Goal: Task Accomplishment & Management: Complete application form

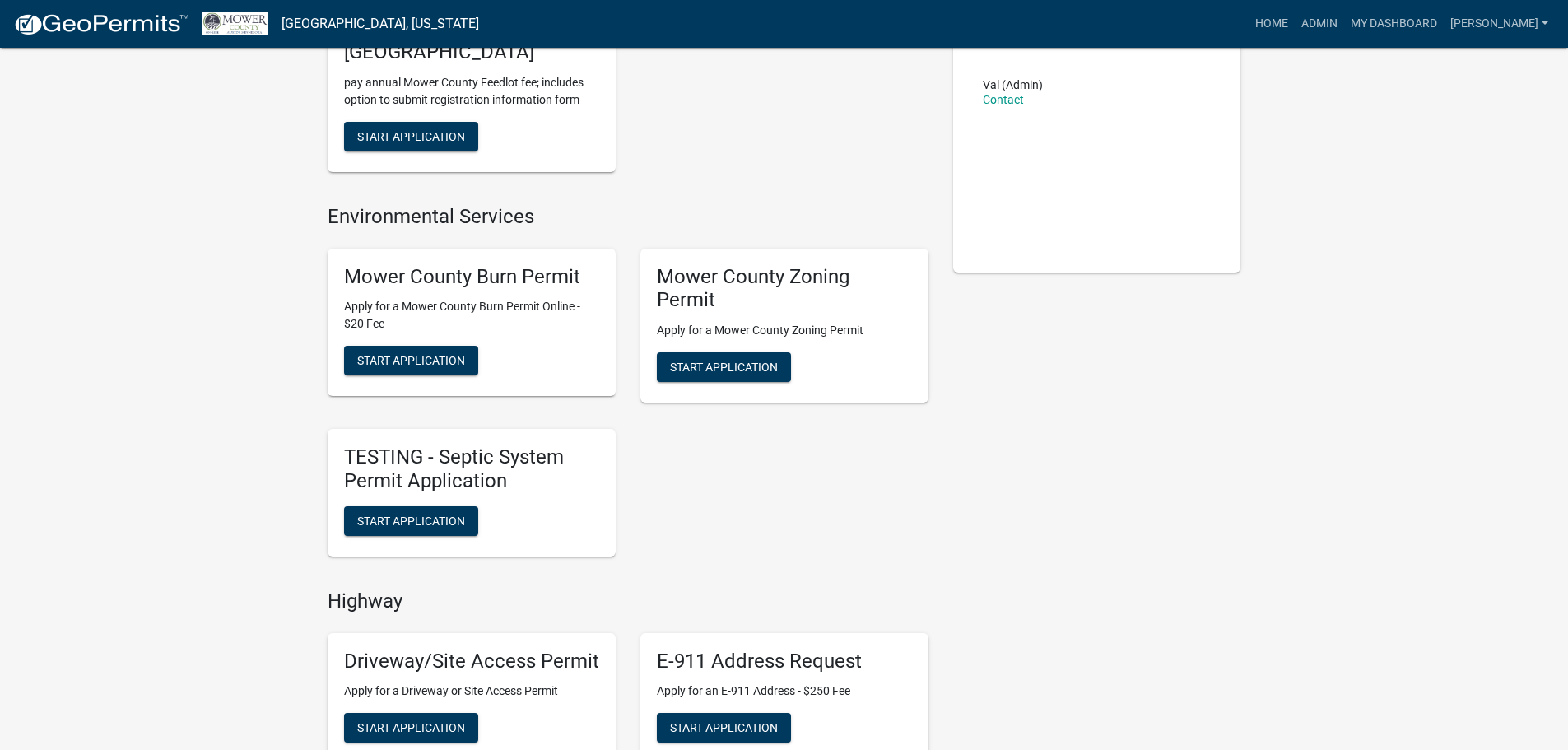
scroll to position [247, 0]
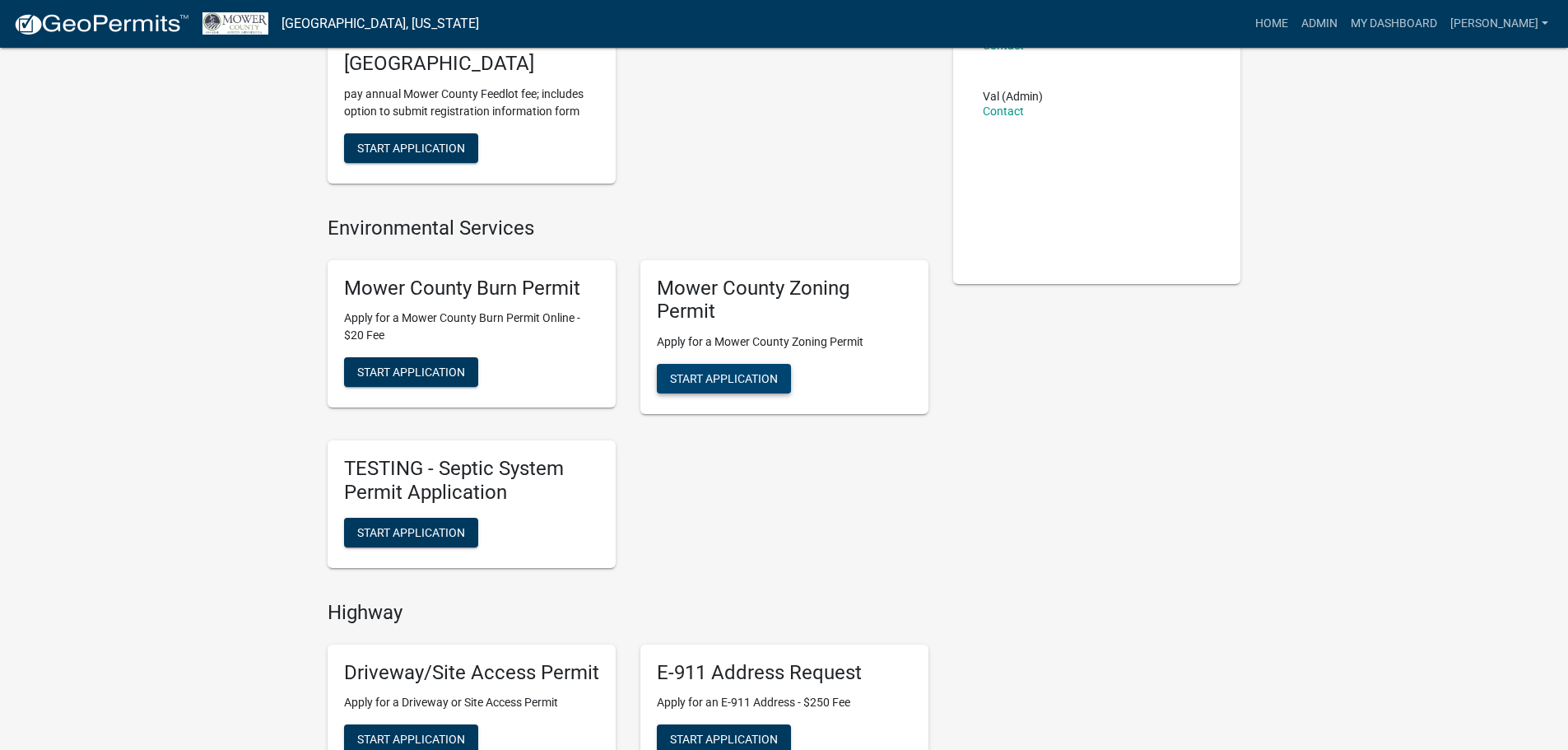
click at [729, 385] on span "Start Application" at bounding box center [723, 379] width 108 height 14
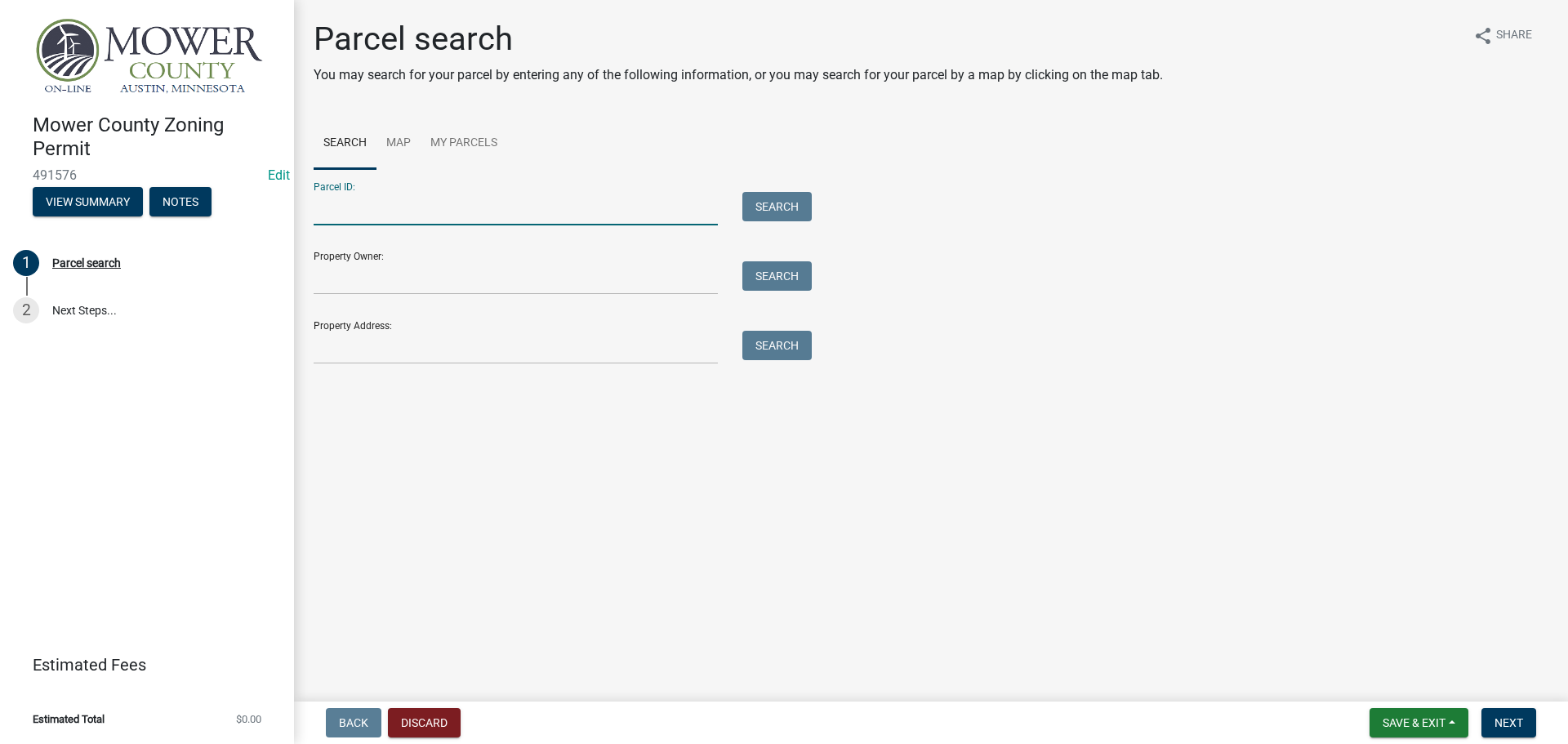
click at [325, 214] on input "Parcel ID:" at bounding box center [515, 208] width 404 height 34
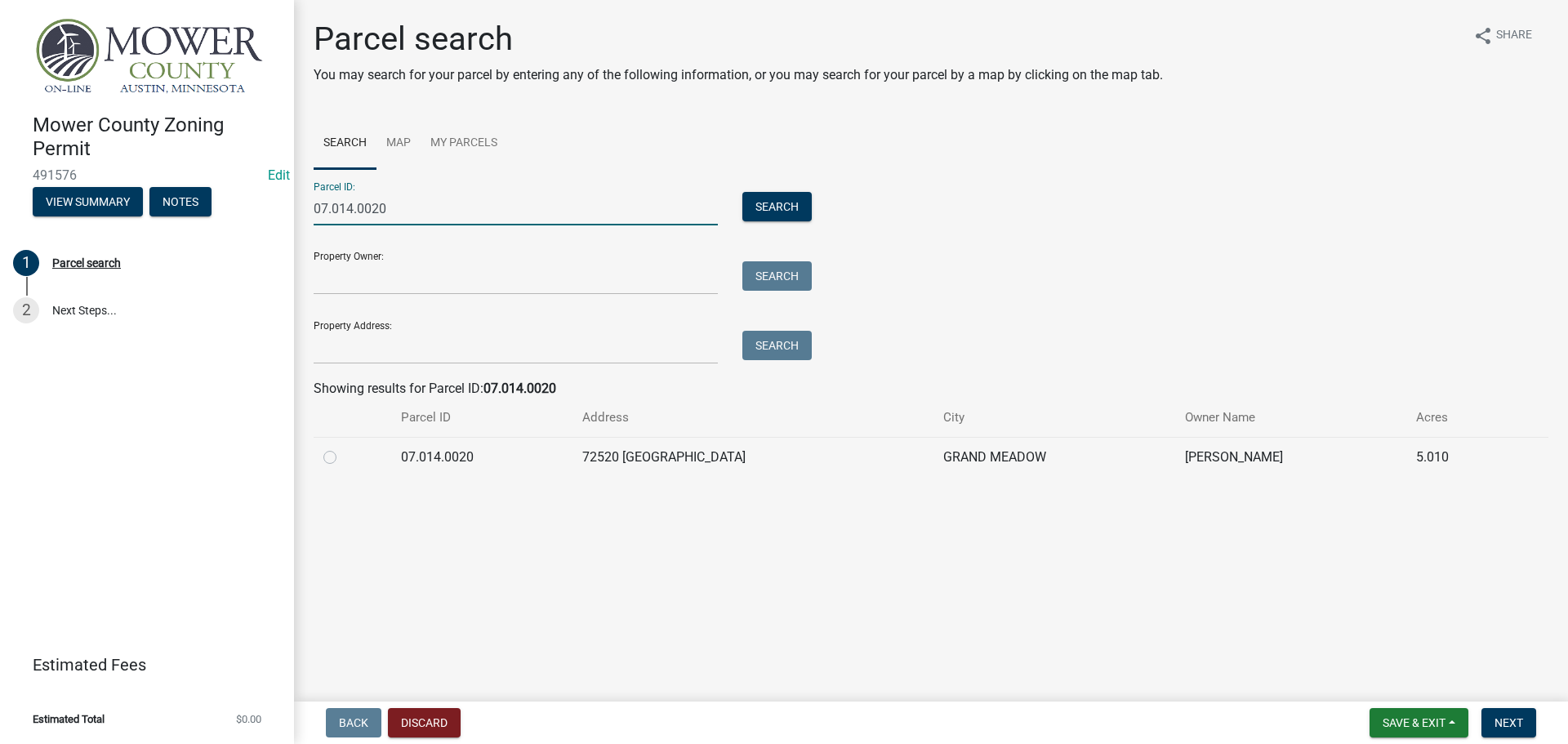
type input "07.014.0020"
click at [343, 447] on label at bounding box center [343, 447] width 0 height 0
click at [343, 456] on input "radio" at bounding box center [348, 452] width 11 height 11
radio input "true"
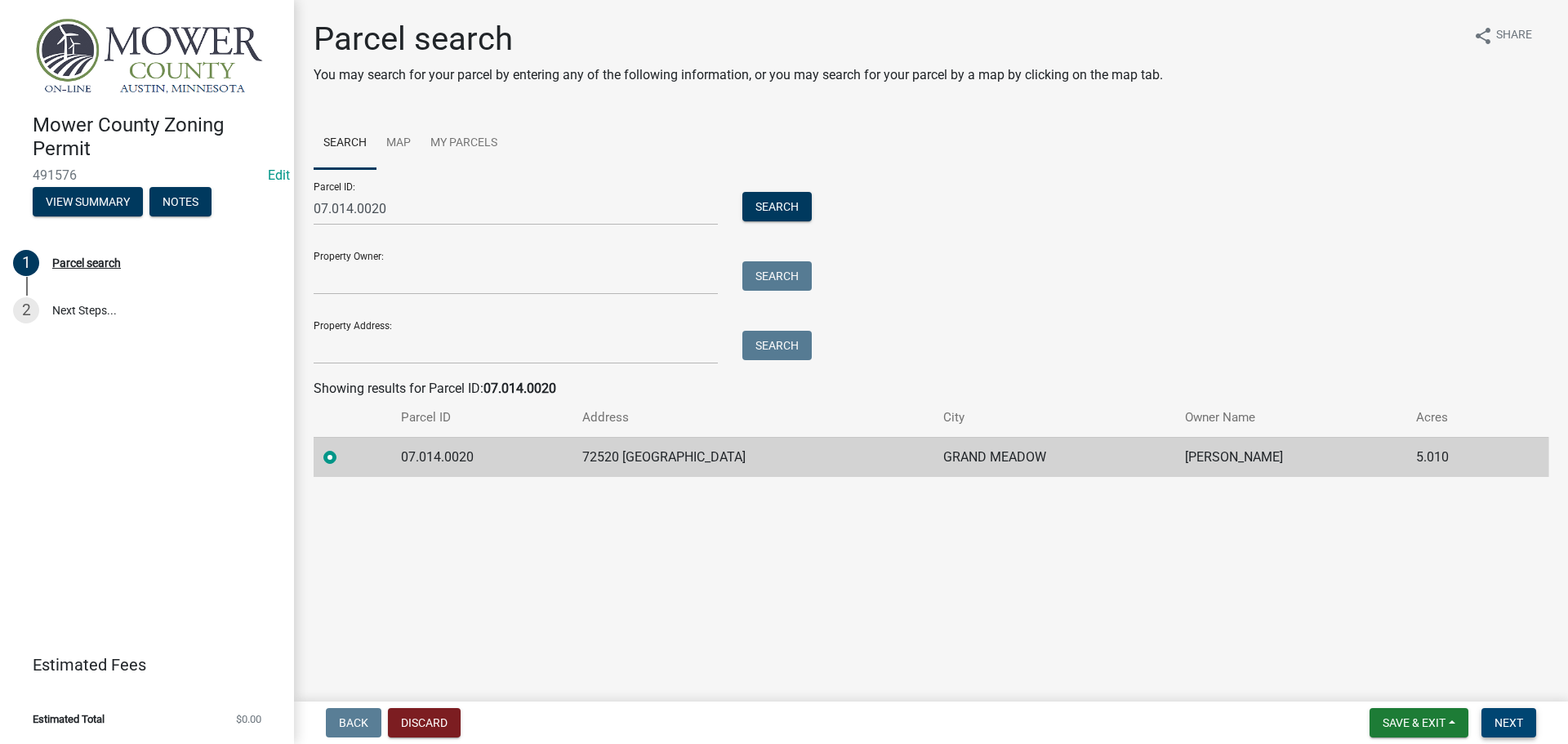
click at [1524, 716] on span "Next" at bounding box center [1509, 723] width 29 height 13
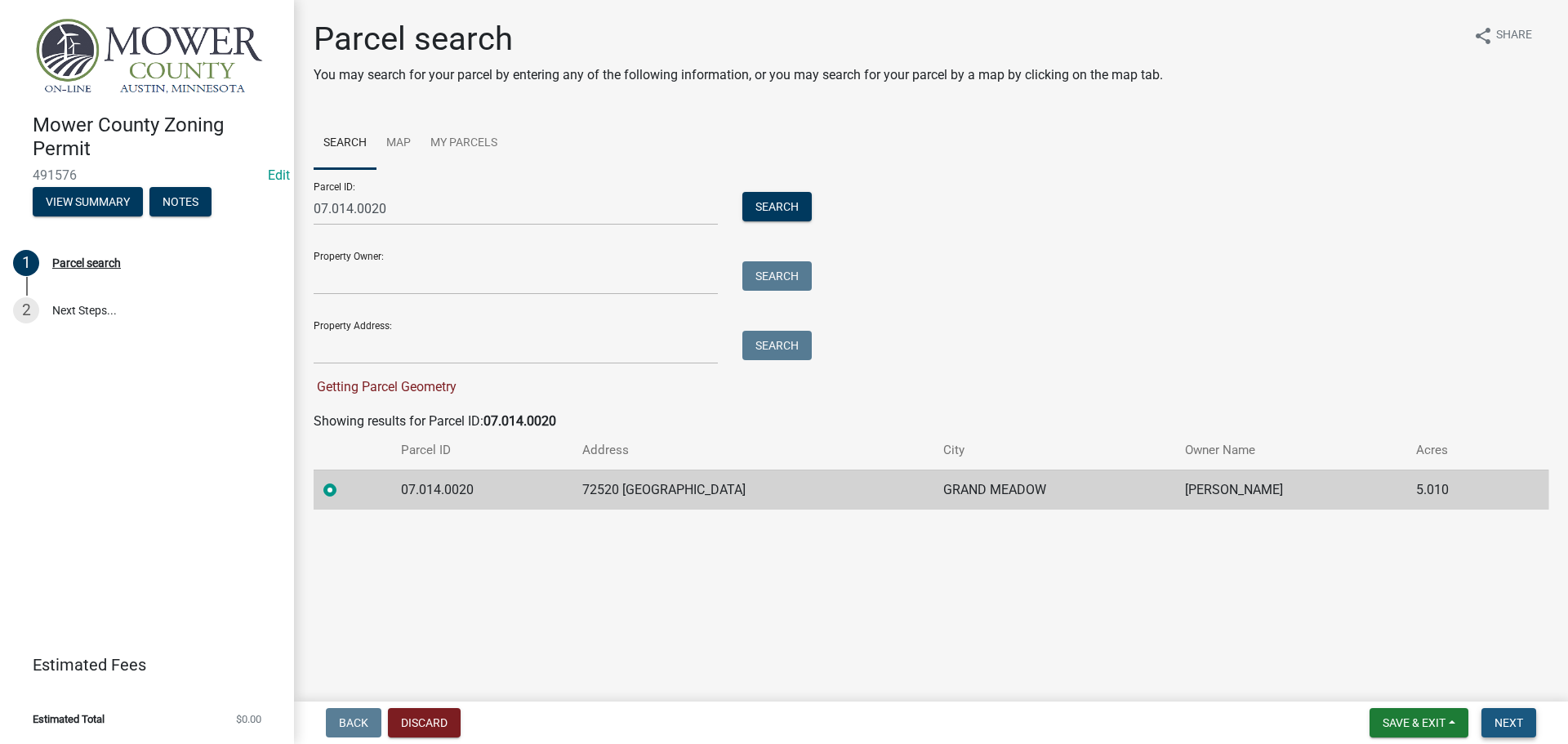
click at [1509, 718] on span "Next" at bounding box center [1509, 723] width 29 height 13
click at [382, 386] on span "Getting Parcel Geometry" at bounding box center [385, 386] width 143 height 15
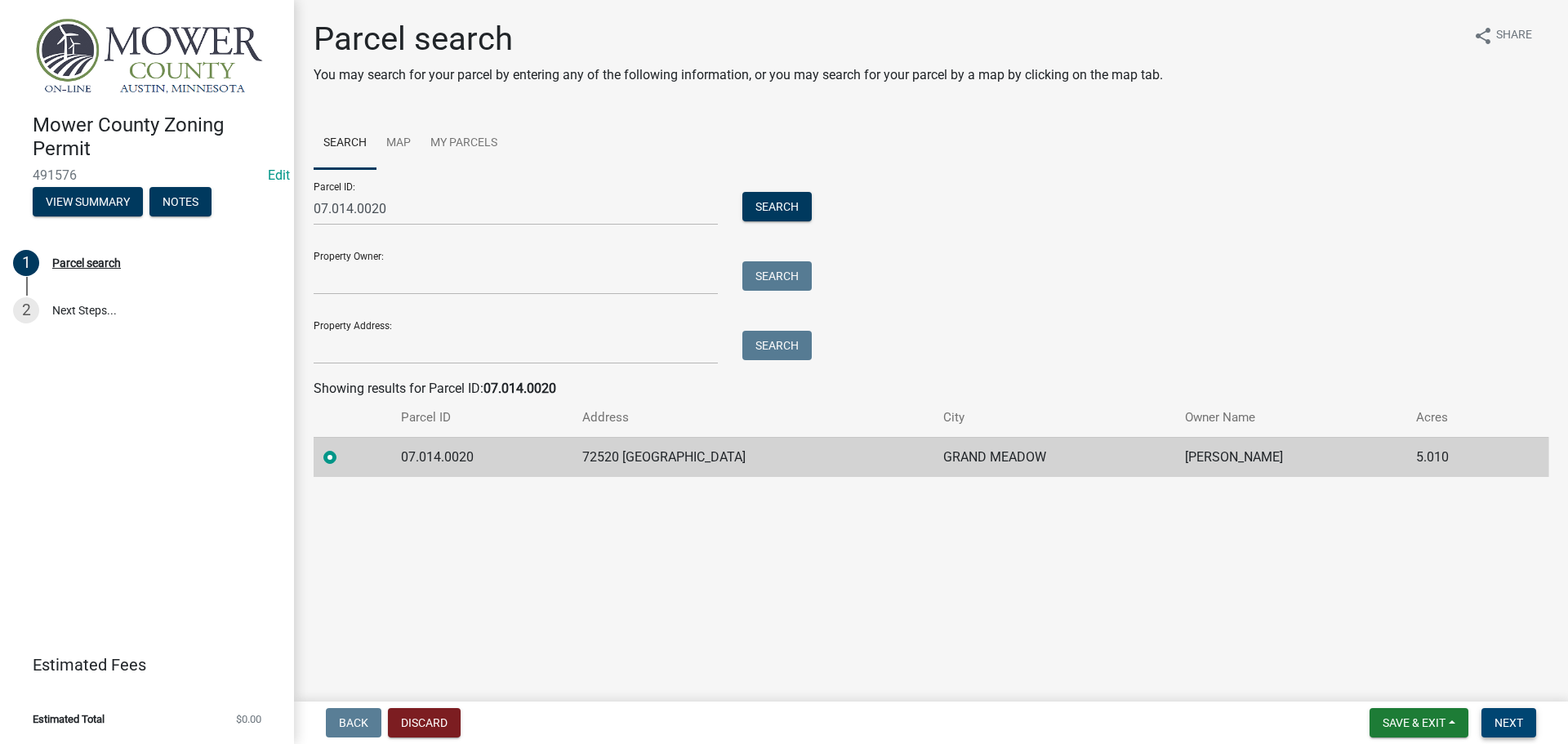
click at [1511, 722] on span "Next" at bounding box center [1509, 723] width 29 height 13
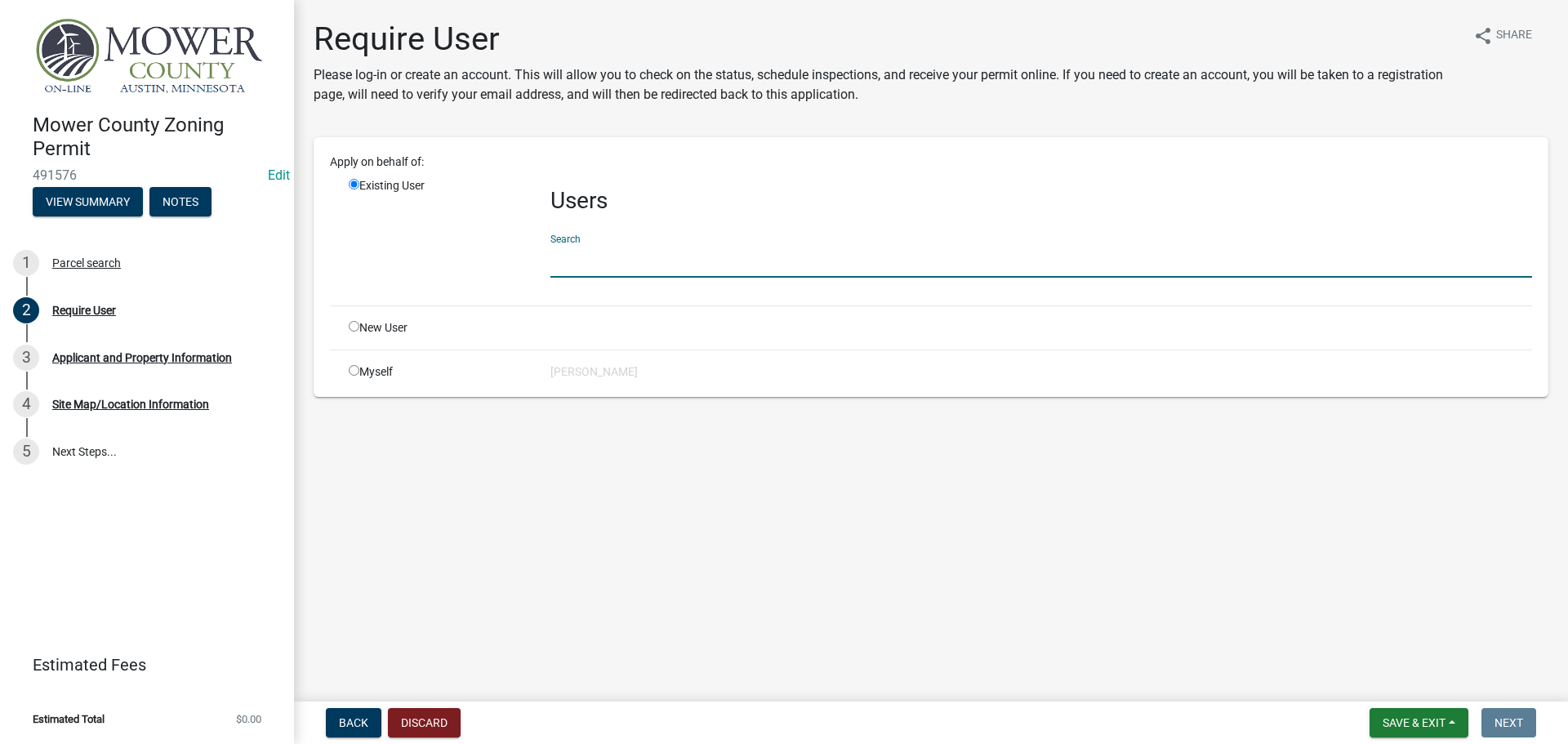
click at [589, 253] on input "text" at bounding box center [1041, 260] width 982 height 34
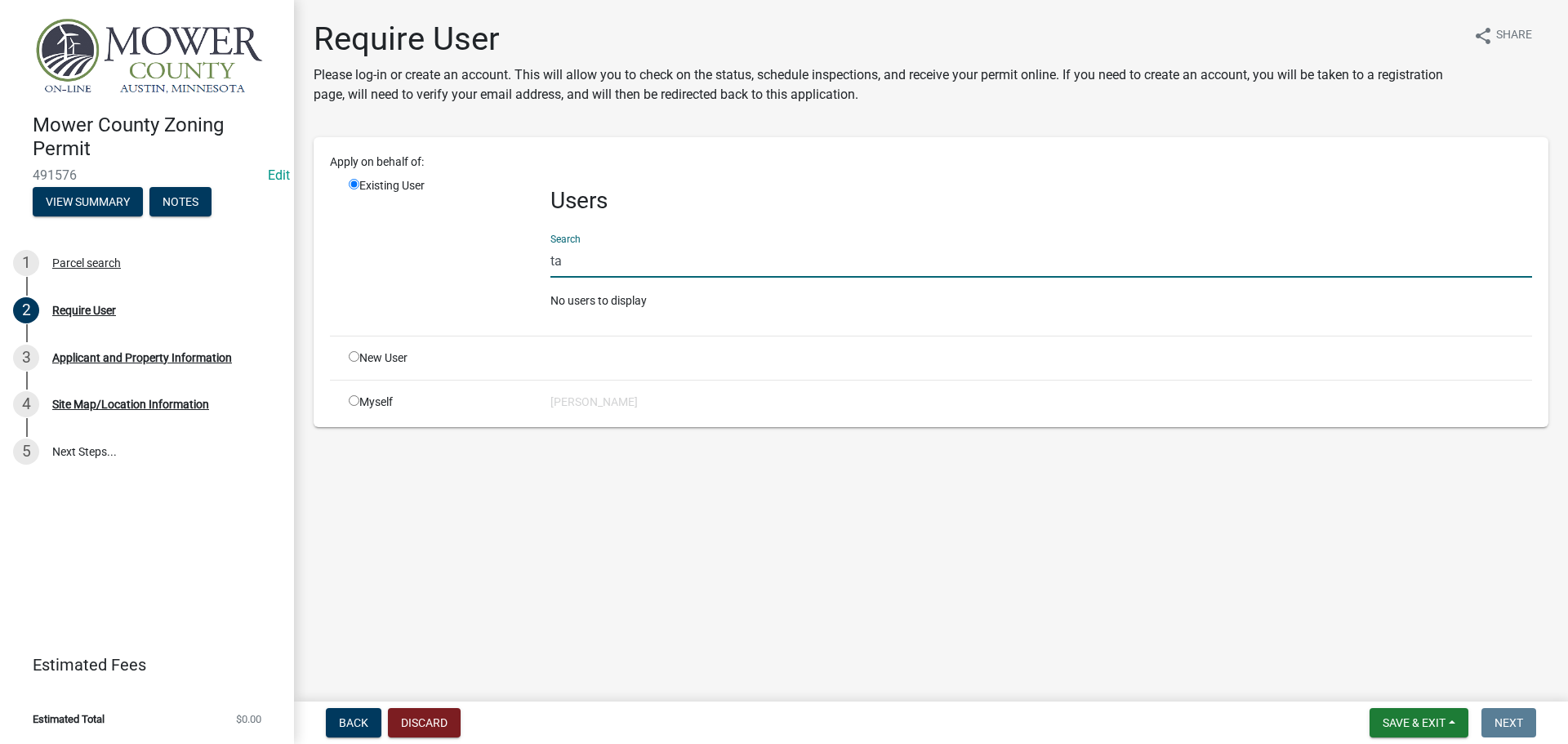
type input "t"
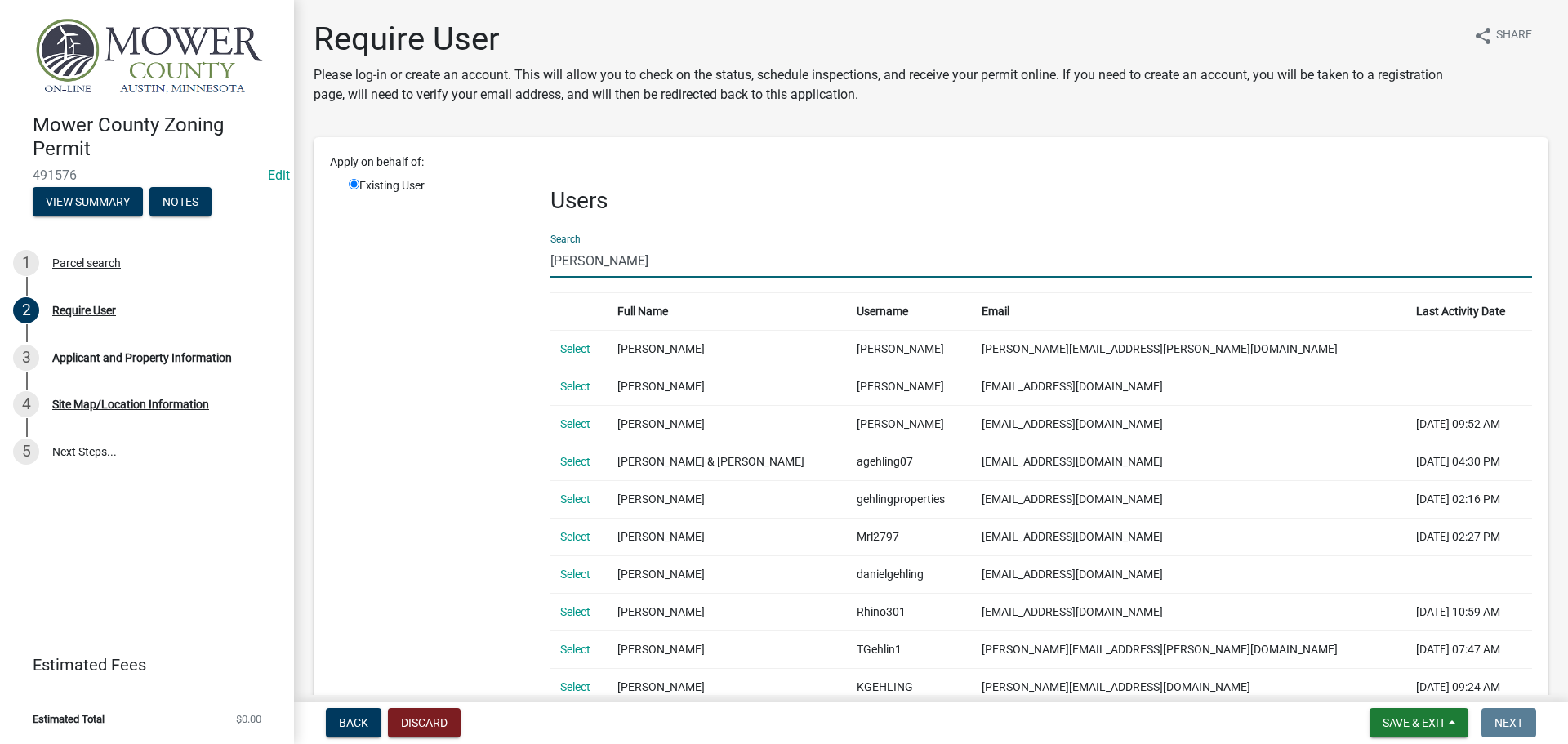
type input "[PERSON_NAME]"
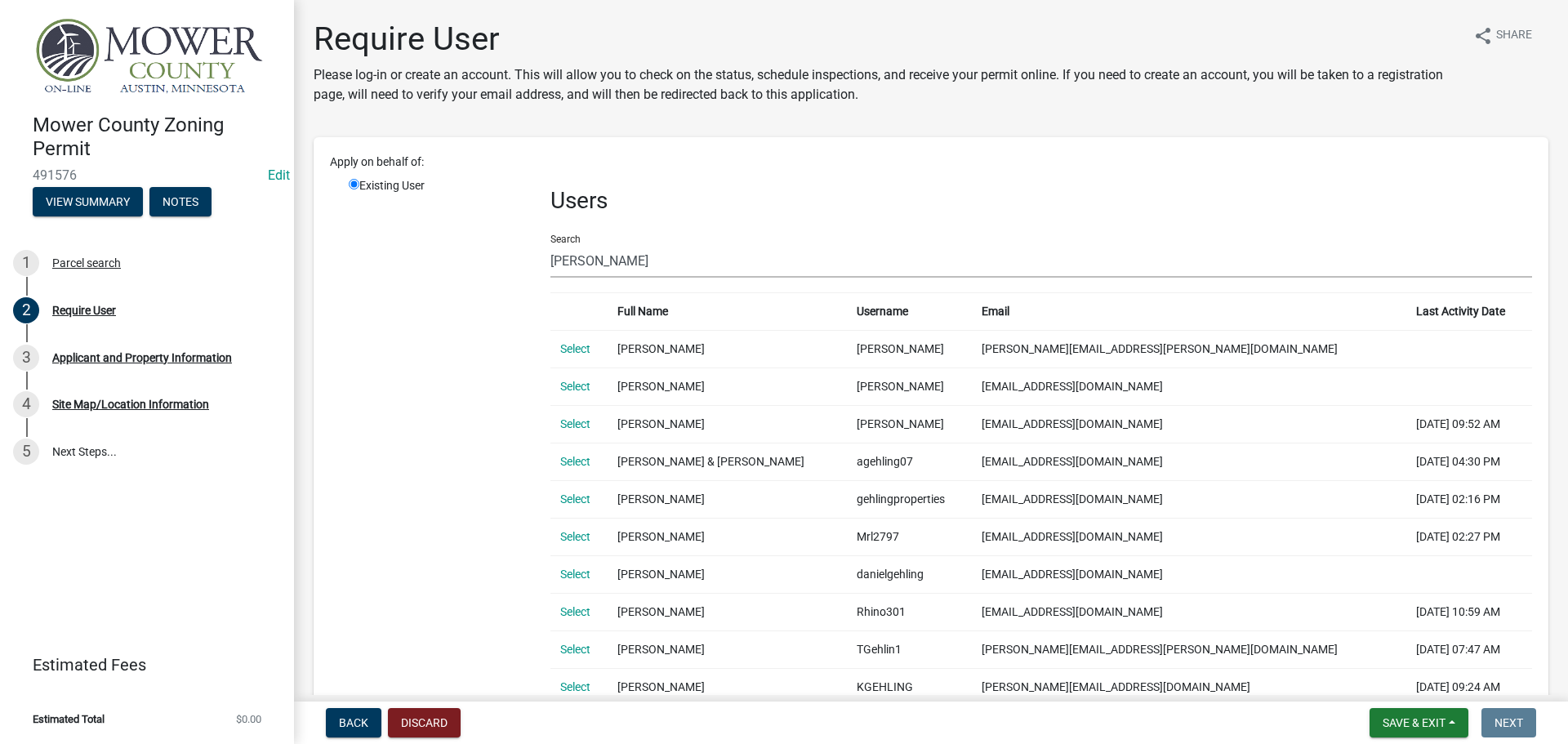
click at [355, 187] on input "radio" at bounding box center [354, 183] width 11 height 11
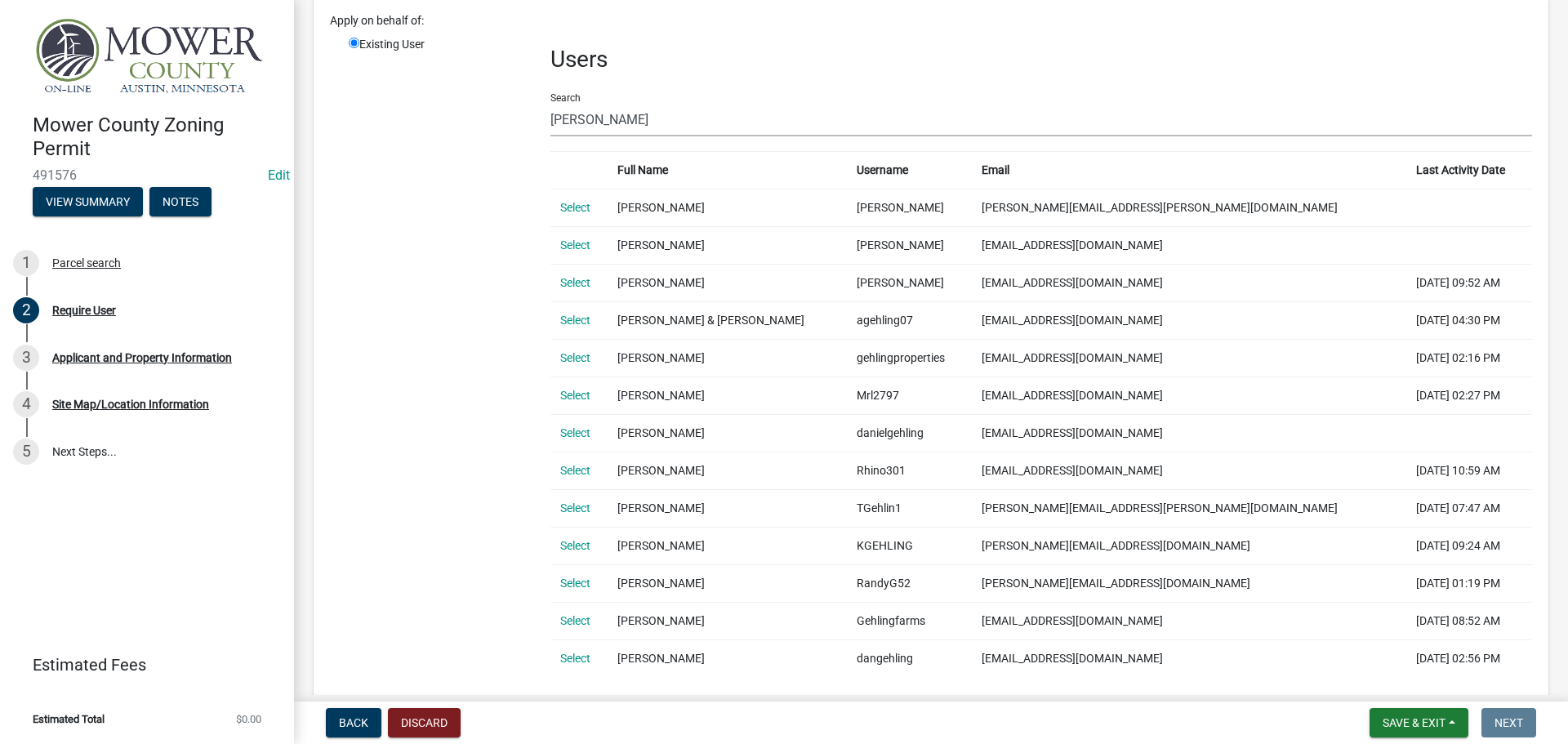
scroll to position [305, 0]
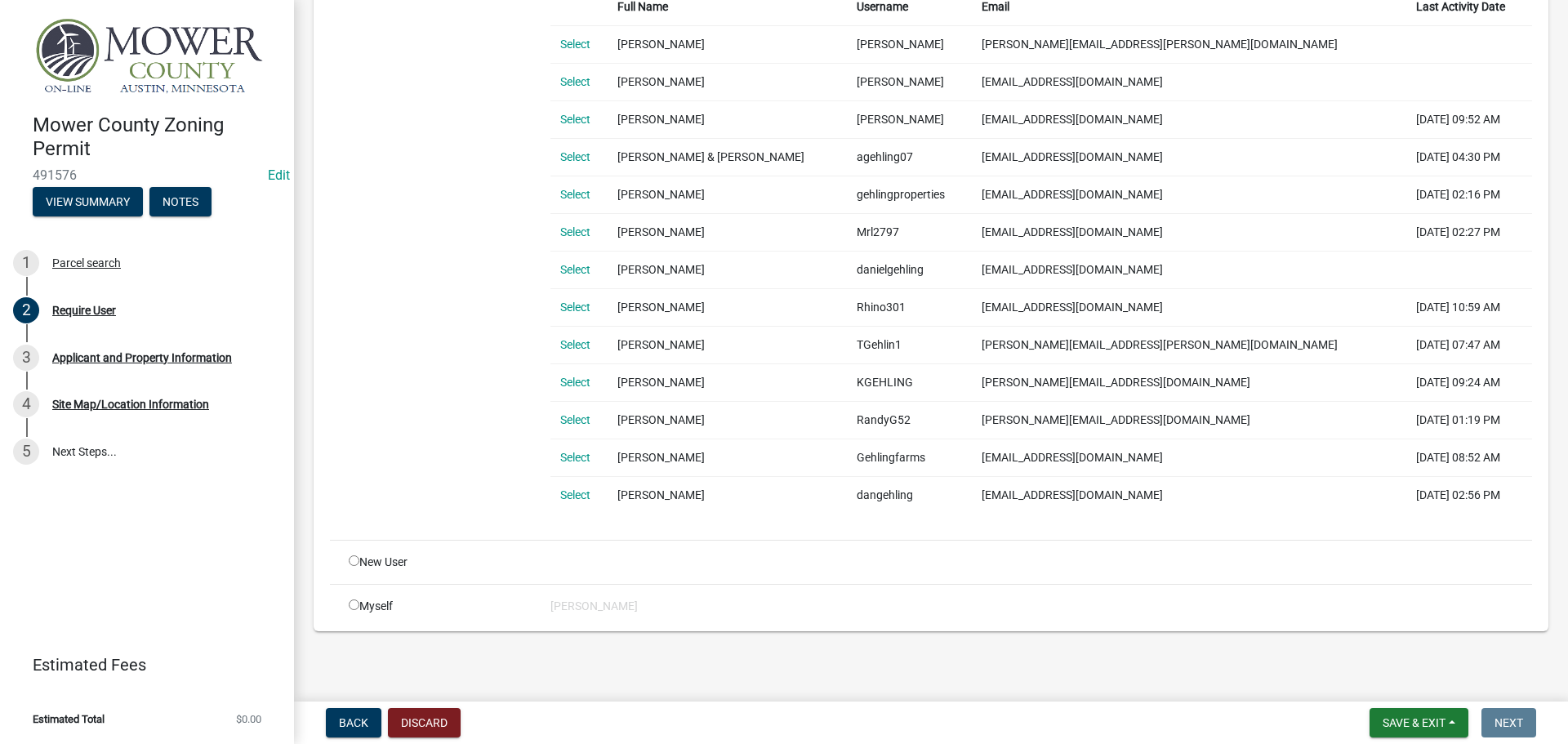
click at [392, 564] on div "New User" at bounding box center [437, 562] width 202 height 17
click at [344, 563] on div "New User" at bounding box center [437, 562] width 202 height 17
click at [353, 560] on input "radio" at bounding box center [354, 560] width 11 height 11
radio input "true"
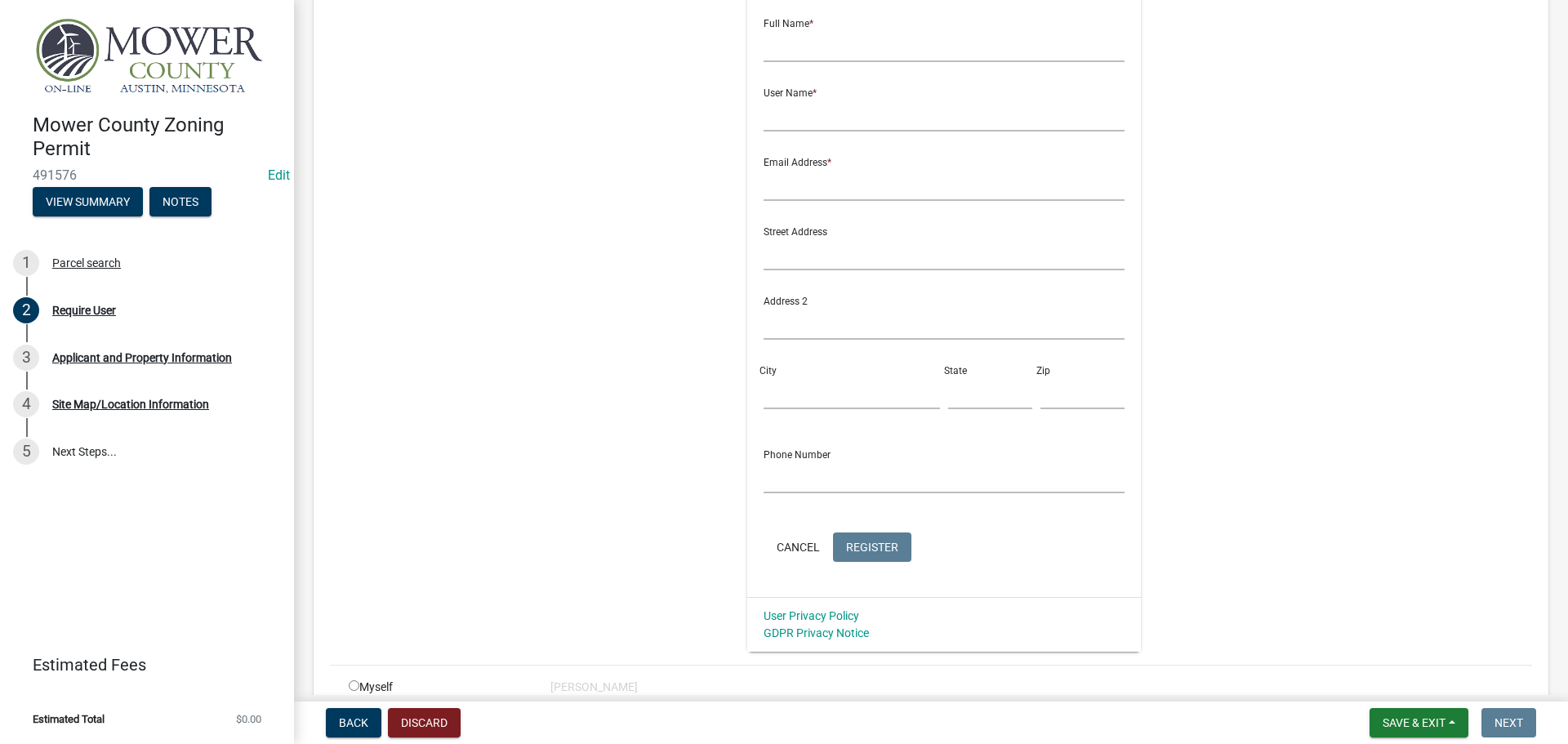
radio input "false"
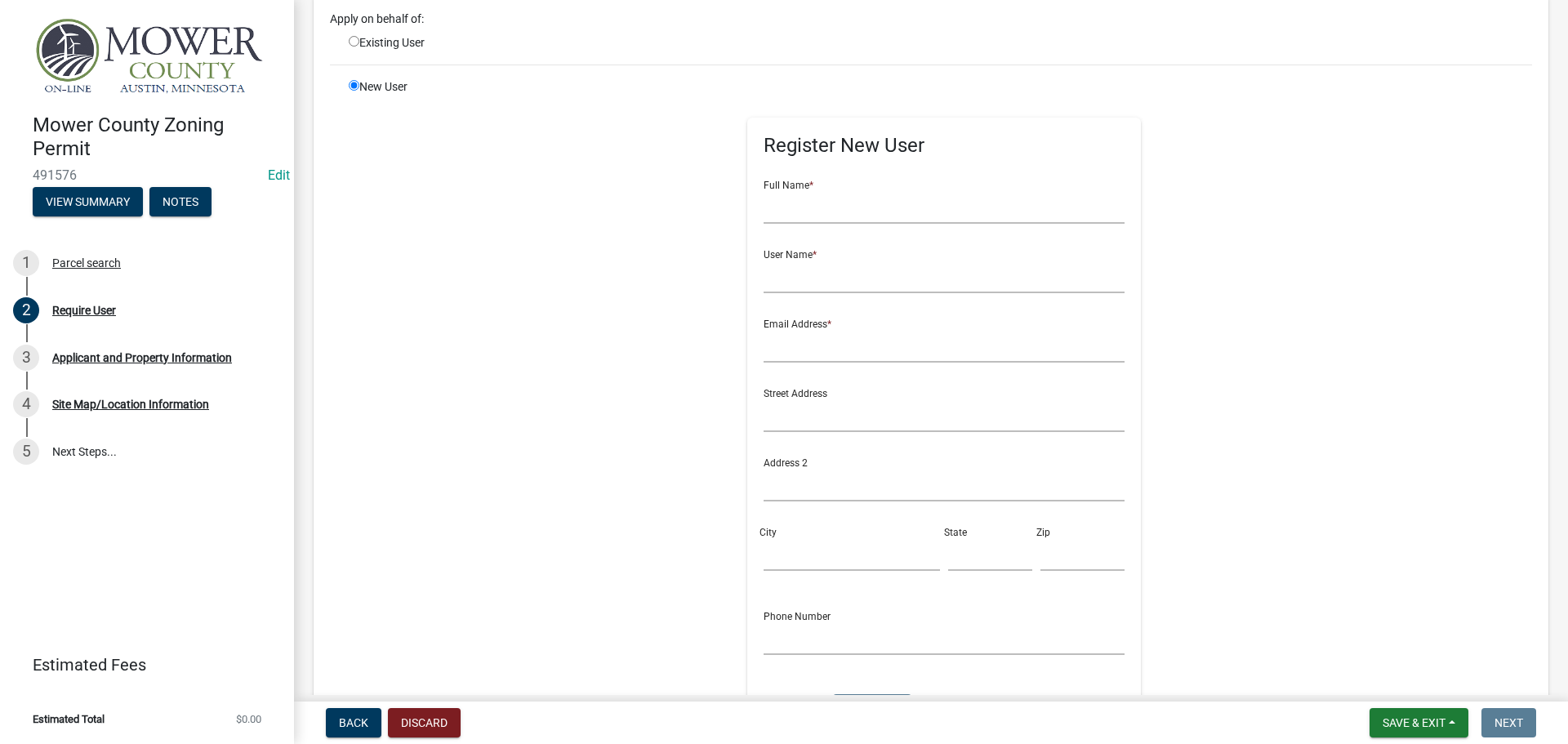
scroll to position [0, 0]
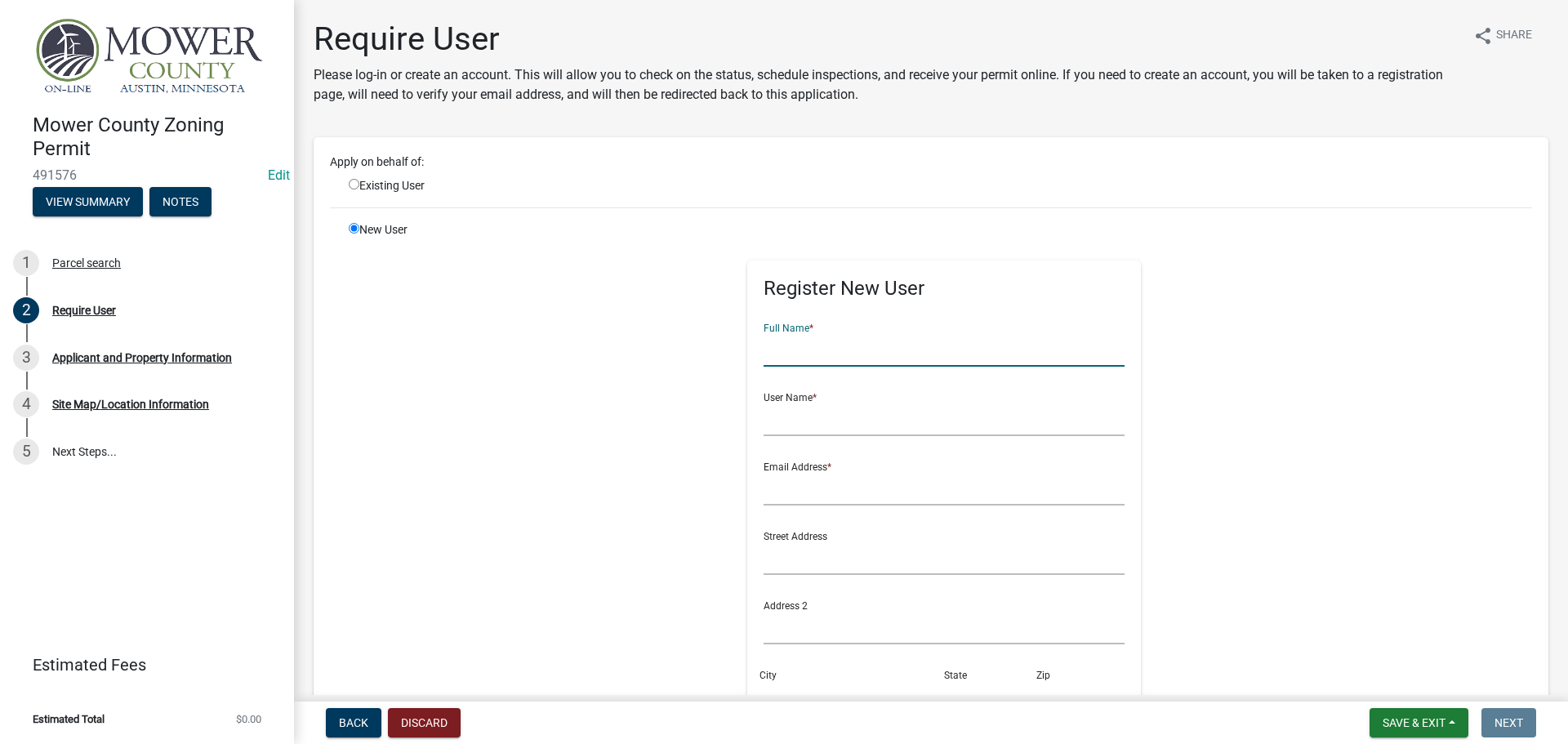
click at [830, 344] on input "text" at bounding box center [944, 350] width 362 height 34
click at [794, 435] on input "text" at bounding box center [944, 419] width 362 height 34
drag, startPoint x: 776, startPoint y: 345, endPoint x: 750, endPoint y: 346, distance: 26.0
click at [750, 346] on div "Register New User Full Name * [PERSON_NAME] User Name * Email Address * Street …" at bounding box center [944, 580] width 394 height 641
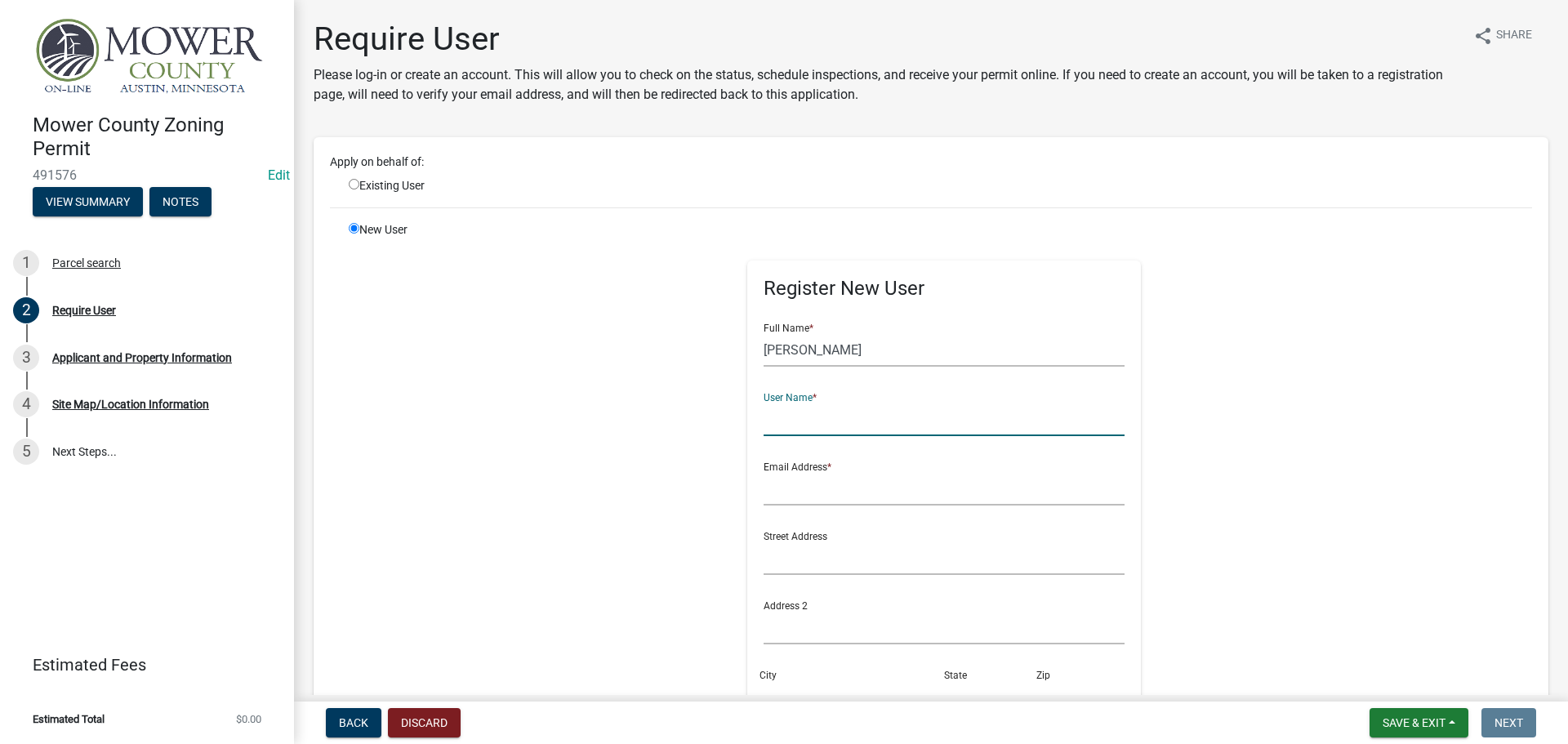
click at [806, 428] on input "text" at bounding box center [944, 419] width 362 height 34
drag, startPoint x: 776, startPoint y: 348, endPoint x: 750, endPoint y: 350, distance: 26.1
click at [750, 350] on div "Register New User Full Name * [PERSON_NAME] User Name * Email Address * Street …" at bounding box center [944, 580] width 394 height 641
type input "[PERSON_NAME]"
click at [776, 428] on input "text" at bounding box center [944, 419] width 362 height 34
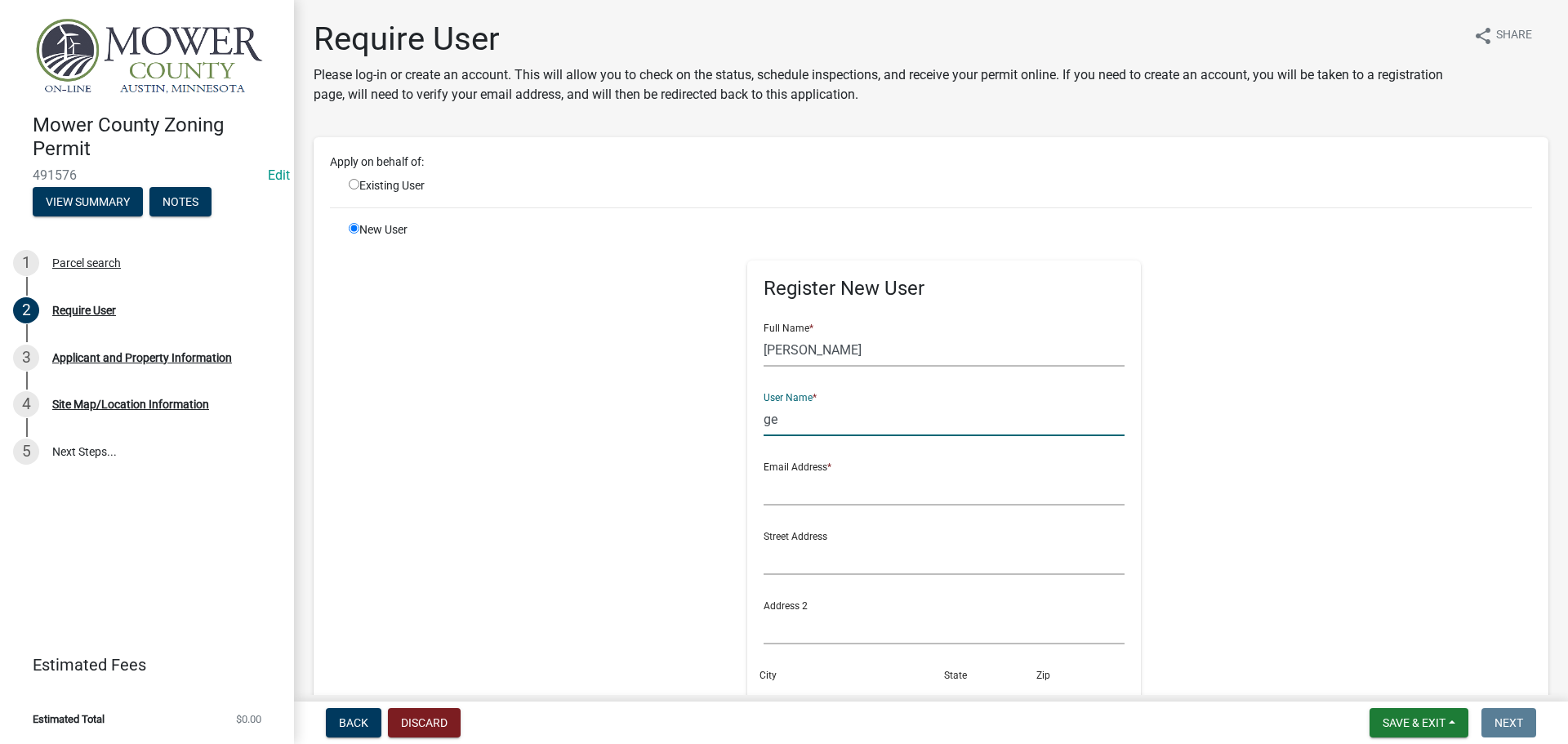
type input "g"
type input "kgehling"
click at [781, 493] on input "text" at bounding box center [944, 489] width 362 height 34
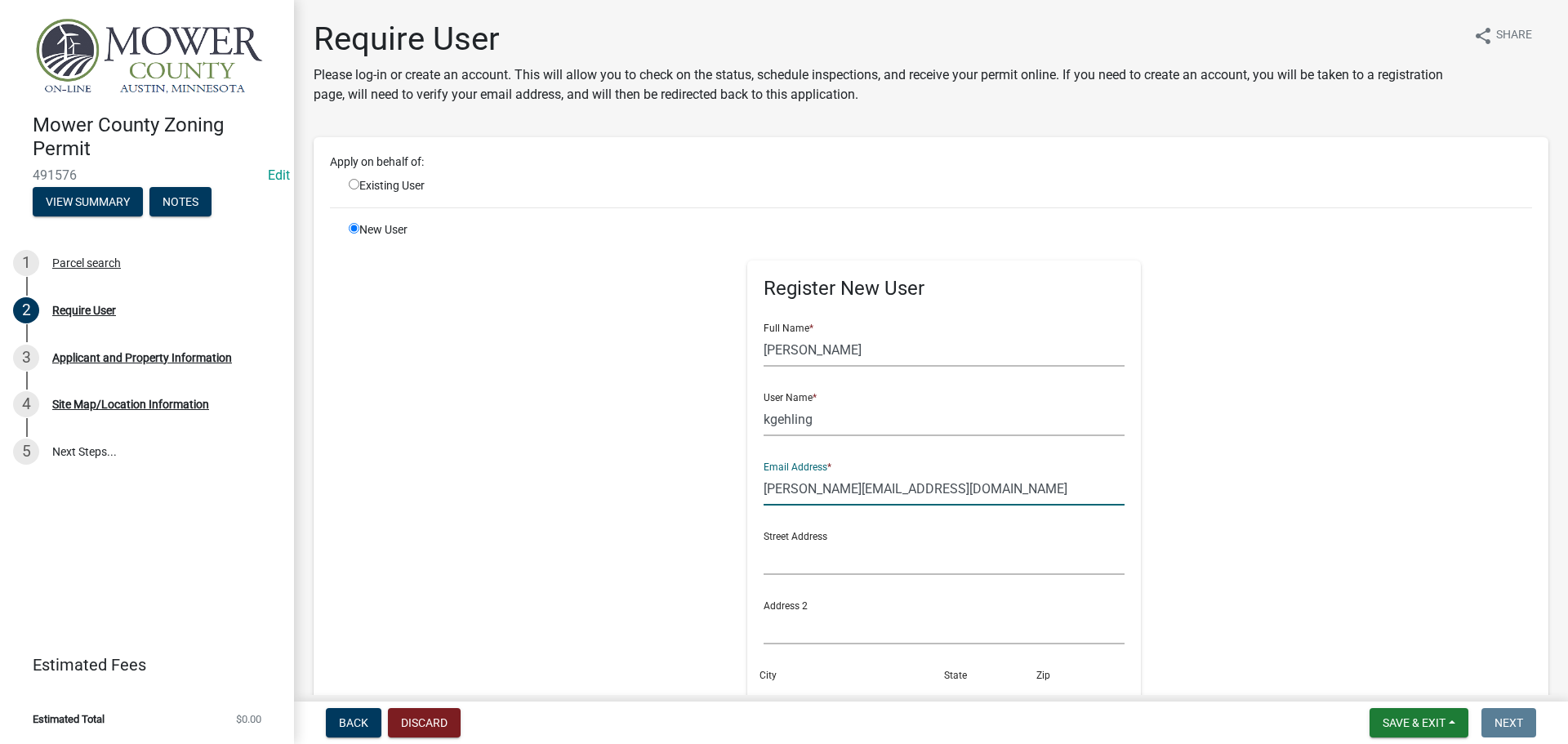
scroll to position [163, 0]
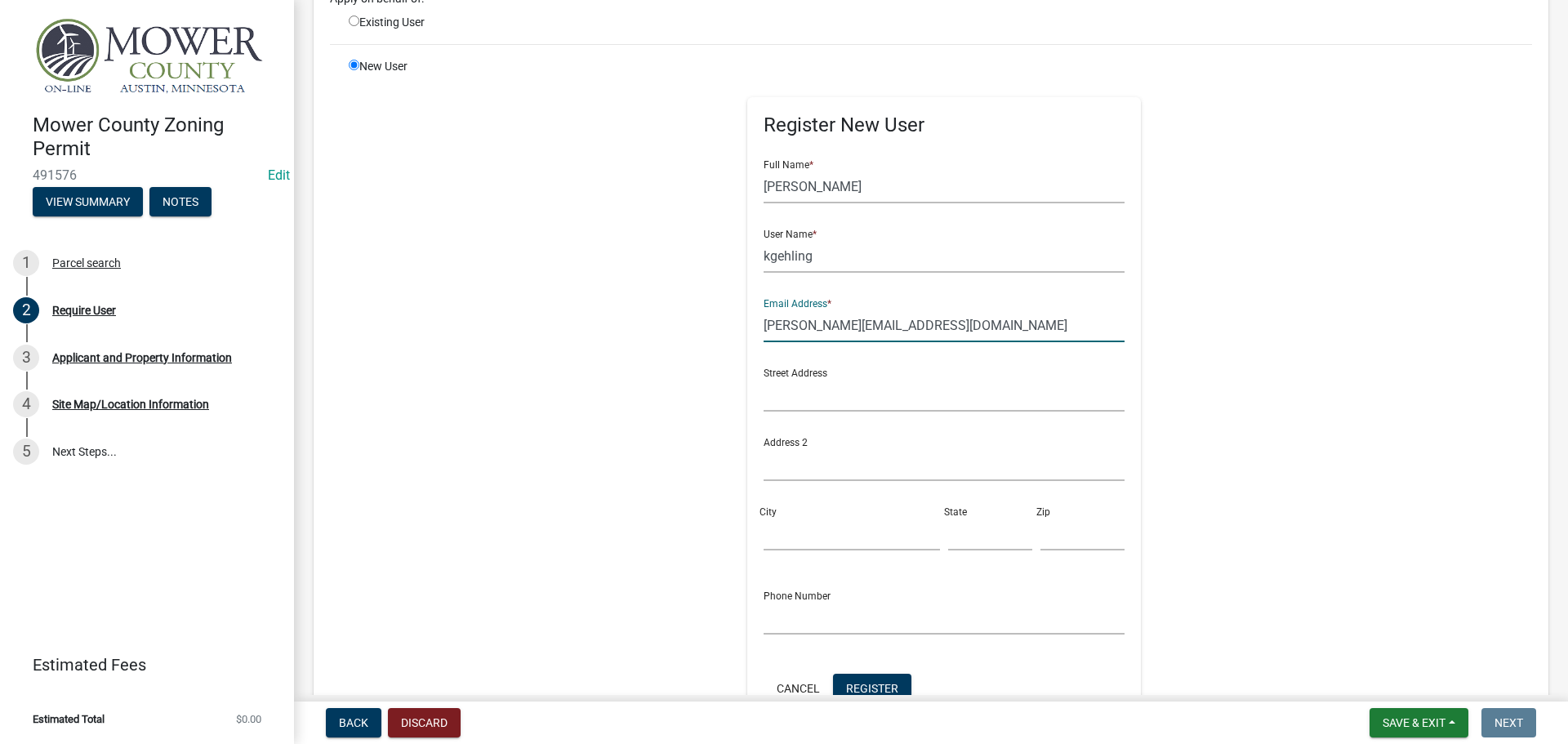
drag, startPoint x: 891, startPoint y: 326, endPoint x: 755, endPoint y: 328, distance: 136.0
click at [764, 328] on input "[PERSON_NAME][EMAIL_ADDRESS][DOMAIN_NAME]" at bounding box center [944, 325] width 362 height 34
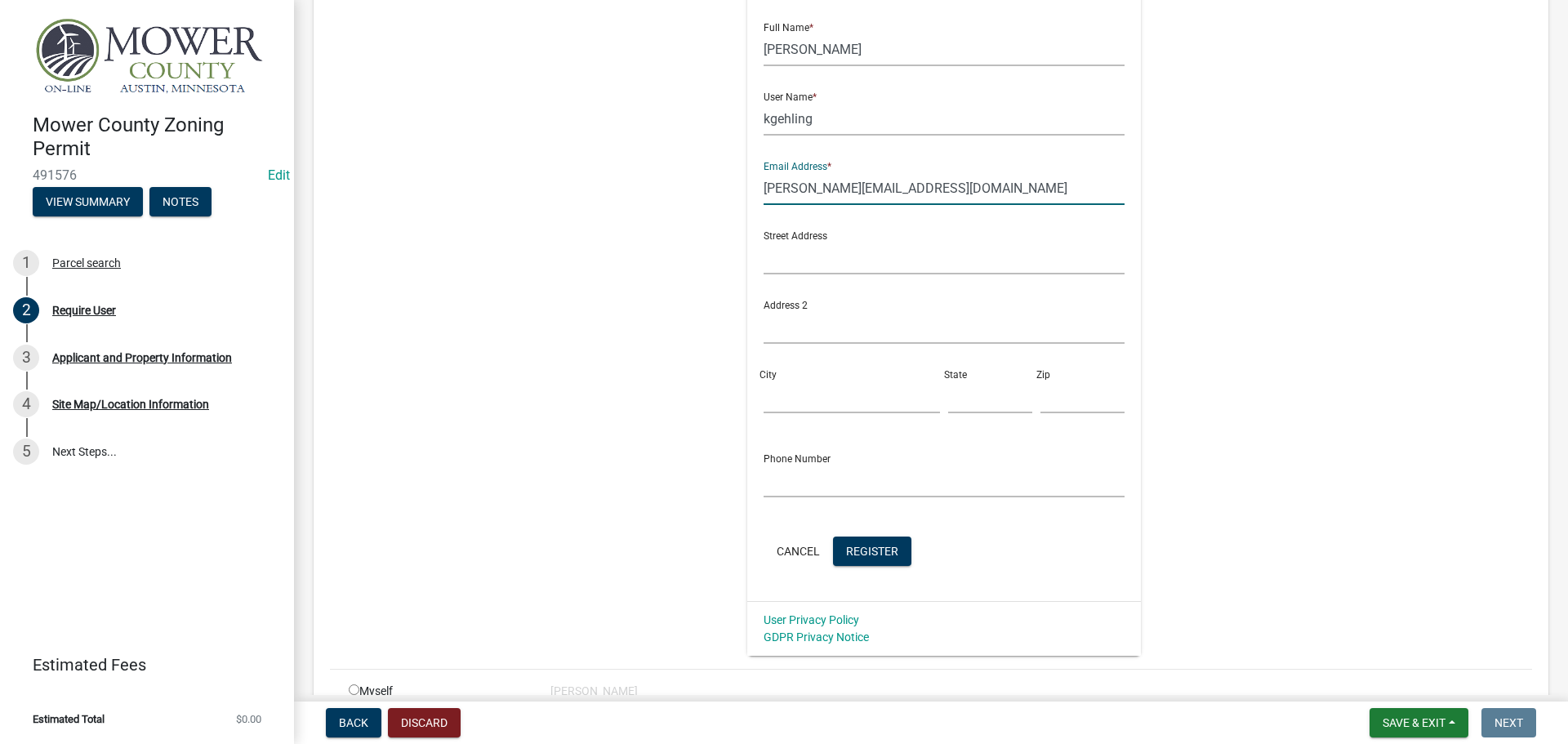
scroll to position [385, 0]
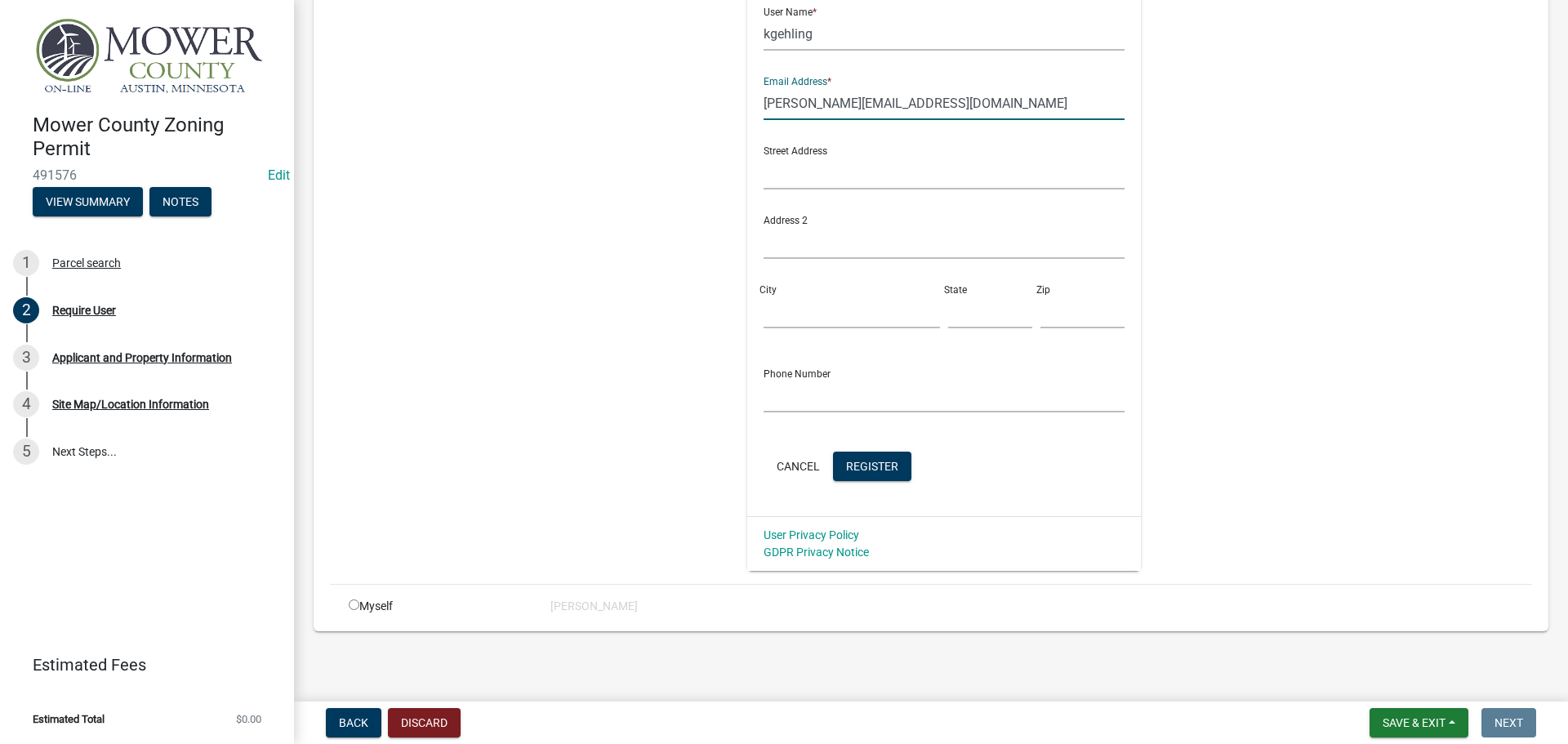
type input "[PERSON_NAME][EMAIL_ADDRESS][DOMAIN_NAME]"
click at [811, 393] on input "text" at bounding box center [944, 395] width 362 height 34
type input "5072514753"
click at [868, 458] on button "Register" at bounding box center [872, 465] width 78 height 29
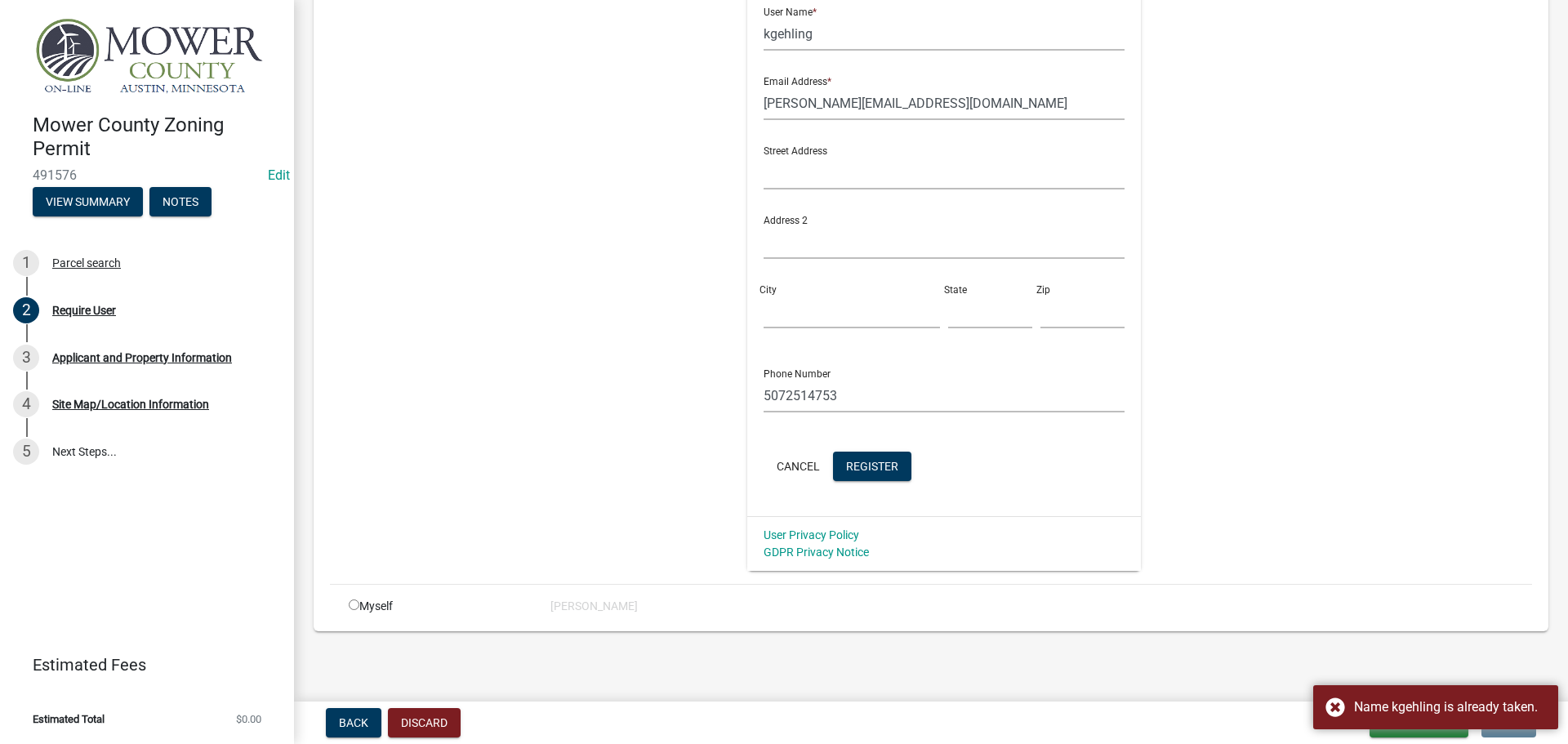
scroll to position [59, 0]
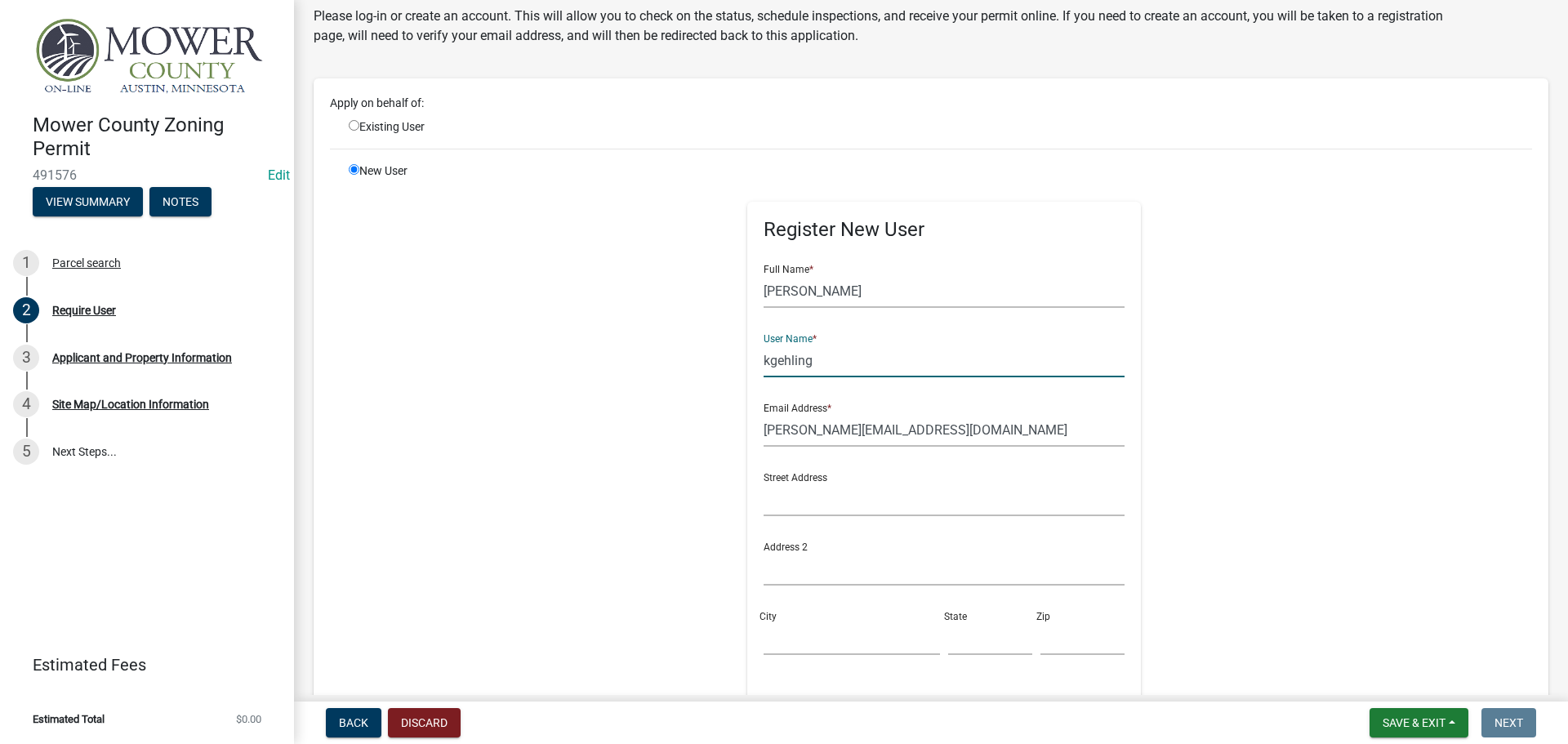
click at [808, 360] on input "kgehling" at bounding box center [944, 360] width 362 height 34
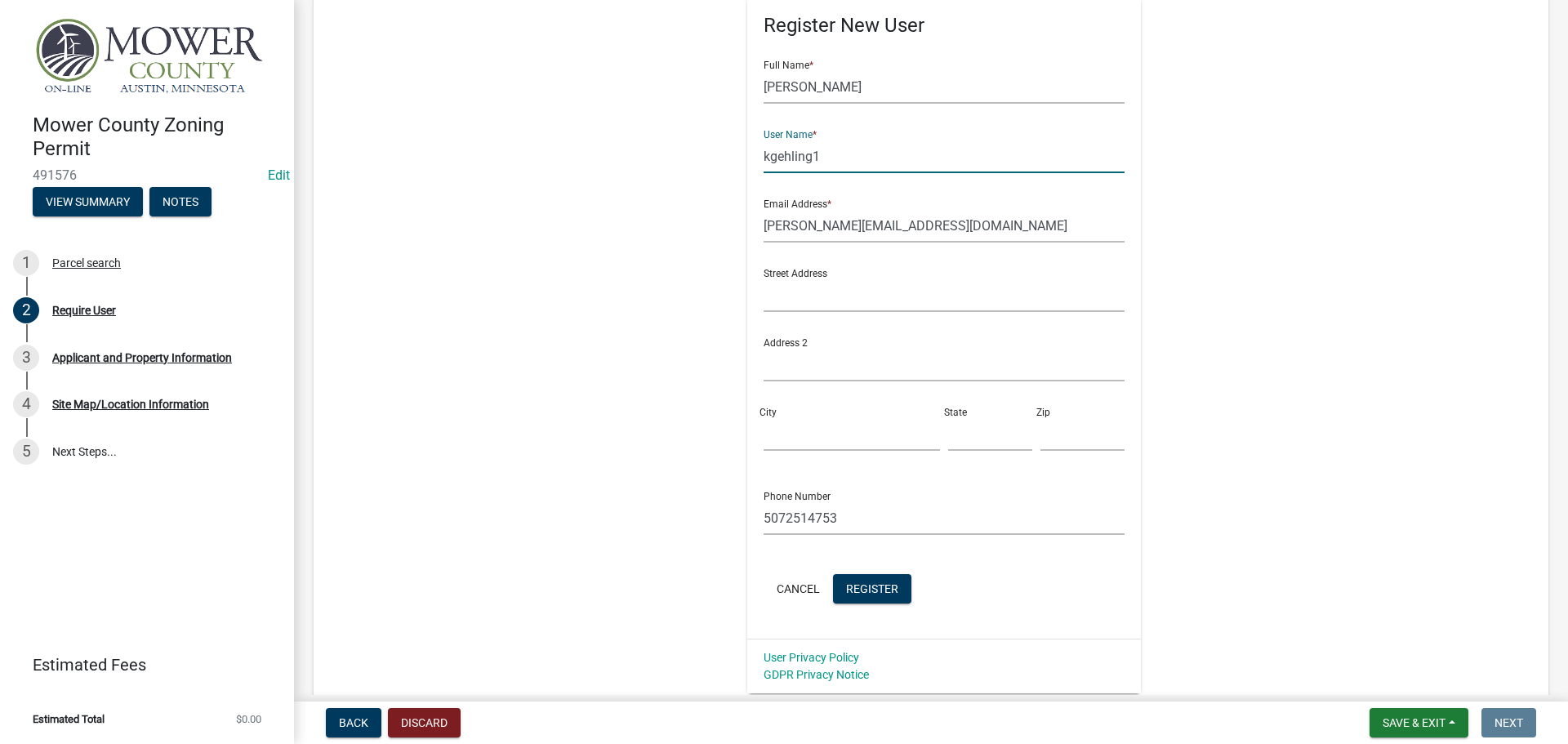
scroll to position [385, 0]
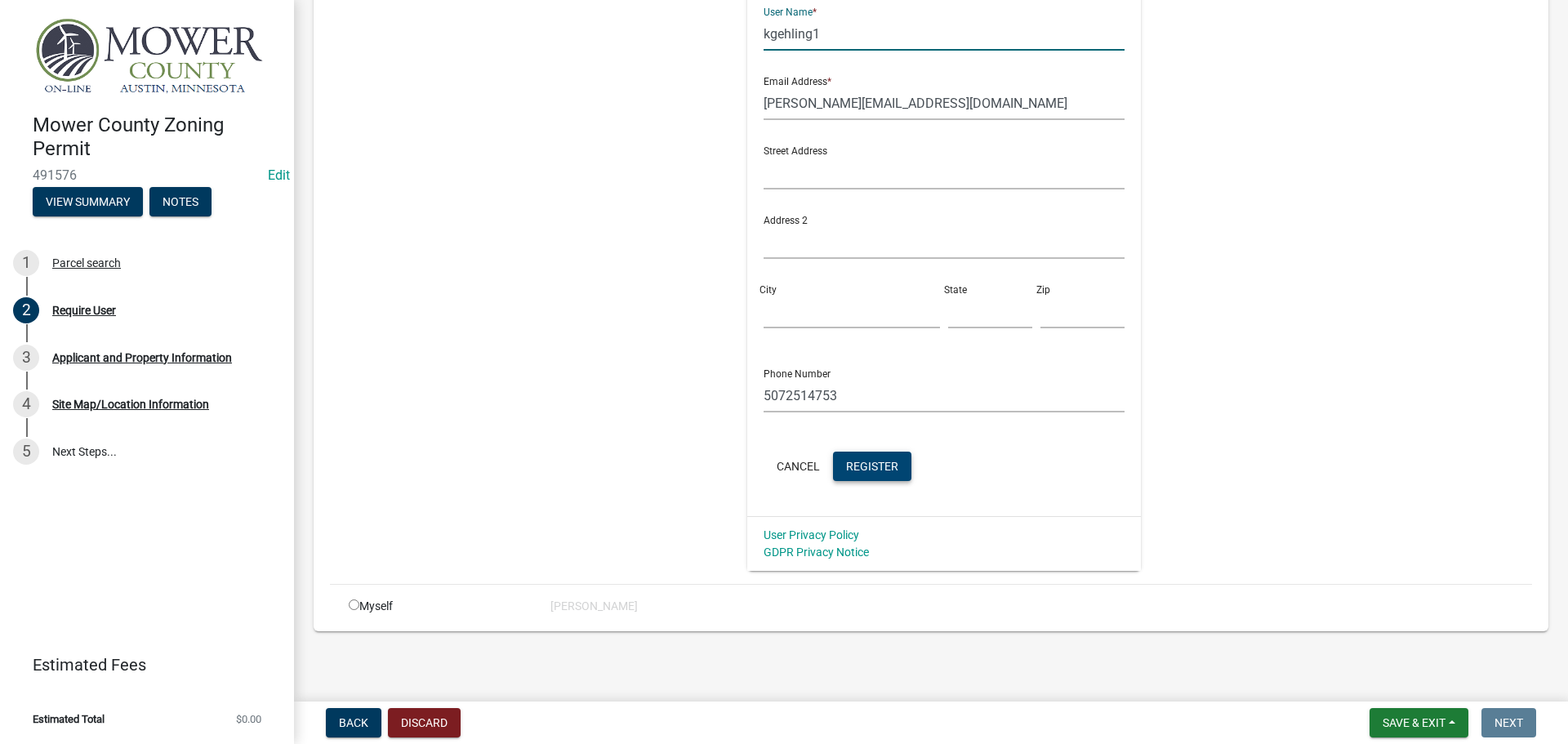
type input "kgehling1"
click at [861, 461] on span "Register" at bounding box center [872, 465] width 52 height 13
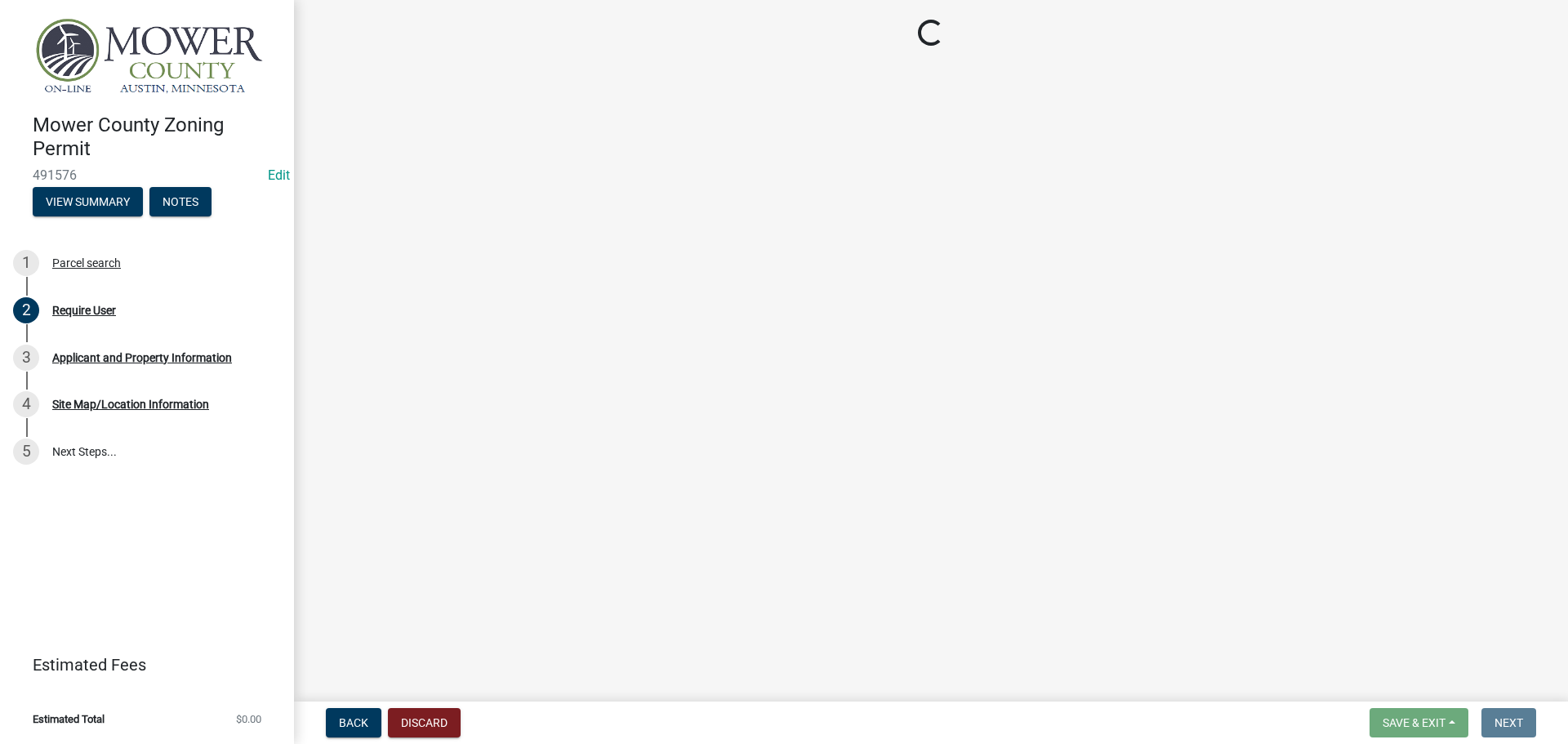
scroll to position [0, 0]
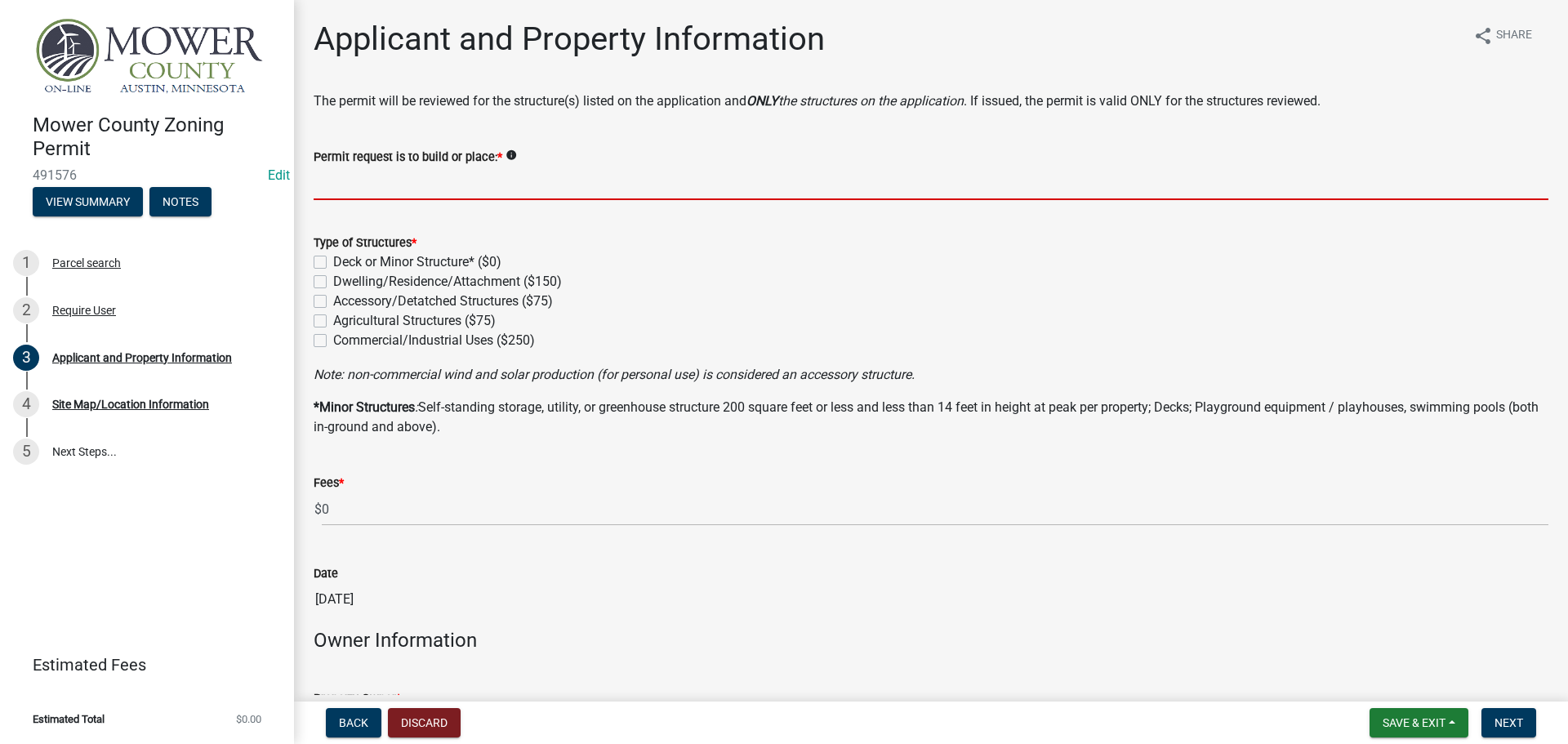
click at [468, 185] on input "Permit request is to build or place: *" at bounding box center [931, 183] width 1235 height 34
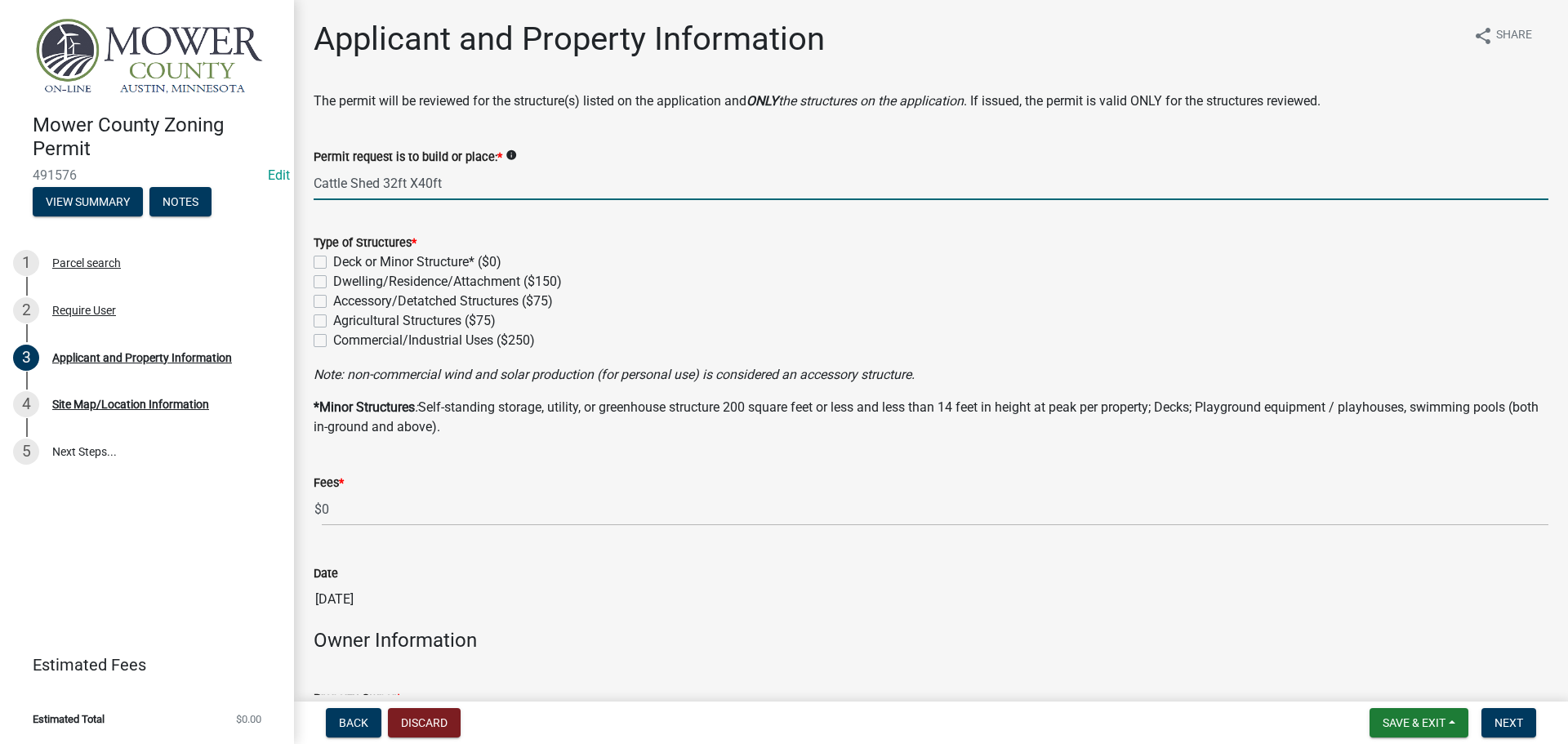
type input "Cattle Shed 32ft X40ft"
click at [334, 318] on label "Agricultural Structures ($75)" at bounding box center [415, 321] width 163 height 19
click at [334, 318] on input "Agricultural Structures ($75)" at bounding box center [338, 316] width 11 height 11
checkbox input "true"
checkbox input "false"
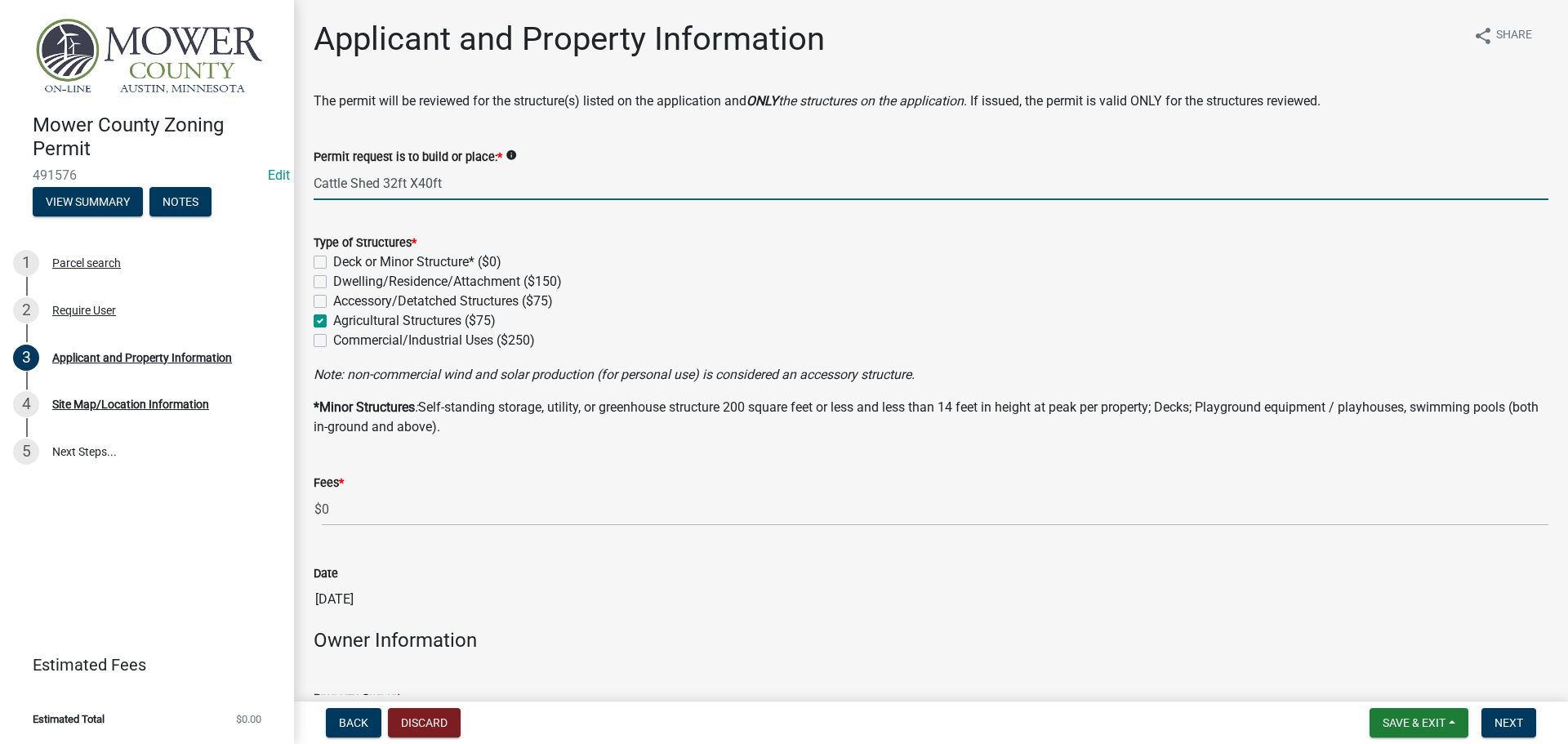
checkbox input "false"
checkbox input "true"
checkbox input "false"
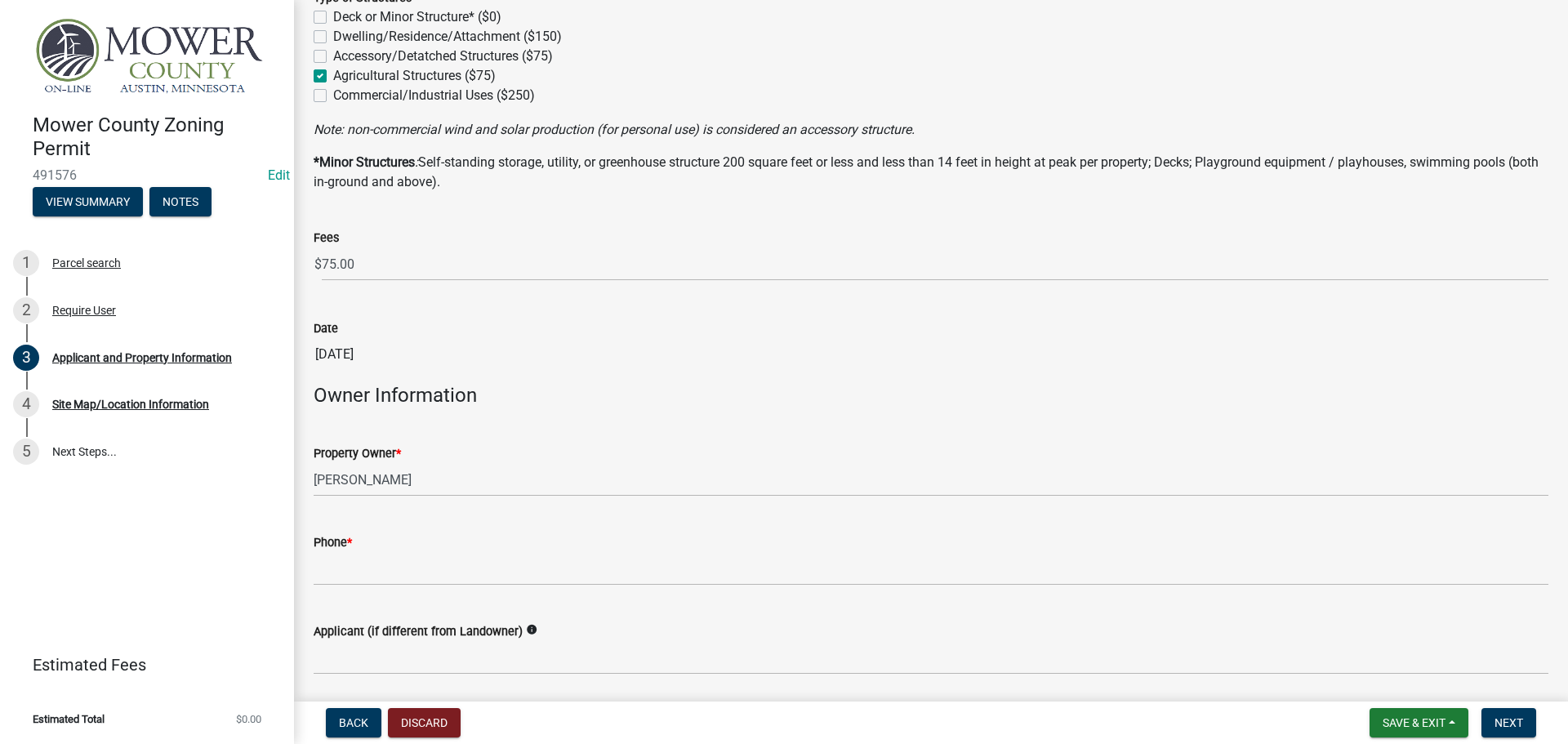
scroll to position [408, 0]
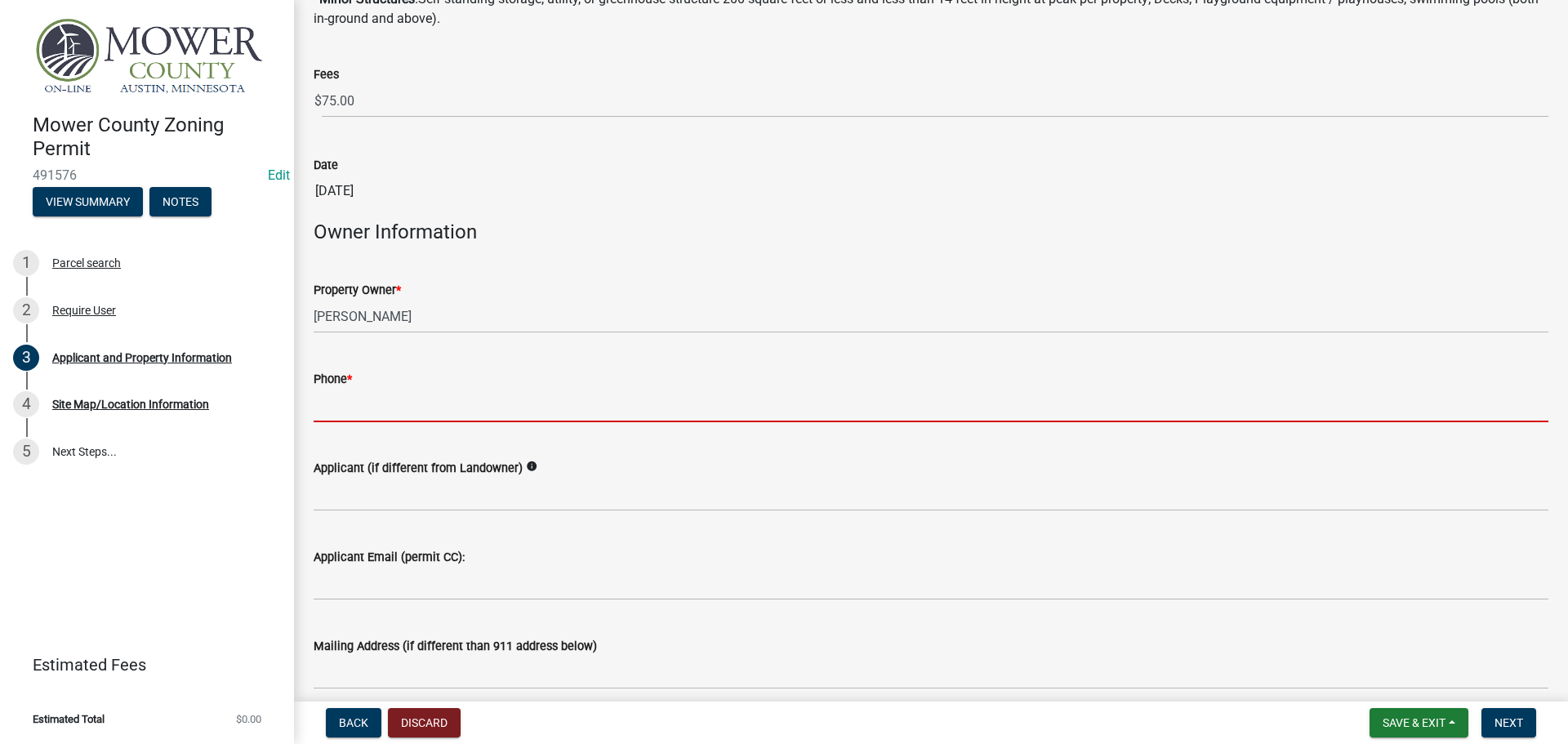
click at [365, 409] on input "Phone *" at bounding box center [931, 405] width 1235 height 34
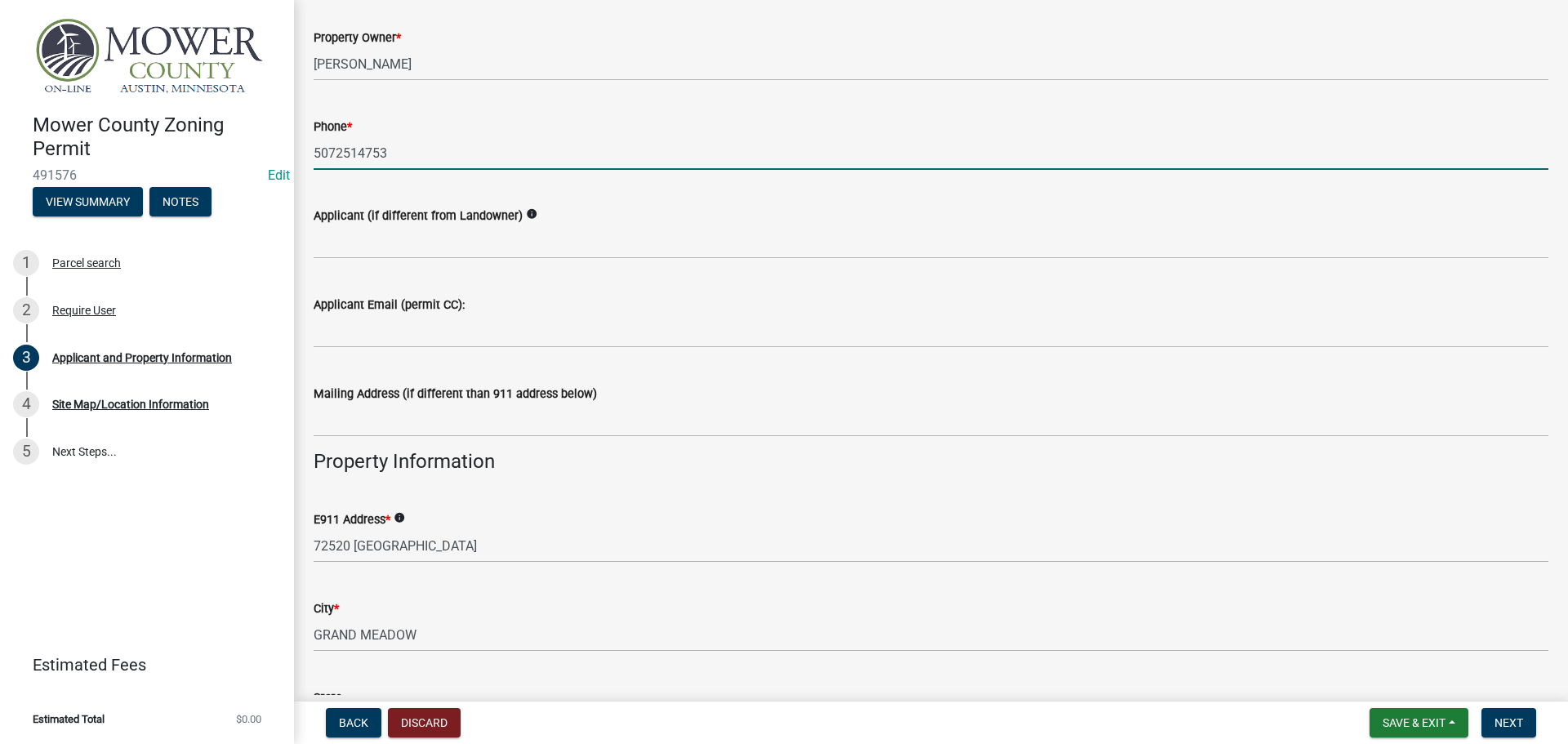
scroll to position [734, 0]
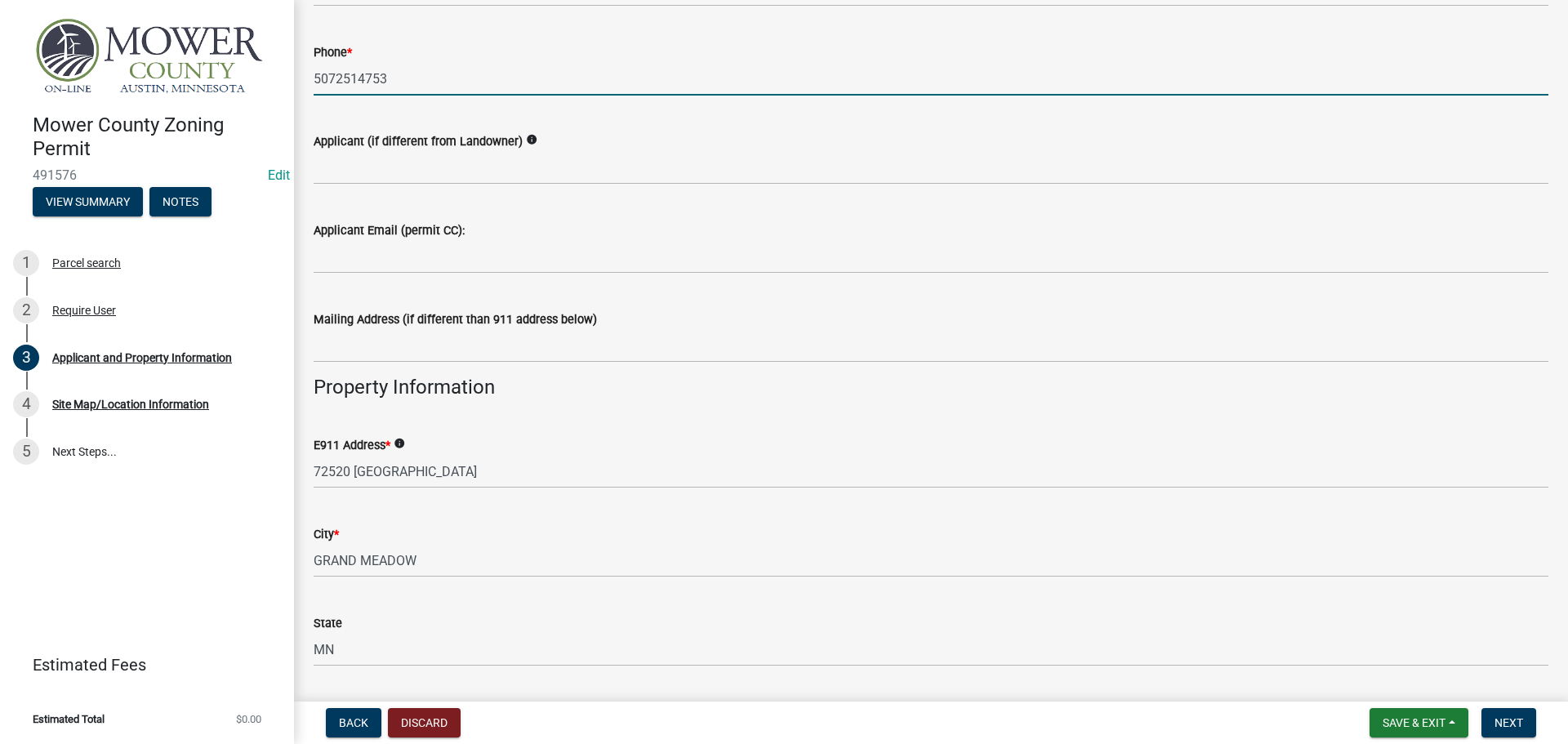
type input "5072514753"
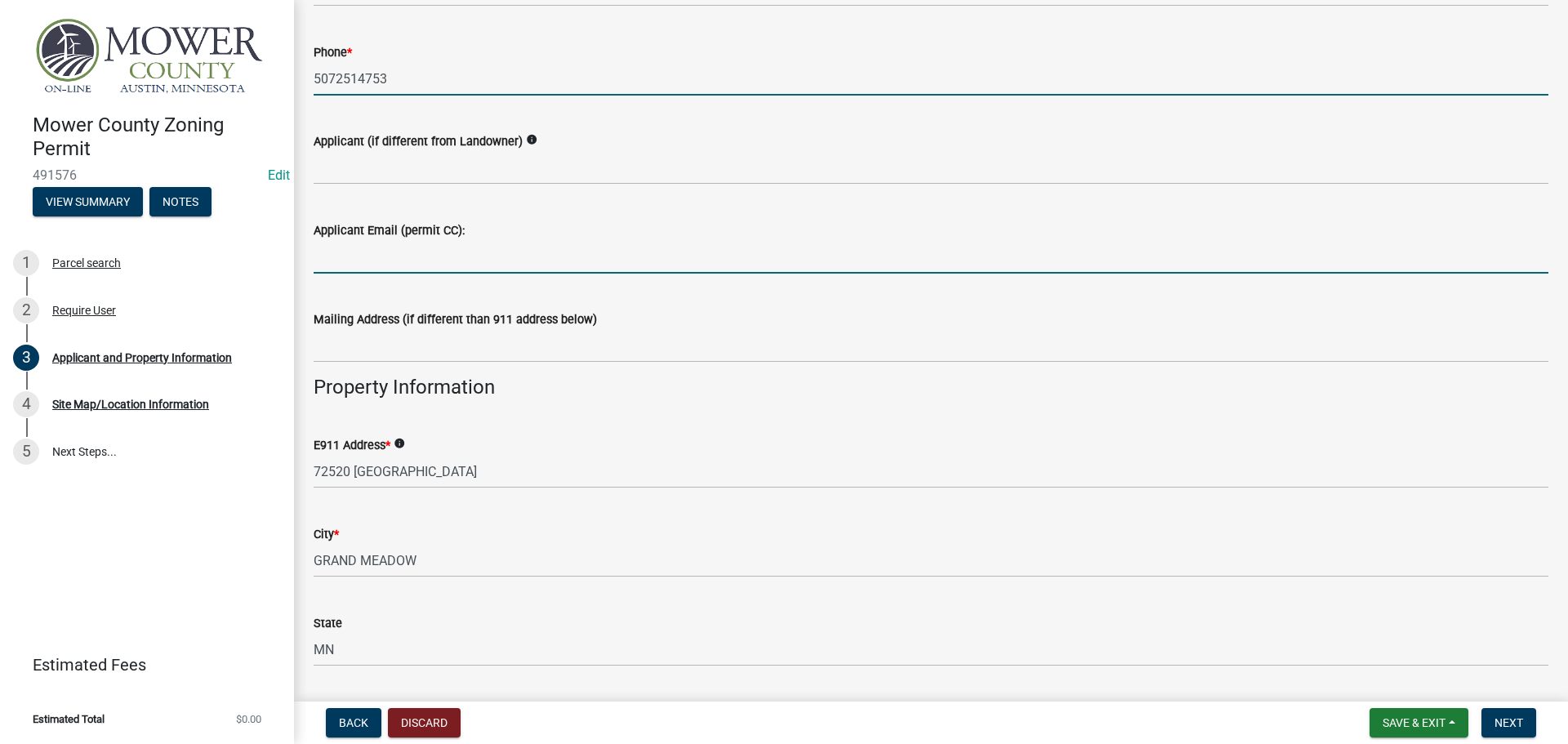
click at [450, 256] on input "Applicant Email (permit CC):" at bounding box center [931, 256] width 1235 height 34
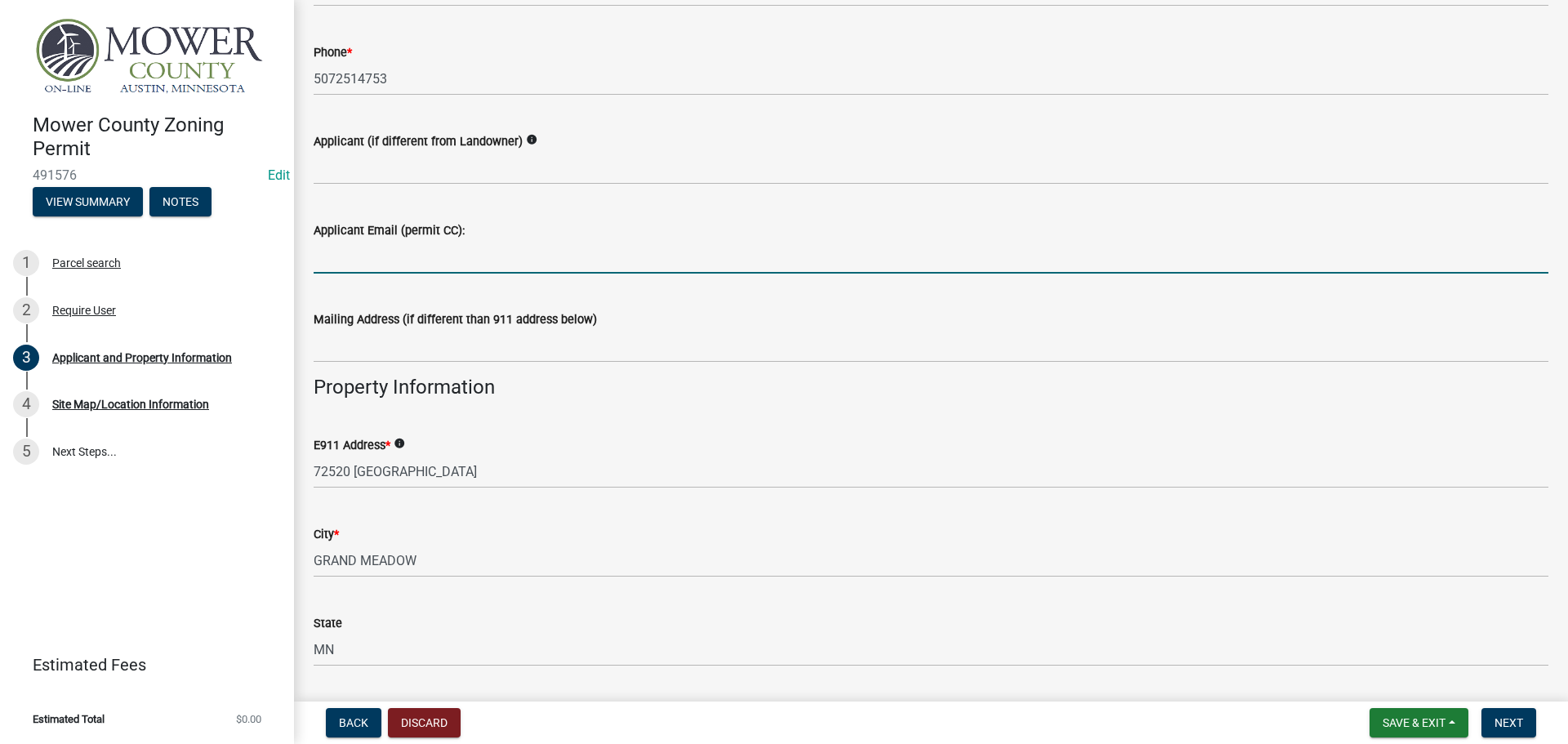
paste input "[PERSON_NAME][EMAIL_ADDRESS][DOMAIN_NAME]"
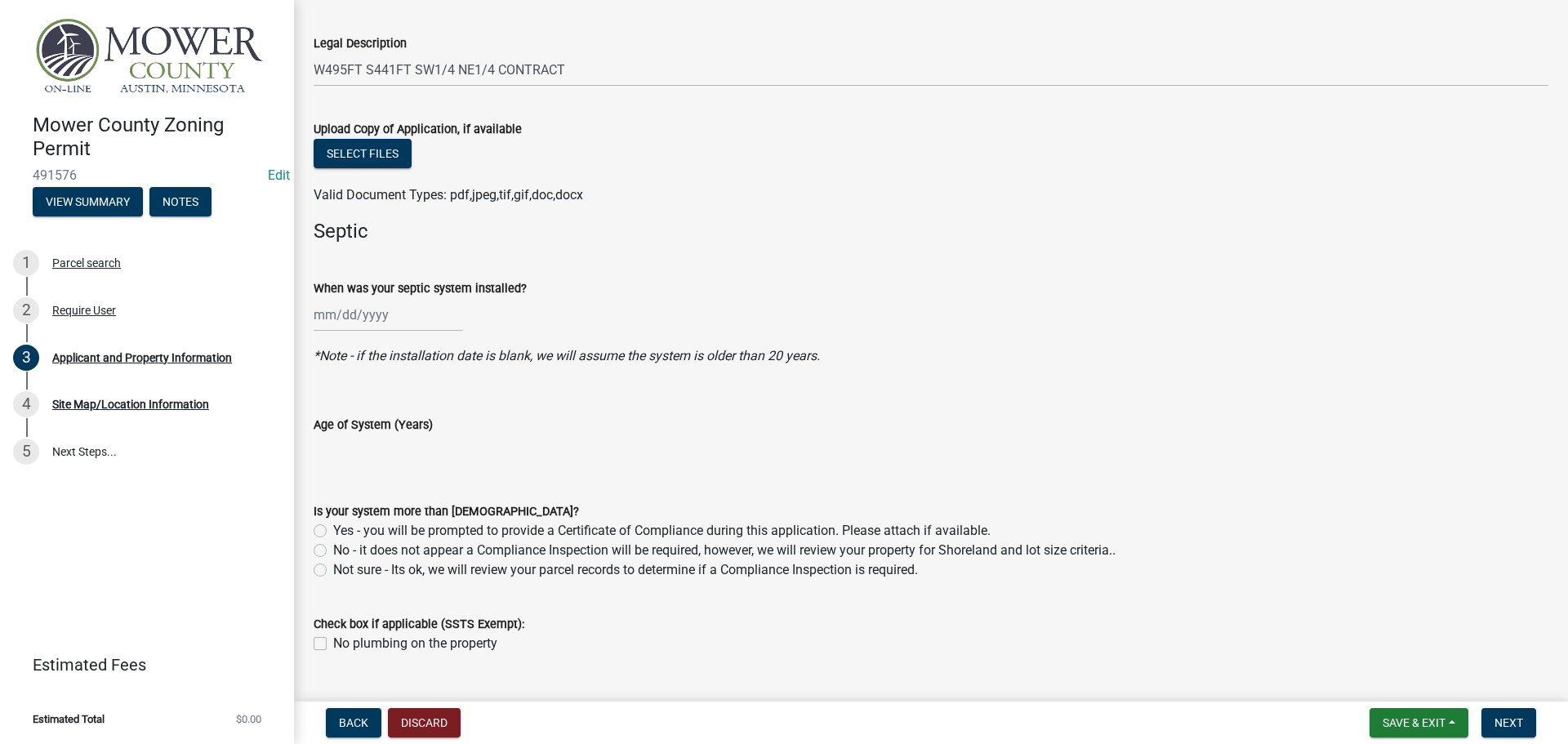
scroll to position [1886, 0]
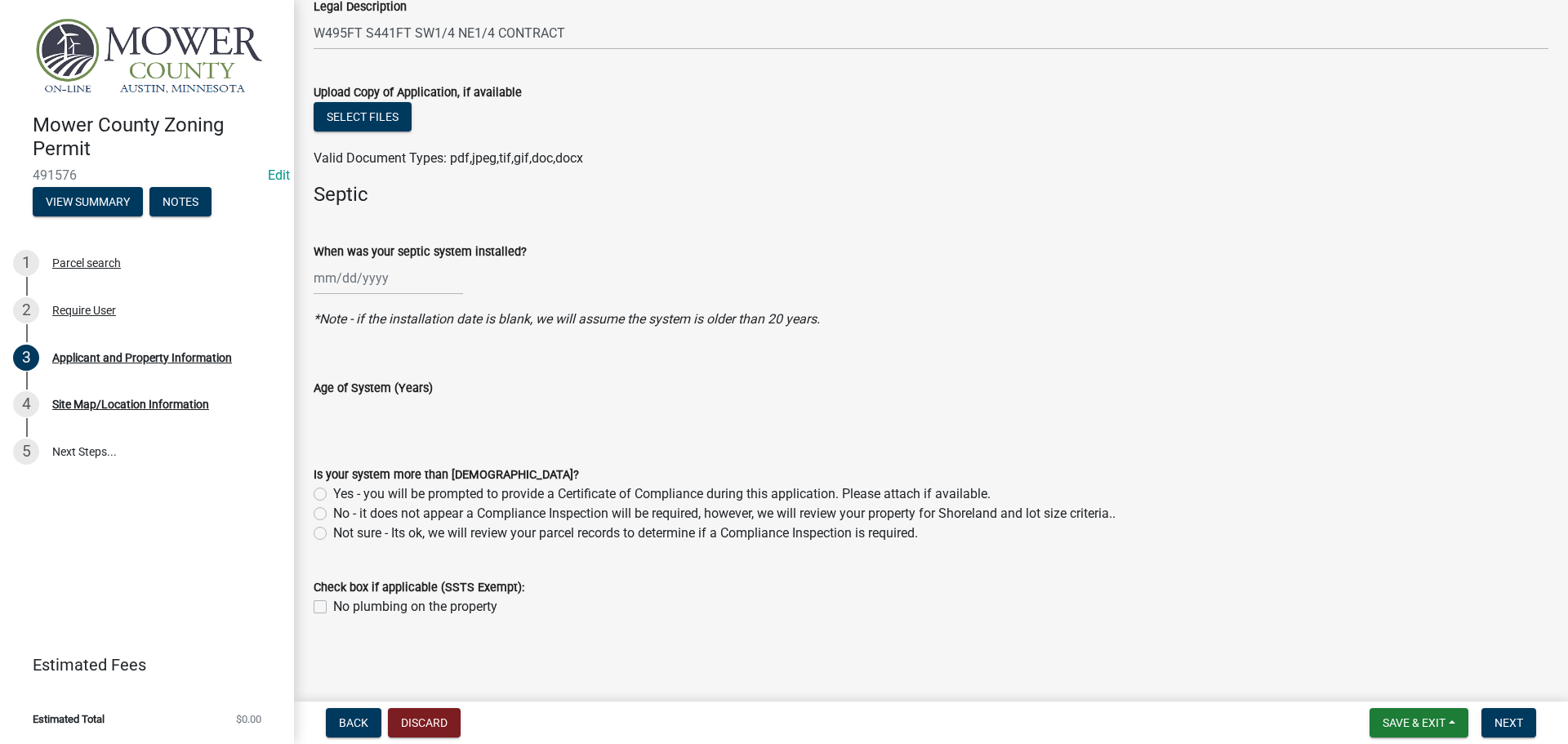
type input "[PERSON_NAME][EMAIL_ADDRESS][DOMAIN_NAME]"
click at [334, 517] on label "No - it does not appear a Compliance Inspection will be required, however, we w…" at bounding box center [724, 514] width 782 height 19
click at [334, 515] on input "No - it does not appear a Compliance Inspection will be required, however, we w…" at bounding box center [338, 509] width 11 height 11
radio input "true"
click at [1497, 727] on span "Next" at bounding box center [1509, 723] width 29 height 13
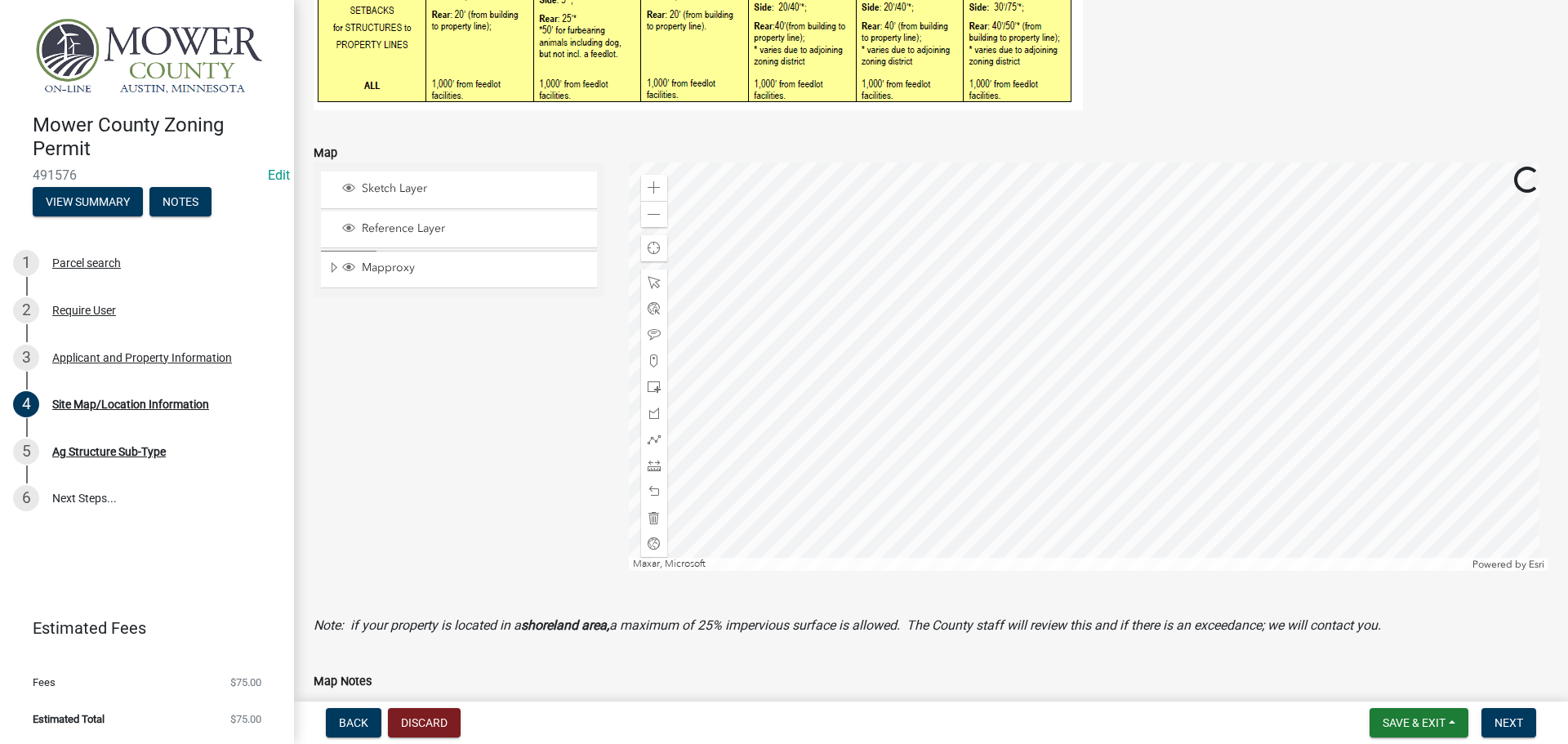
scroll to position [490, 0]
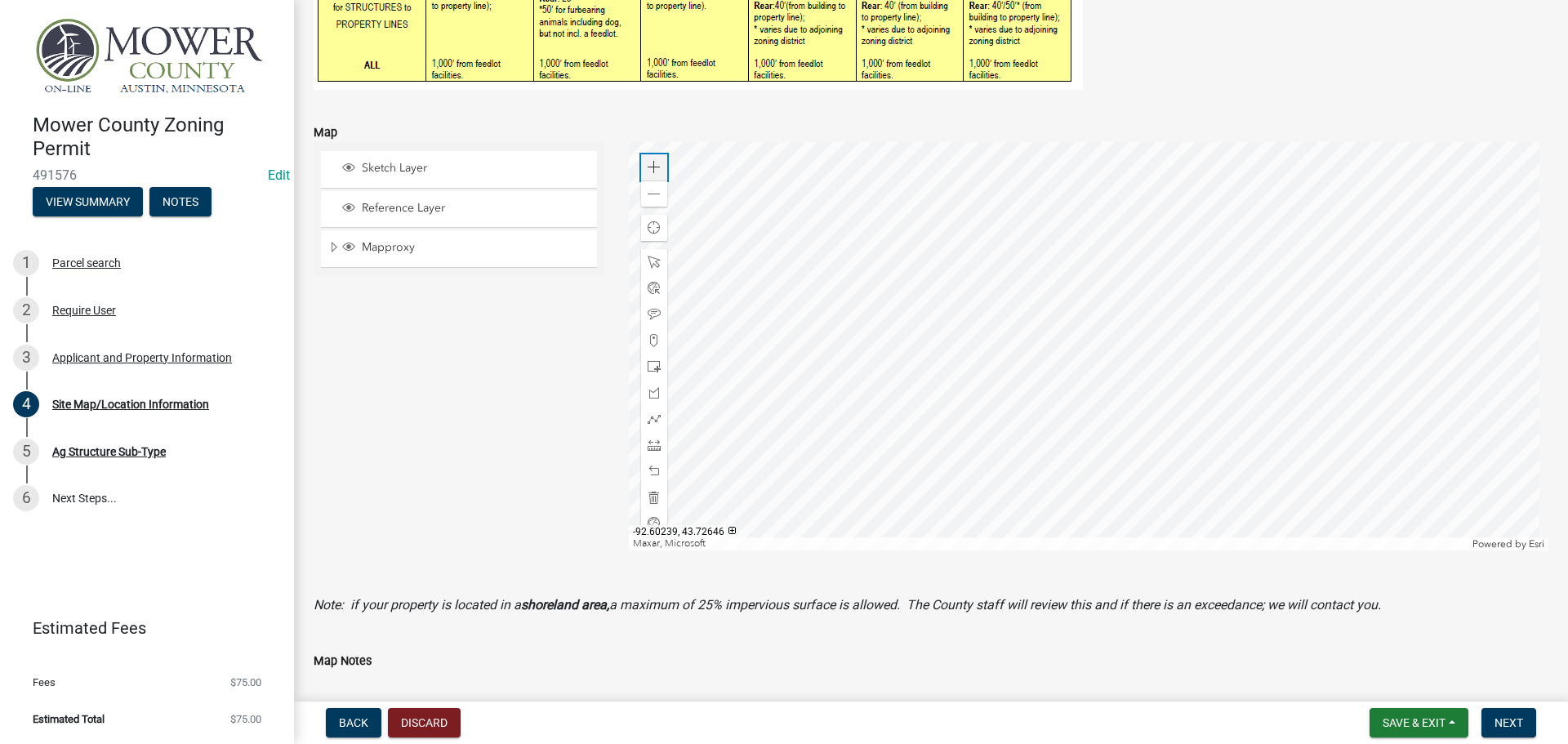
click at [659, 165] on div "Zoom in" at bounding box center [654, 167] width 26 height 26
click at [996, 399] on div at bounding box center [1089, 345] width 921 height 408
click at [1010, 359] on div at bounding box center [1089, 345] width 921 height 408
click at [655, 445] on span at bounding box center [655, 445] width 14 height 13
click at [945, 236] on div at bounding box center [1089, 345] width 921 height 408
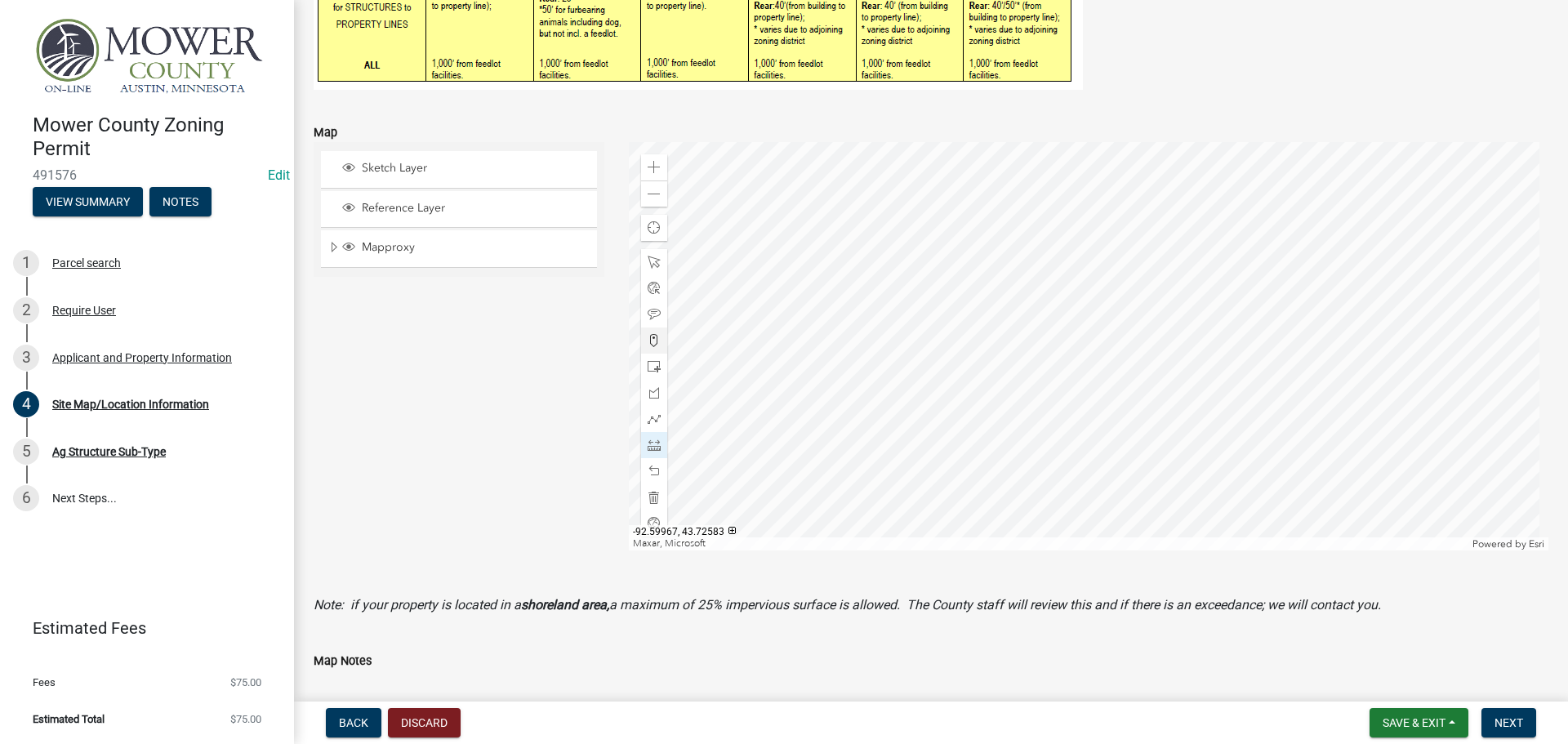
click at [991, 236] on div at bounding box center [1089, 345] width 921 height 408
click at [994, 274] on div at bounding box center [1089, 345] width 921 height 408
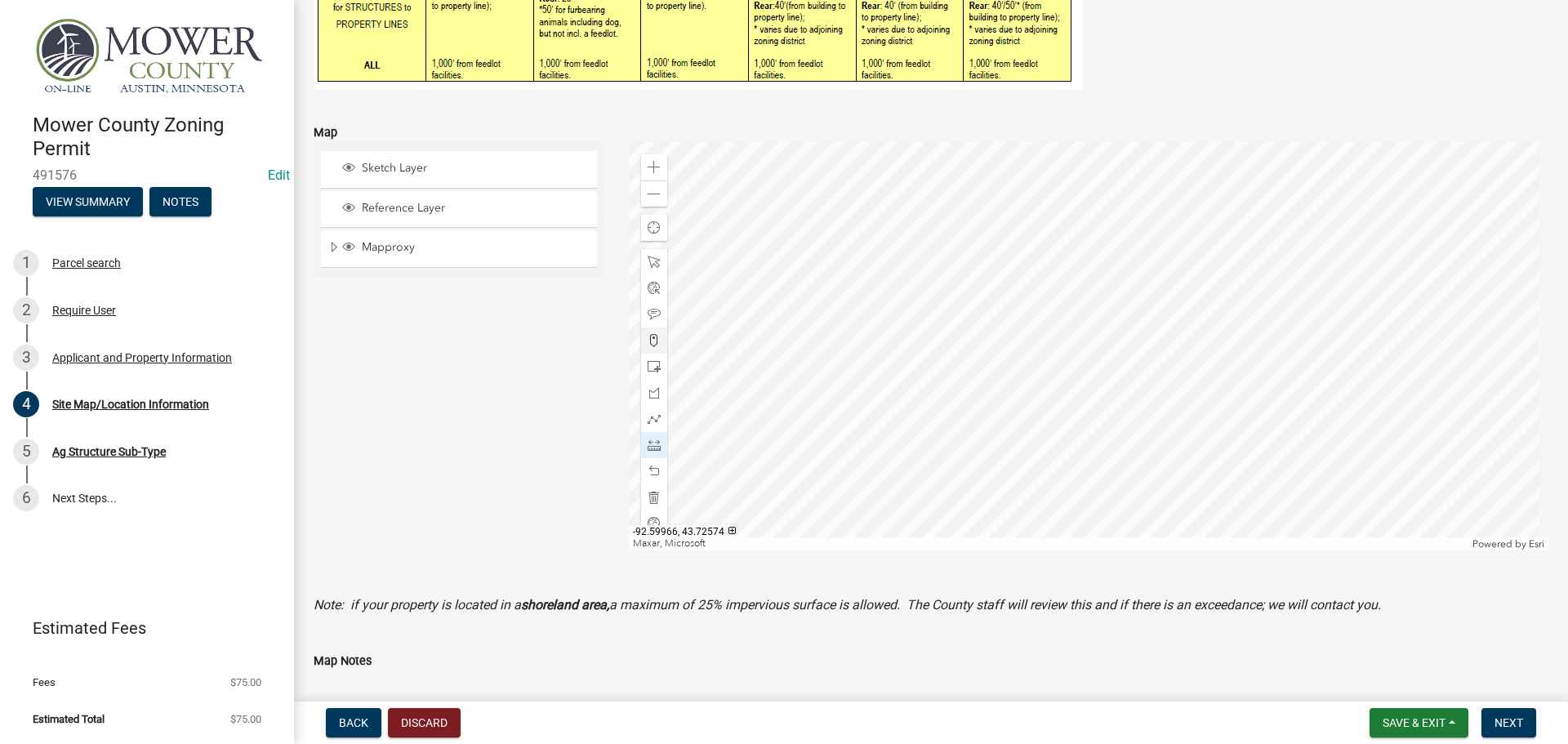
click at [995, 275] on div at bounding box center [1089, 345] width 921 height 408
click at [948, 275] on div at bounding box center [1089, 345] width 921 height 408
click at [945, 236] on div at bounding box center [1089, 345] width 921 height 408
click at [947, 273] on div at bounding box center [1089, 345] width 921 height 408
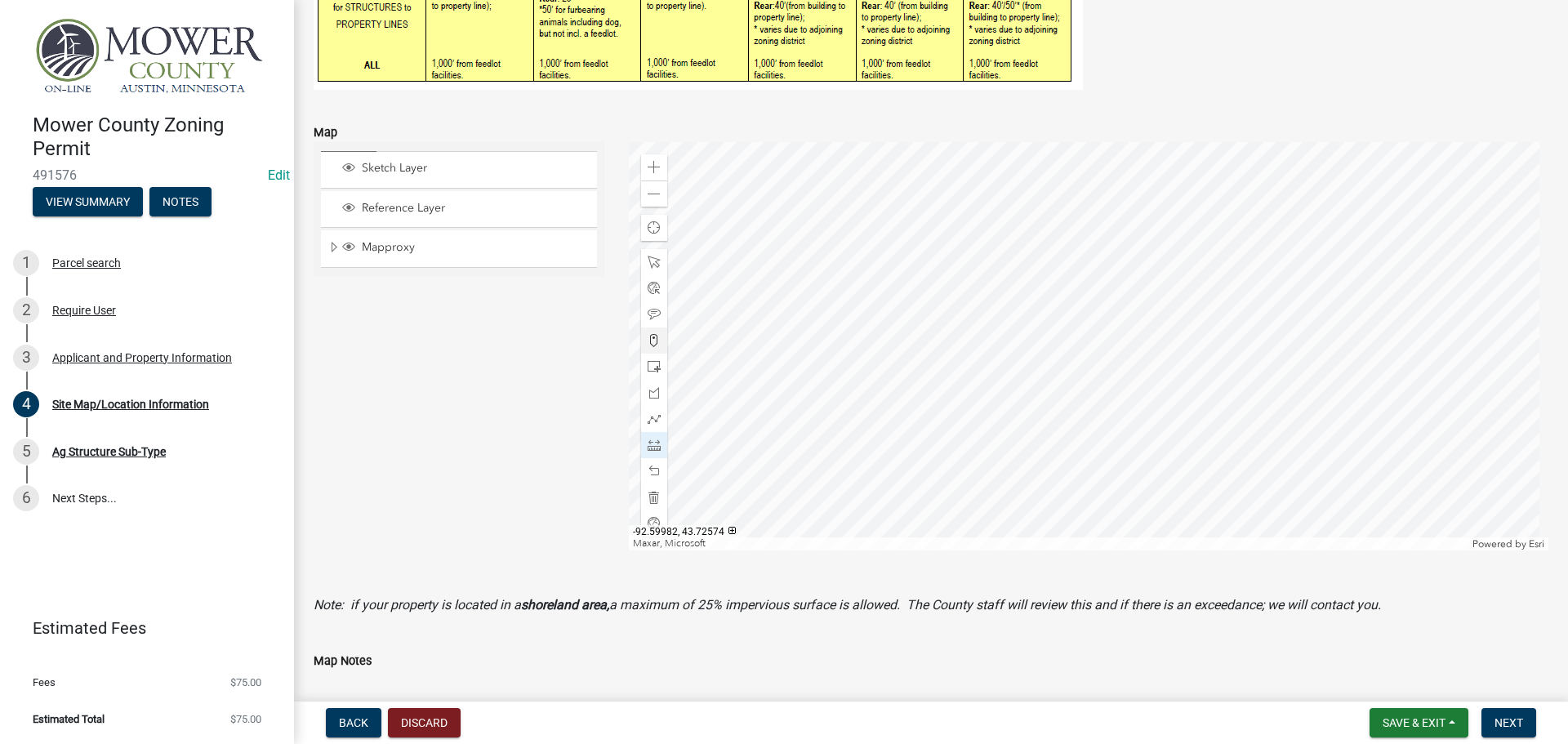
click at [947, 273] on div at bounding box center [1089, 345] width 921 height 408
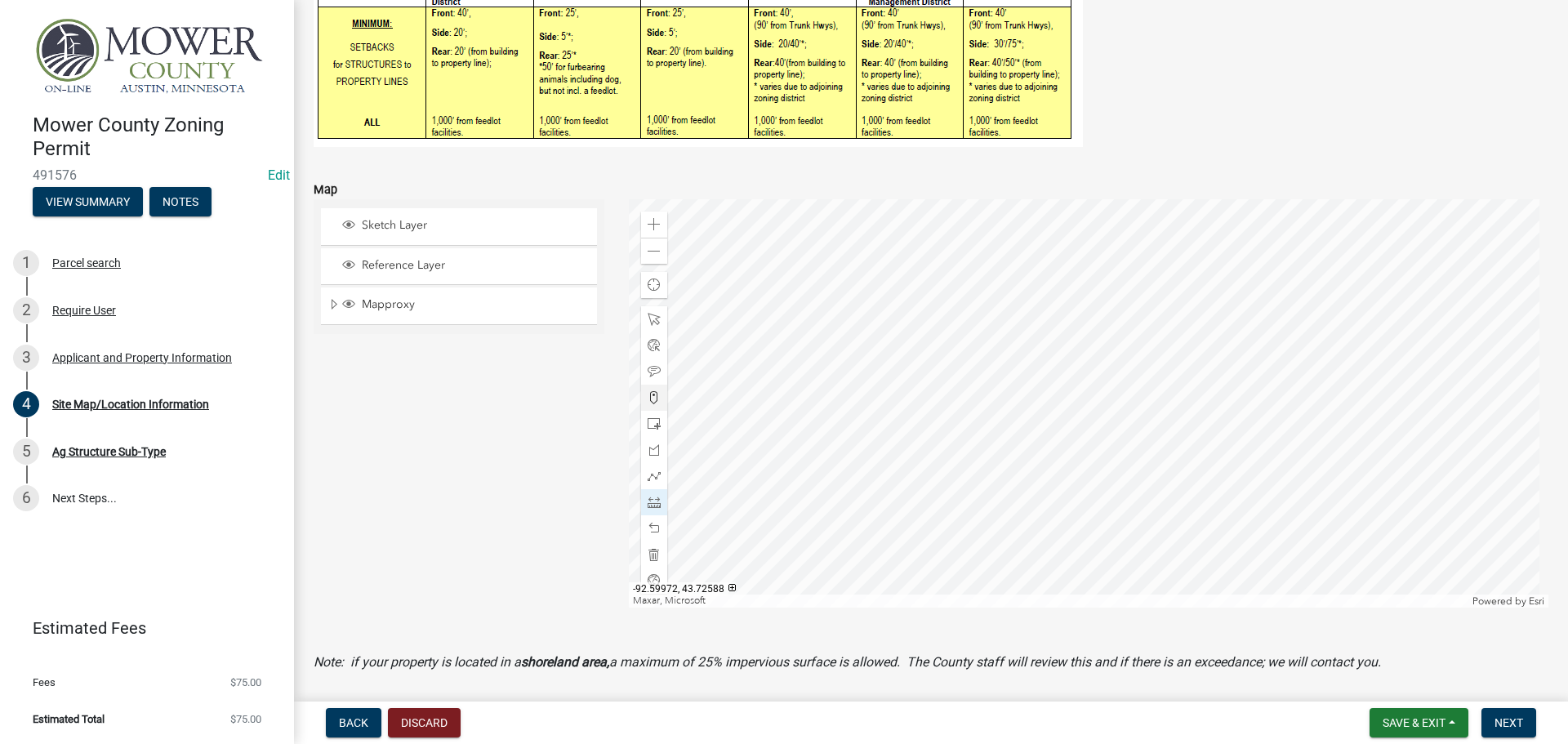
scroll to position [408, 0]
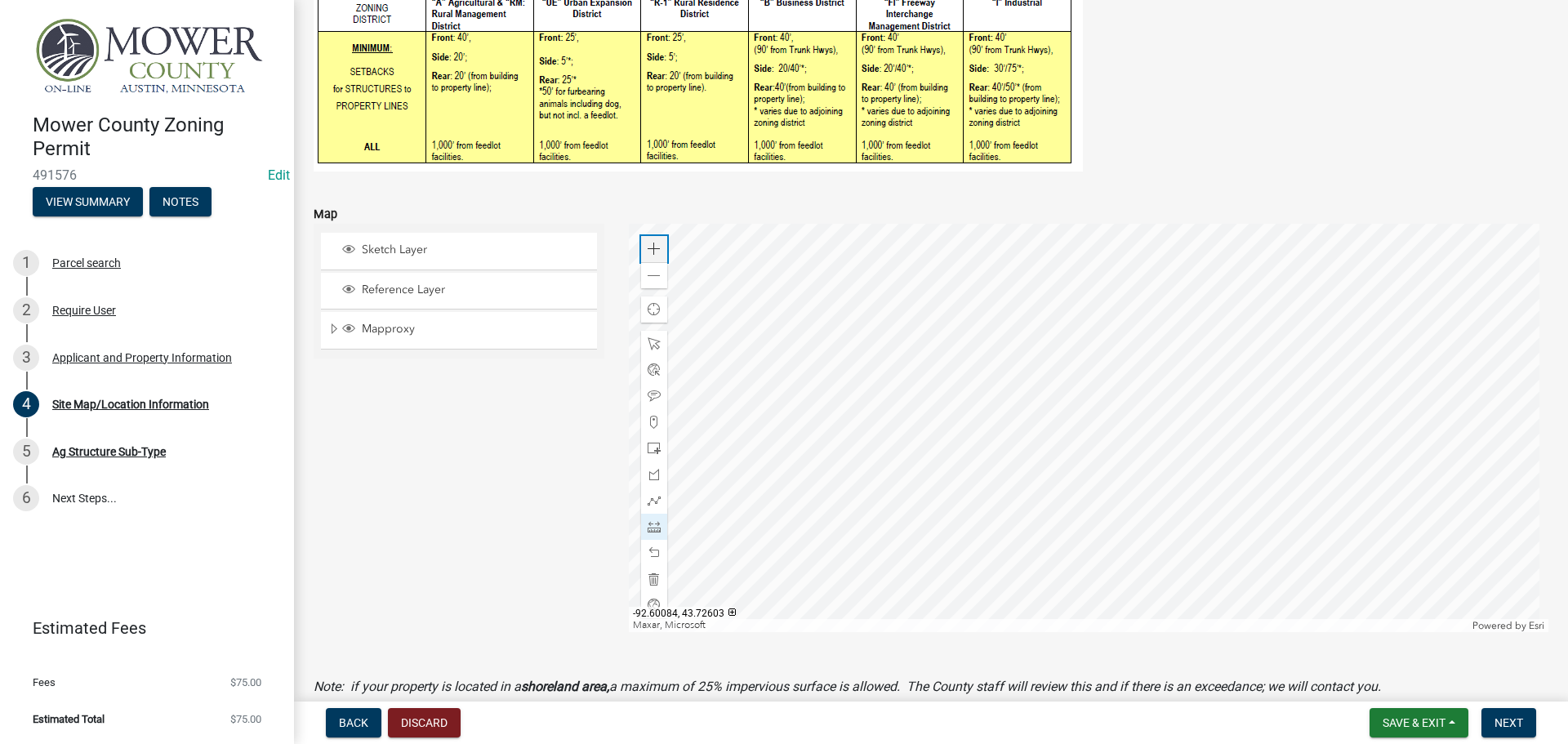
click at [652, 254] on span at bounding box center [655, 250] width 14 height 13
click at [994, 460] on div at bounding box center [1089, 427] width 921 height 408
click at [655, 571] on div at bounding box center [654, 578] width 26 height 26
click at [1012, 328] on div at bounding box center [1089, 427] width 921 height 408
click at [1014, 403] on div at bounding box center [1089, 427] width 921 height 408
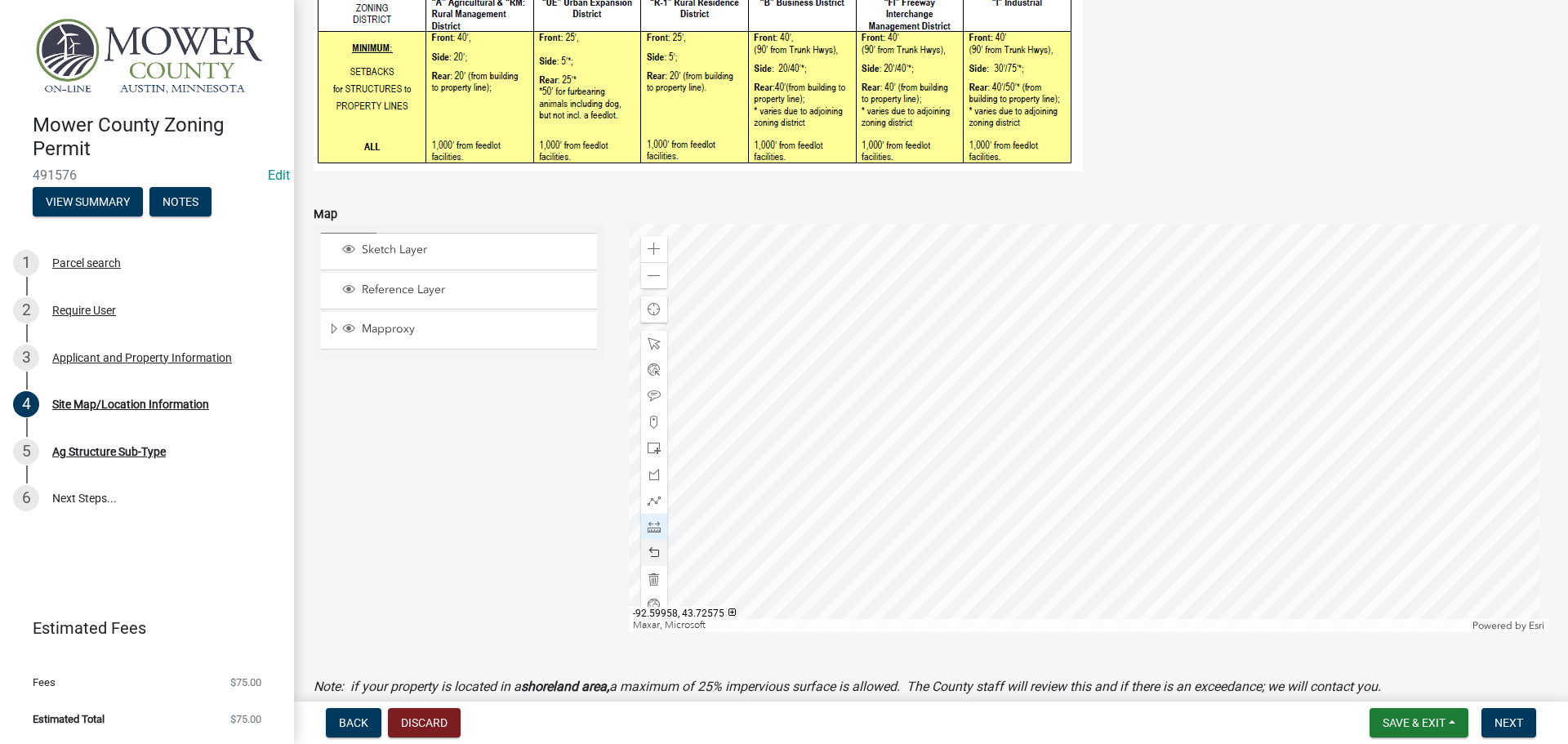
click at [1014, 403] on div at bounding box center [1089, 427] width 921 height 408
click at [1012, 328] on div at bounding box center [1089, 427] width 921 height 408
click at [919, 328] on div at bounding box center [1089, 427] width 921 height 408
click at [920, 328] on div at bounding box center [1089, 427] width 921 height 408
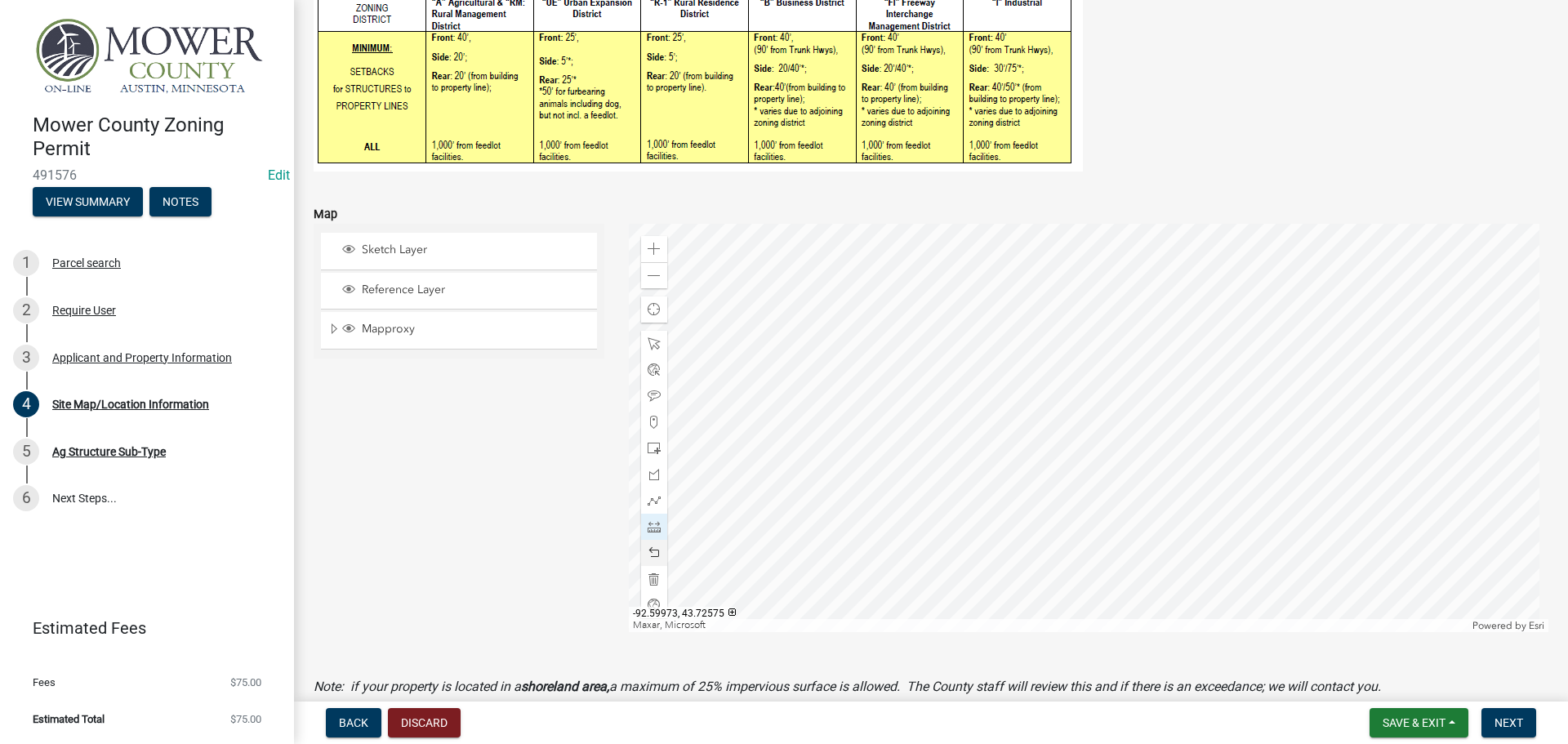
click at [921, 403] on div at bounding box center [1089, 427] width 921 height 408
click at [922, 402] on div at bounding box center [1089, 427] width 921 height 408
click at [1014, 403] on div at bounding box center [1089, 427] width 921 height 408
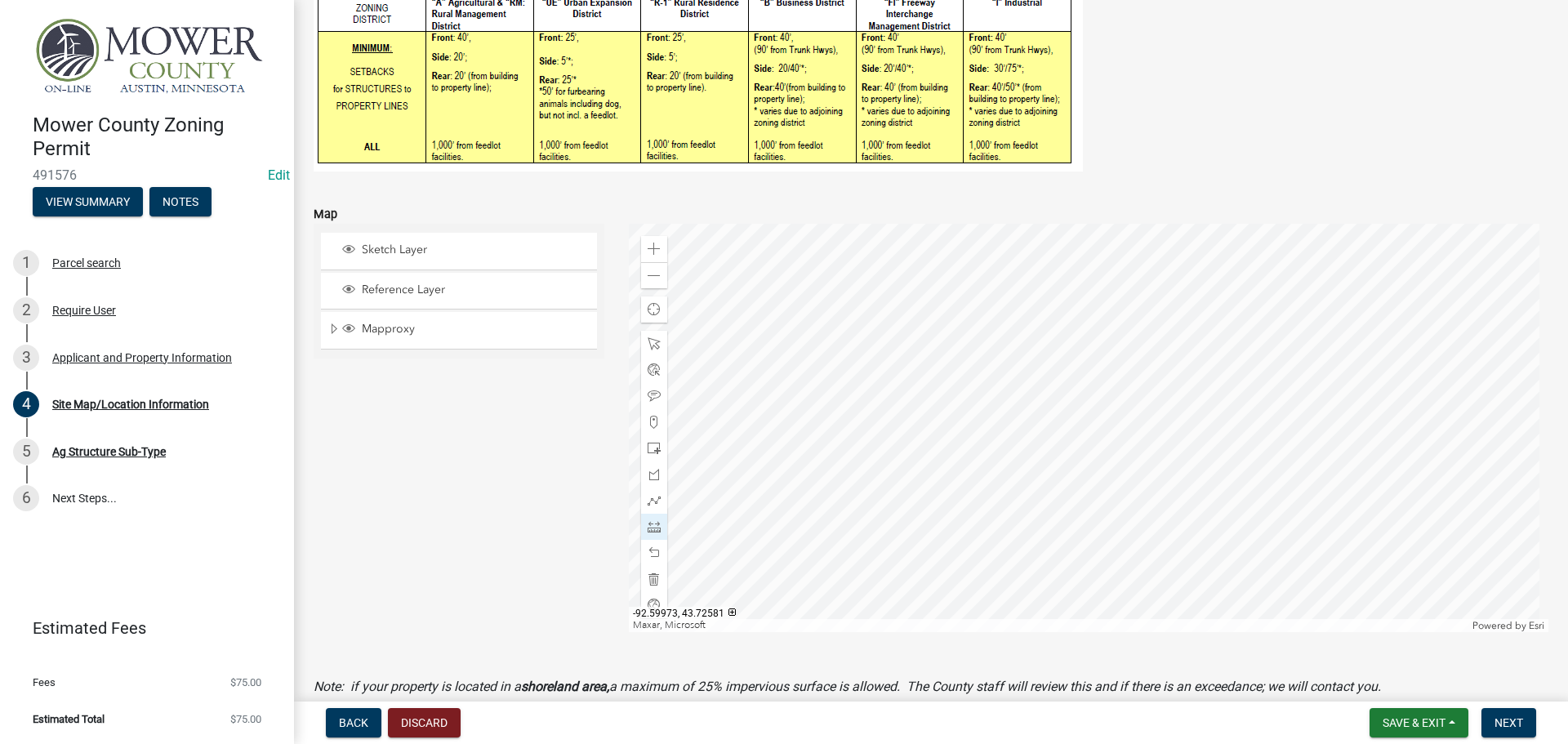
click at [921, 349] on div at bounding box center [1089, 427] width 921 height 408
click at [838, 350] on div at bounding box center [1089, 427] width 921 height 408
click at [839, 350] on div at bounding box center [1089, 427] width 921 height 408
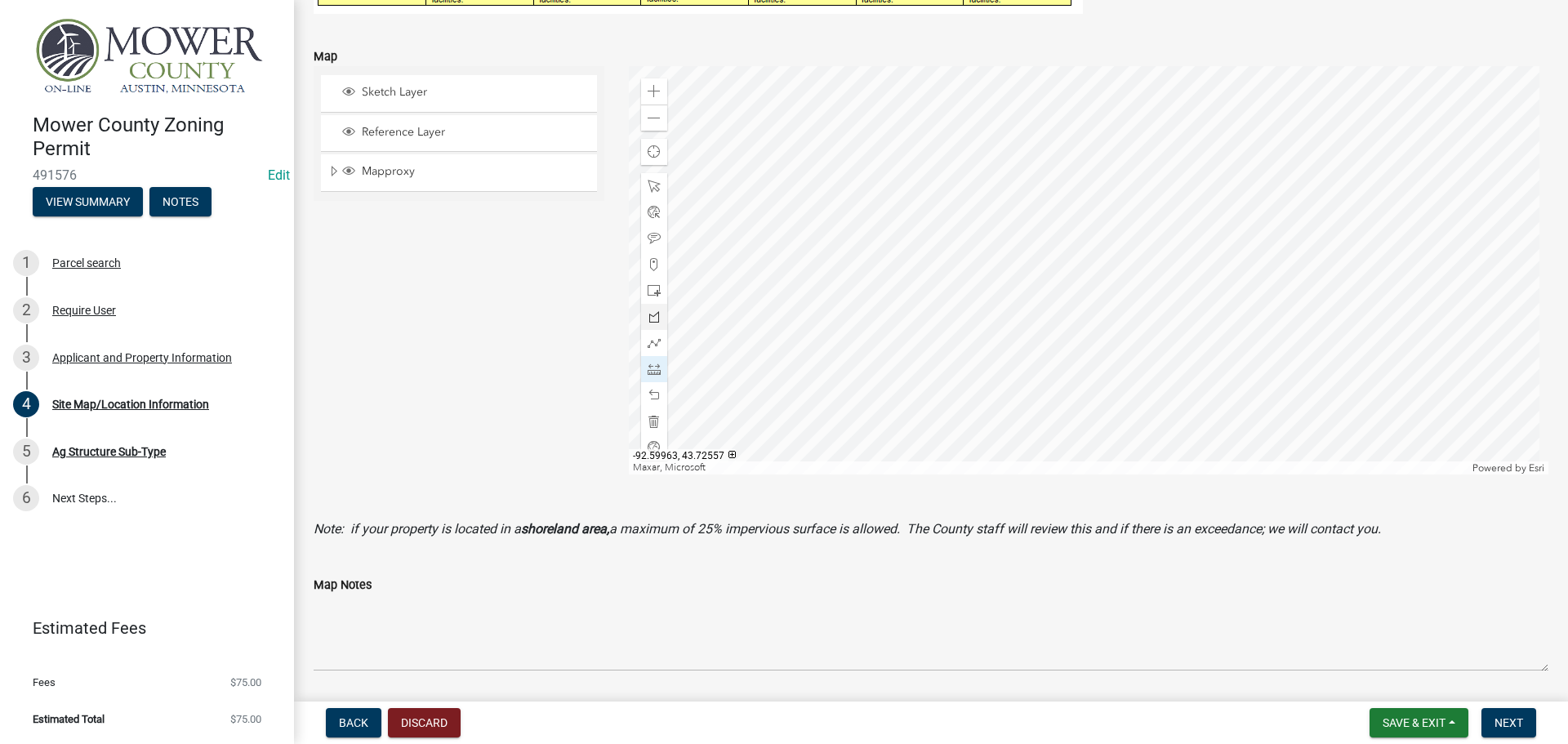
scroll to position [571, 0]
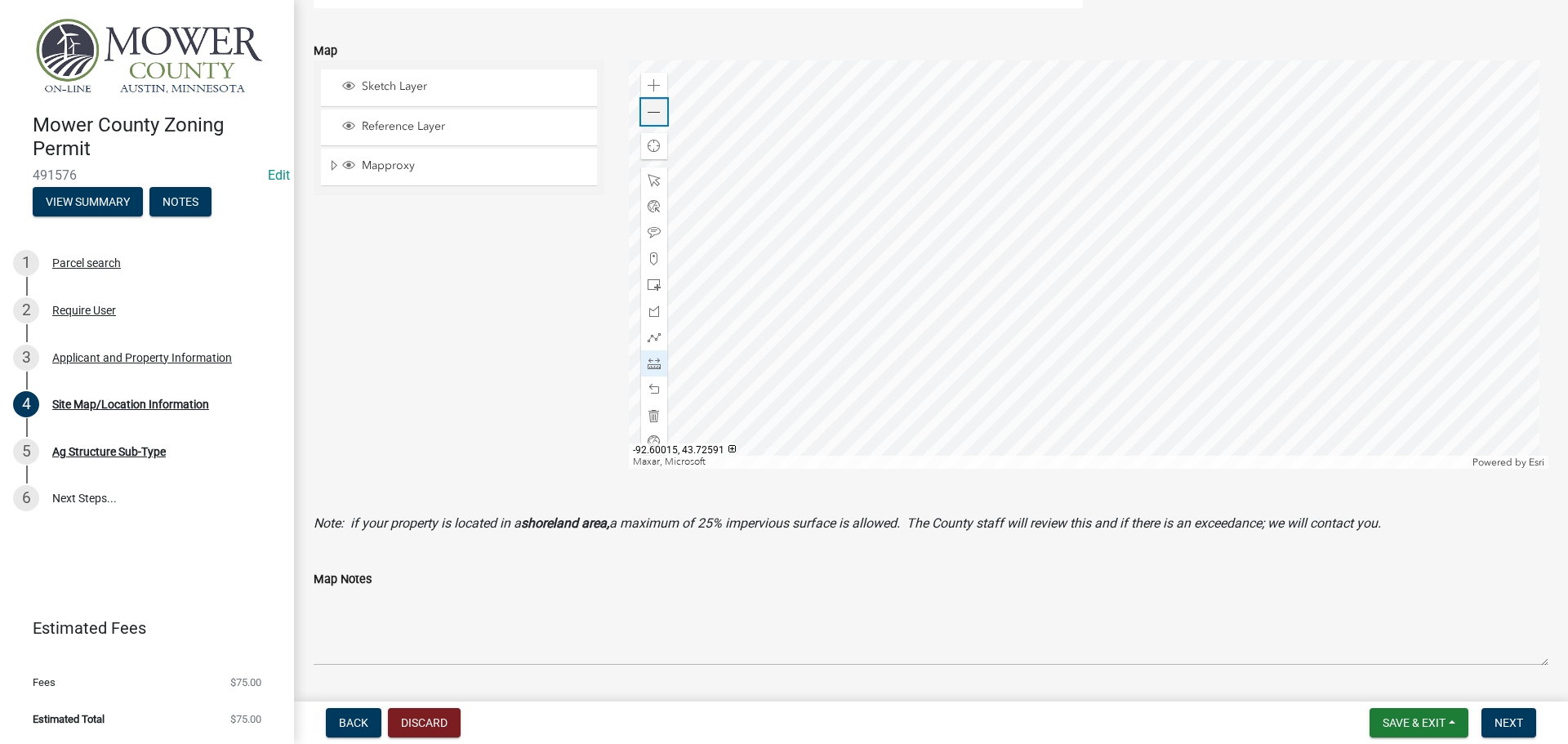
click at [655, 115] on span at bounding box center [655, 113] width 14 height 13
click at [656, 122] on div "Zoom out" at bounding box center [654, 111] width 26 height 26
click at [648, 89] on span at bounding box center [655, 86] width 14 height 13
click at [1021, 214] on div at bounding box center [1089, 264] width 921 height 408
click at [1018, 122] on div at bounding box center [1089, 264] width 921 height 408
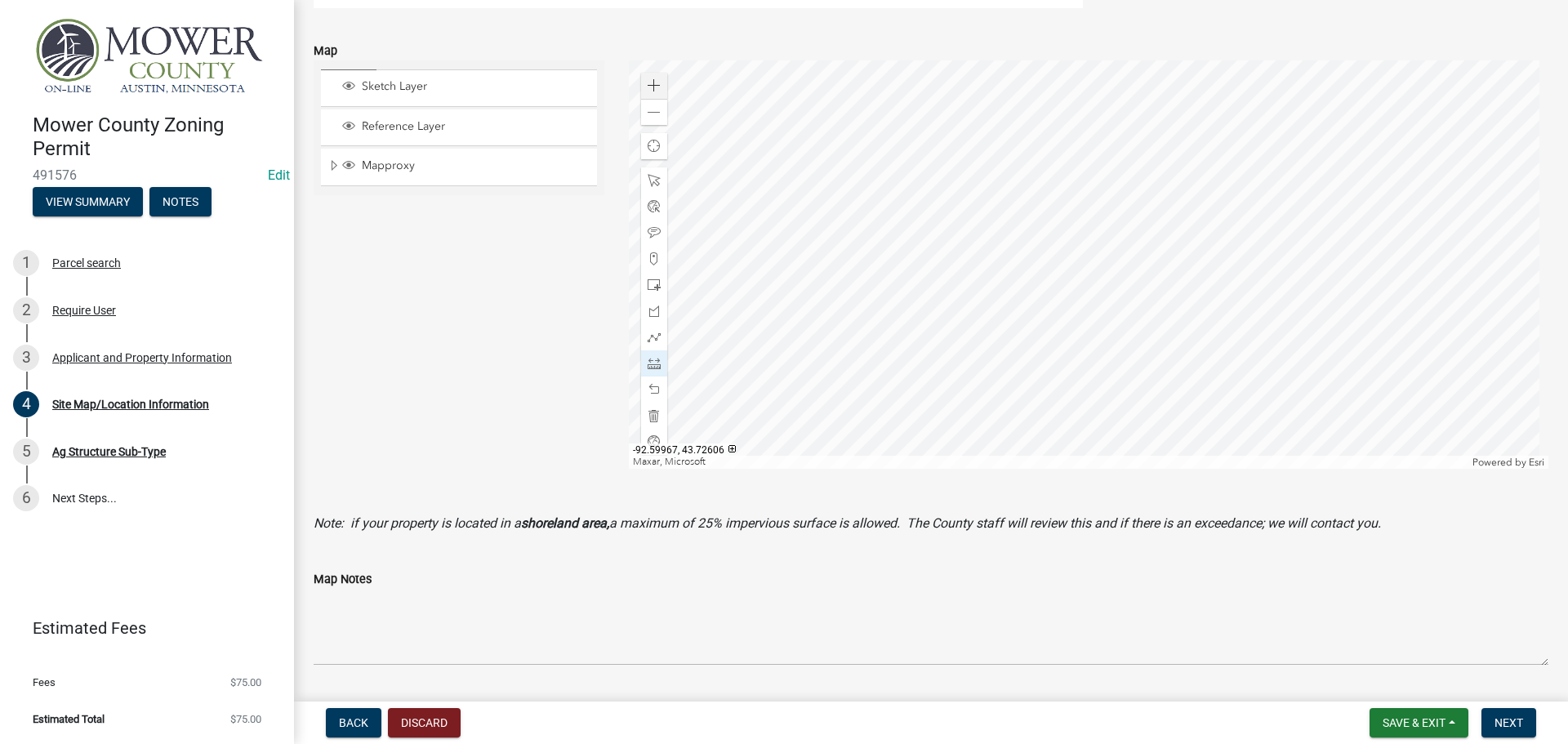
click at [1018, 122] on div at bounding box center [1089, 264] width 921 height 408
click at [1047, 233] on div at bounding box center [1089, 264] width 921 height 408
click at [1312, 229] on div at bounding box center [1089, 264] width 921 height 408
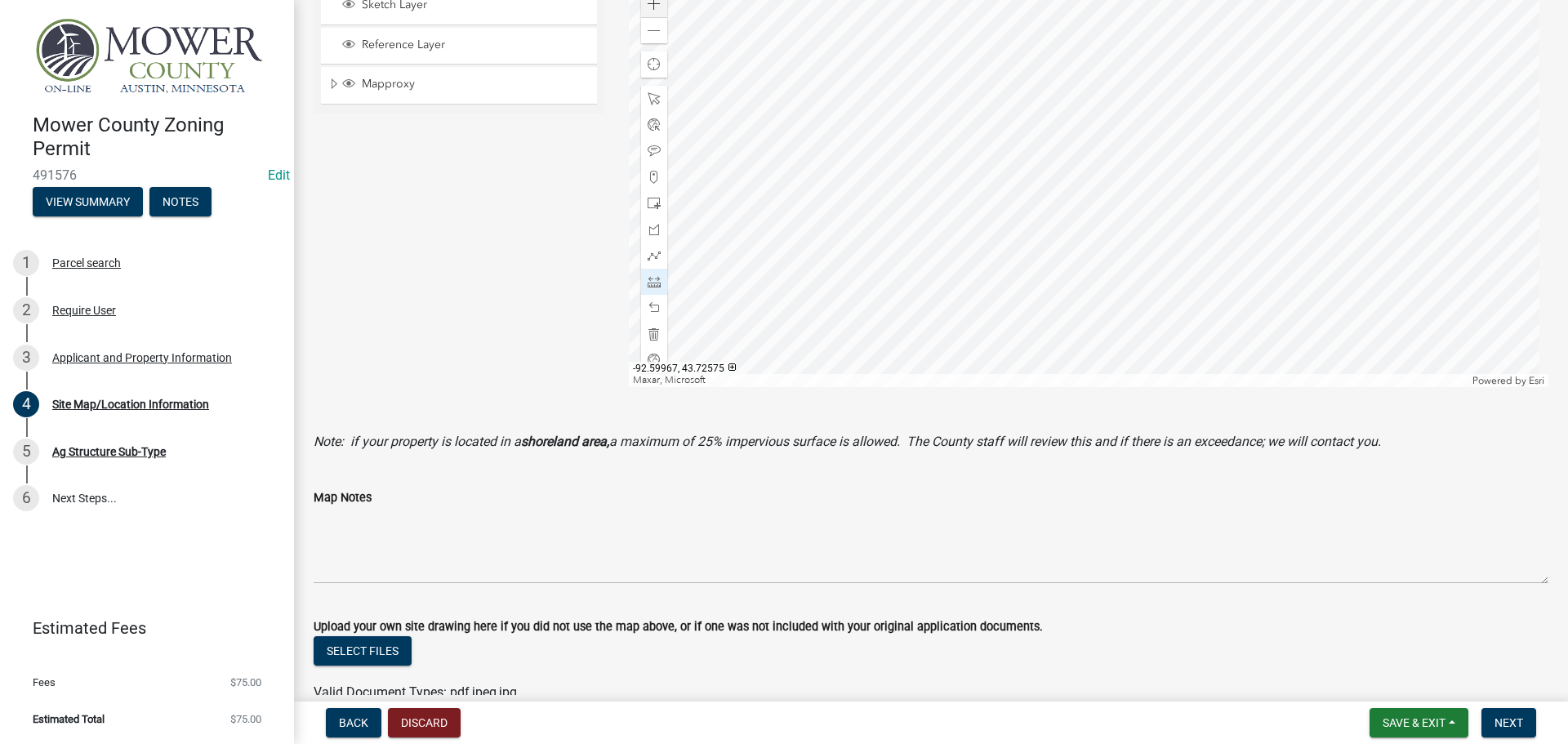
click at [1020, 170] on div at bounding box center [1089, 182] width 921 height 408
click at [1027, 329] on div at bounding box center [1089, 182] width 921 height 408
click at [650, 37] on span at bounding box center [655, 31] width 14 height 13
click at [654, 280] on span at bounding box center [655, 281] width 14 height 13
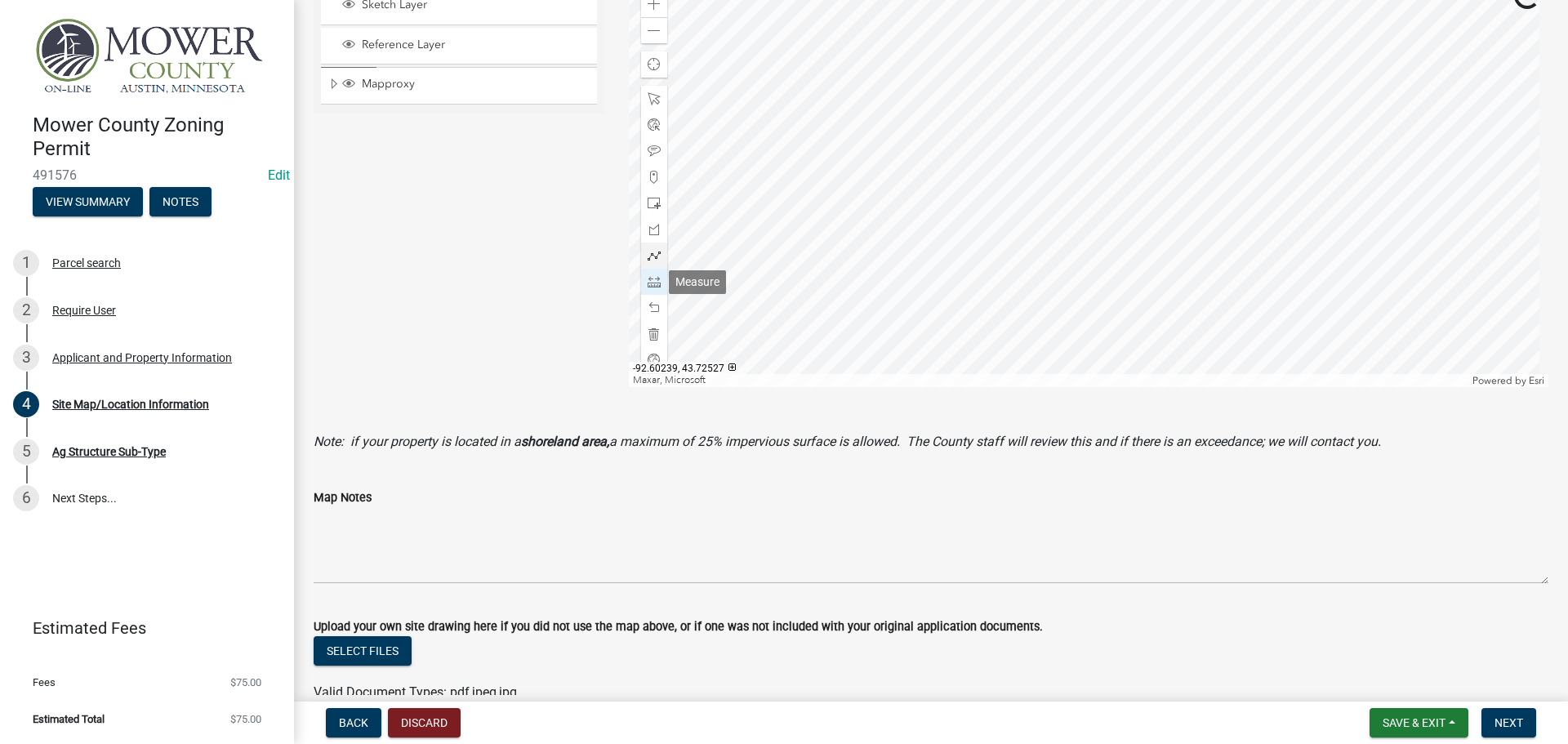
scroll to position [632, 0]
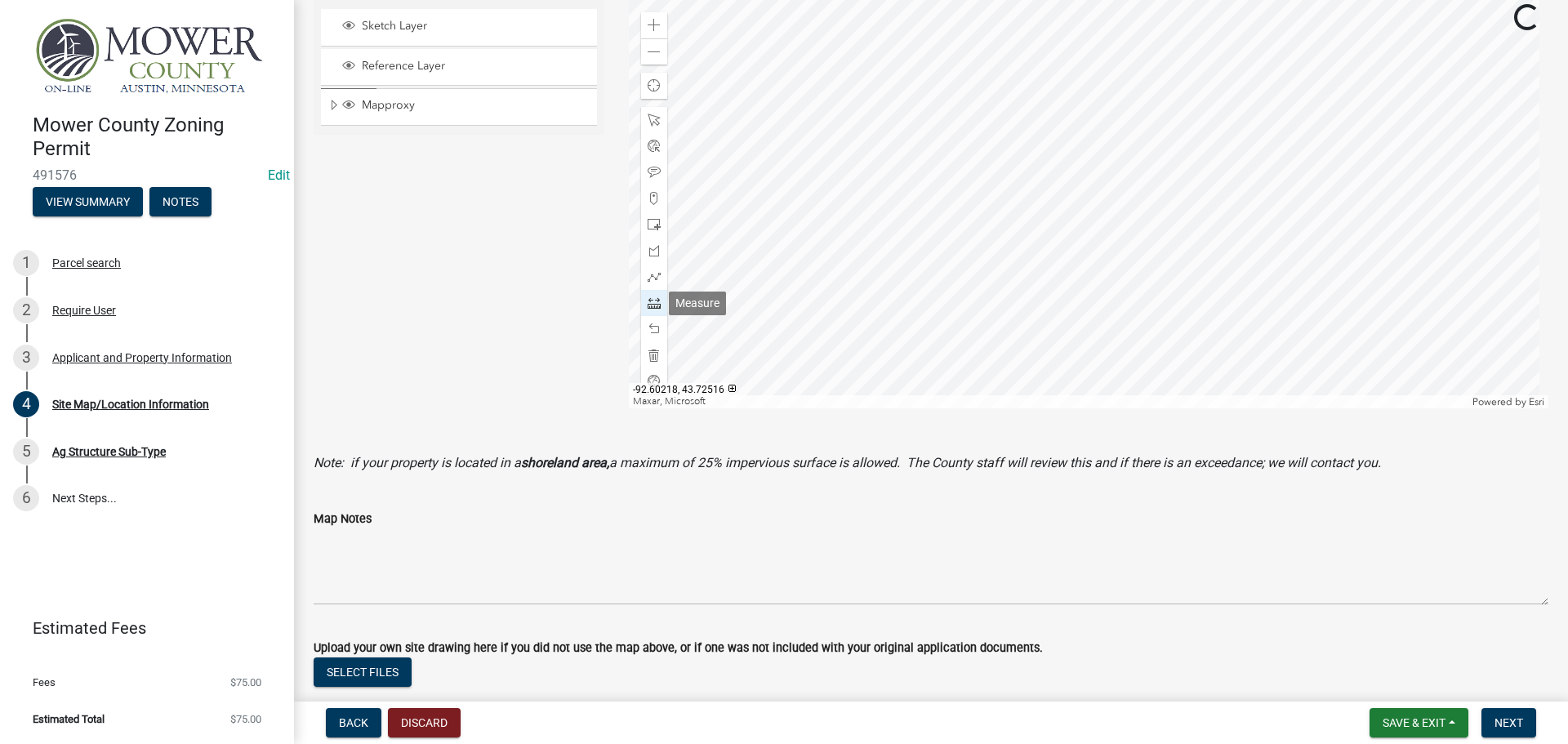
click at [648, 306] on span at bounding box center [655, 303] width 14 height 13
click at [649, 124] on span at bounding box center [655, 120] width 14 height 13
click at [1073, 226] on div at bounding box center [1089, 203] width 921 height 408
click at [658, 173] on div at bounding box center [654, 172] width 26 height 26
click at [949, 157] on div at bounding box center [1089, 203] width 921 height 408
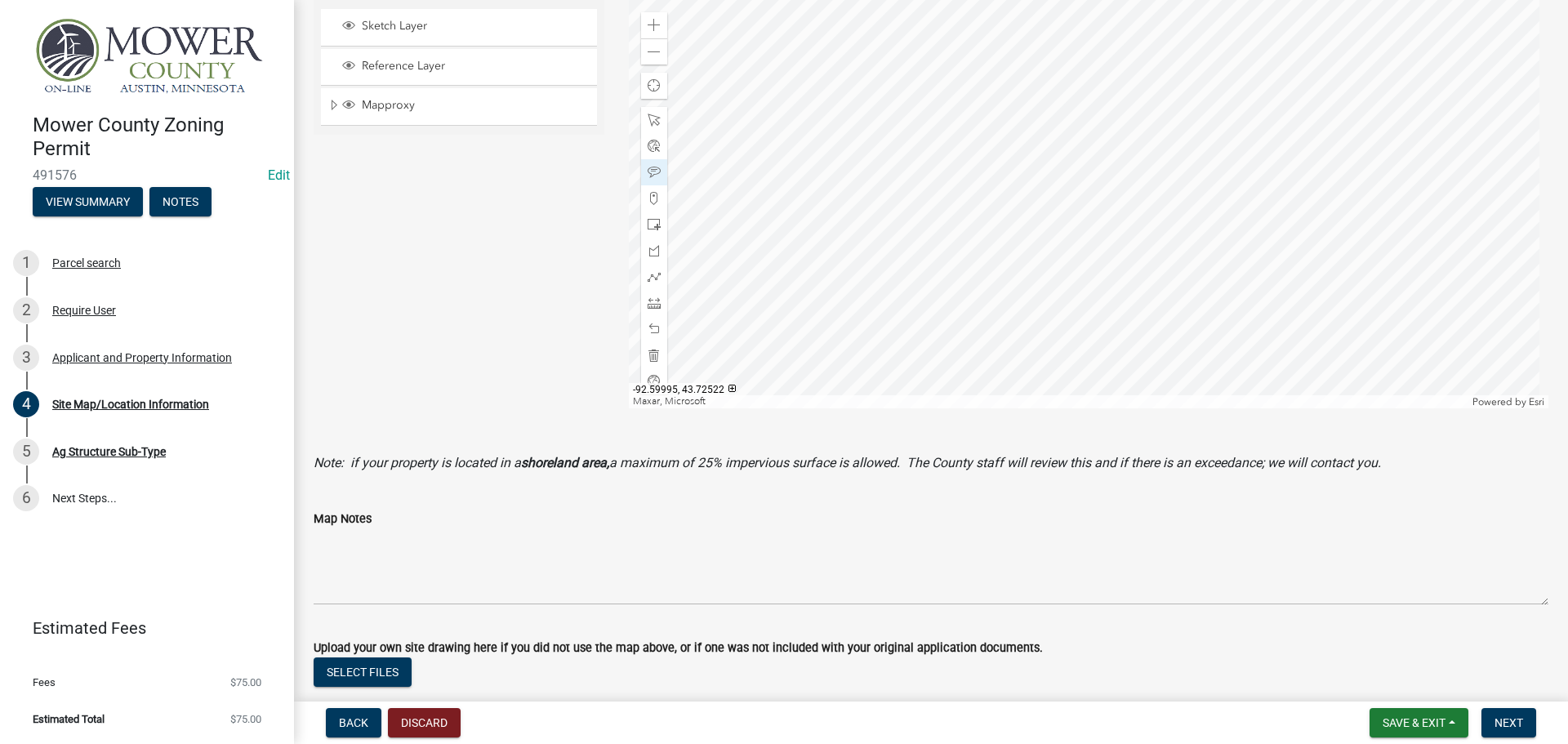
click at [981, 201] on div at bounding box center [1089, 203] width 921 height 408
click at [1051, 215] on div at bounding box center [1089, 203] width 921 height 408
click at [649, 31] on span at bounding box center [655, 25] width 14 height 13
click at [655, 120] on span at bounding box center [655, 120] width 14 height 13
click at [1139, 265] on div at bounding box center [1089, 203] width 921 height 408
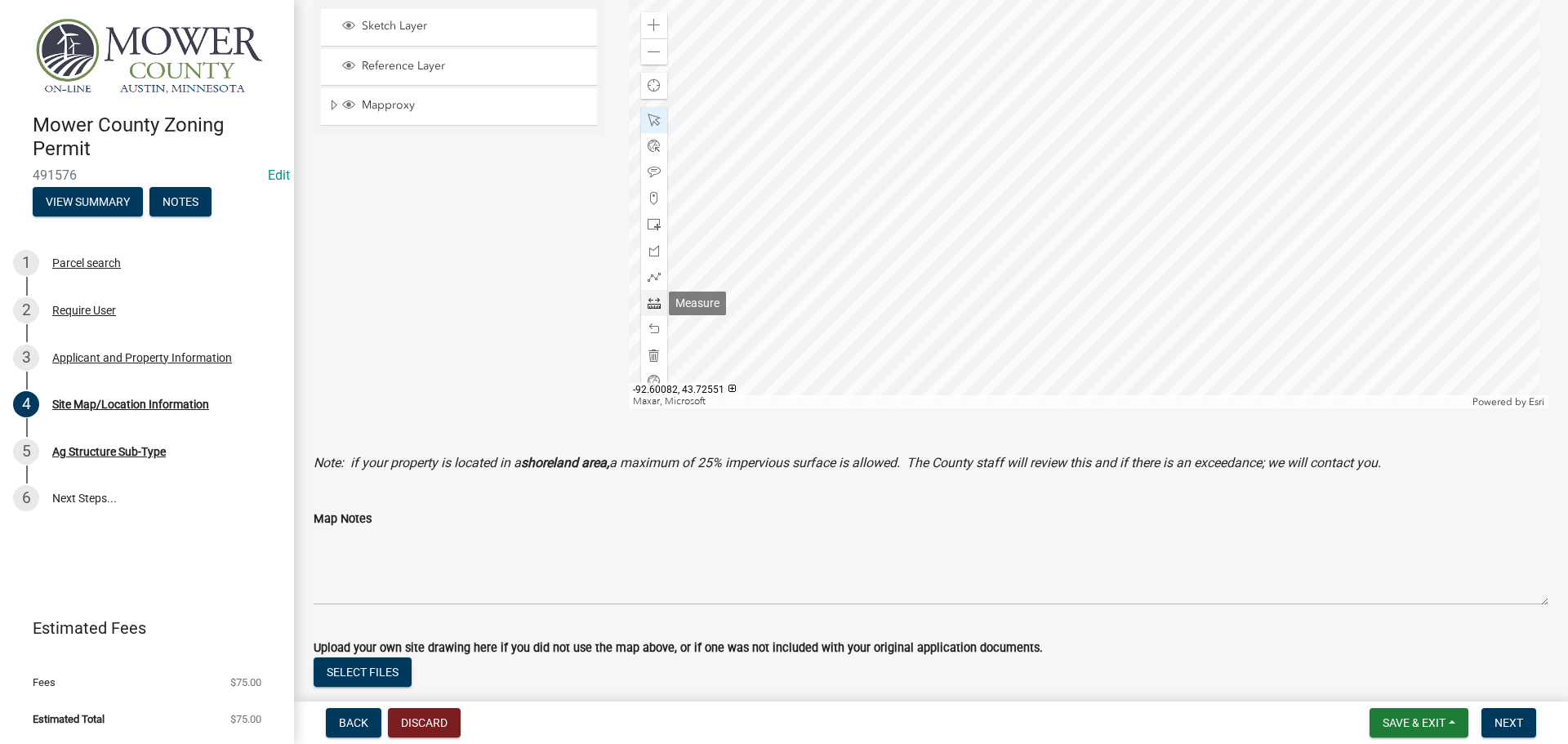
click at [655, 301] on span at bounding box center [655, 303] width 14 height 13
click at [969, 103] on div at bounding box center [1089, 203] width 921 height 408
click at [851, 229] on div at bounding box center [1089, 203] width 921 height 408
click at [974, 106] on div at bounding box center [1089, 203] width 921 height 408
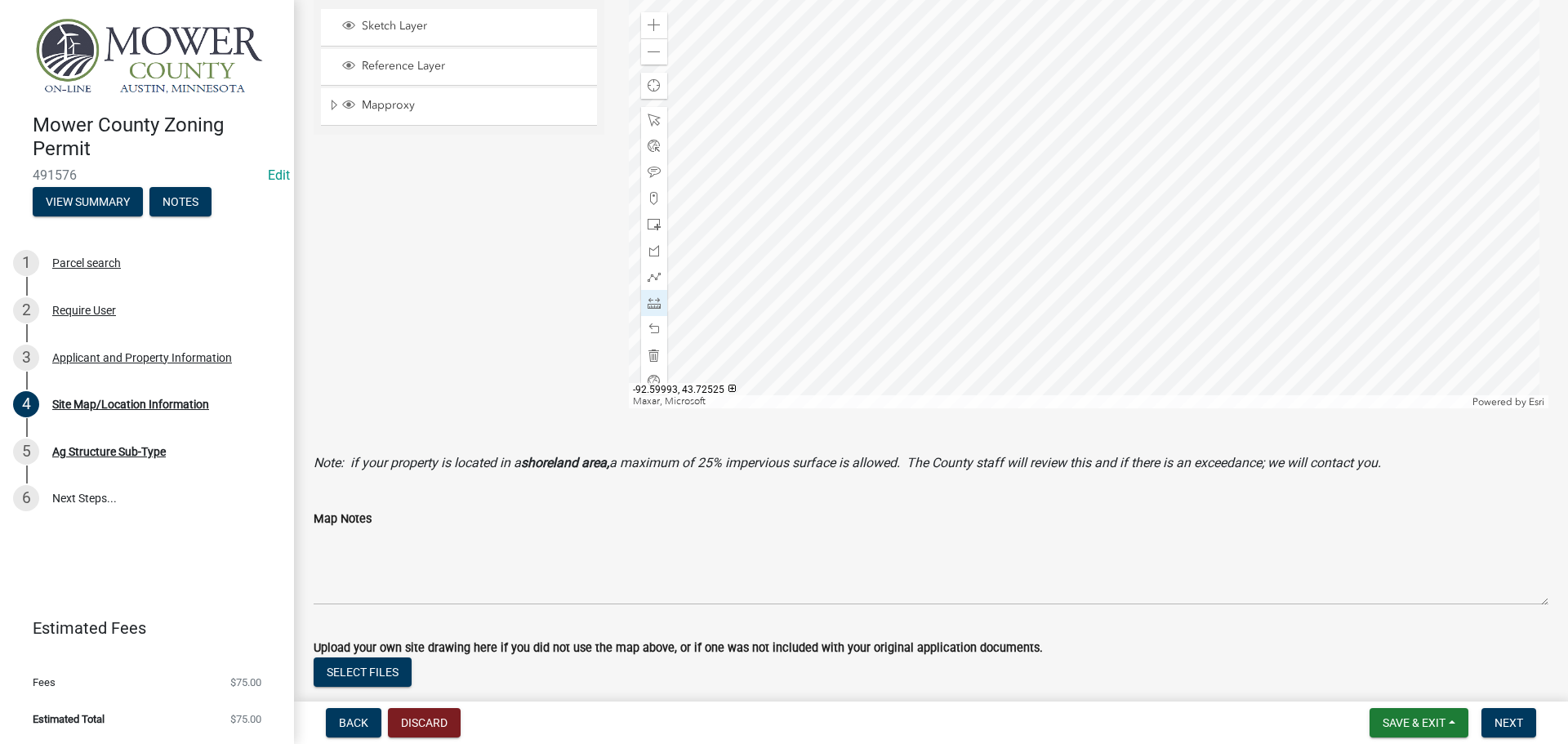
click at [906, 316] on div at bounding box center [1089, 203] width 921 height 408
click at [1014, 106] on div at bounding box center [1089, 203] width 921 height 408
click at [1045, 347] on div at bounding box center [1089, 203] width 921 height 408
click at [1046, 347] on div at bounding box center [1089, 203] width 921 height 408
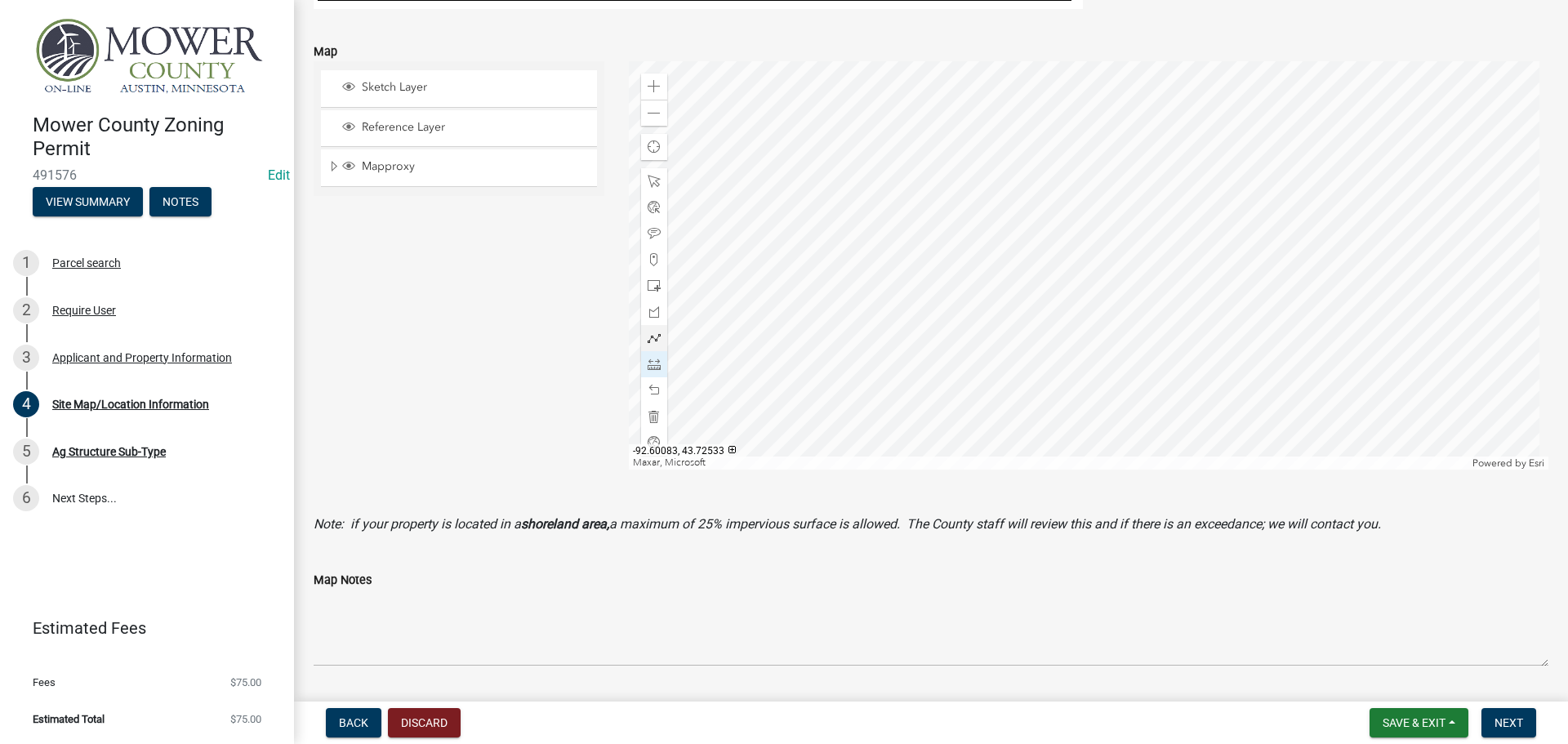
scroll to position [550, 0]
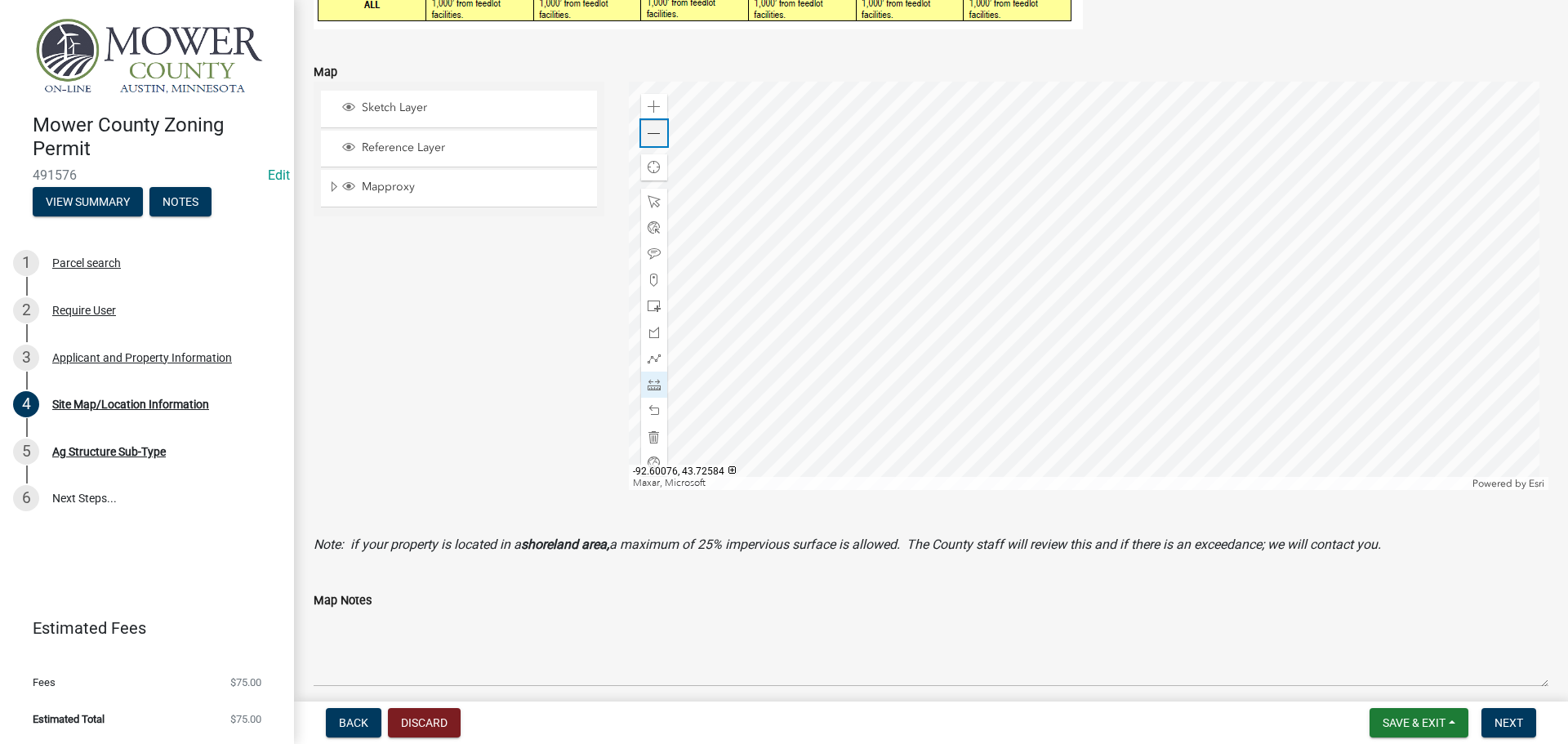
click at [653, 137] on span at bounding box center [655, 134] width 14 height 13
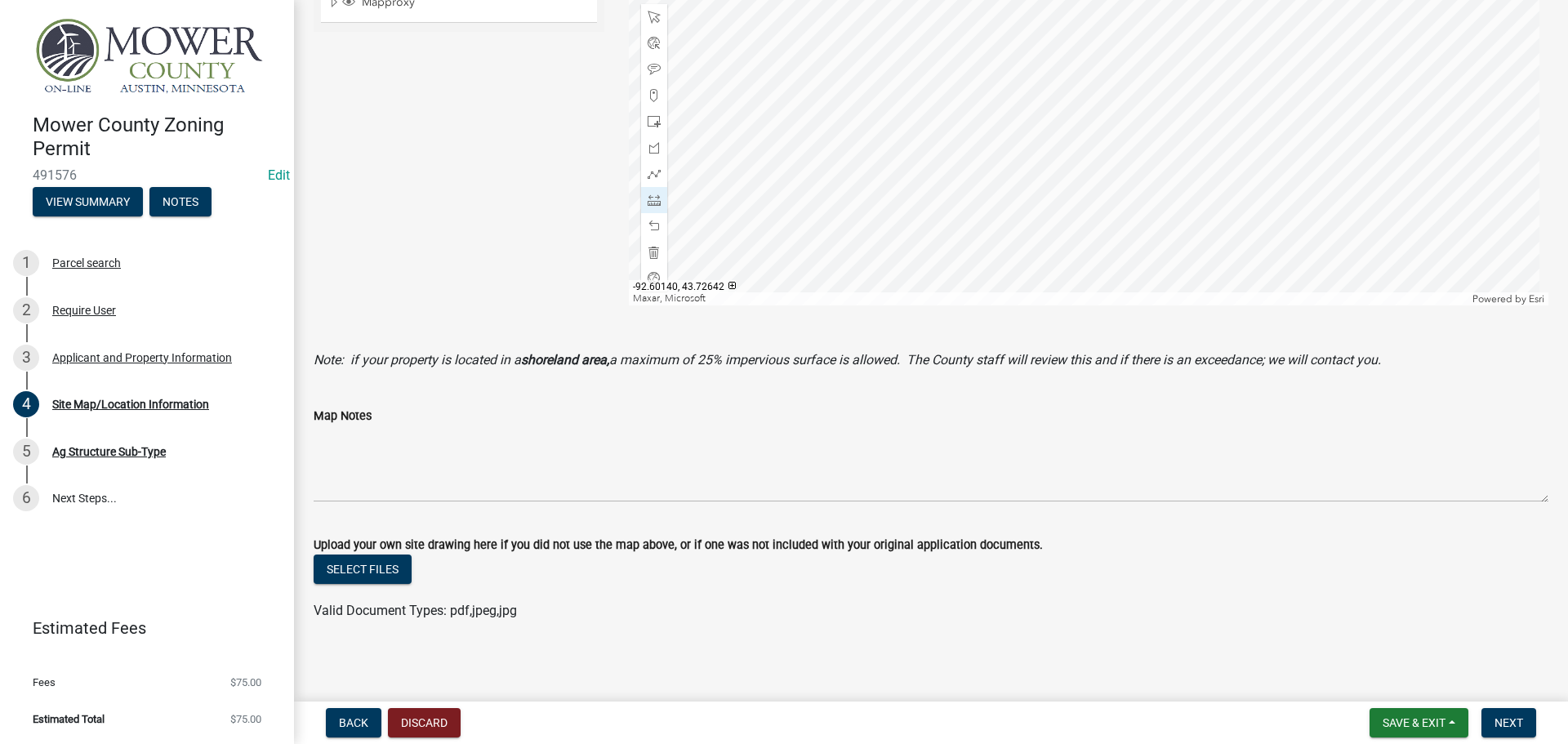
scroll to position [739, 0]
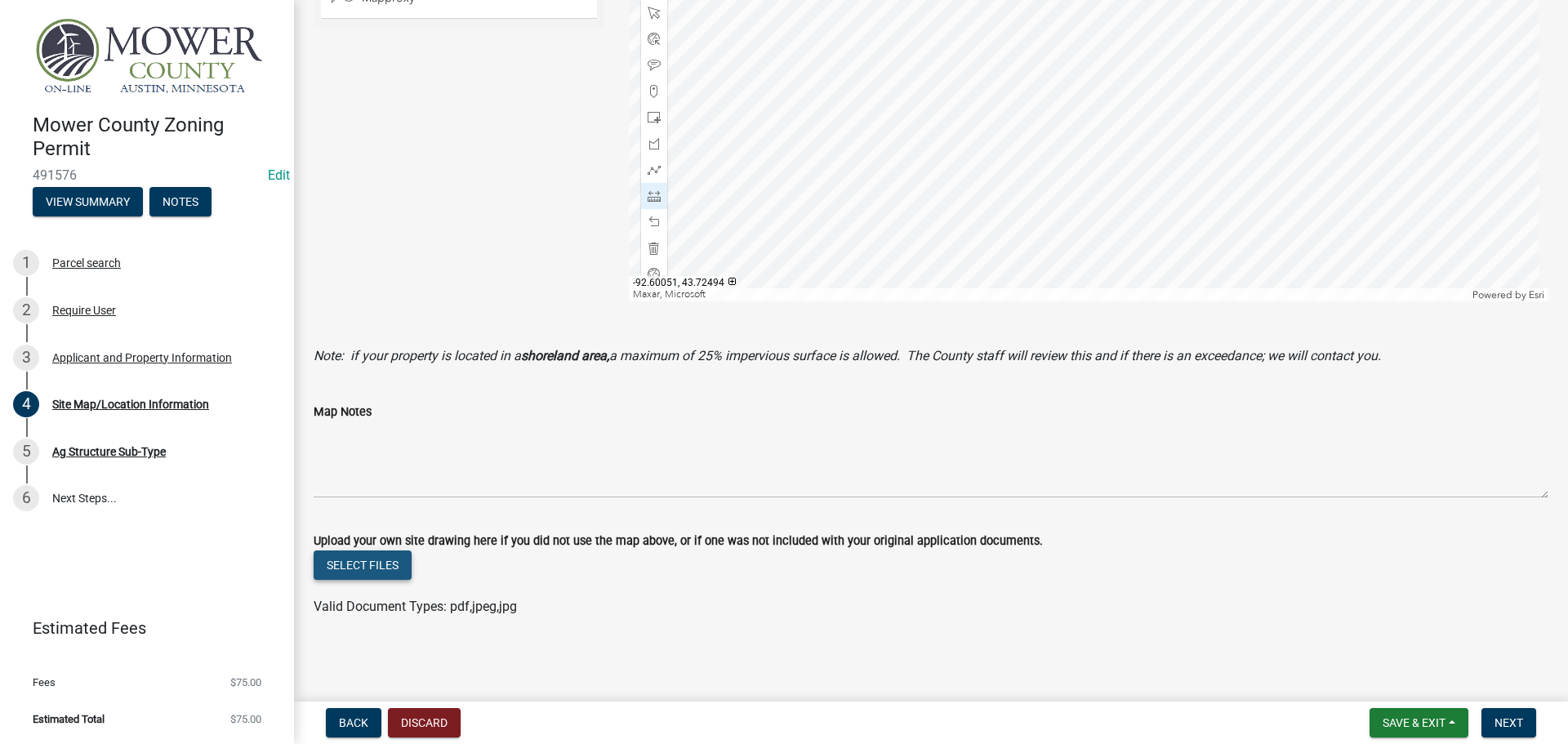
click at [399, 561] on button "Select files" at bounding box center [363, 565] width 98 height 29
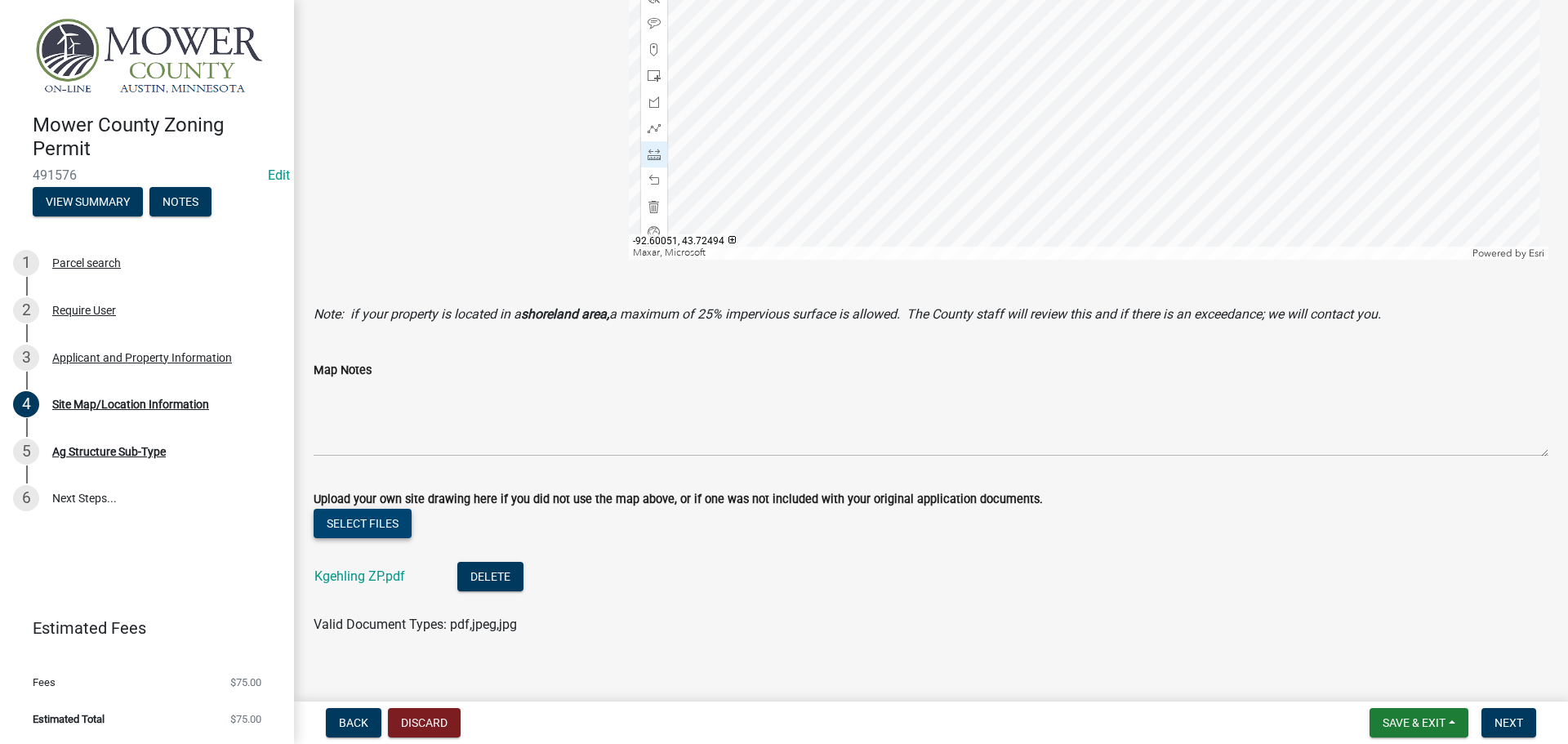
scroll to position [798, 0]
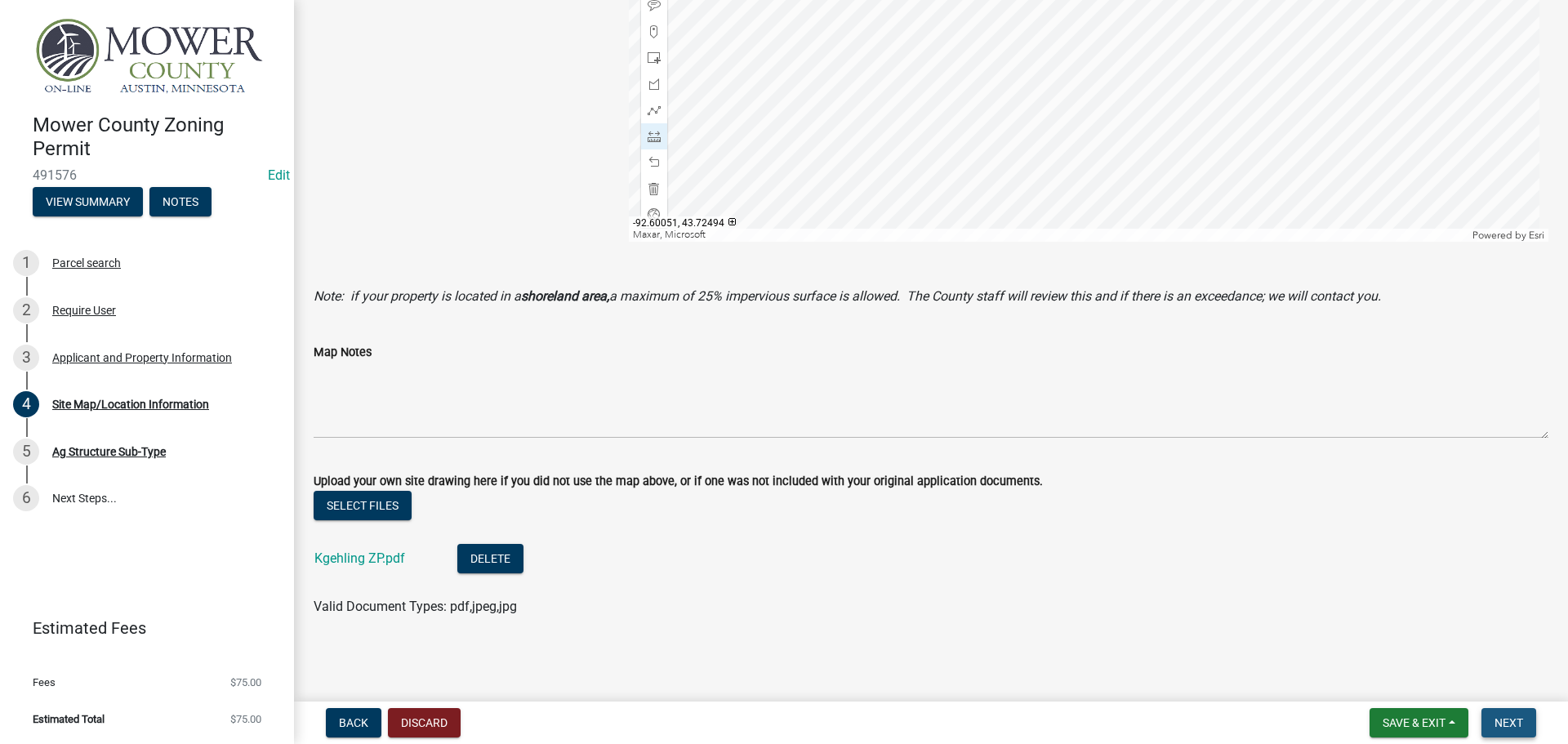
click at [1506, 723] on span "Next" at bounding box center [1509, 723] width 29 height 13
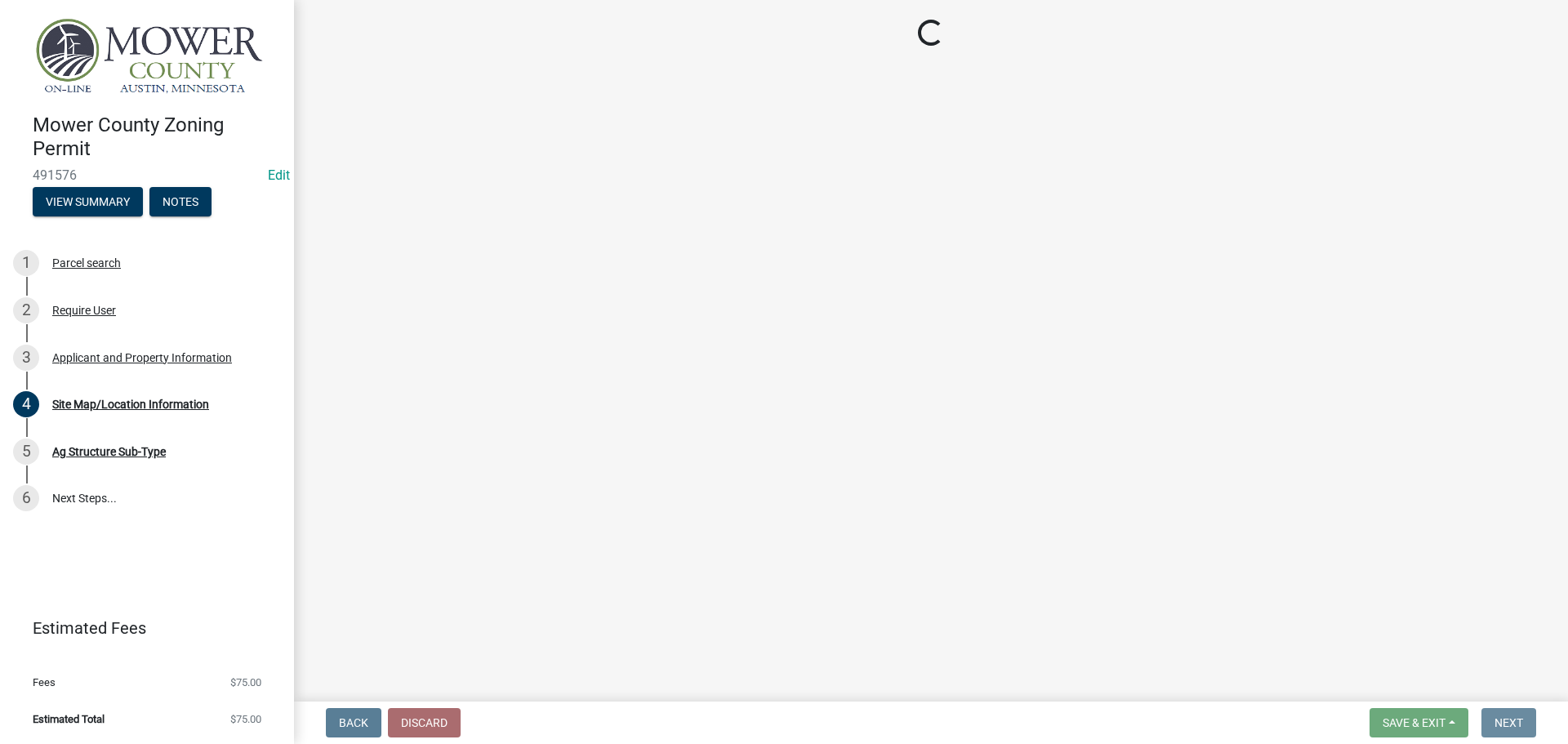
scroll to position [0, 0]
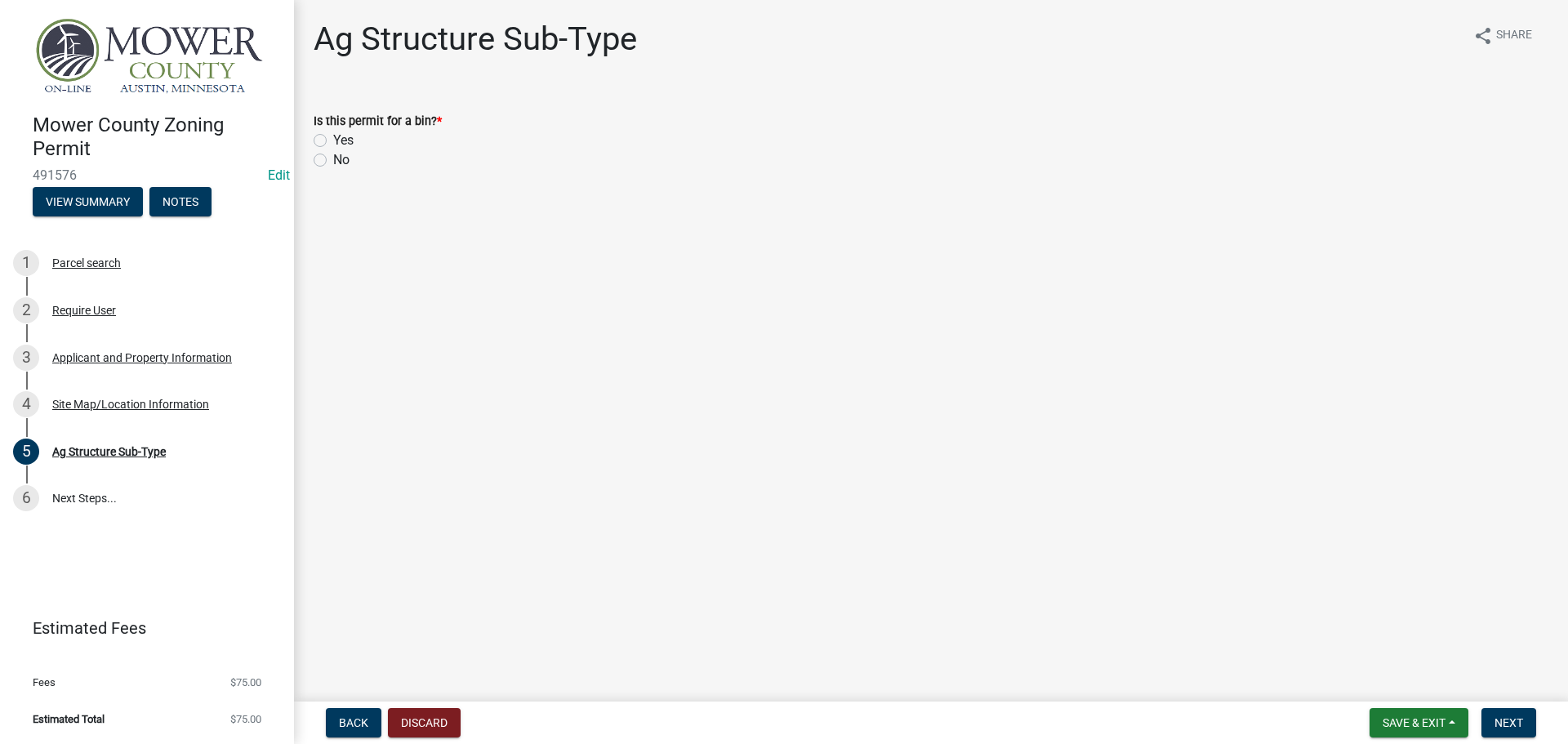
click at [334, 156] on label "No" at bounding box center [341, 160] width 16 height 19
click at [334, 156] on input "No" at bounding box center [338, 155] width 11 height 11
radio input "true"
click at [1496, 723] on span "Next" at bounding box center [1509, 723] width 29 height 13
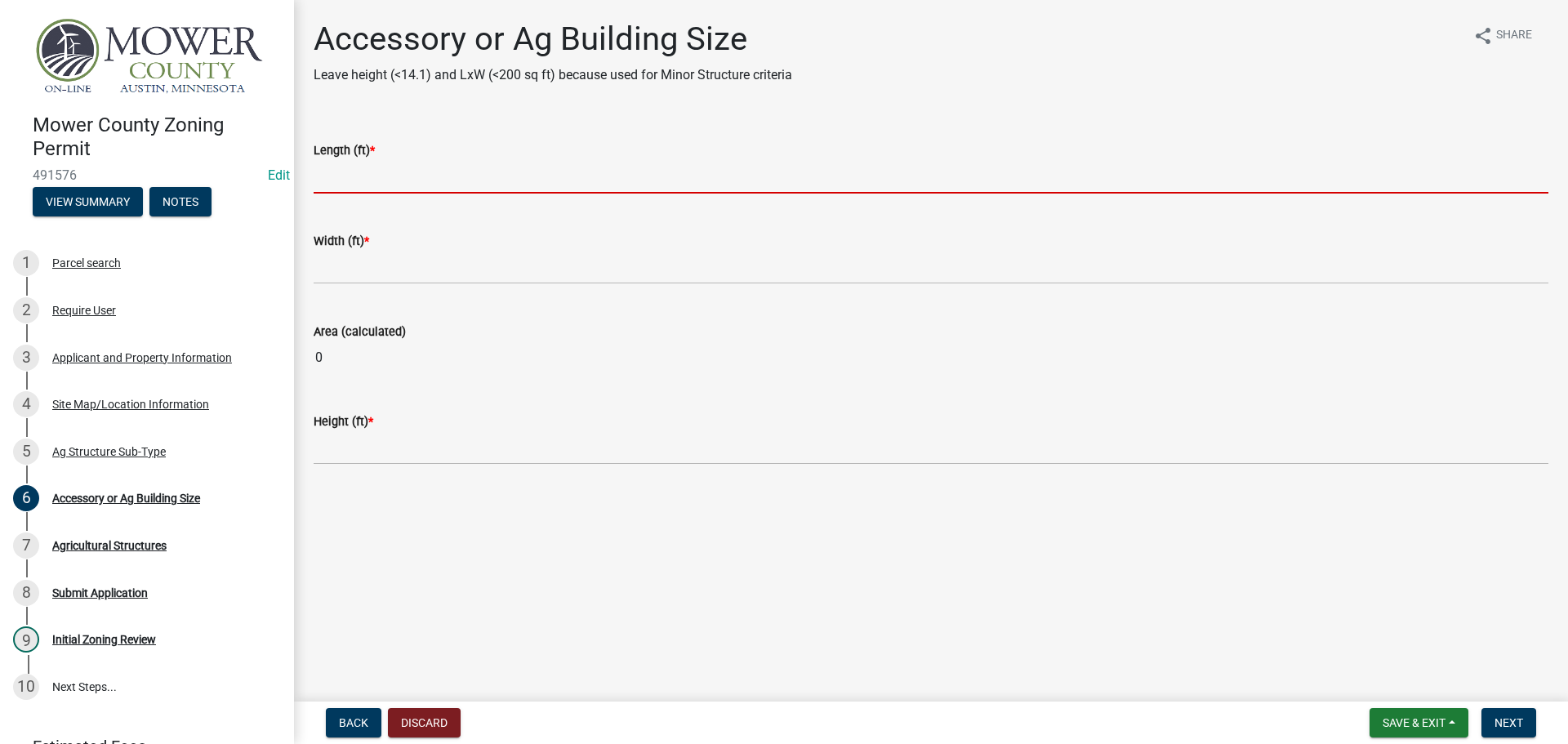
click at [385, 183] on input "text" at bounding box center [931, 176] width 1235 height 34
type input "4"
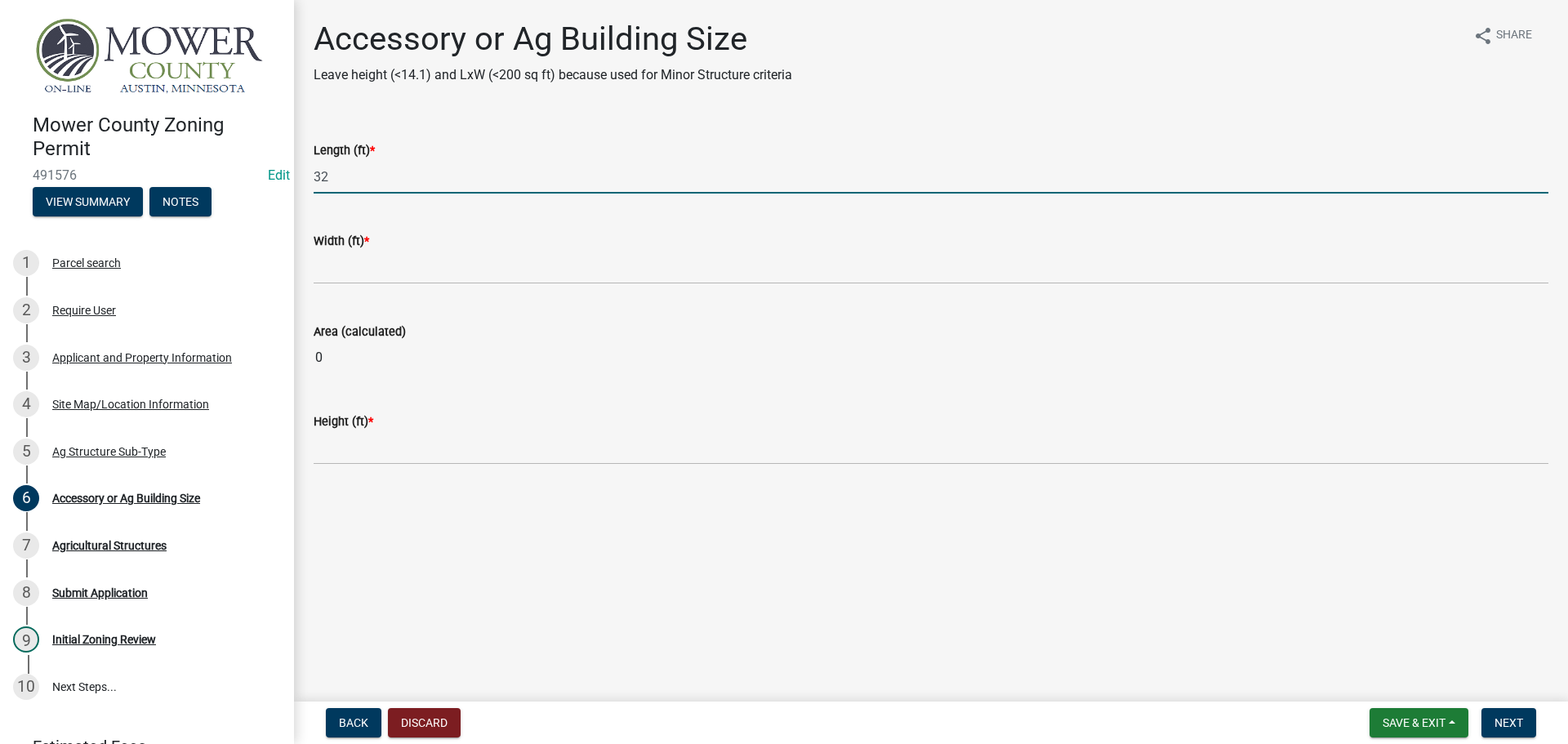
type input "32"
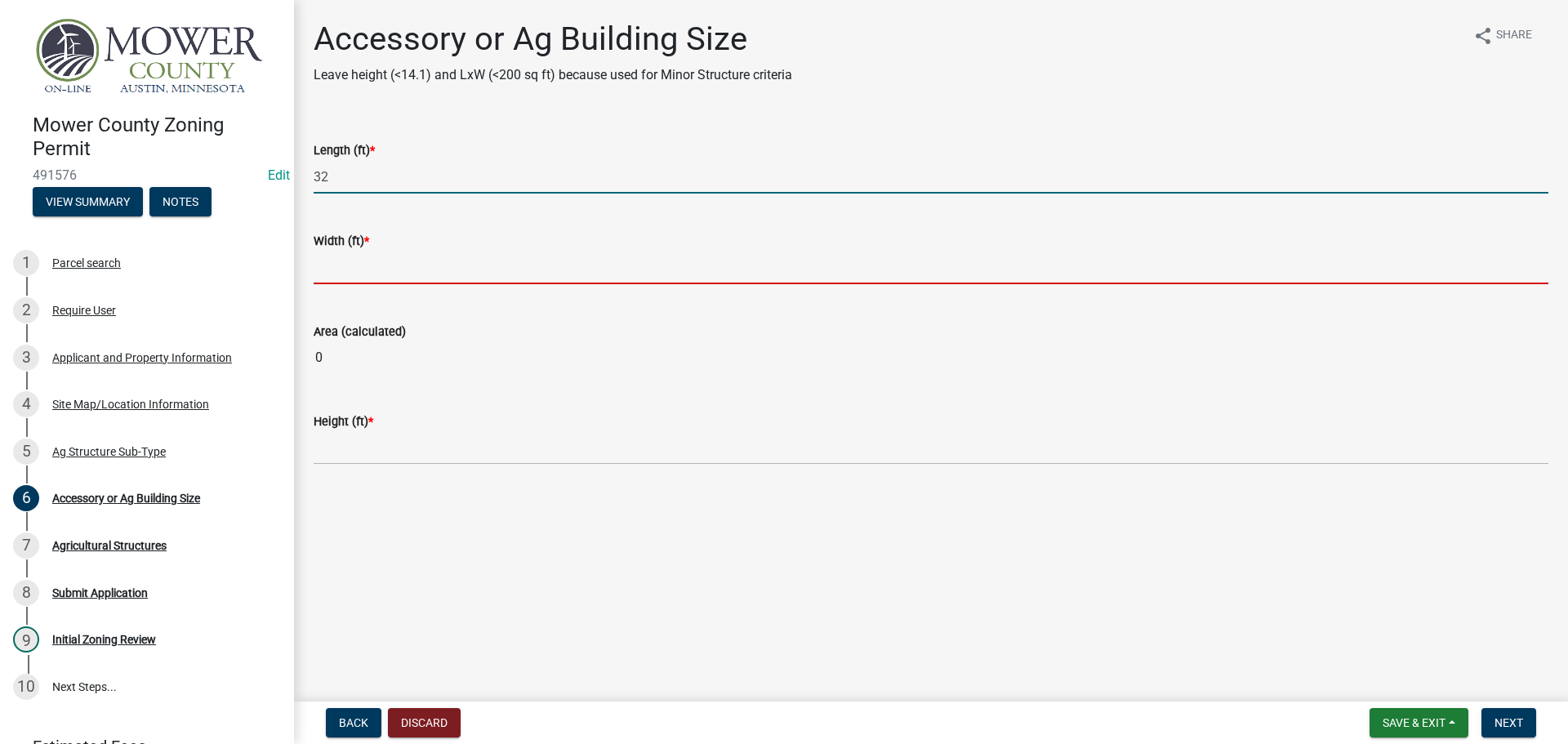
click at [350, 274] on input "text" at bounding box center [931, 267] width 1235 height 34
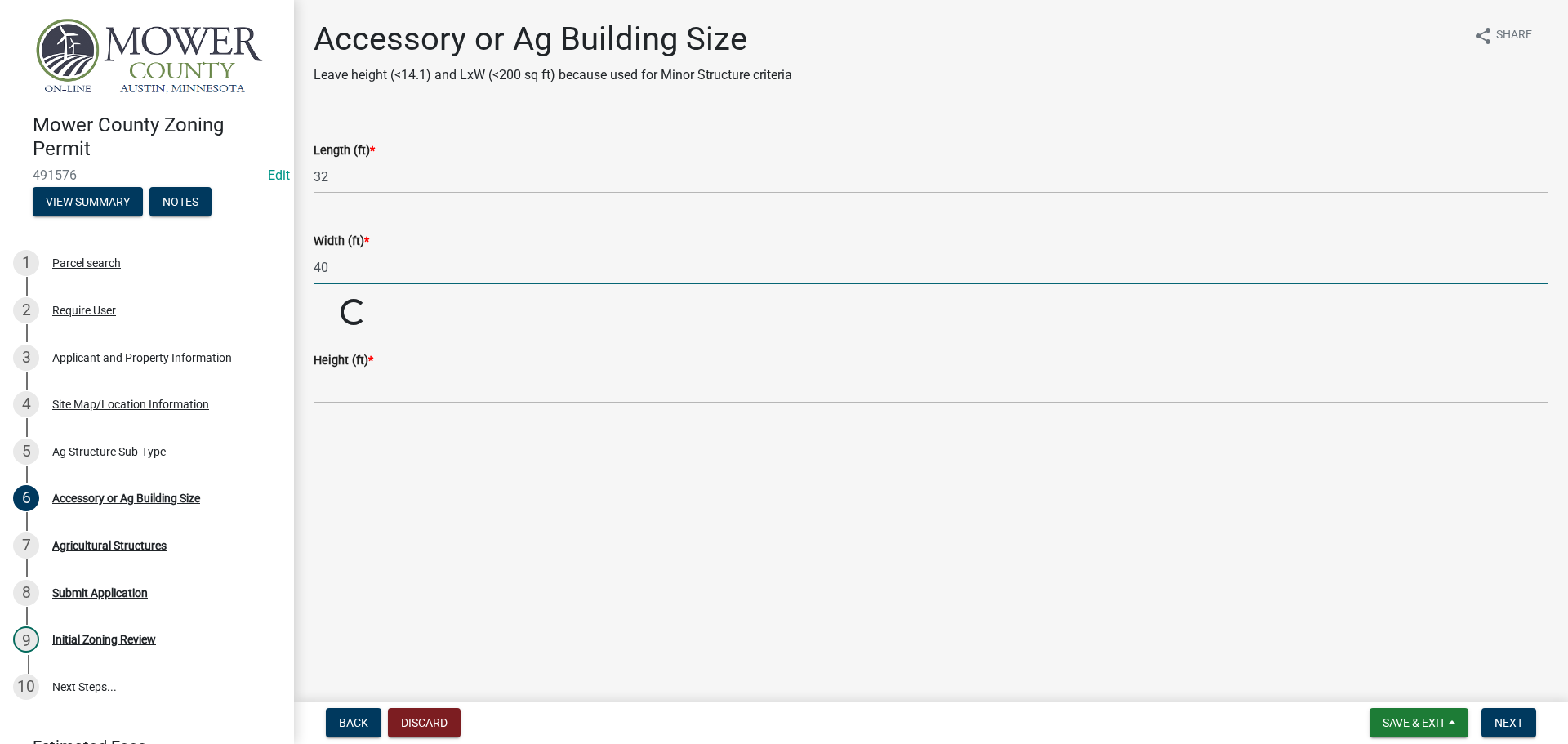
type input "40"
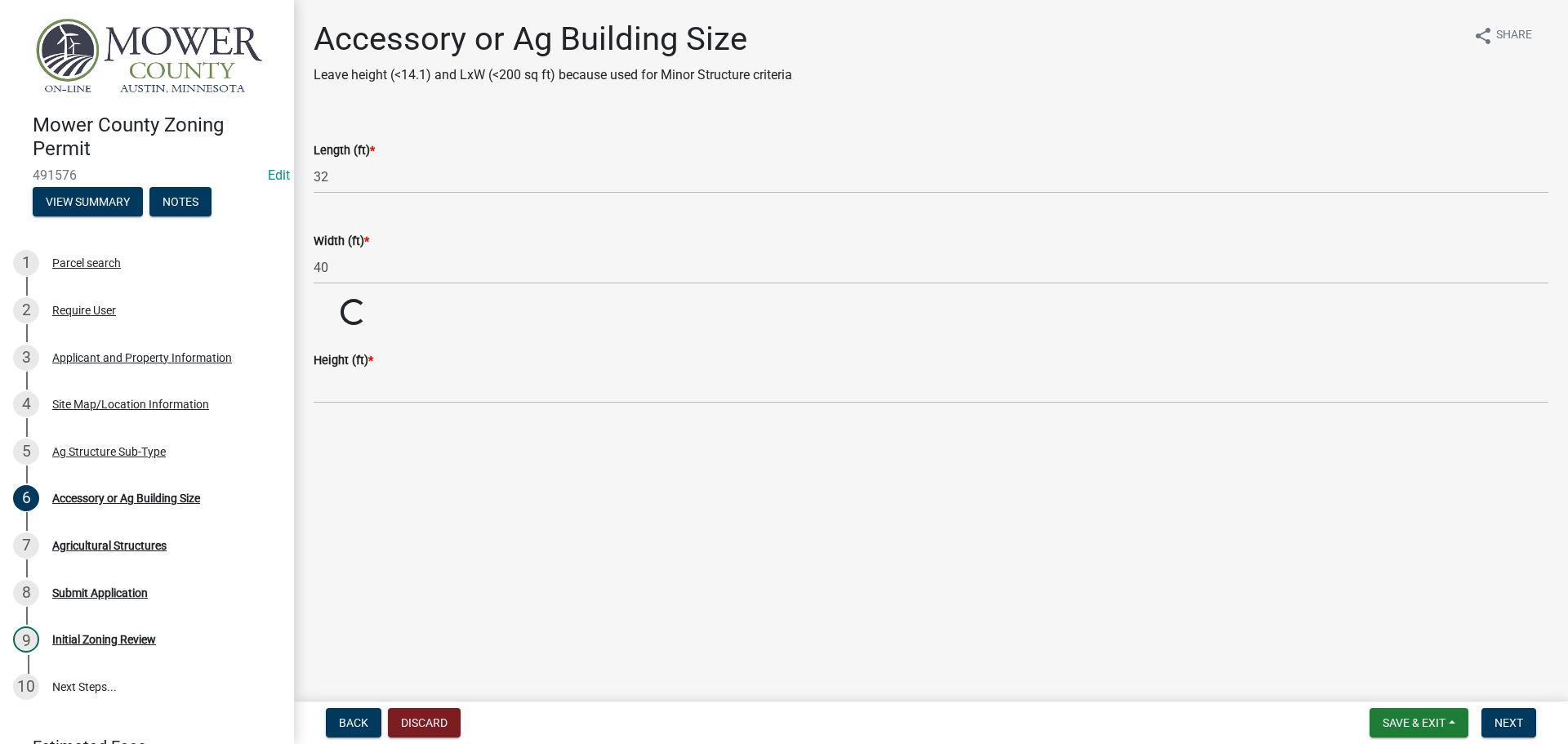
click at [352, 385] on wm-data-entity-input-list "Length (ft) * 32 Width (ft) * 40 Area (calculated) Loading... Loading... Height…" at bounding box center [931, 267] width 1235 height 299
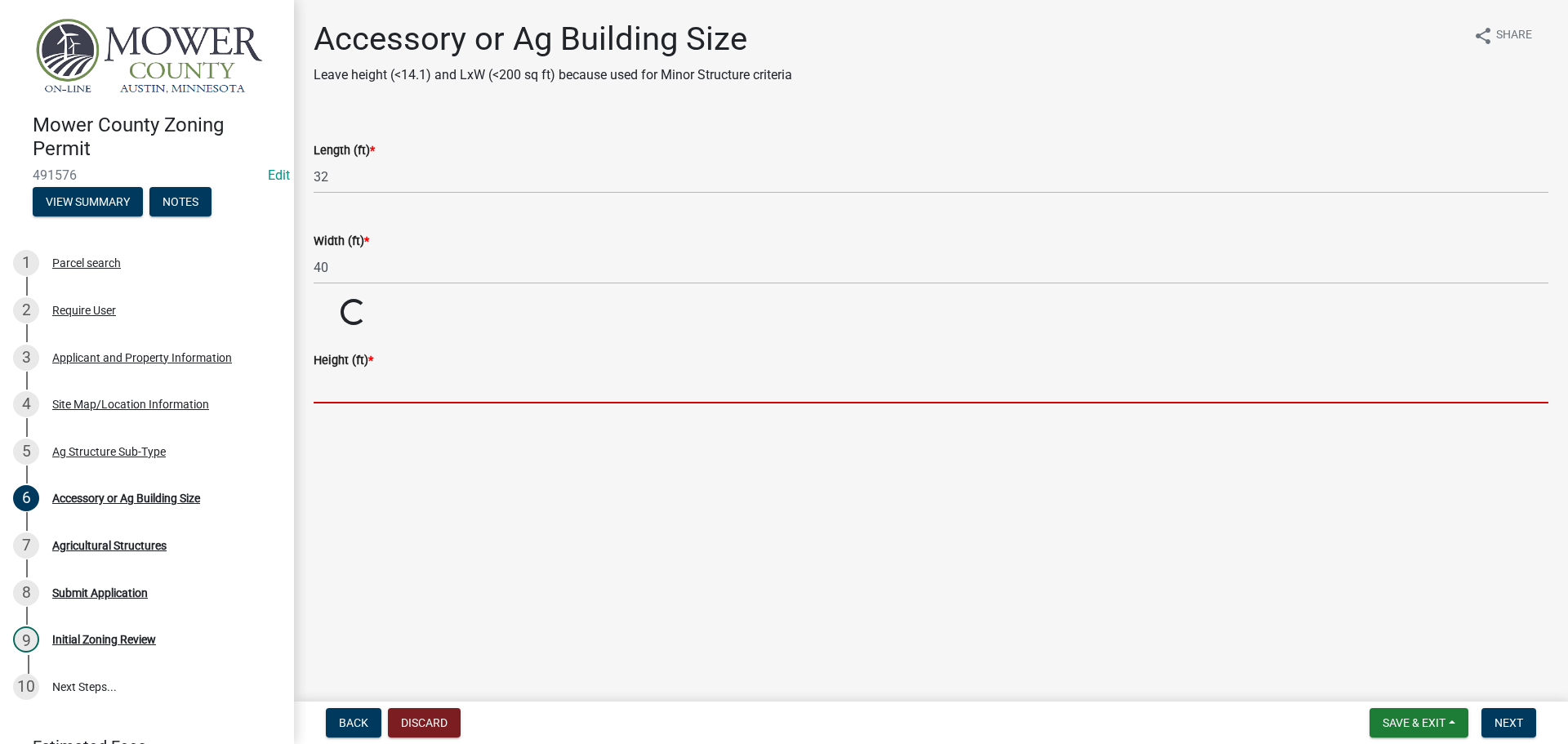
click at [349, 400] on input "Height (ft) *" at bounding box center [931, 386] width 1235 height 34
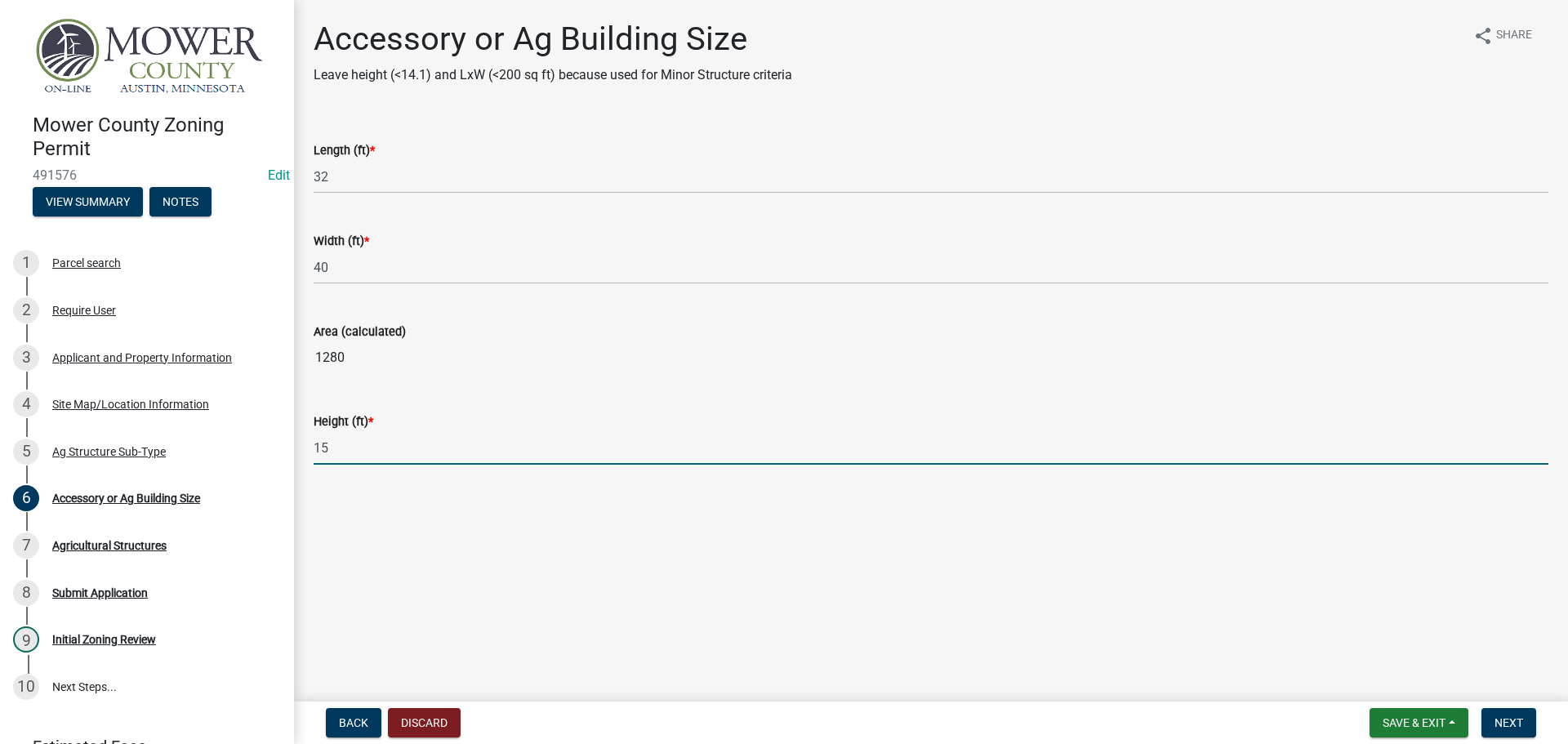
type input "15"
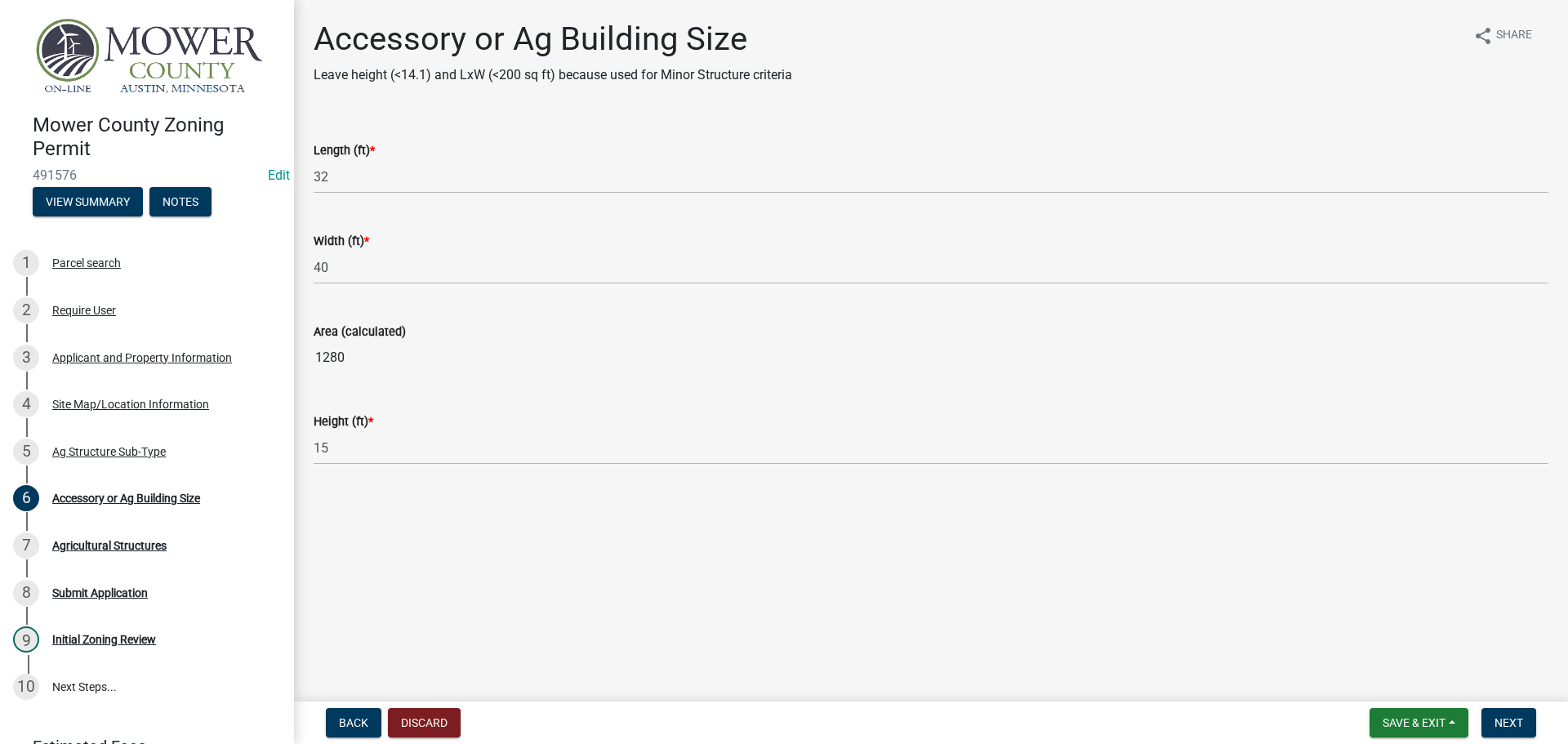
click at [428, 510] on main "Accessory or Ag Building Size Leave height (<14.1) and LxW (<200 sq ft) because…" at bounding box center [931, 347] width 1274 height 695
click at [1508, 720] on span "Next" at bounding box center [1509, 723] width 29 height 13
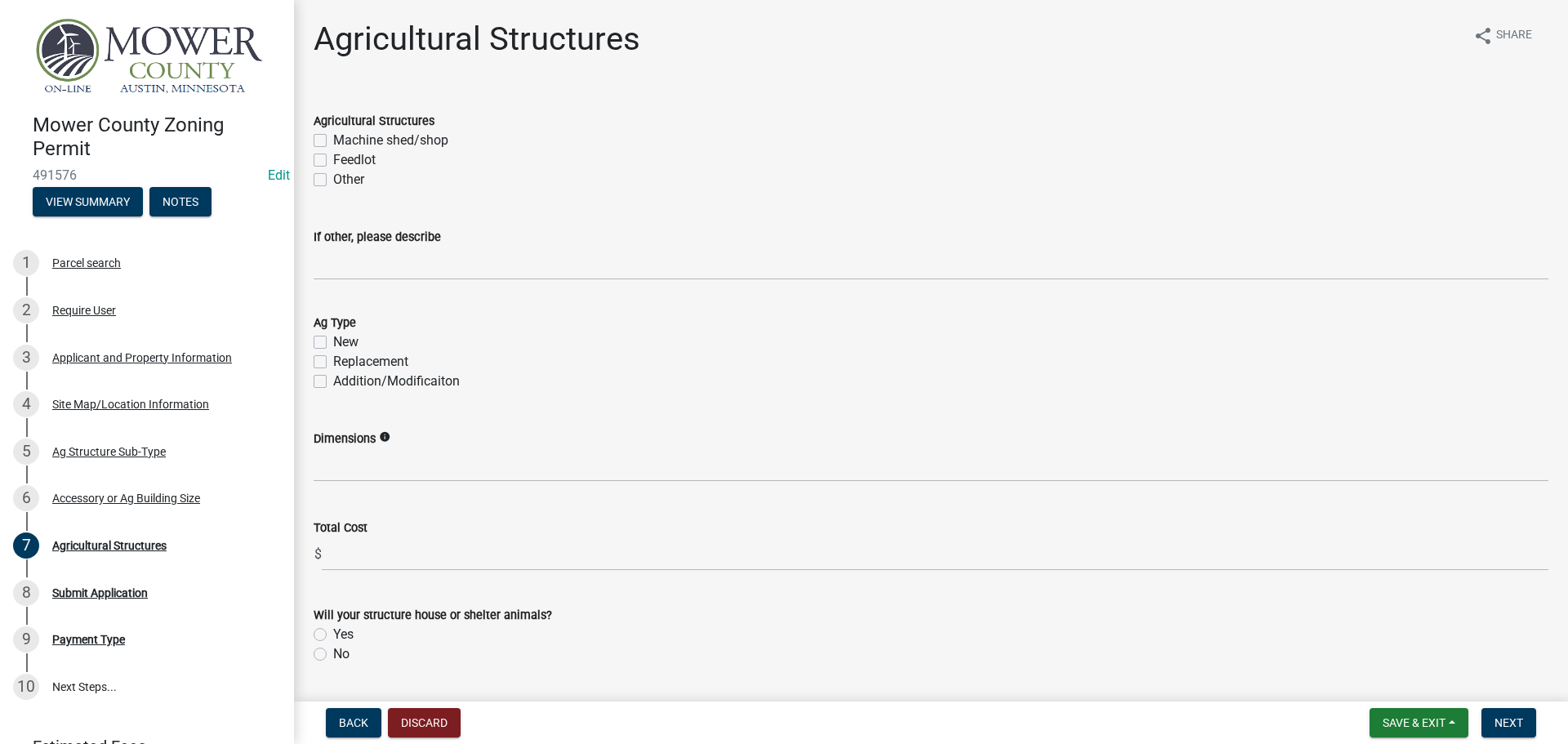
click at [334, 157] on label "Feedlot" at bounding box center [355, 160] width 42 height 19
click at [334, 157] on input "Feedlot" at bounding box center [338, 155] width 11 height 11
checkbox input "true"
checkbox input "false"
checkbox input "true"
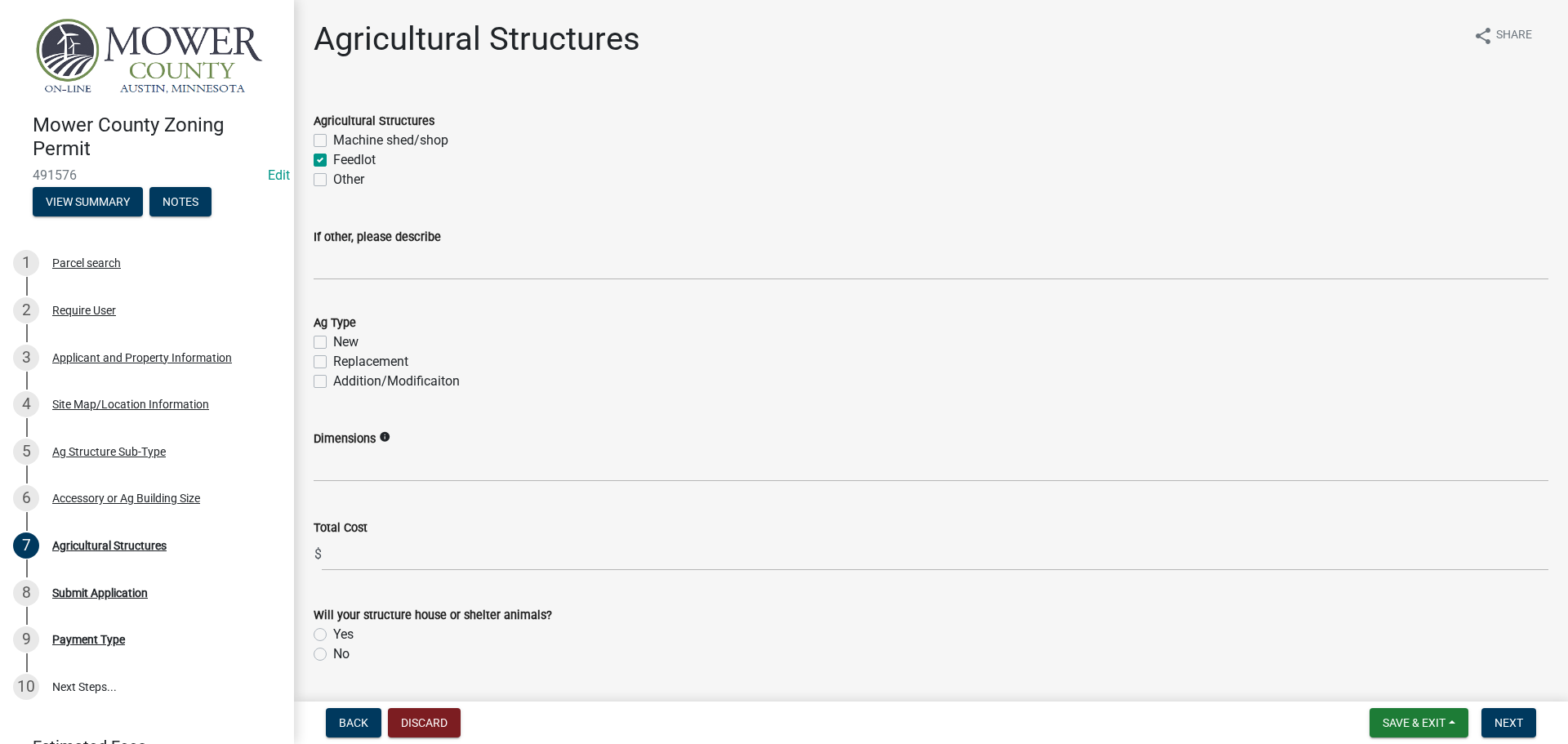
checkbox input "false"
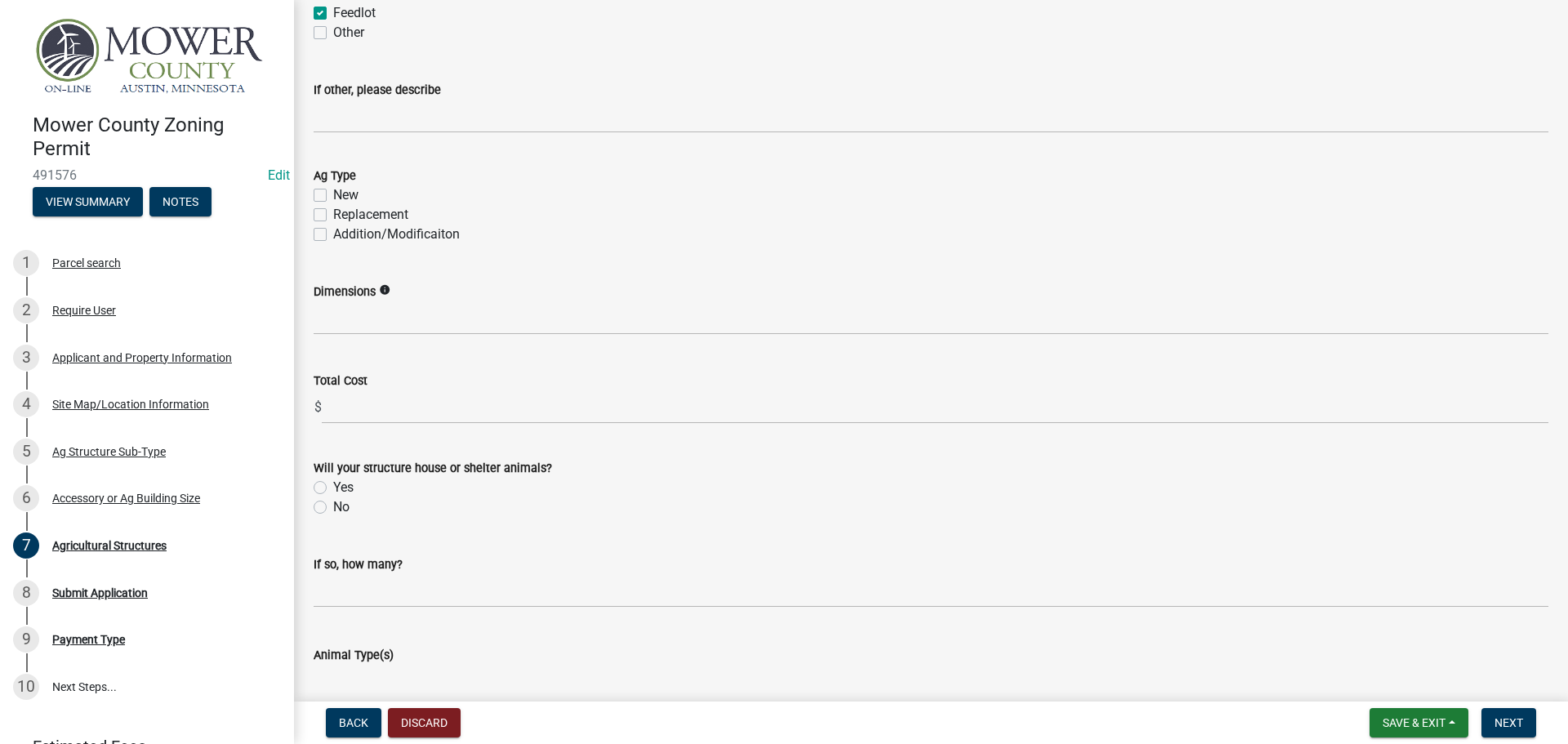
scroll to position [163, 0]
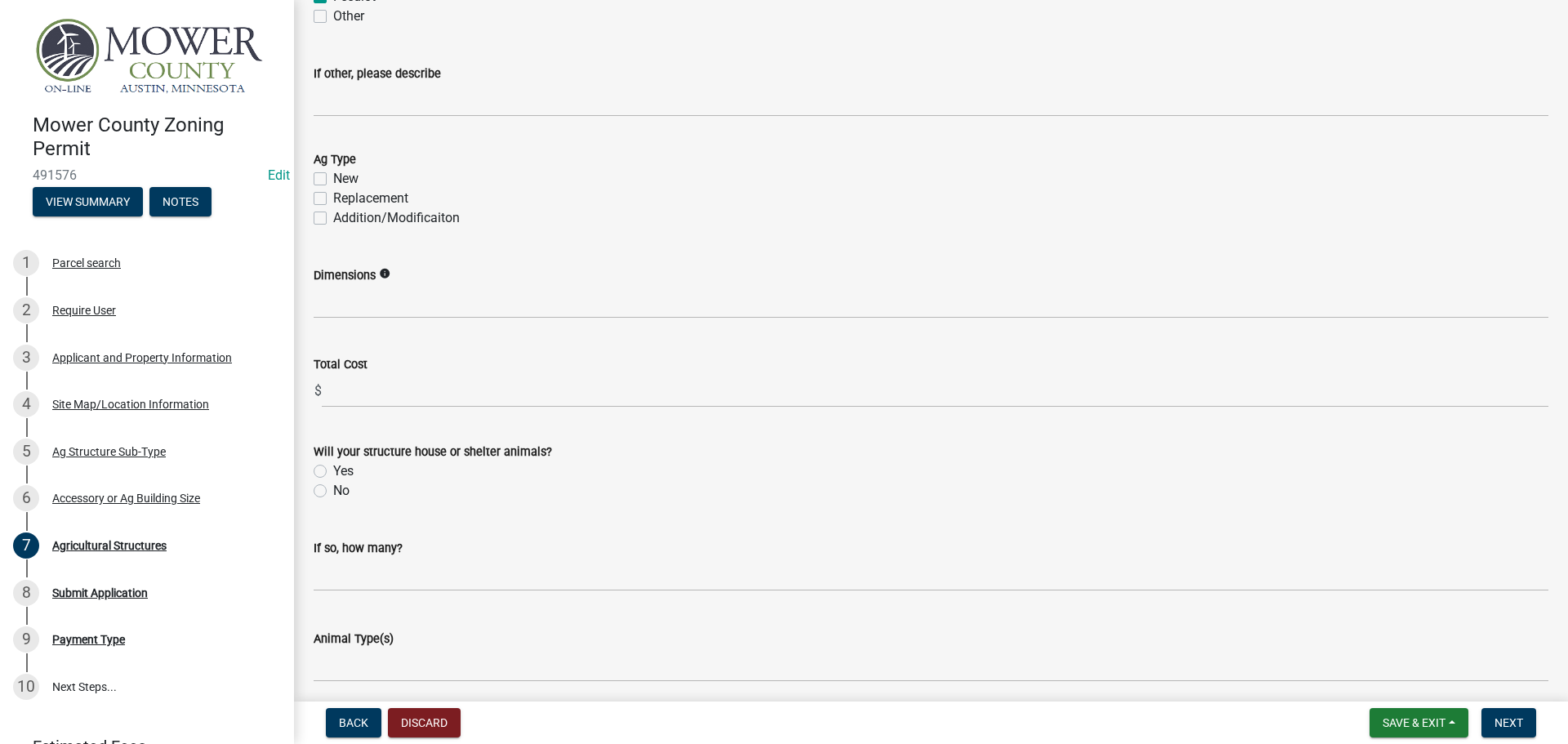
click at [334, 175] on label "New" at bounding box center [346, 178] width 25 height 19
click at [334, 175] on input "New" at bounding box center [338, 173] width 11 height 11
checkbox input "true"
checkbox input "false"
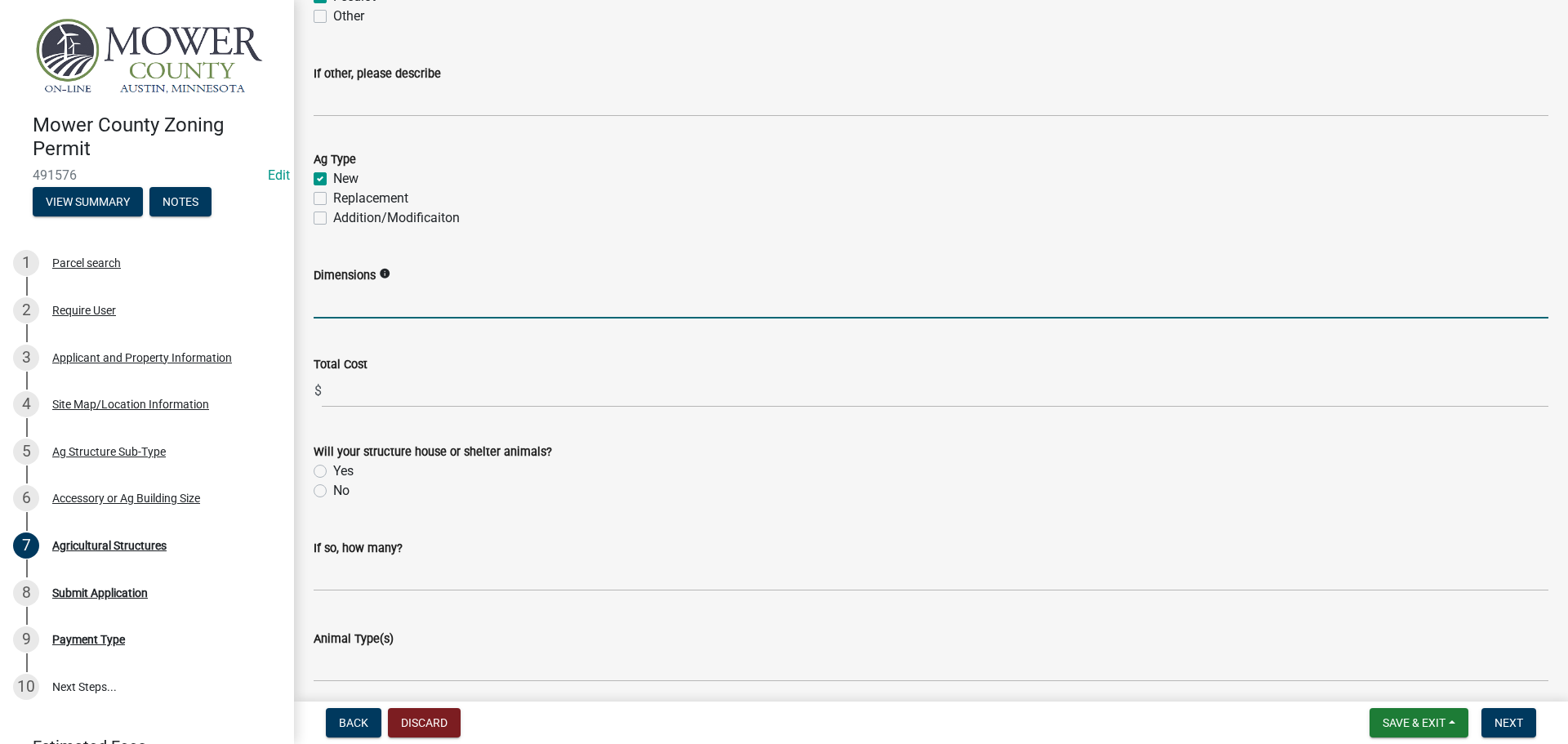
click at [402, 304] on input "Dimensions" at bounding box center [931, 302] width 1235 height 34
type input "32ft X 40ft"
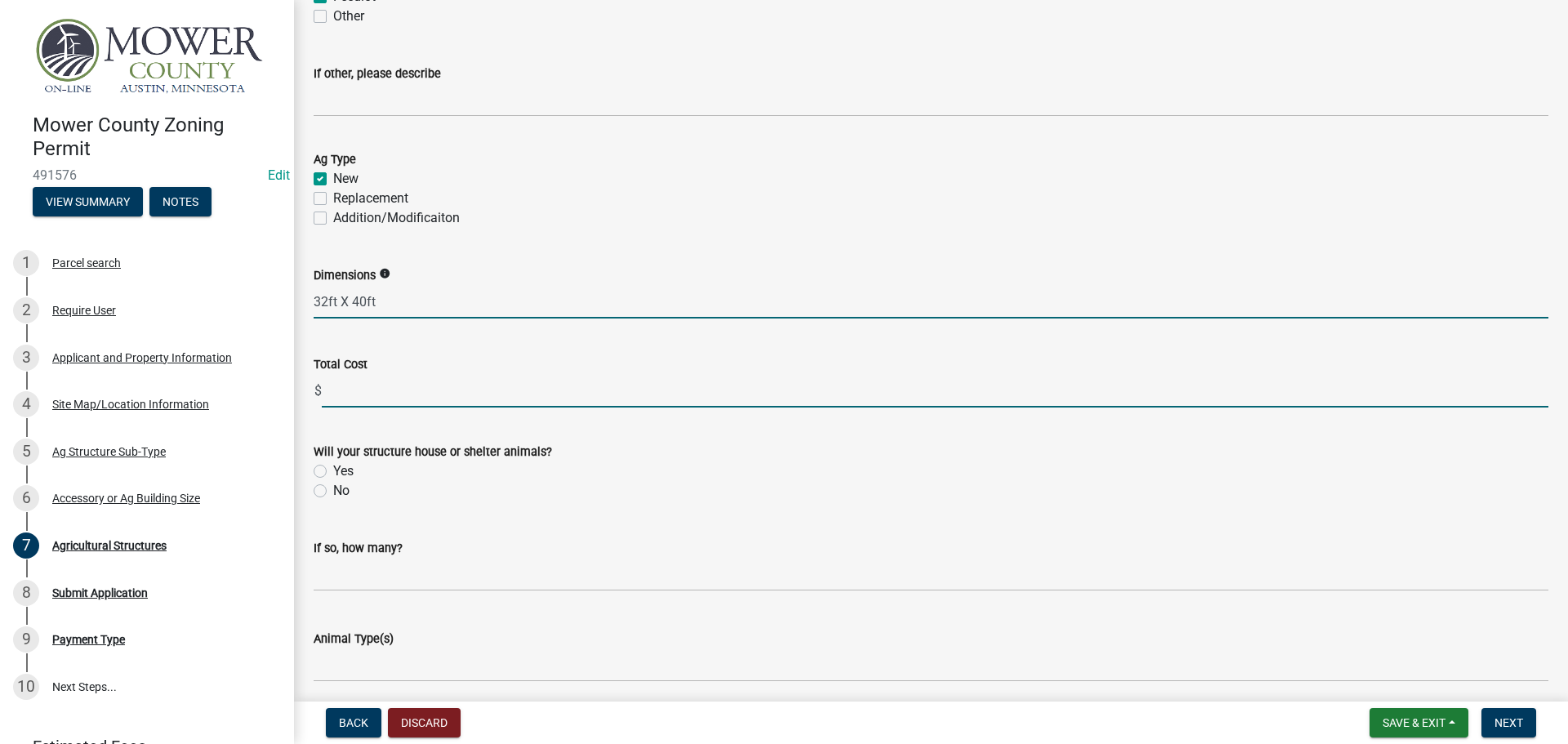
click at [394, 405] on input "text" at bounding box center [935, 390] width 1227 height 34
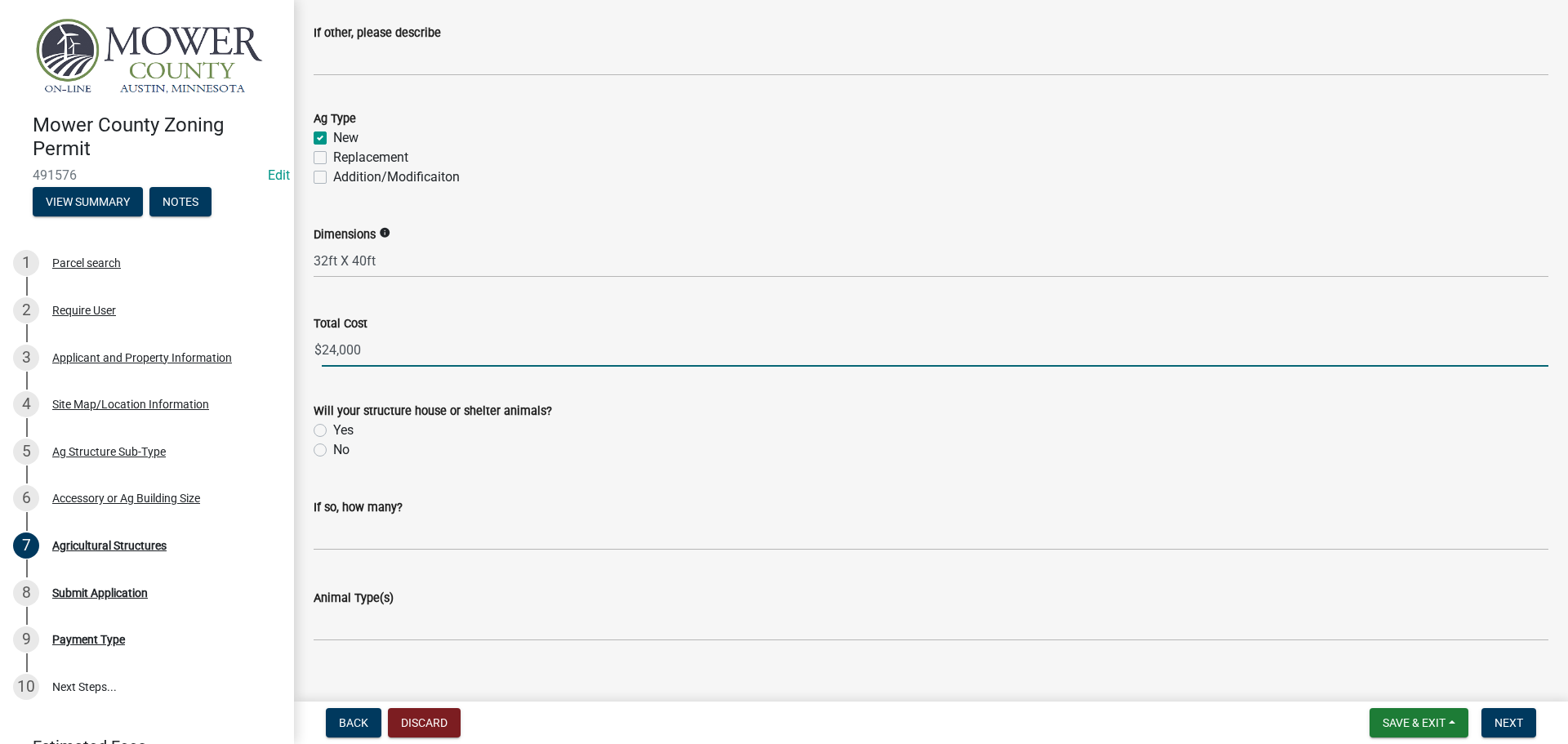
scroll to position [226, 0]
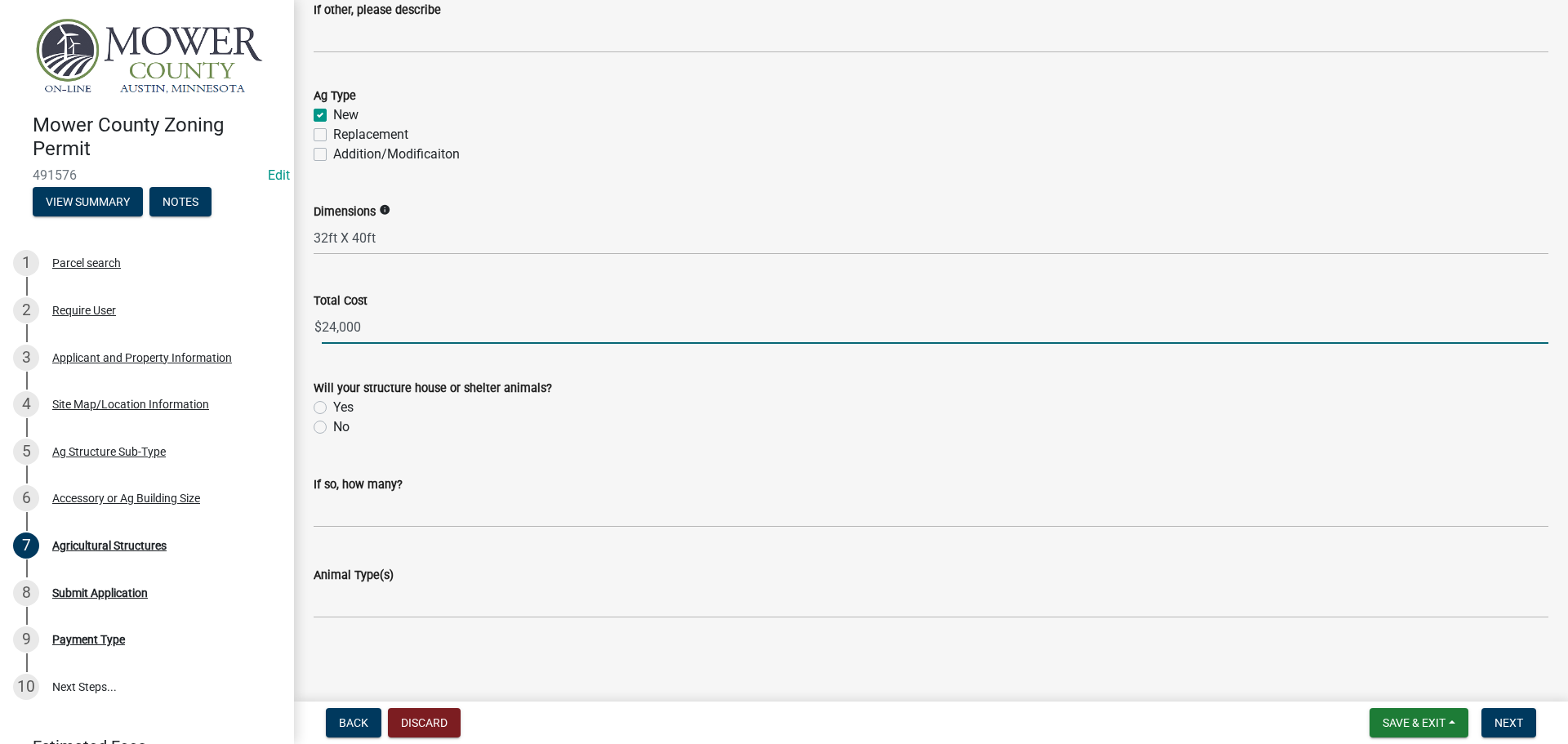
type input "24000"
click at [334, 404] on label "Yes" at bounding box center [343, 407] width 20 height 19
click at [334, 404] on input "Yes" at bounding box center [338, 402] width 11 height 11
radio input "true"
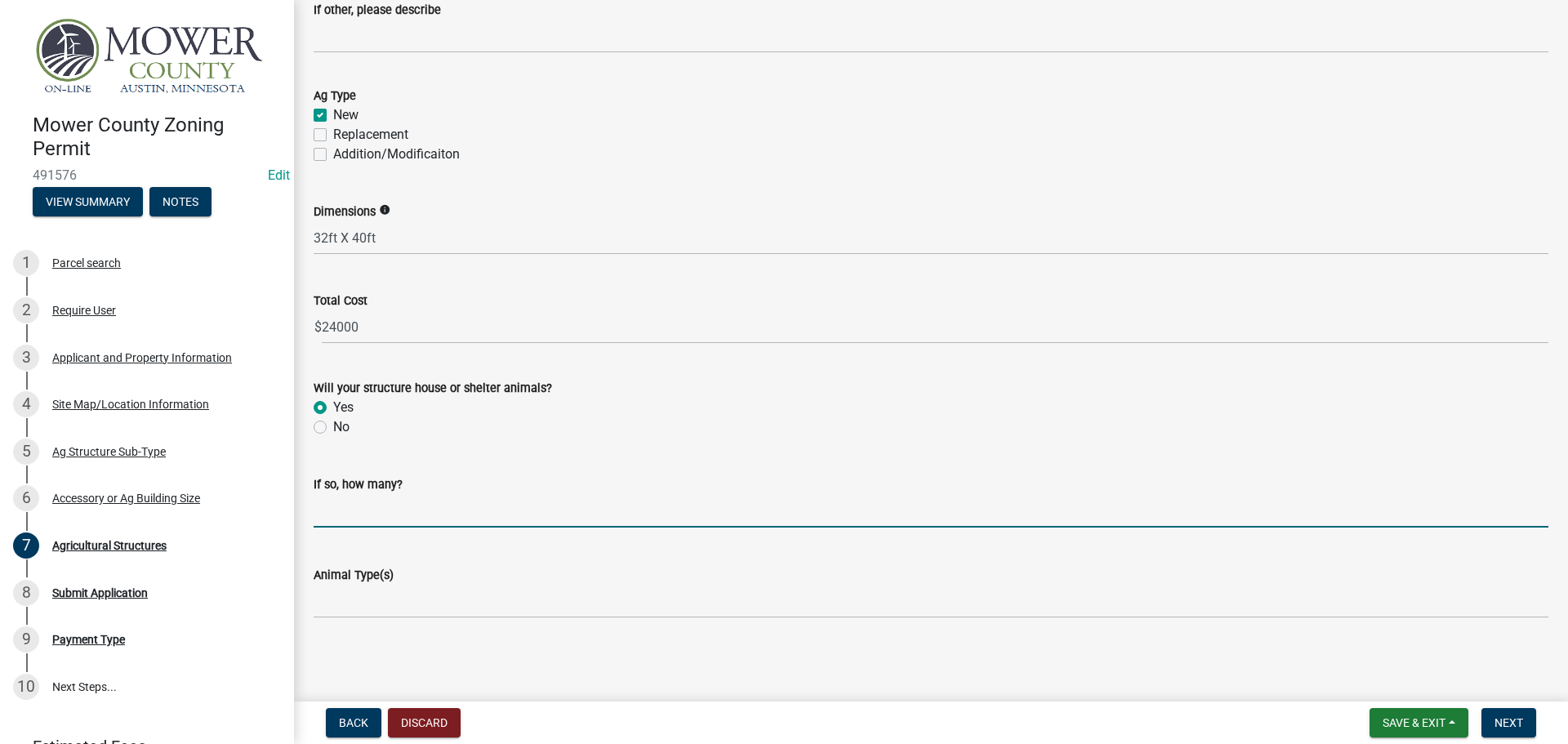
click at [362, 517] on input "text" at bounding box center [931, 510] width 1235 height 34
type input "12"
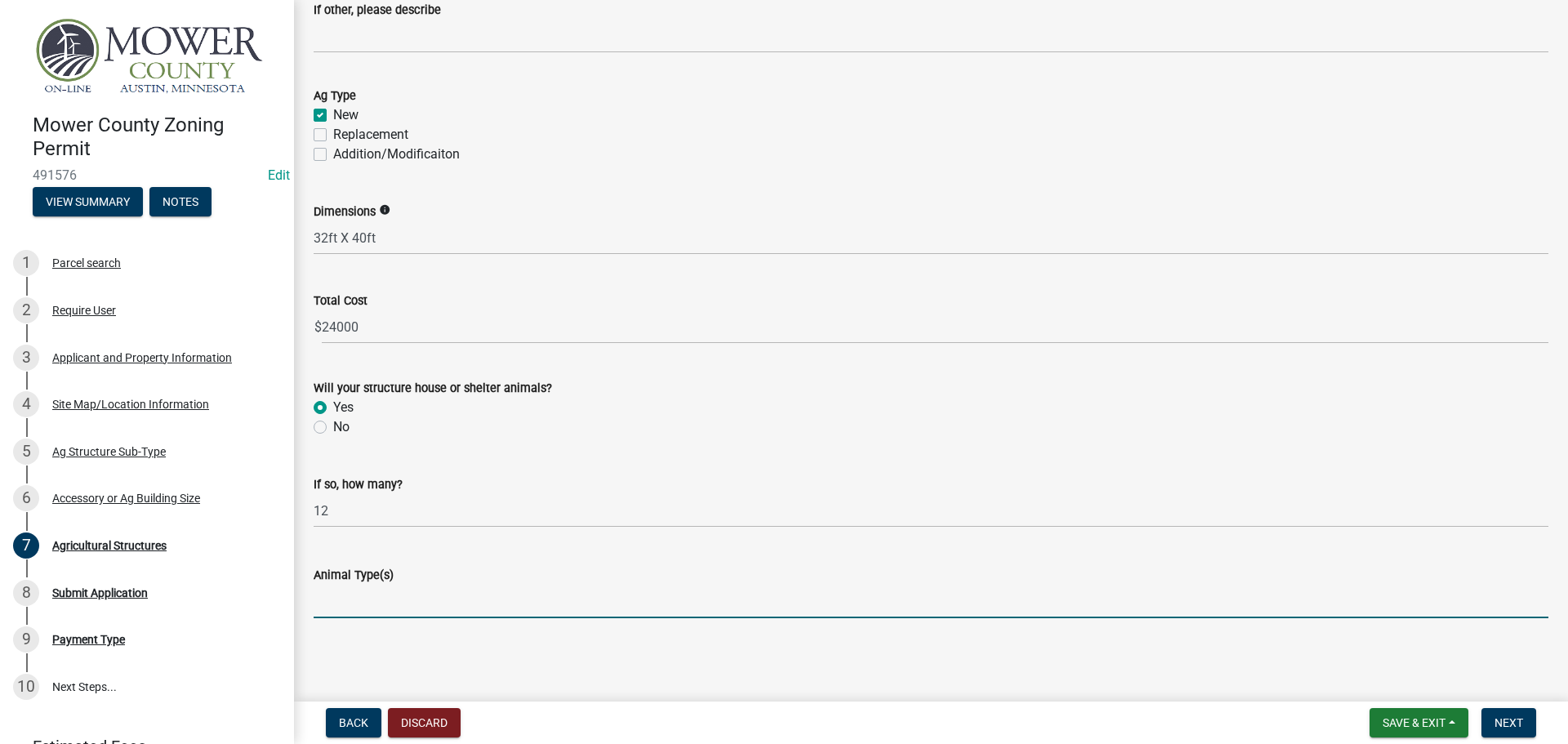
click at [346, 605] on input "Animal Type(s)" at bounding box center [931, 600] width 1235 height 34
type input "Beef heifers"
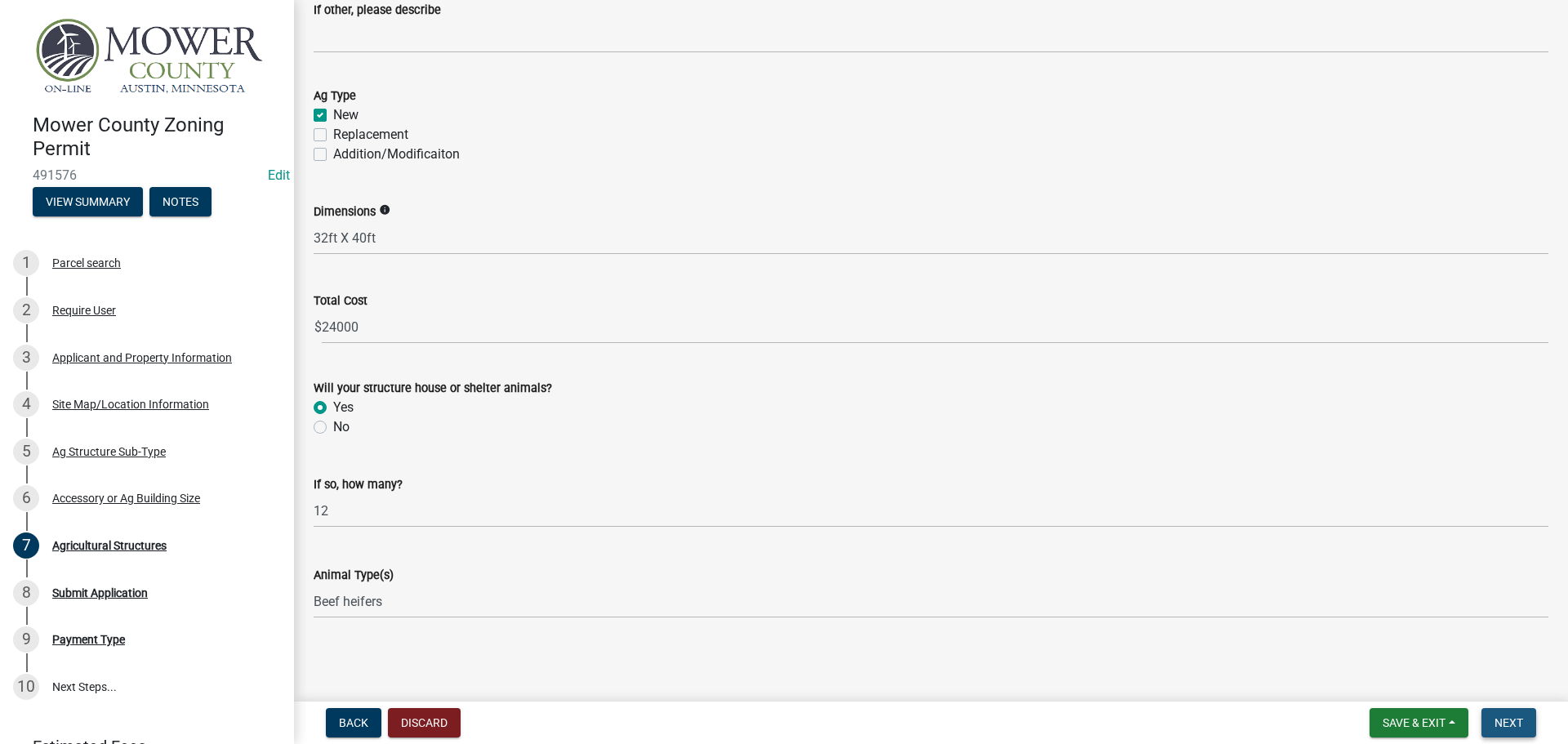
click at [1519, 724] on span "Next" at bounding box center [1509, 723] width 29 height 13
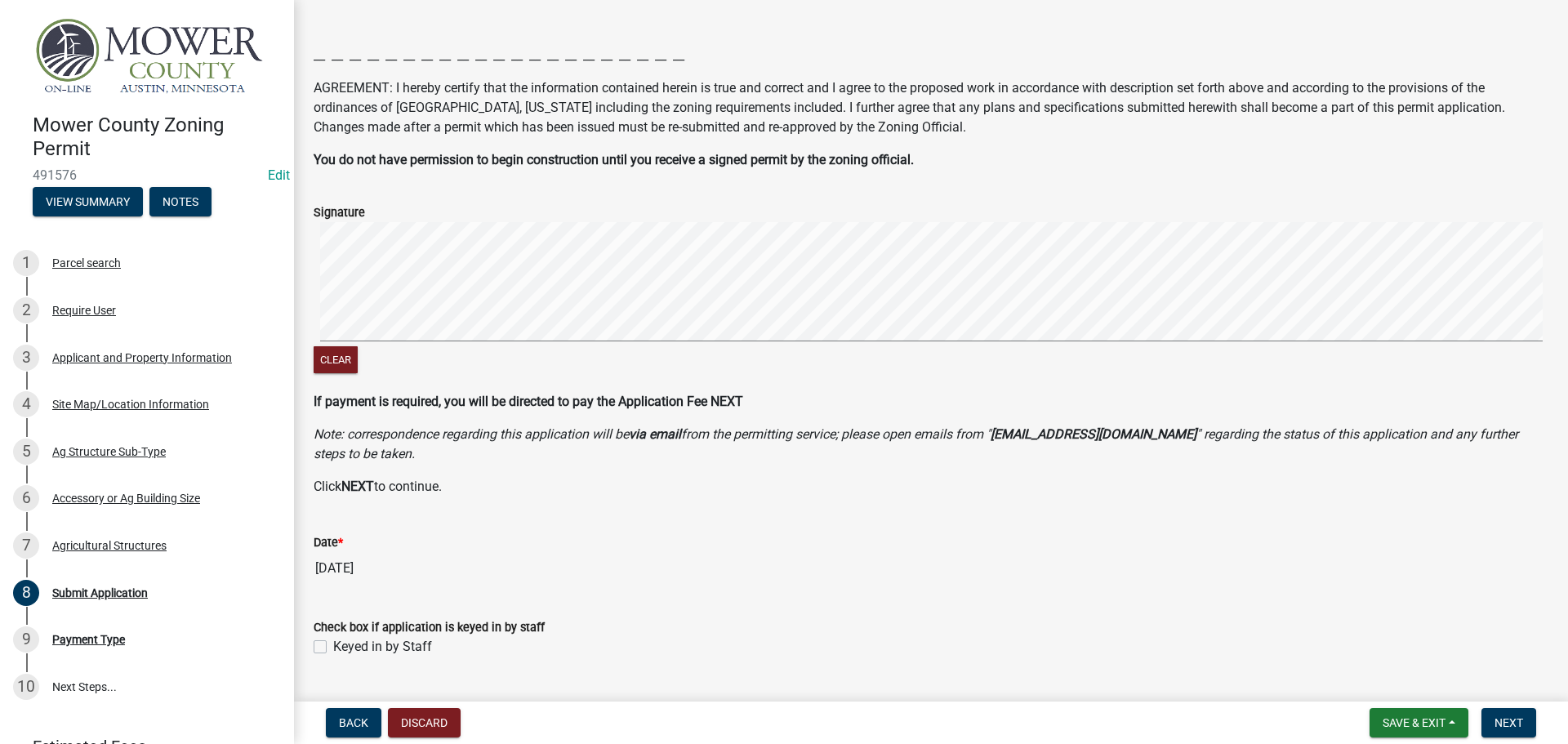
scroll to position [238, 0]
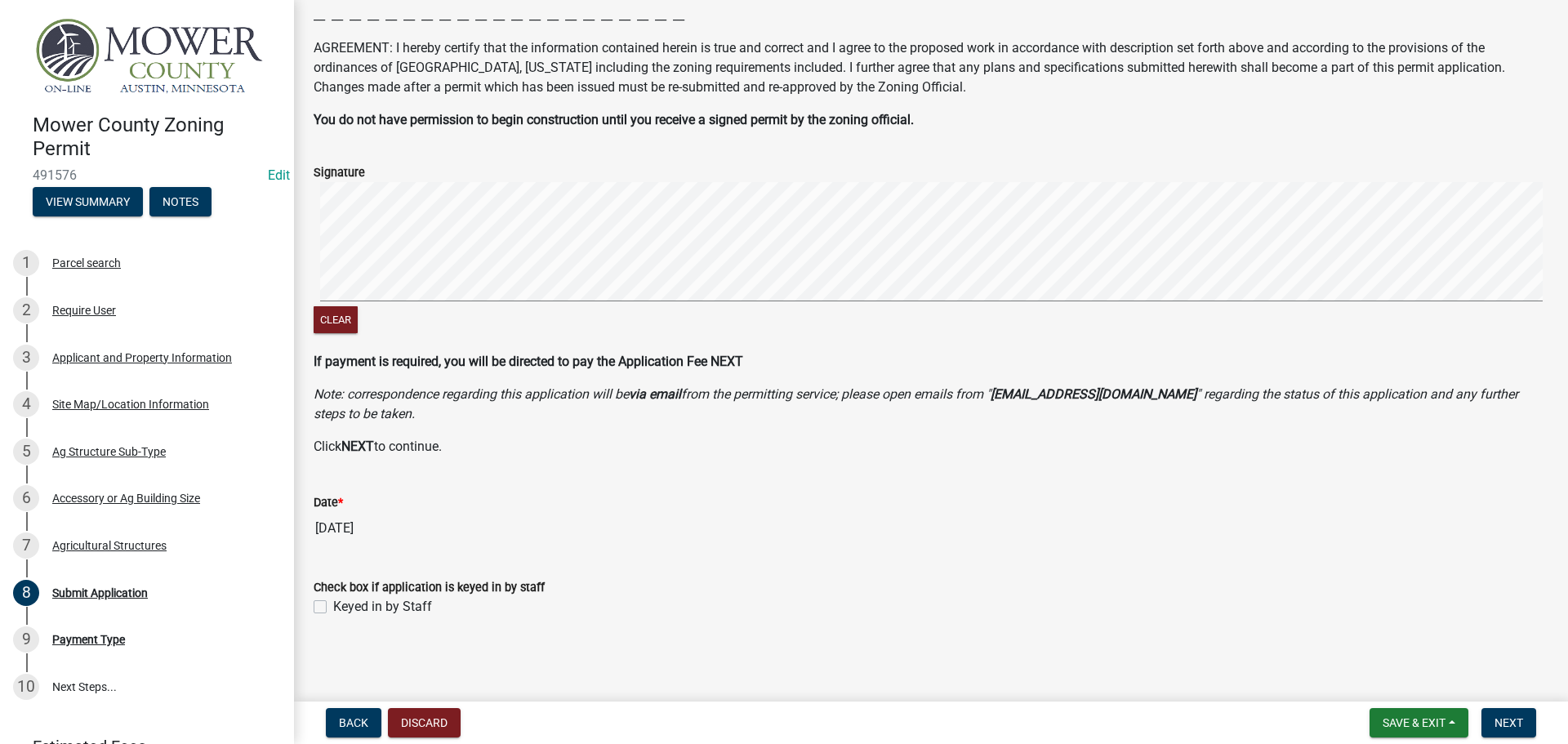
click at [334, 604] on label "Keyed in by Staff" at bounding box center [383, 606] width 98 height 19
click at [334, 604] on input "Keyed in by Staff" at bounding box center [338, 601] width 11 height 11
checkbox input "true"
click at [1502, 712] on button "Next" at bounding box center [1508, 722] width 55 height 29
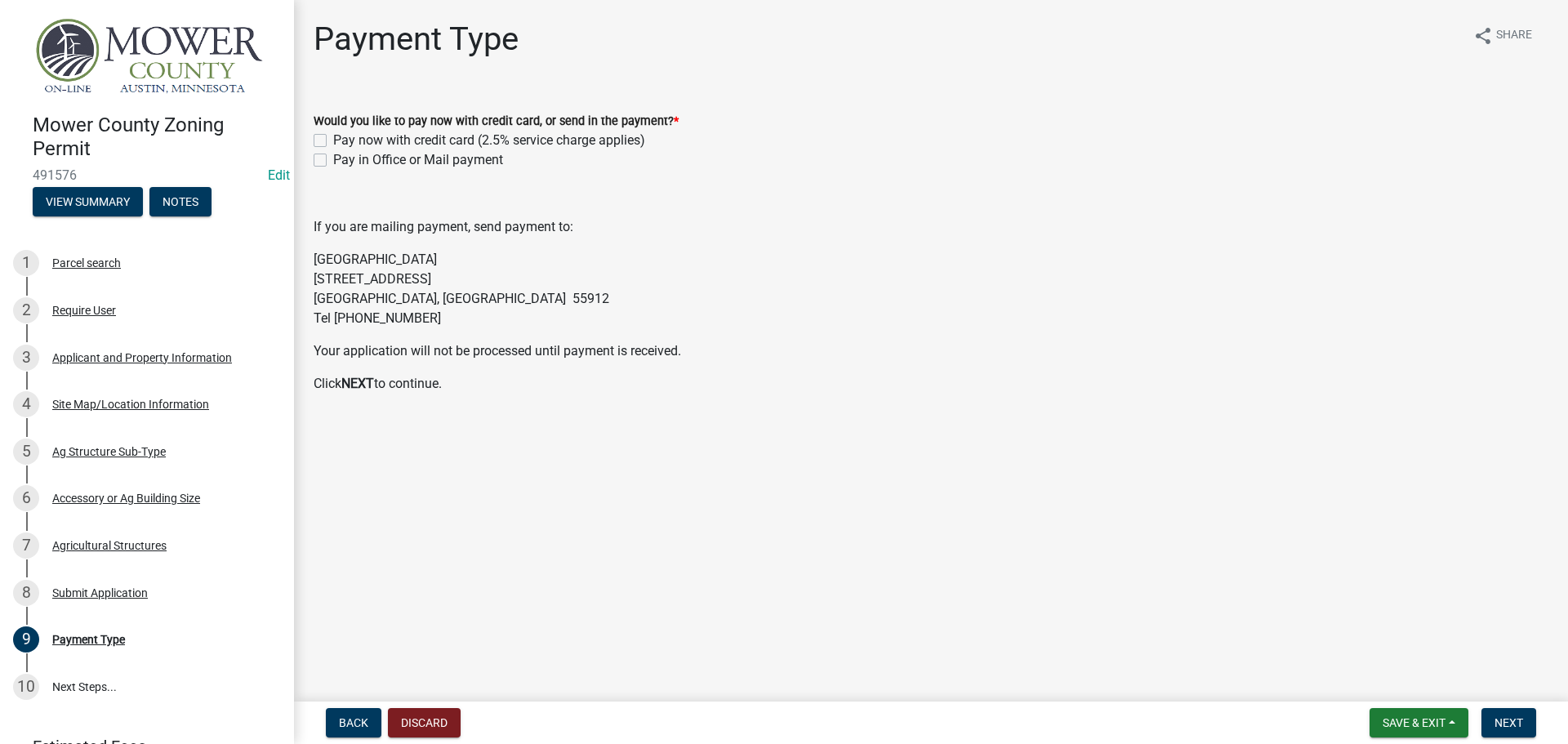
click at [334, 155] on label "Pay in Office or Mail payment" at bounding box center [419, 160] width 170 height 19
click at [334, 155] on input "Pay in Office or Mail payment" at bounding box center [338, 155] width 11 height 11
checkbox input "true"
checkbox input "false"
checkbox input "true"
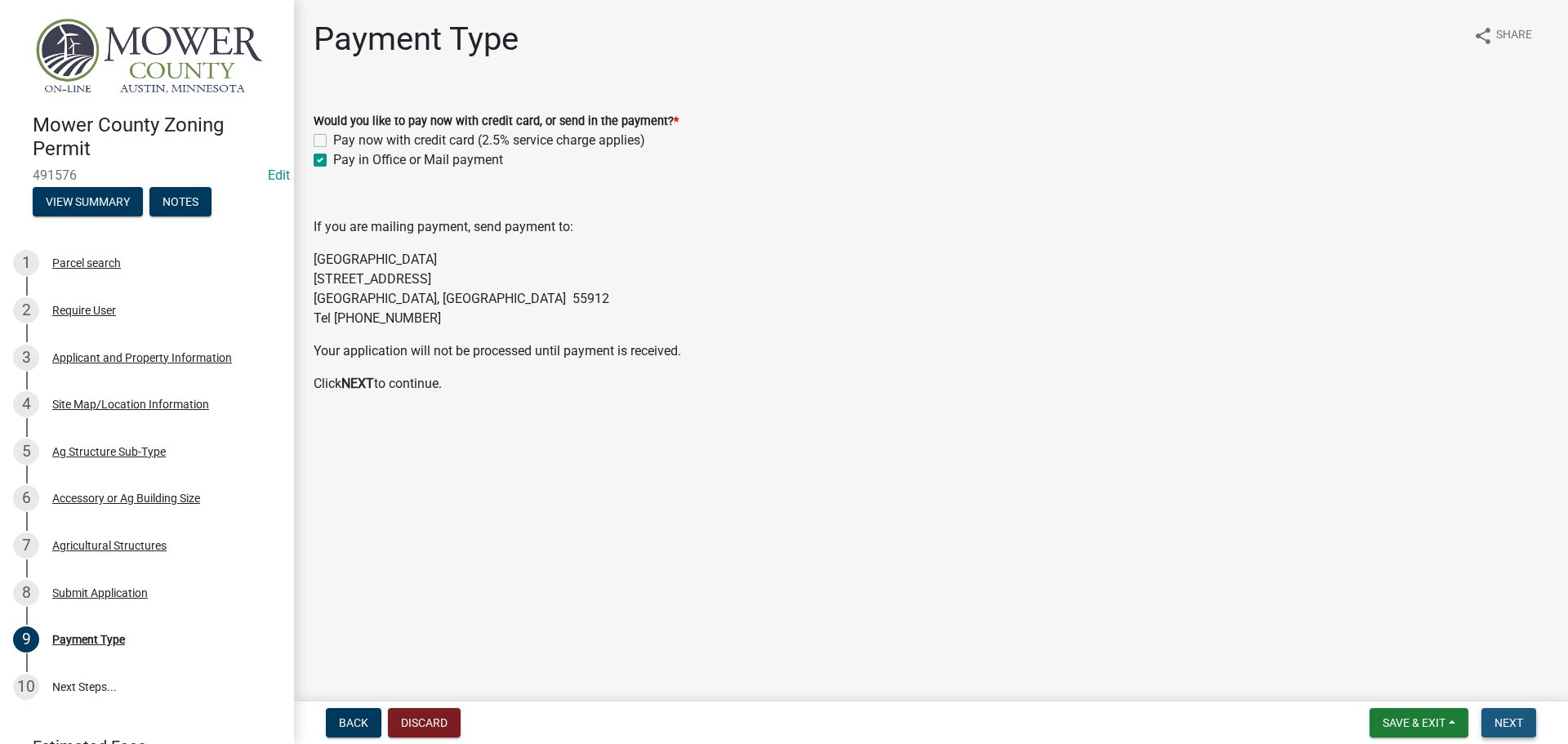
click at [1524, 713] on button "Next" at bounding box center [1508, 722] width 55 height 29
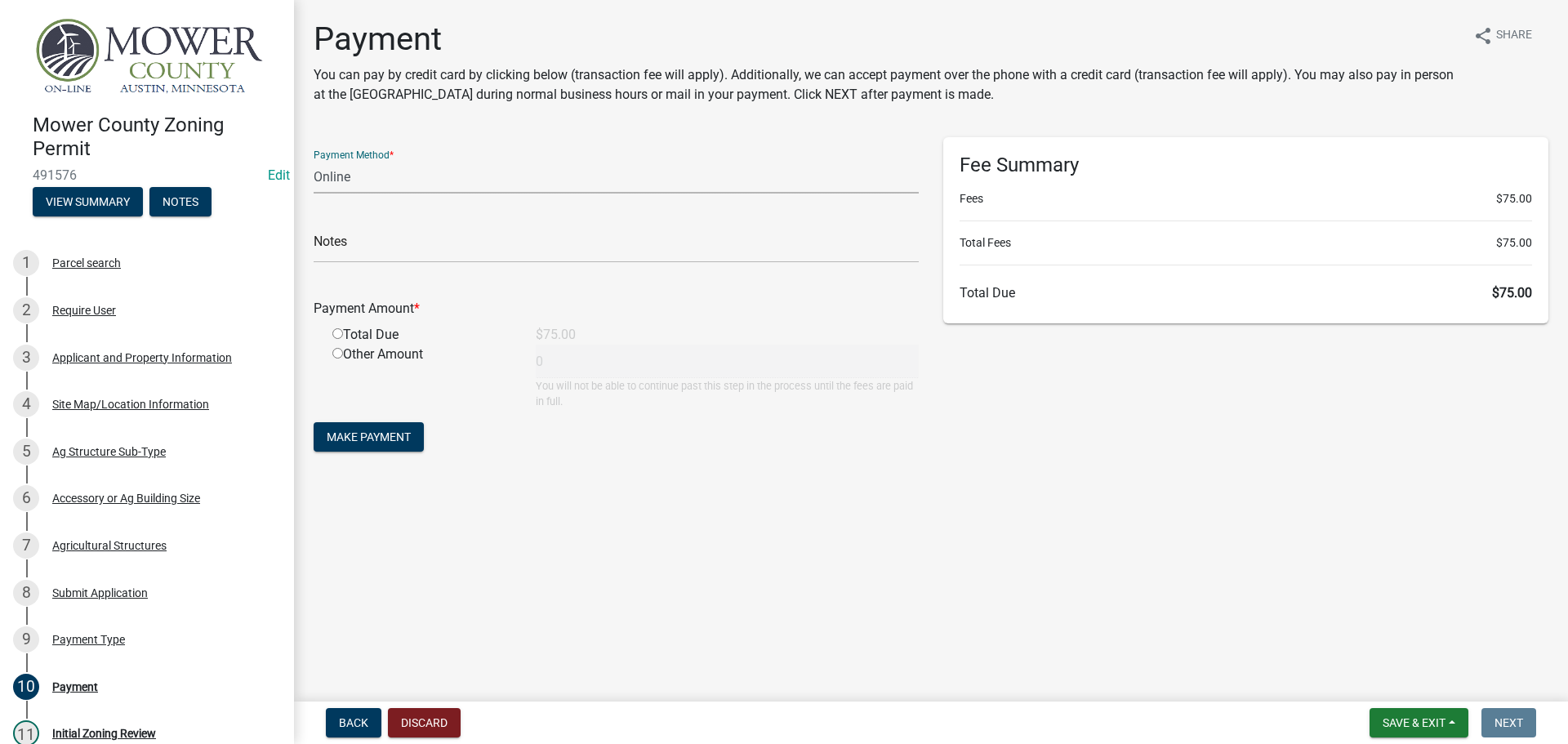
click at [385, 186] on select "Credit Card POS Check Cash Online" at bounding box center [616, 176] width 606 height 34
select select "1: 0"
click at [313, 160] on select "Credit Card POS Check Cash Online" at bounding box center [616, 176] width 606 height 34
click at [350, 254] on input "text" at bounding box center [616, 246] width 606 height 34
type input "3067"
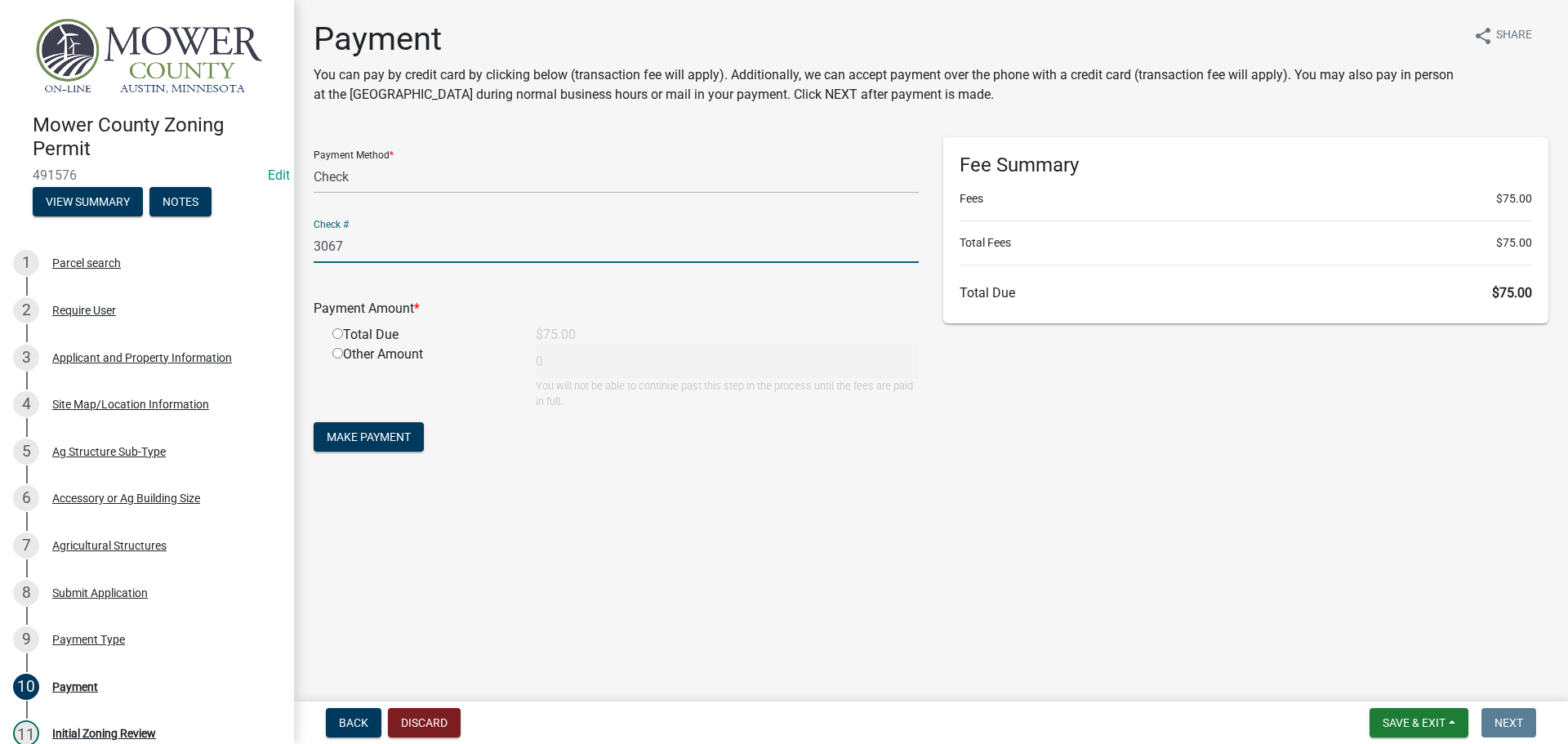
click at [335, 334] on input "radio" at bounding box center [338, 332] width 11 height 11
radio input "true"
type input "75"
click at [367, 437] on span "Make Payment" at bounding box center [368, 437] width 84 height 13
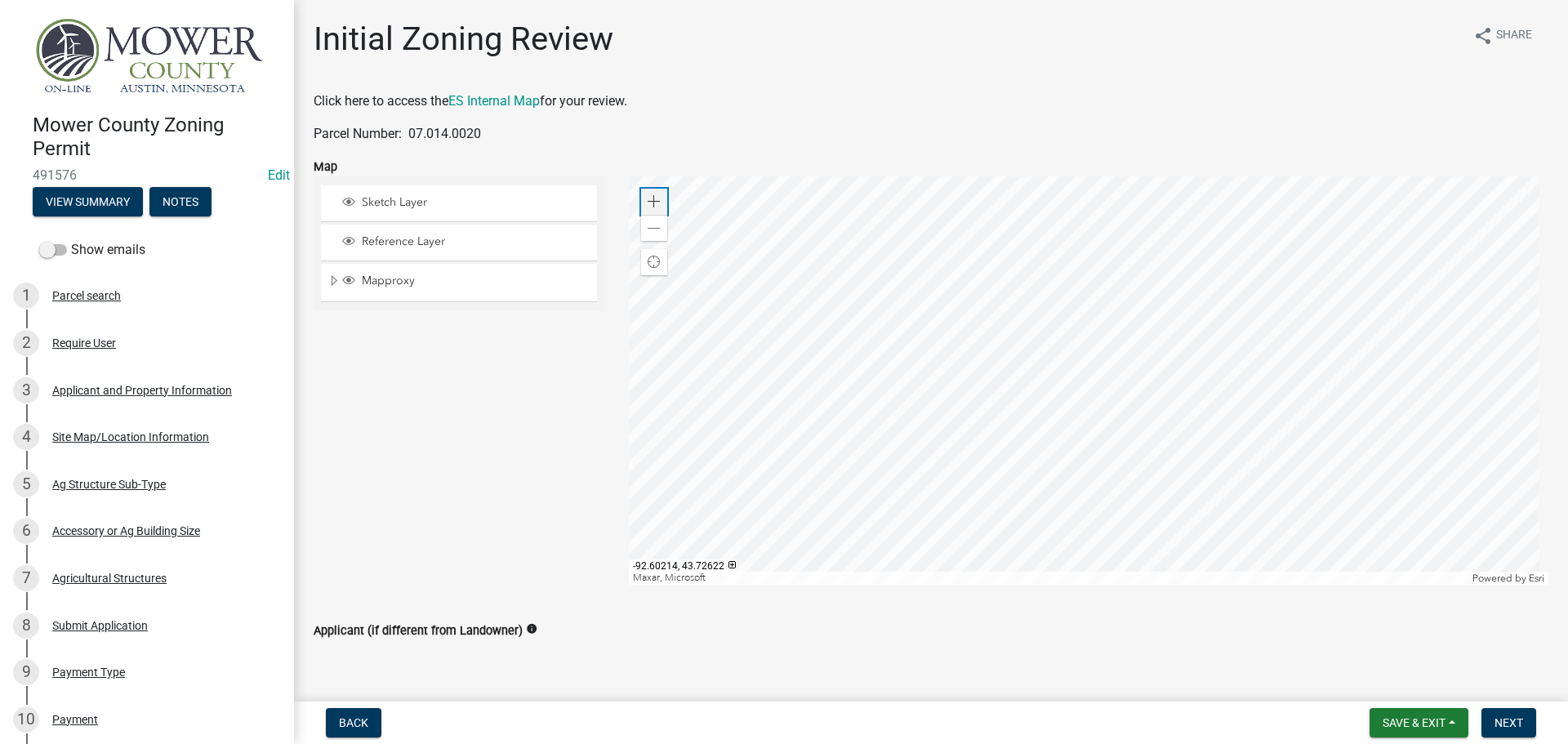
click at [649, 192] on div "Zoom in" at bounding box center [654, 201] width 26 height 26
click at [649, 200] on span at bounding box center [655, 201] width 14 height 13
click at [648, 222] on span at bounding box center [655, 228] width 14 height 13
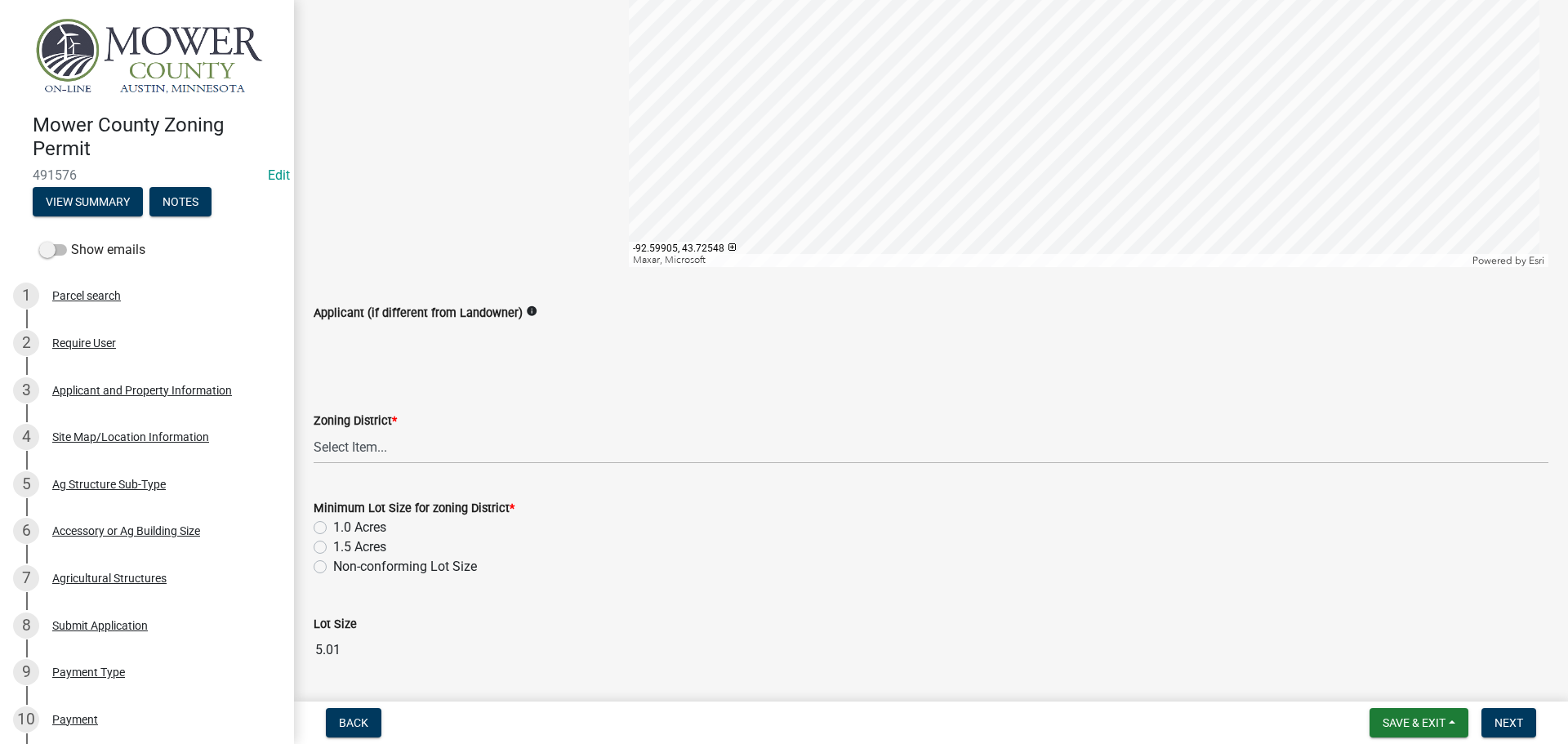
scroll to position [408, 0]
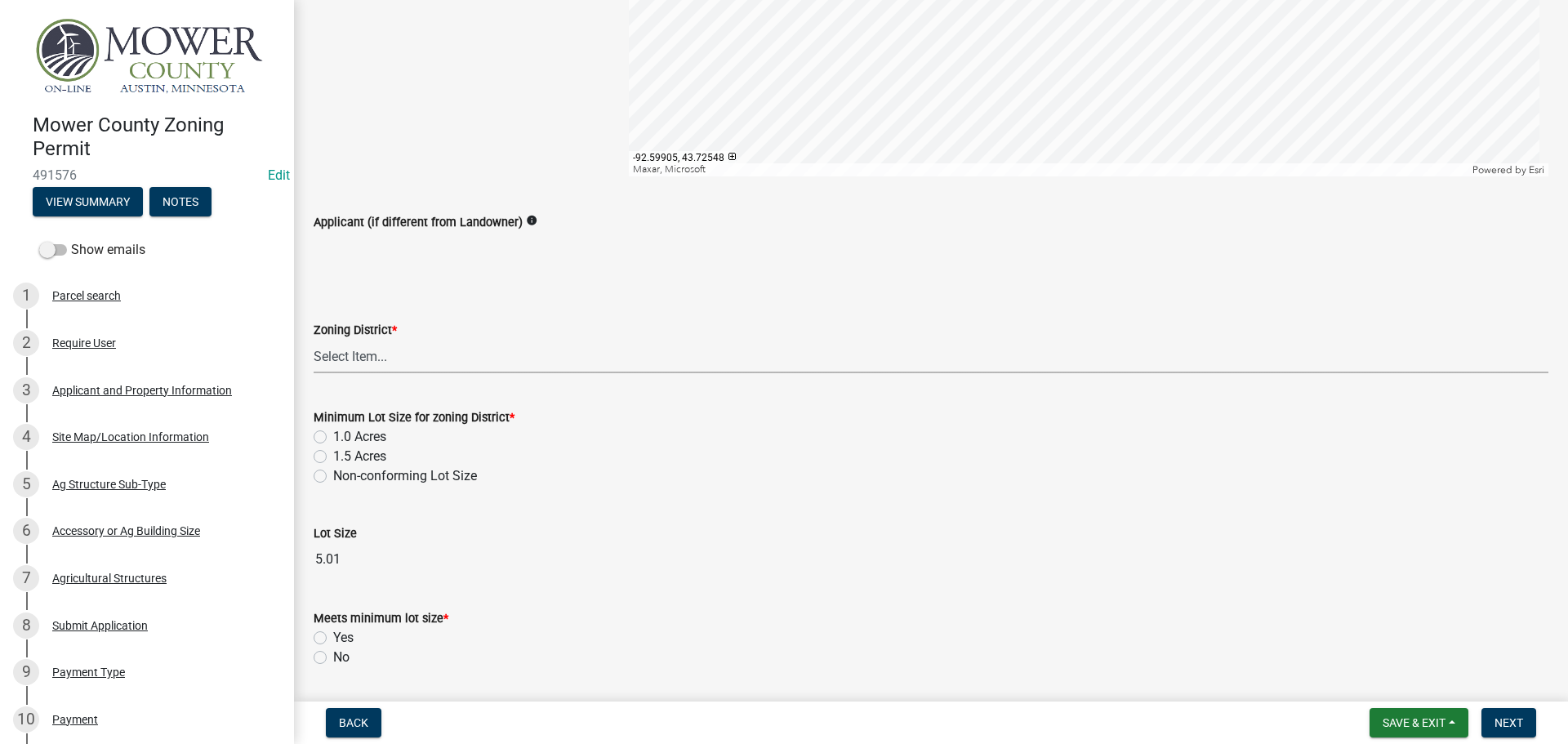
click at [401, 356] on select "Select Item... Agricultural District Rural Management District Urban Expansion …" at bounding box center [931, 356] width 1235 height 34
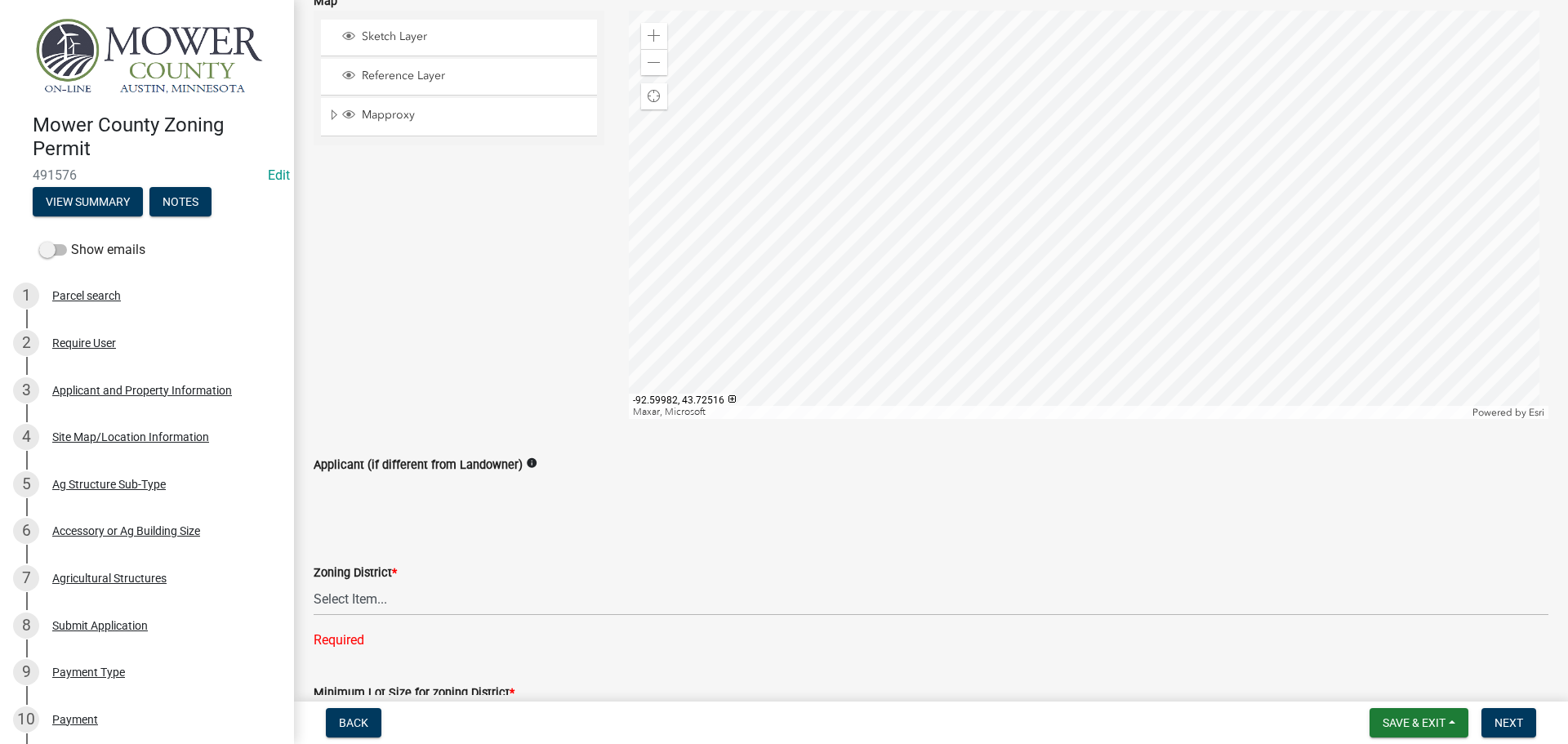
scroll to position [163, 0]
click at [419, 595] on select "Select Item... Agricultural District Rural Management District Urban Expansion …" at bounding box center [931, 600] width 1235 height 34
click at [313, 584] on select "Select Item... Agricultural District Rural Management District Urban Expansion …" at bounding box center [931, 600] width 1235 height 34
select select "b3482f8c-74ac-4d6a-bff7-6eca71038996"
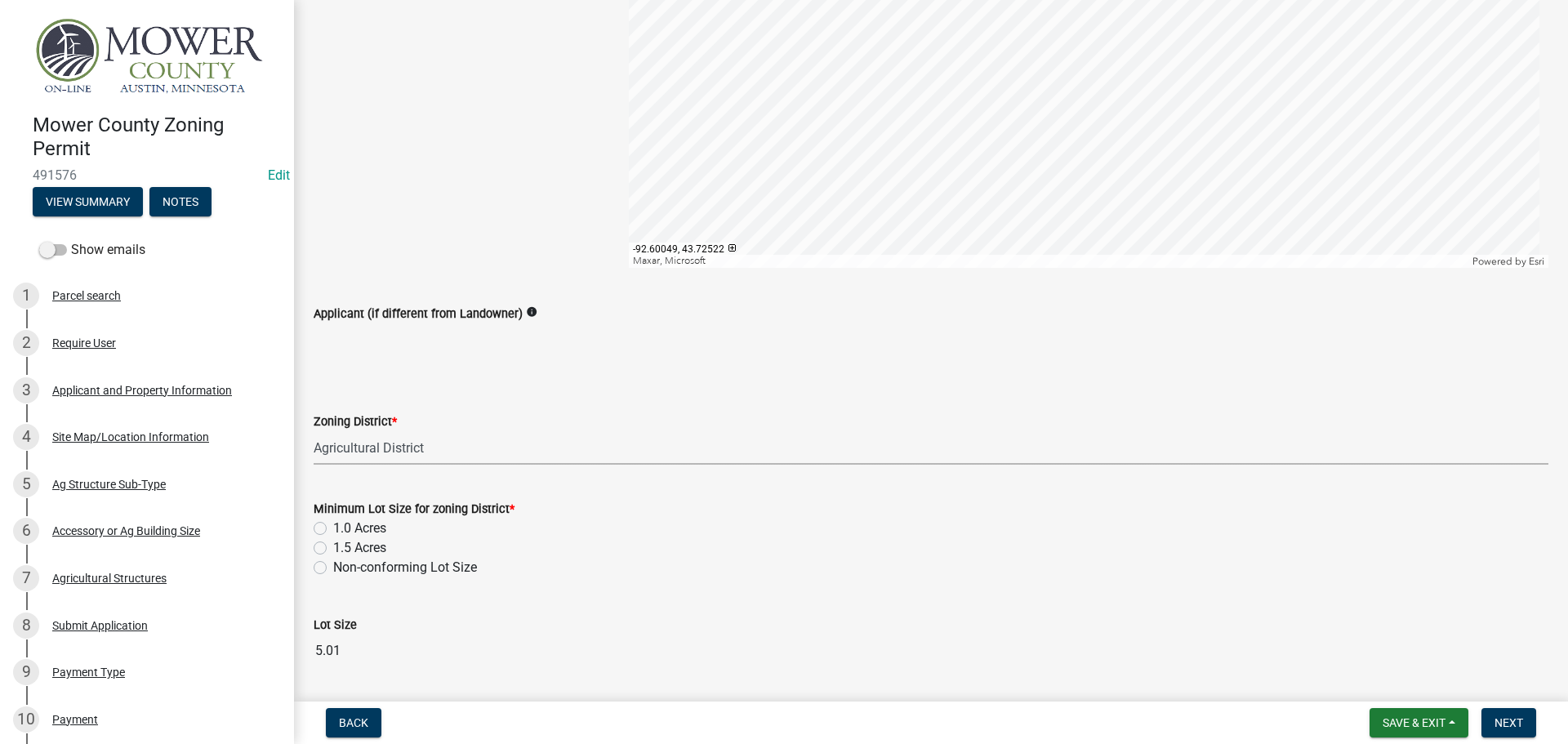
scroll to position [327, 0]
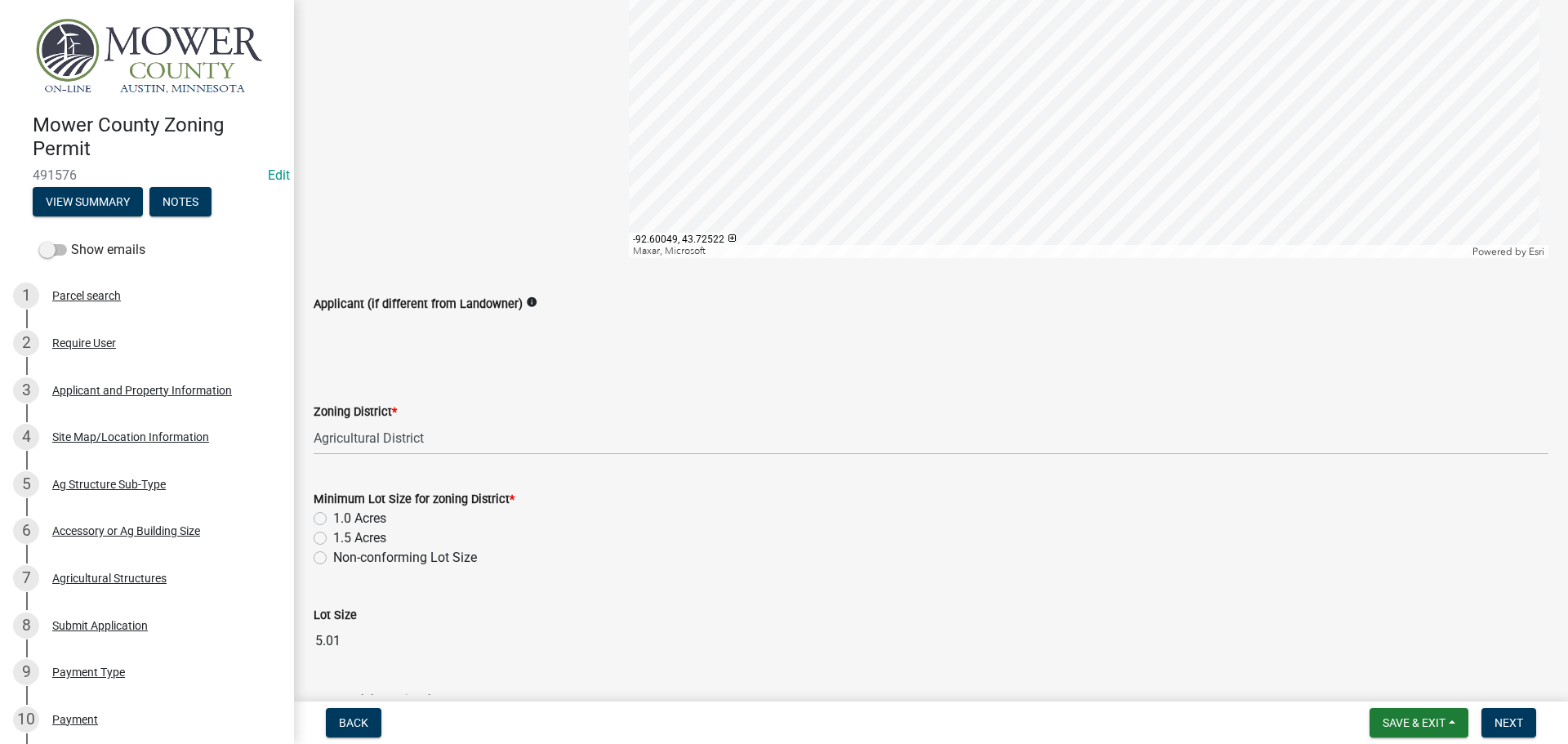
click at [334, 541] on label "1.5 Acres" at bounding box center [360, 538] width 53 height 19
click at [334, 539] on input "1.5 Acres" at bounding box center [338, 533] width 11 height 11
radio input "true"
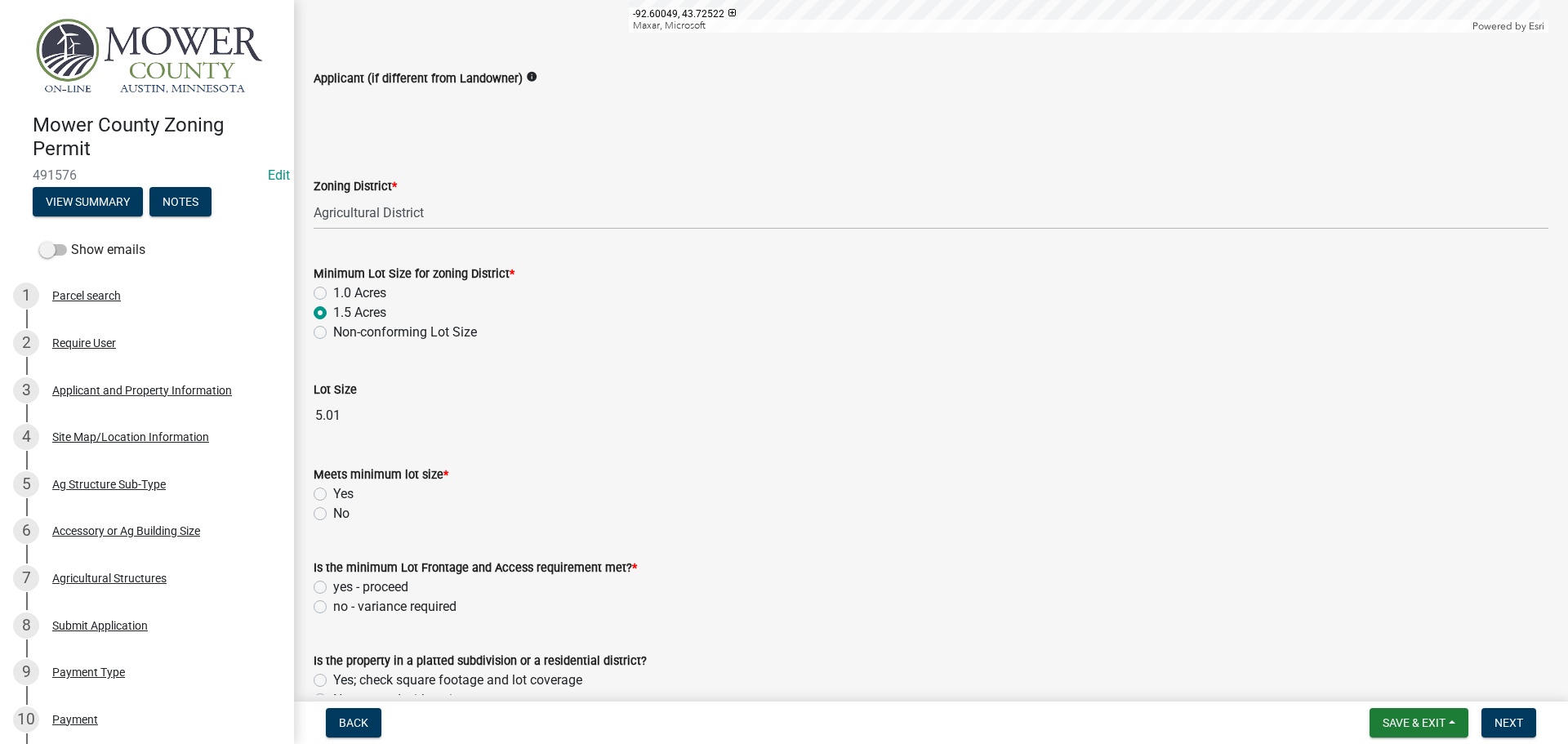
scroll to position [571, 0]
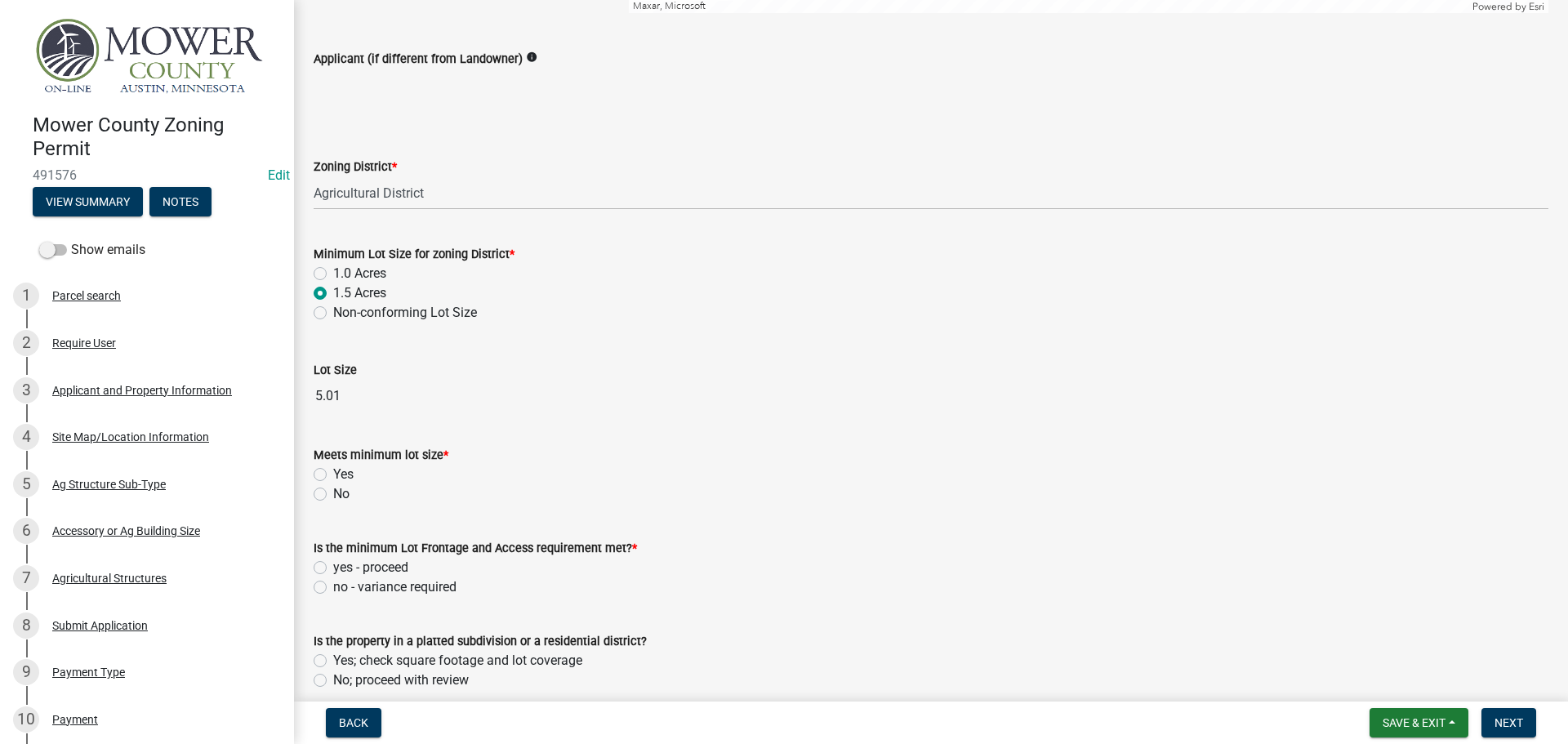
click at [334, 479] on label "Yes" at bounding box center [343, 474] width 20 height 19
click at [334, 475] on input "Yes" at bounding box center [338, 469] width 11 height 11
radio input "true"
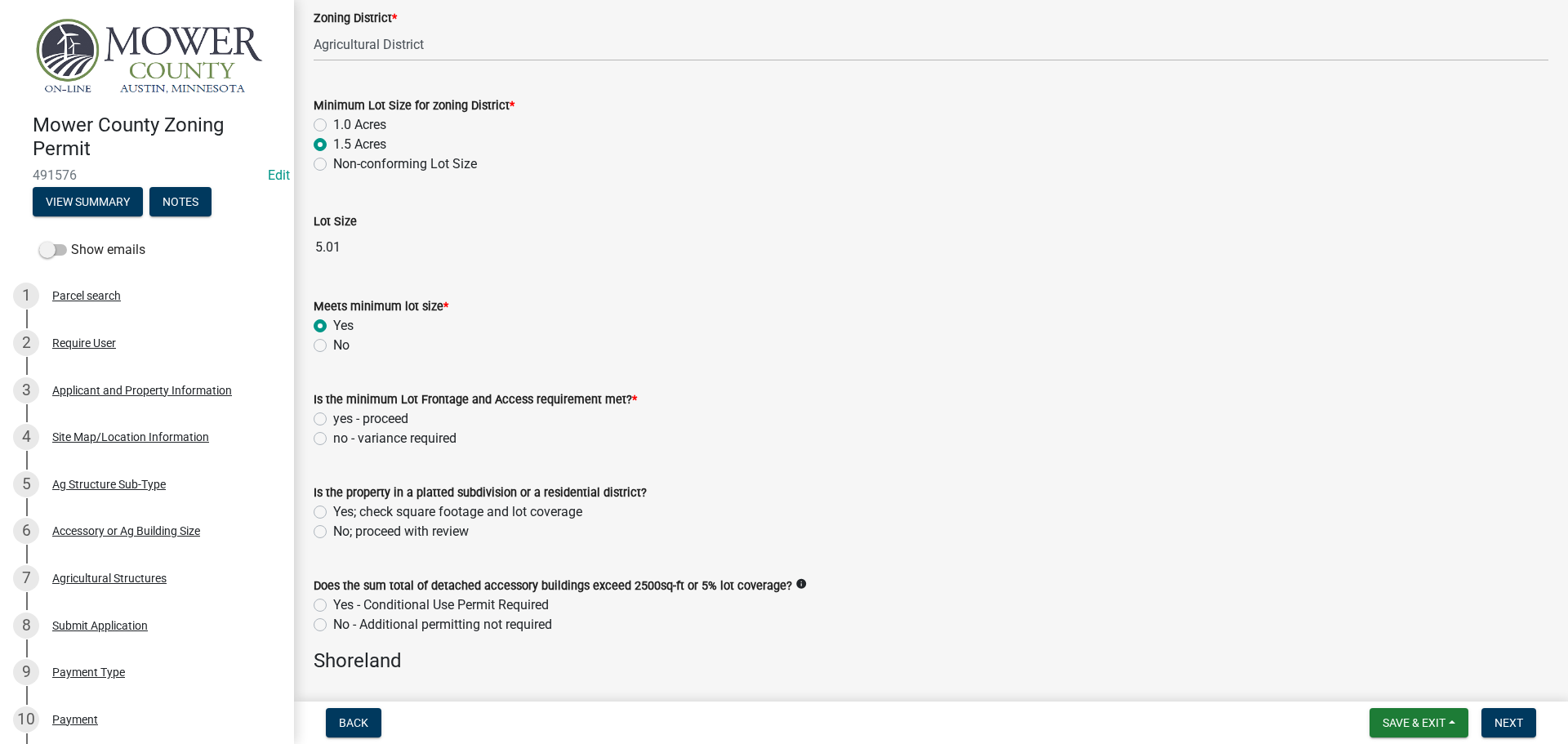
scroll to position [734, 0]
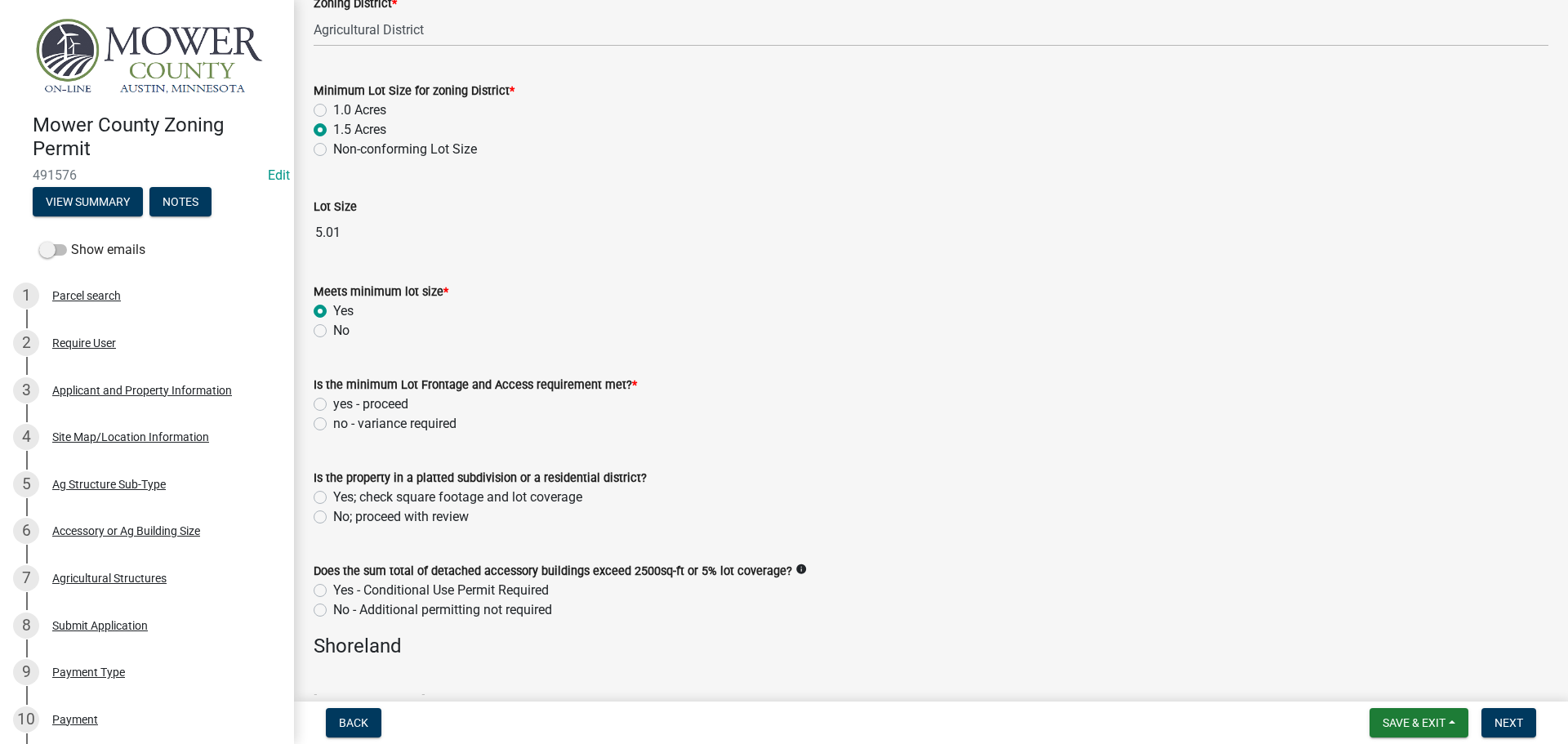
click at [334, 407] on label "yes - proceed" at bounding box center [371, 404] width 75 height 19
click at [334, 405] on input "yes - proceed" at bounding box center [338, 399] width 11 height 11
radio input "true"
click at [334, 518] on label "No; proceed with review" at bounding box center [401, 517] width 136 height 19
click at [334, 518] on input "No; proceed with review" at bounding box center [338, 512] width 11 height 11
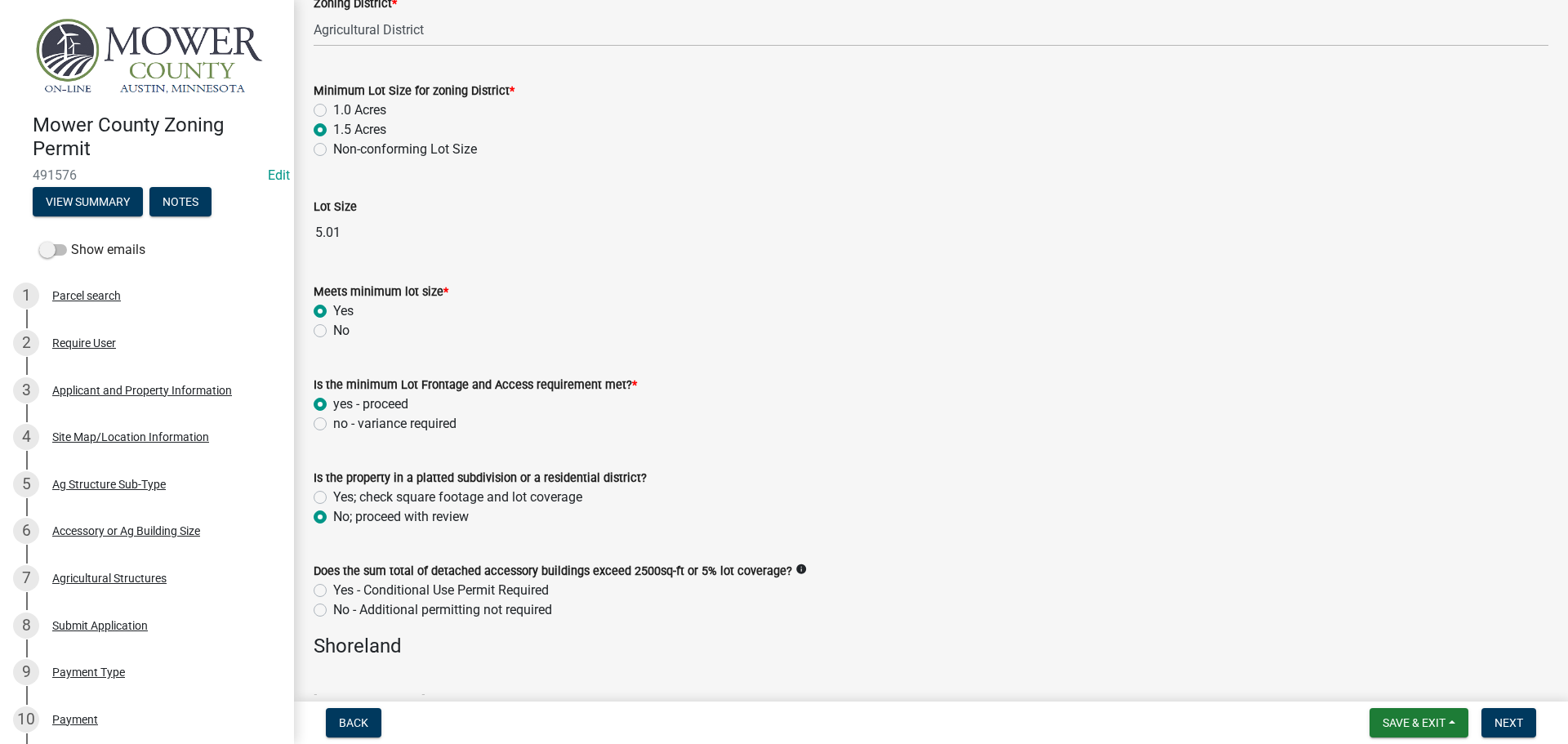
radio input "true"
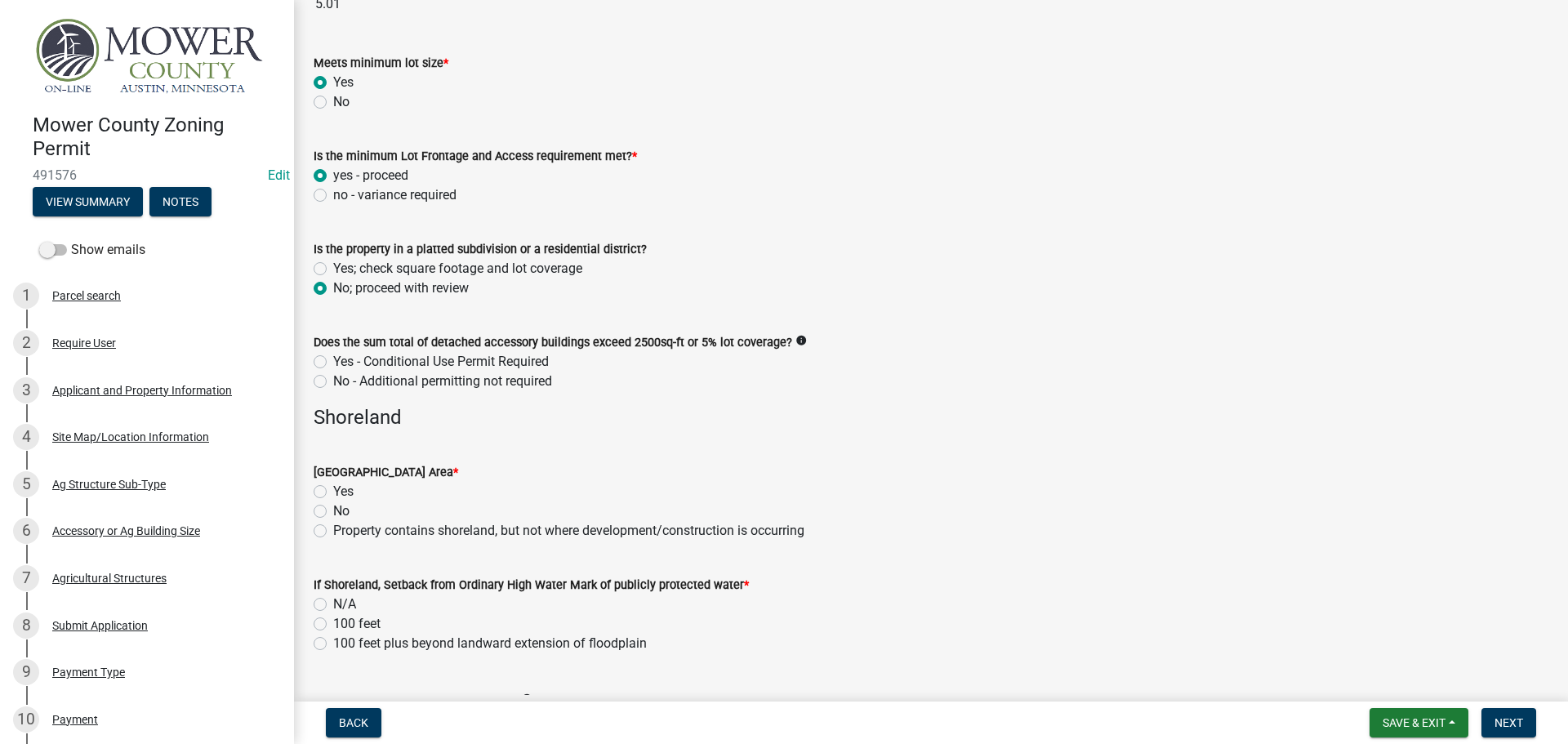
scroll to position [979, 0]
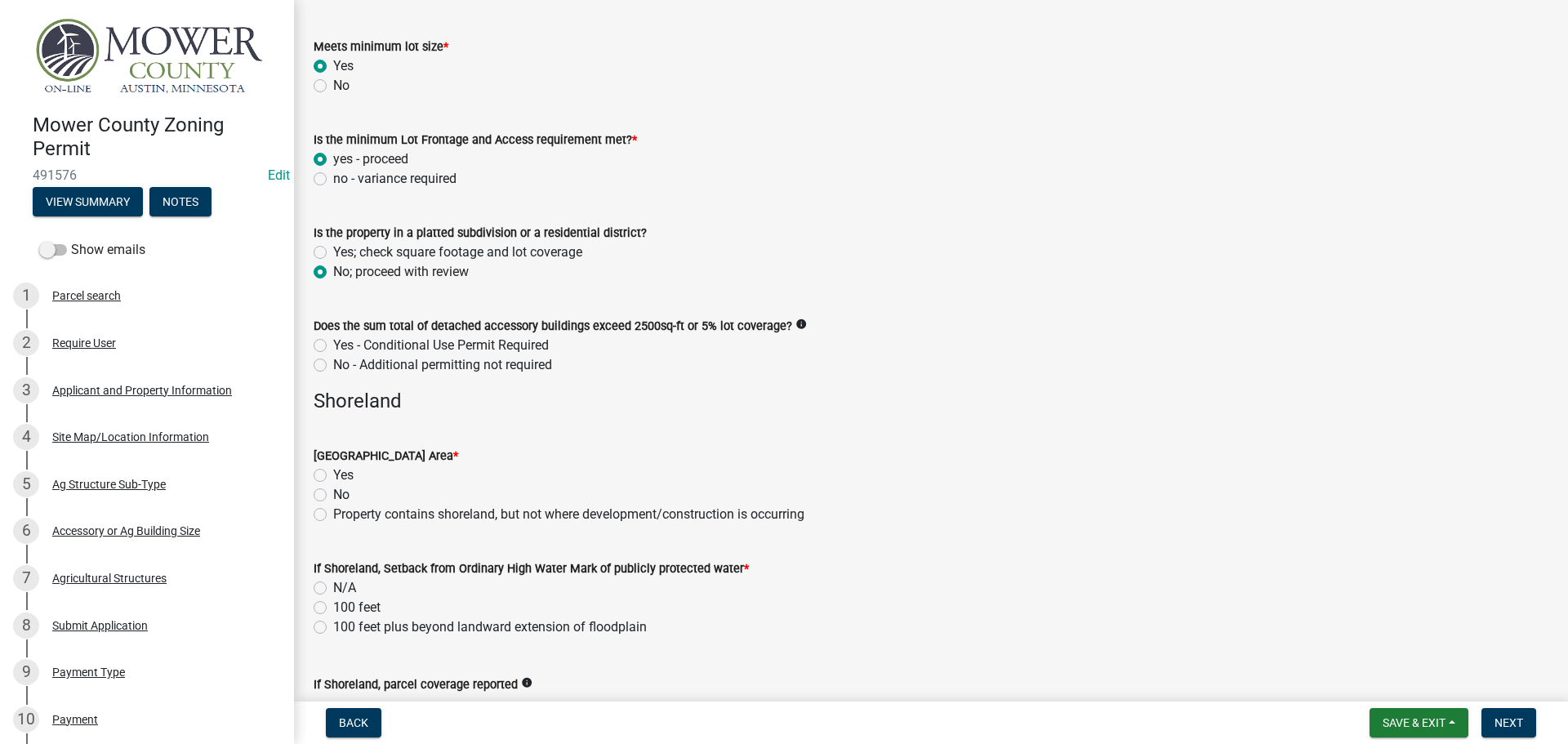
click at [334, 494] on label "No" at bounding box center [341, 494] width 16 height 19
click at [334, 494] on input "No" at bounding box center [338, 490] width 11 height 11
radio input "true"
click at [334, 588] on label "N/A" at bounding box center [345, 588] width 23 height 19
click at [334, 588] on input "N/A" at bounding box center [338, 583] width 11 height 11
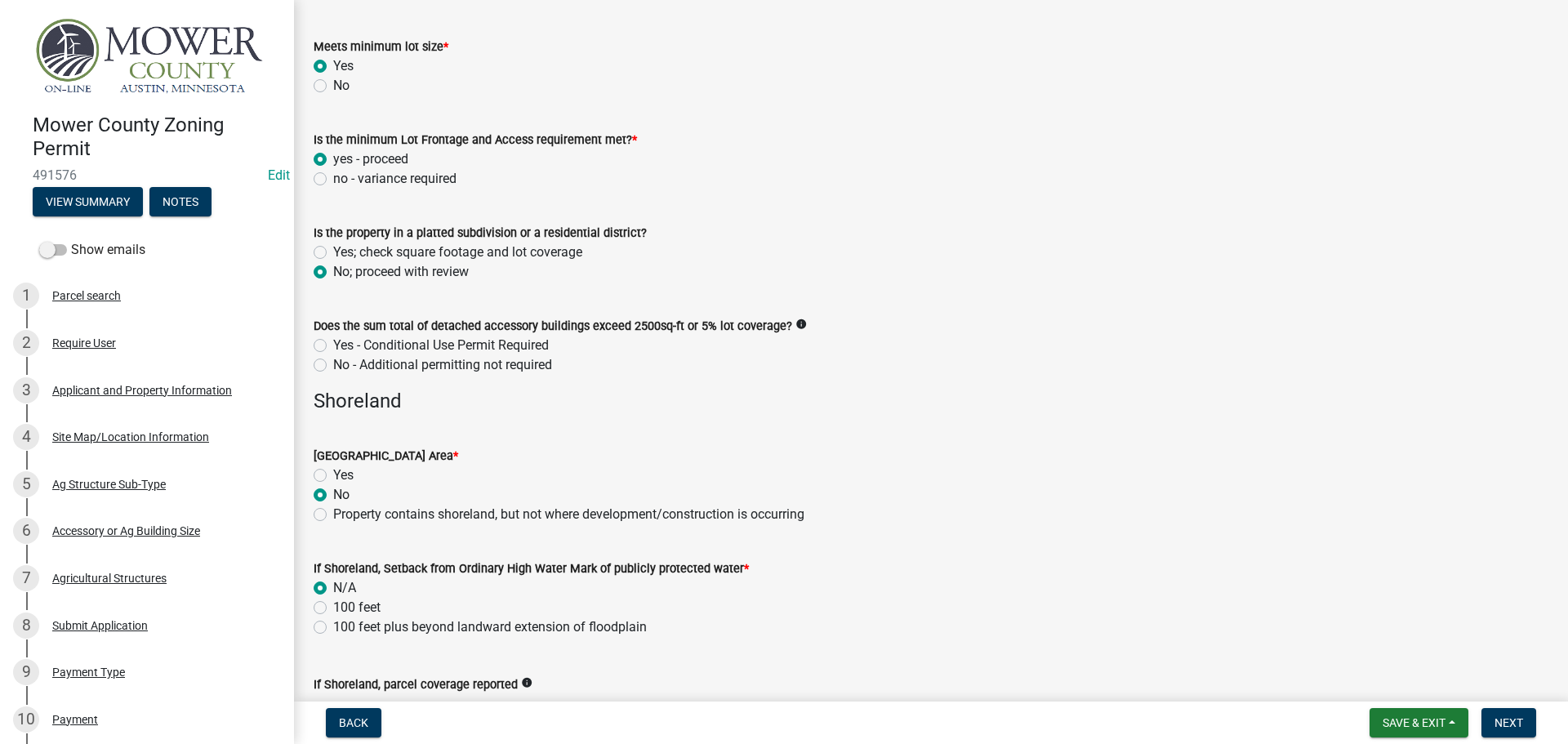
radio input "true"
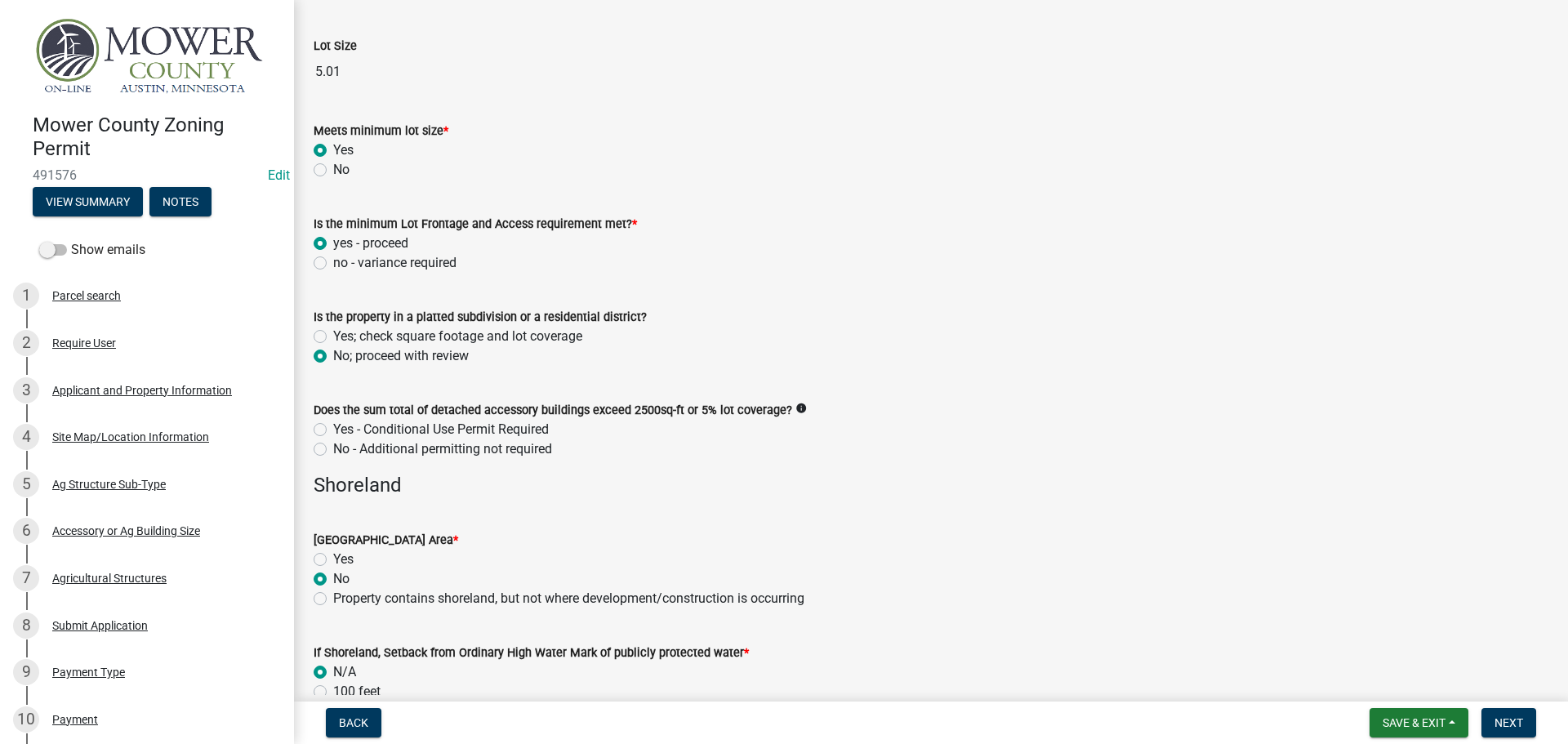
scroll to position [816, 0]
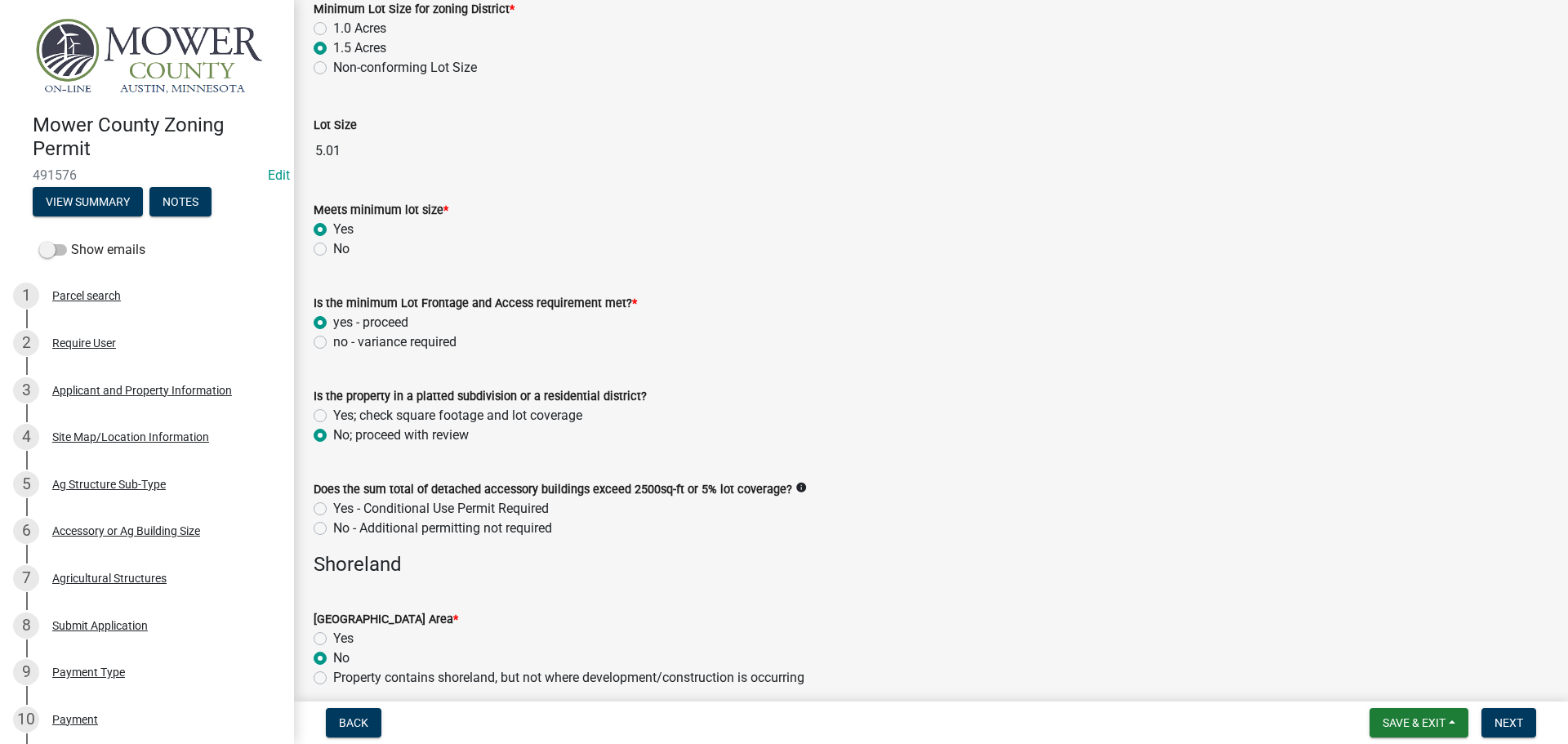
click at [334, 529] on label "No - Additional permitting not required" at bounding box center [443, 528] width 219 height 19
click at [334, 529] on input "No - Additional permitting not required" at bounding box center [338, 523] width 11 height 11
radio input "true"
click at [796, 491] on icon "info" at bounding box center [801, 488] width 12 height 12
click at [790, 508] on div "Yes - Conditional Use Permit Required" at bounding box center [931, 509] width 1235 height 19
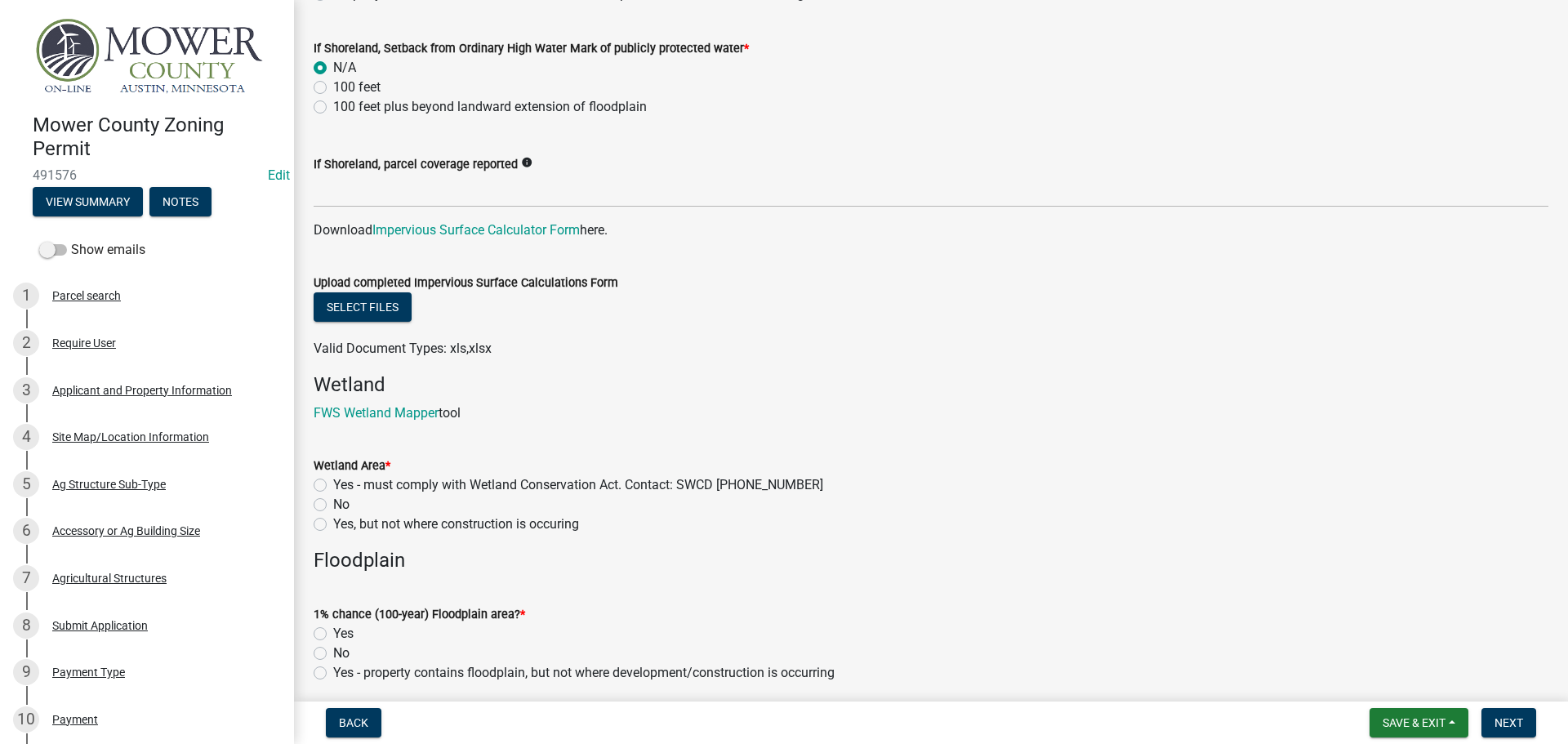
scroll to position [1551, 0]
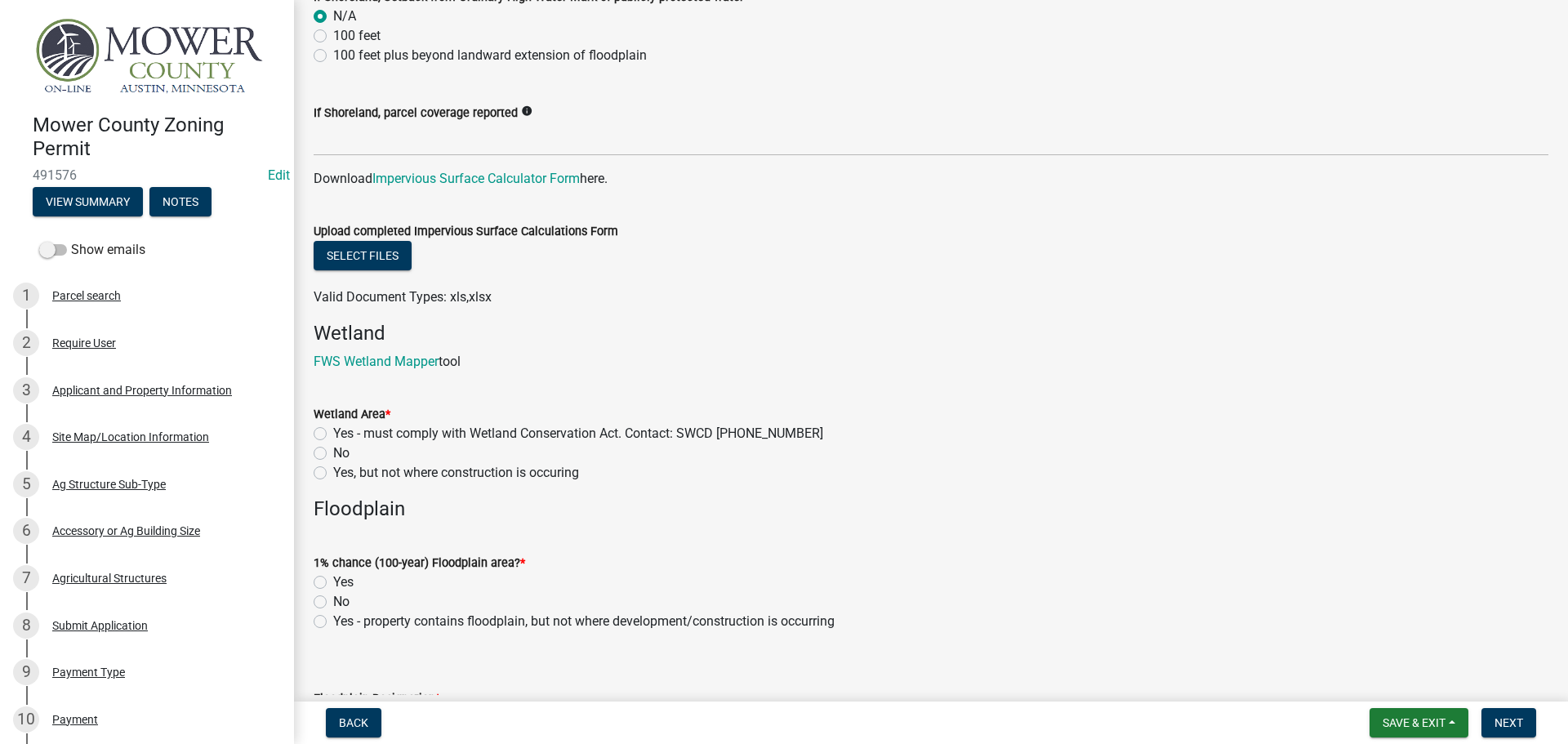
click at [334, 454] on label "No" at bounding box center [341, 453] width 16 height 19
click at [334, 454] on input "No" at bounding box center [338, 448] width 11 height 11
radio input "true"
click at [334, 605] on label "No" at bounding box center [341, 601] width 16 height 19
click at [334, 602] on input "No" at bounding box center [338, 597] width 11 height 11
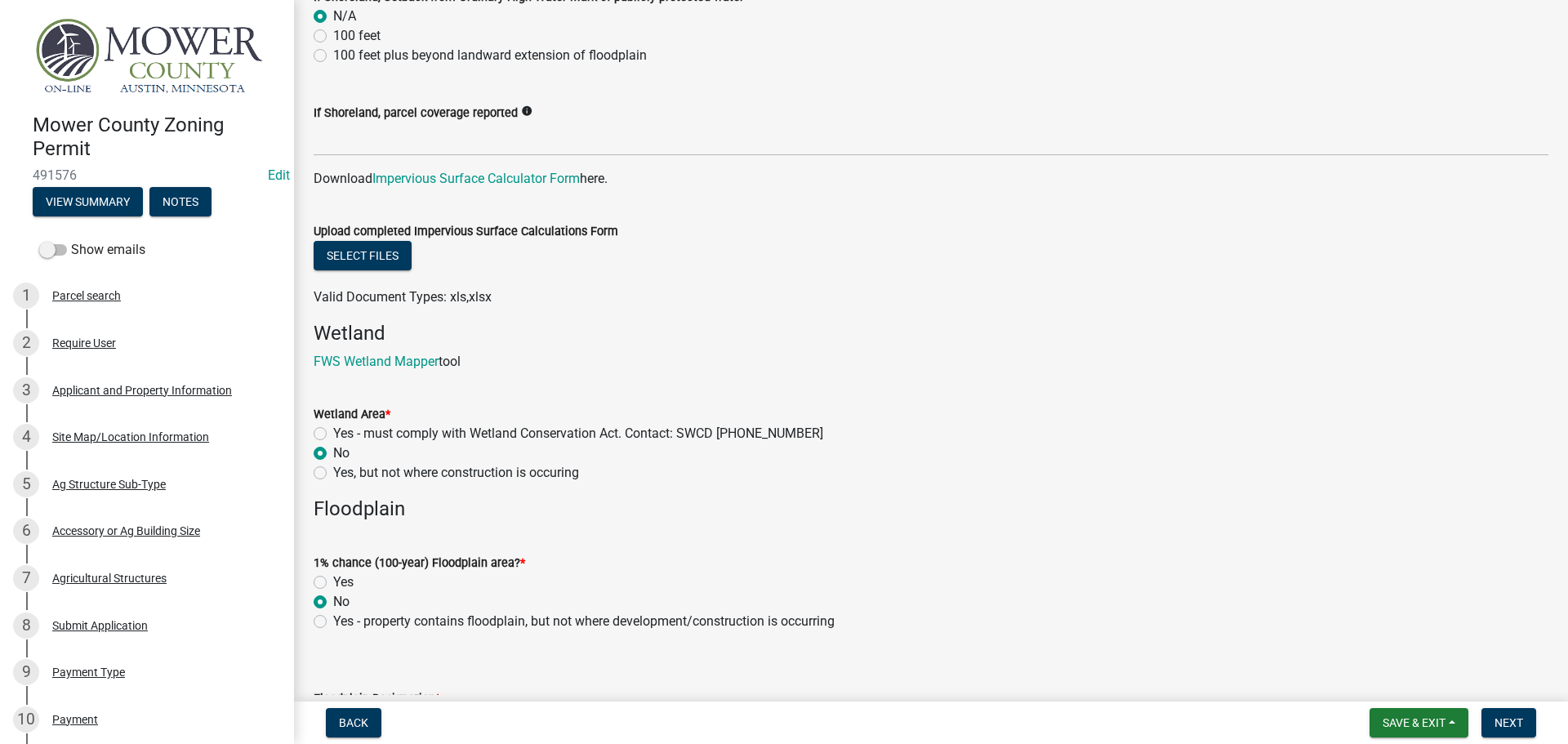
radio input "true"
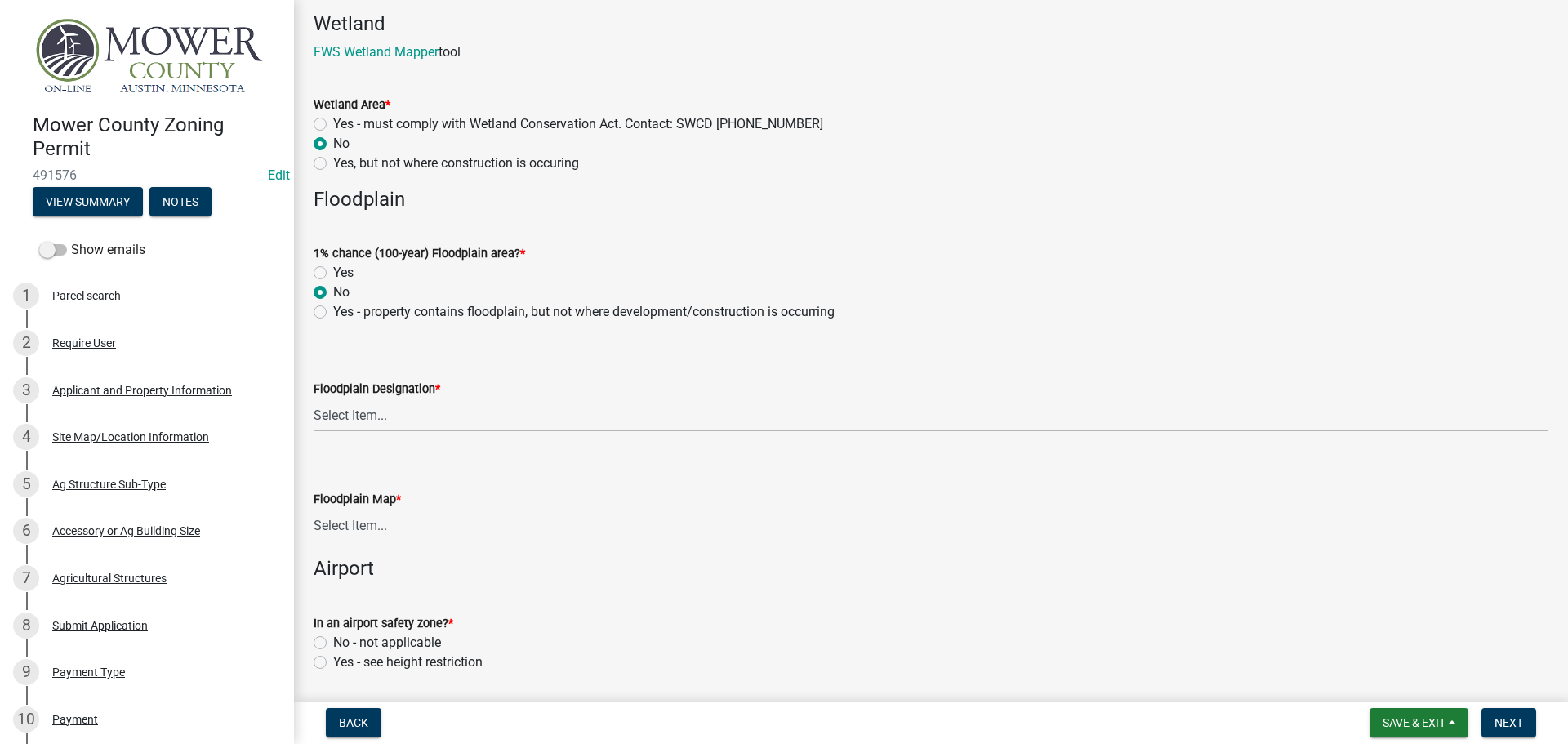
scroll to position [1877, 0]
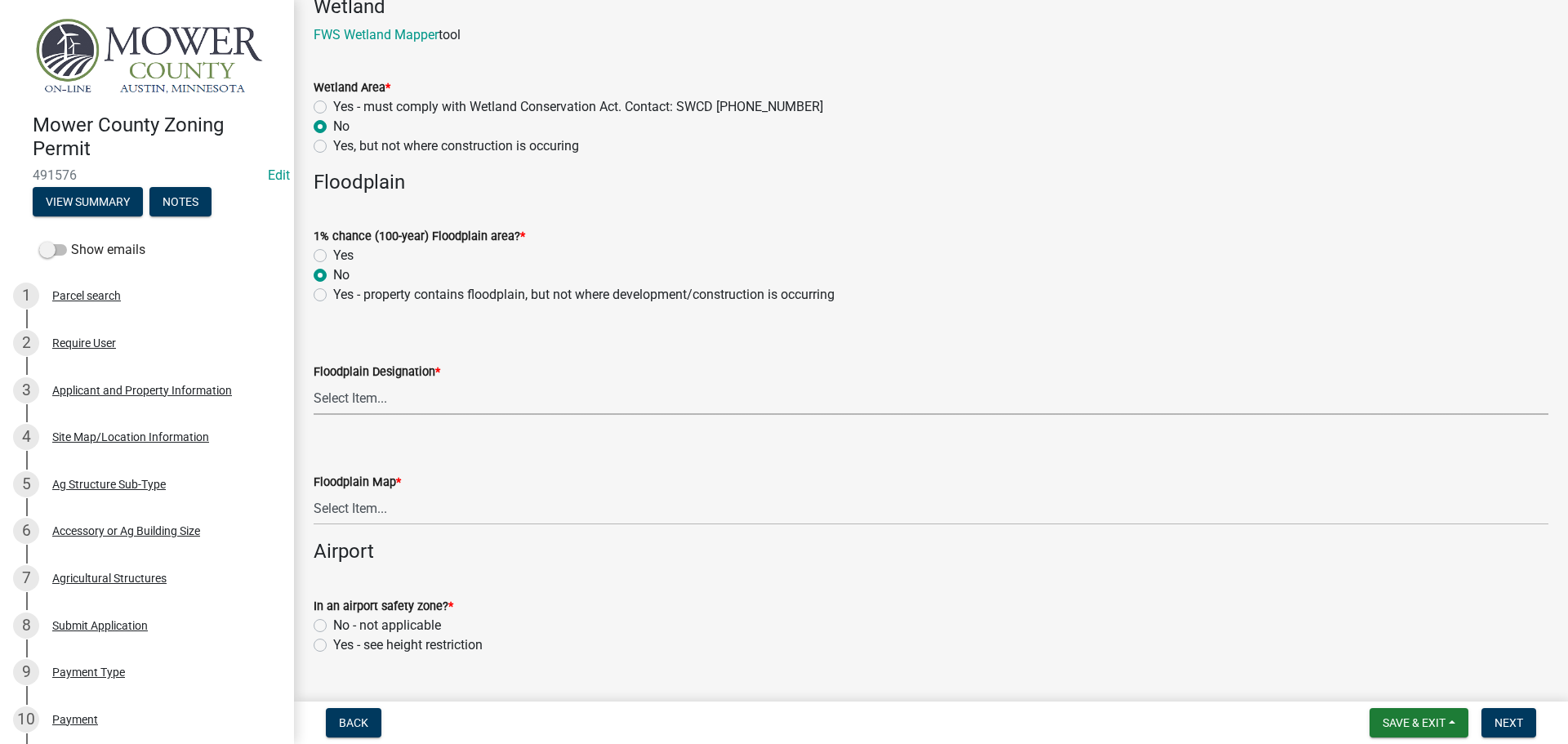
click at [404, 407] on select "Select Item... FEMA Zone X, unshaded: Area of minimal flood risk FEMA Zone X, s…" at bounding box center [931, 398] width 1235 height 34
click at [313, 382] on select "Select Item... FEMA Zone X, unshaded: Area of minimal flood risk FEMA Zone X, s…" at bounding box center [931, 398] width 1235 height 34
select select "dde31415-e60a-4751-ae01-743b3f90a971"
click at [441, 404] on select "Select Item... FEMA Zone X, unshaded: Area of minimal flood risk FEMA Zone X, s…" at bounding box center [931, 398] width 1235 height 34
click at [446, 397] on select "Select Item... FEMA Zone X, unshaded: Area of minimal flood risk FEMA Zone X, s…" at bounding box center [931, 398] width 1235 height 34
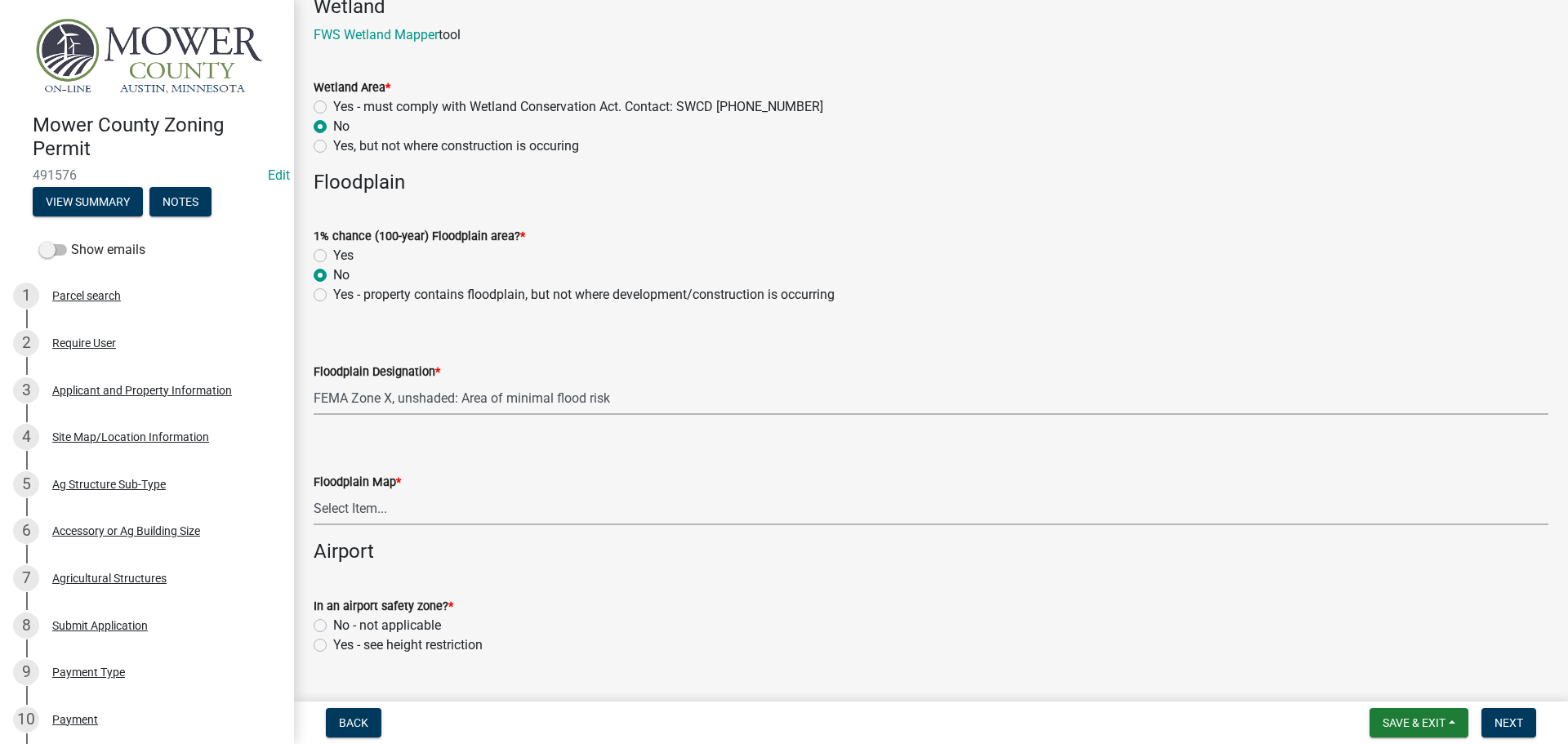
click at [446, 510] on select "Select Item... Community 270307; Panel #27099________ COMMUNITY 270307 PANEL # …" at bounding box center [931, 508] width 1235 height 34
click at [313, 492] on select "Select Item... Community 270307; Panel #27099________ COMMUNITY 270307 PANEL # …" at bounding box center [931, 508] width 1235 height 34
select select "7567ab0a-6528-471d-b13e-75293eee6d34"
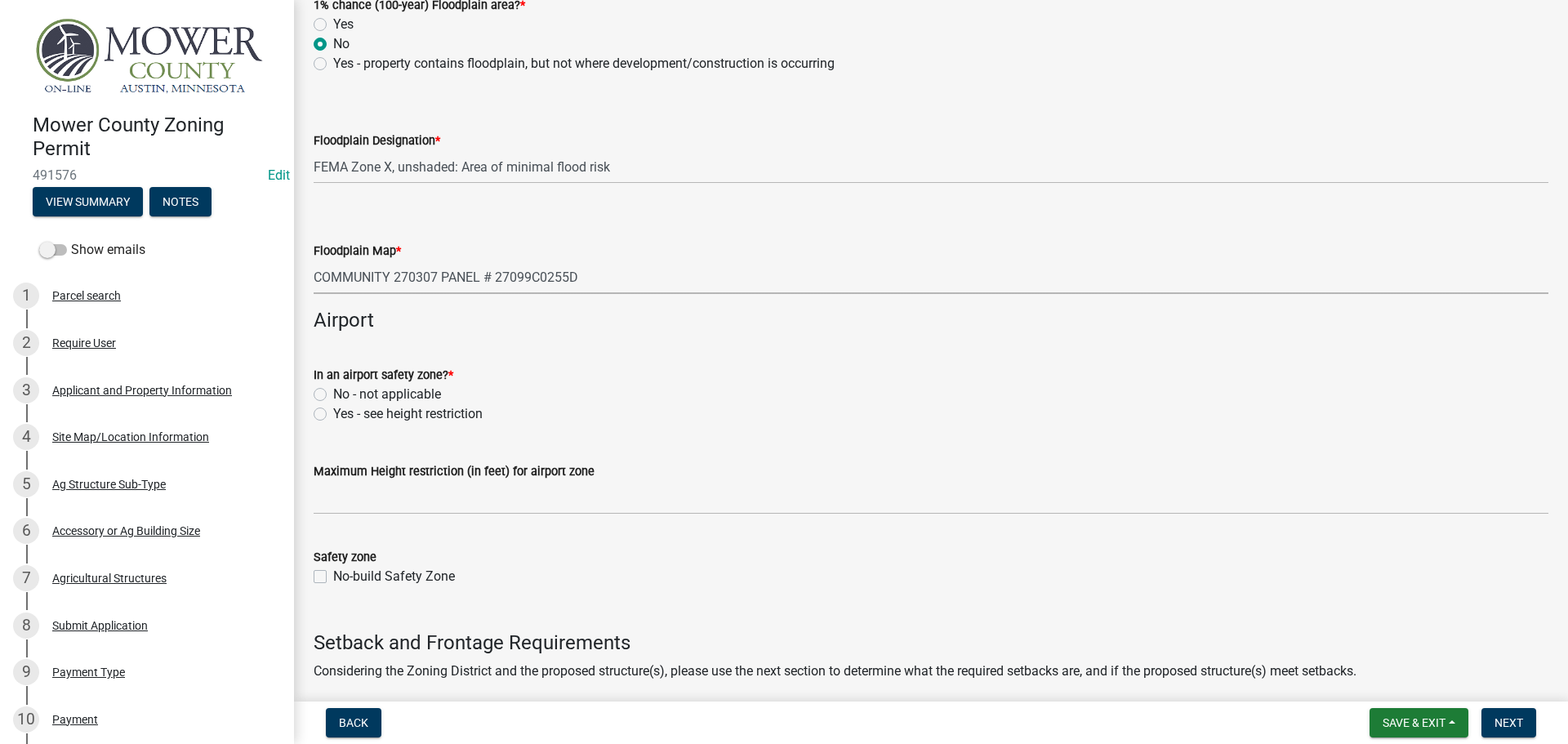
scroll to position [2122, 0]
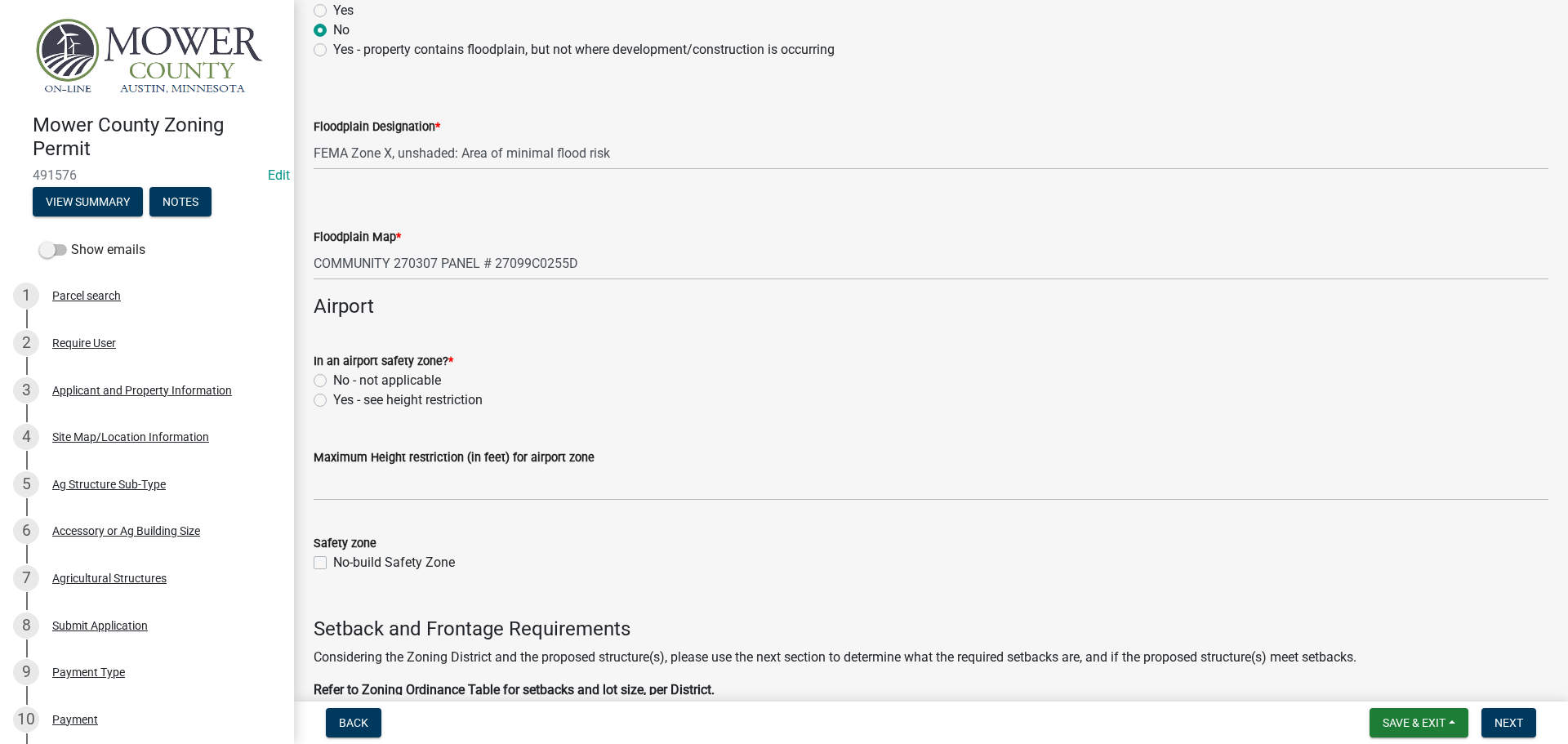
click at [312, 380] on div "In an airport safety zone? * No - not applicable Yes - see height restriction" at bounding box center [932, 370] width 1259 height 78
click at [334, 377] on label "No - not applicable" at bounding box center [388, 381] width 108 height 19
click at [334, 377] on input "No - not applicable" at bounding box center [338, 376] width 11 height 11
radio input "true"
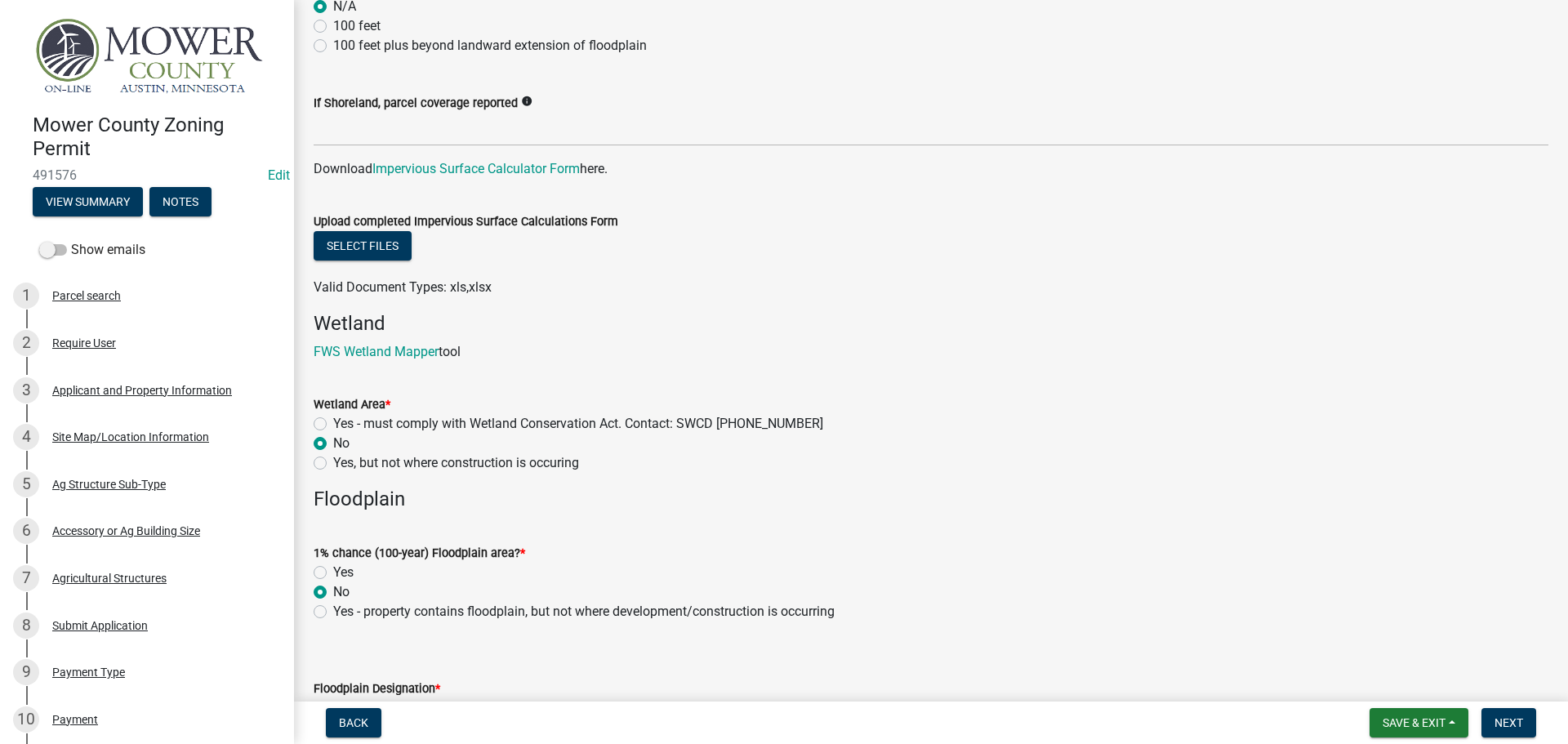
scroll to position [1388, 0]
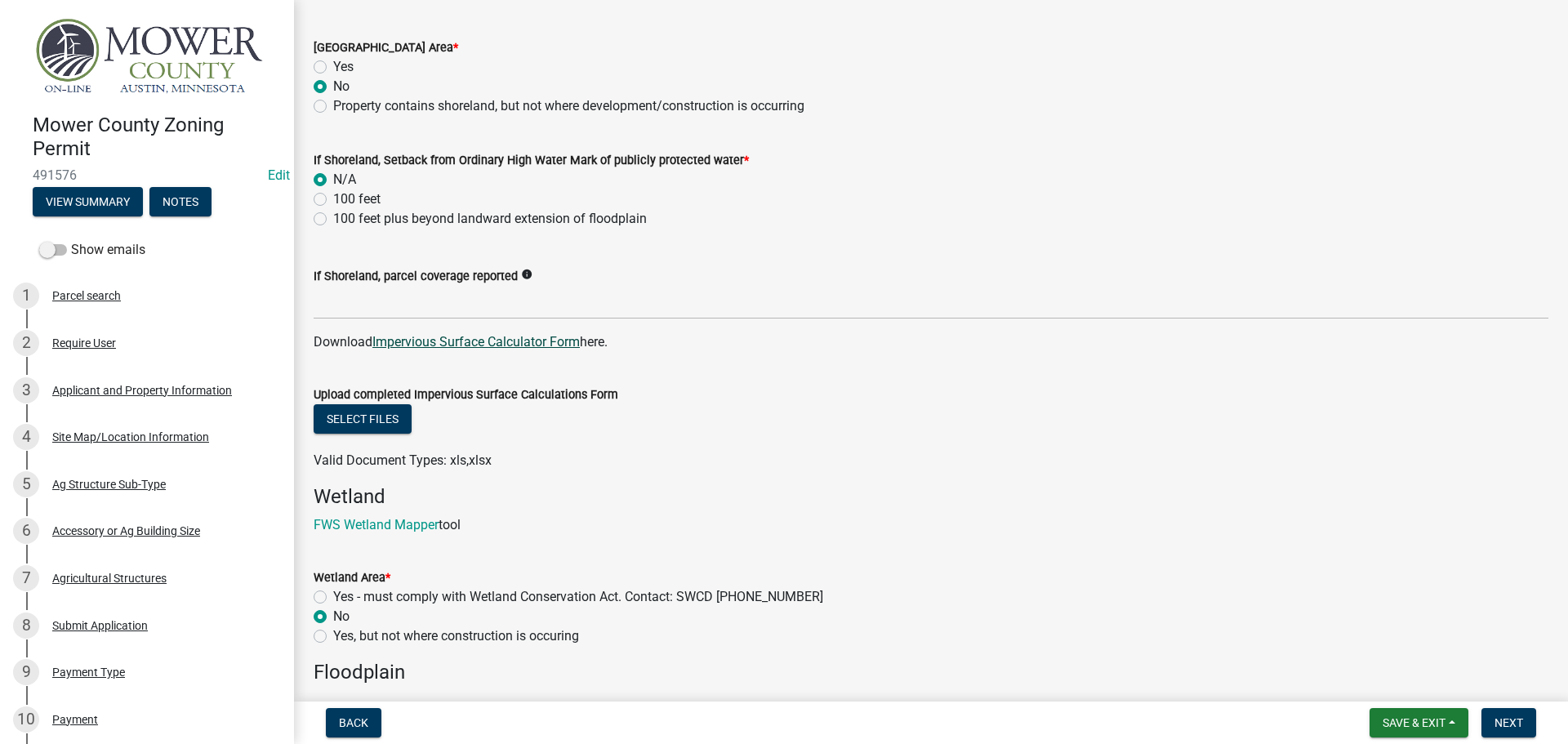
click at [516, 343] on link "Impervious Surface Calculator Form" at bounding box center [475, 341] width 207 height 15
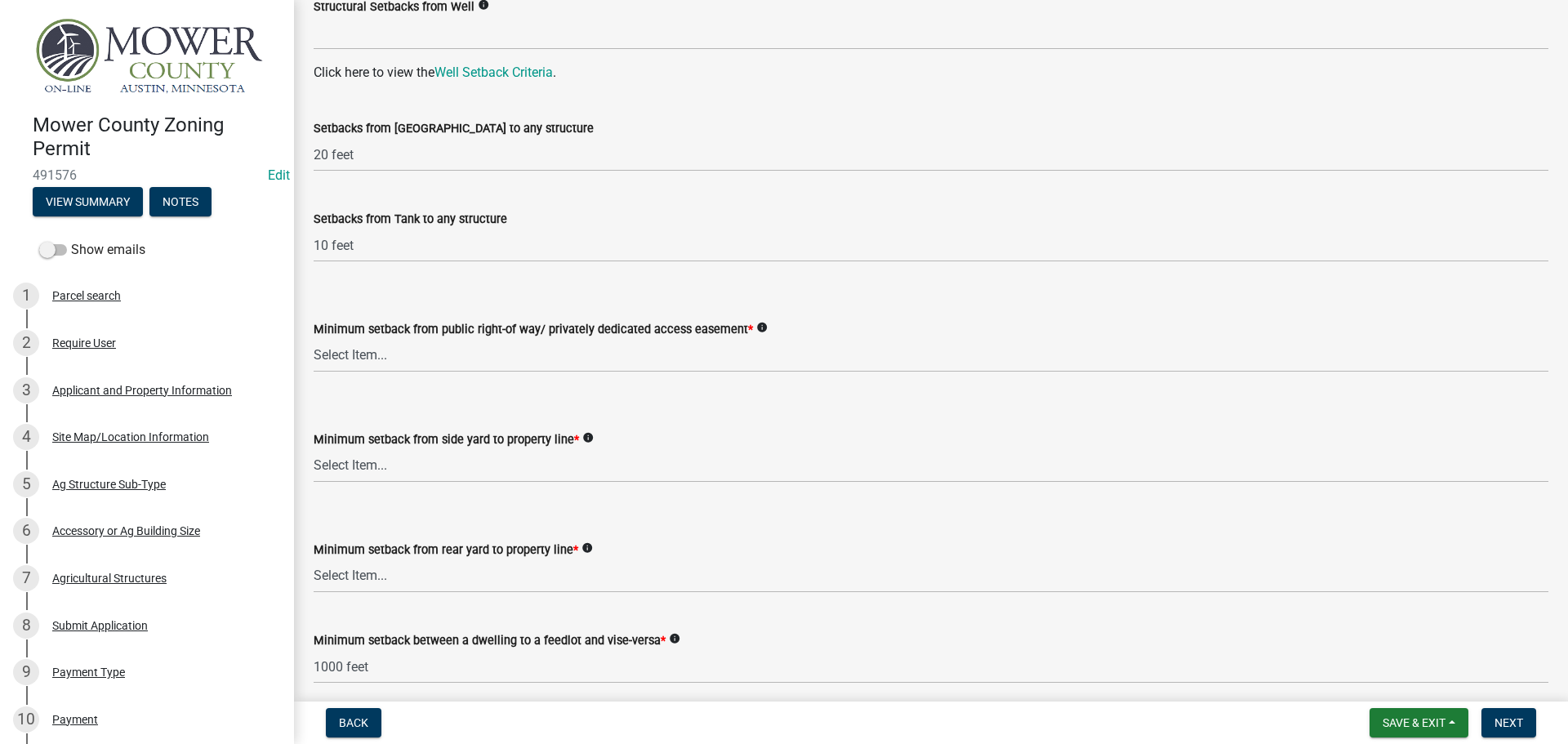
scroll to position [2938, 0]
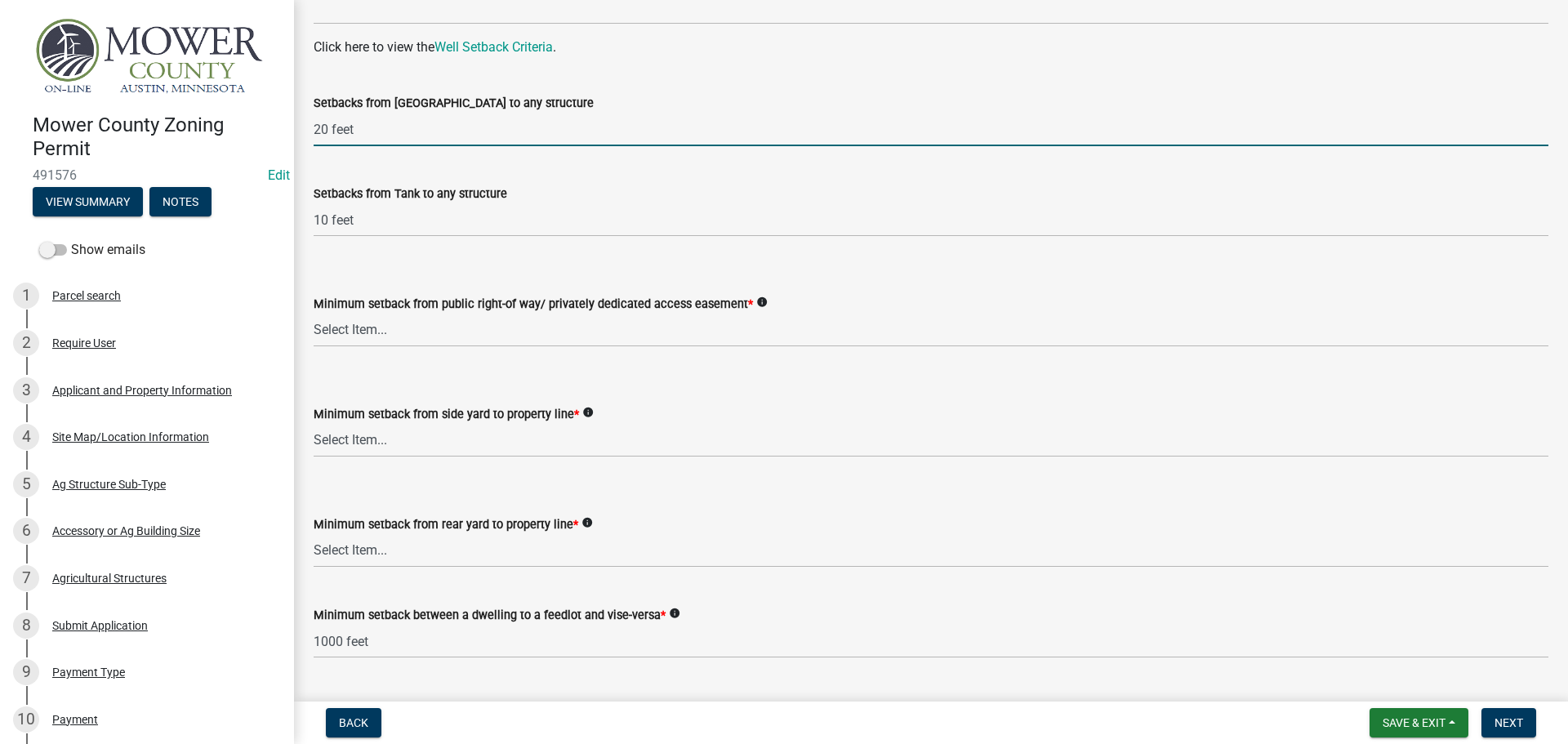
click at [389, 128] on input "20 feet" at bounding box center [931, 129] width 1235 height 34
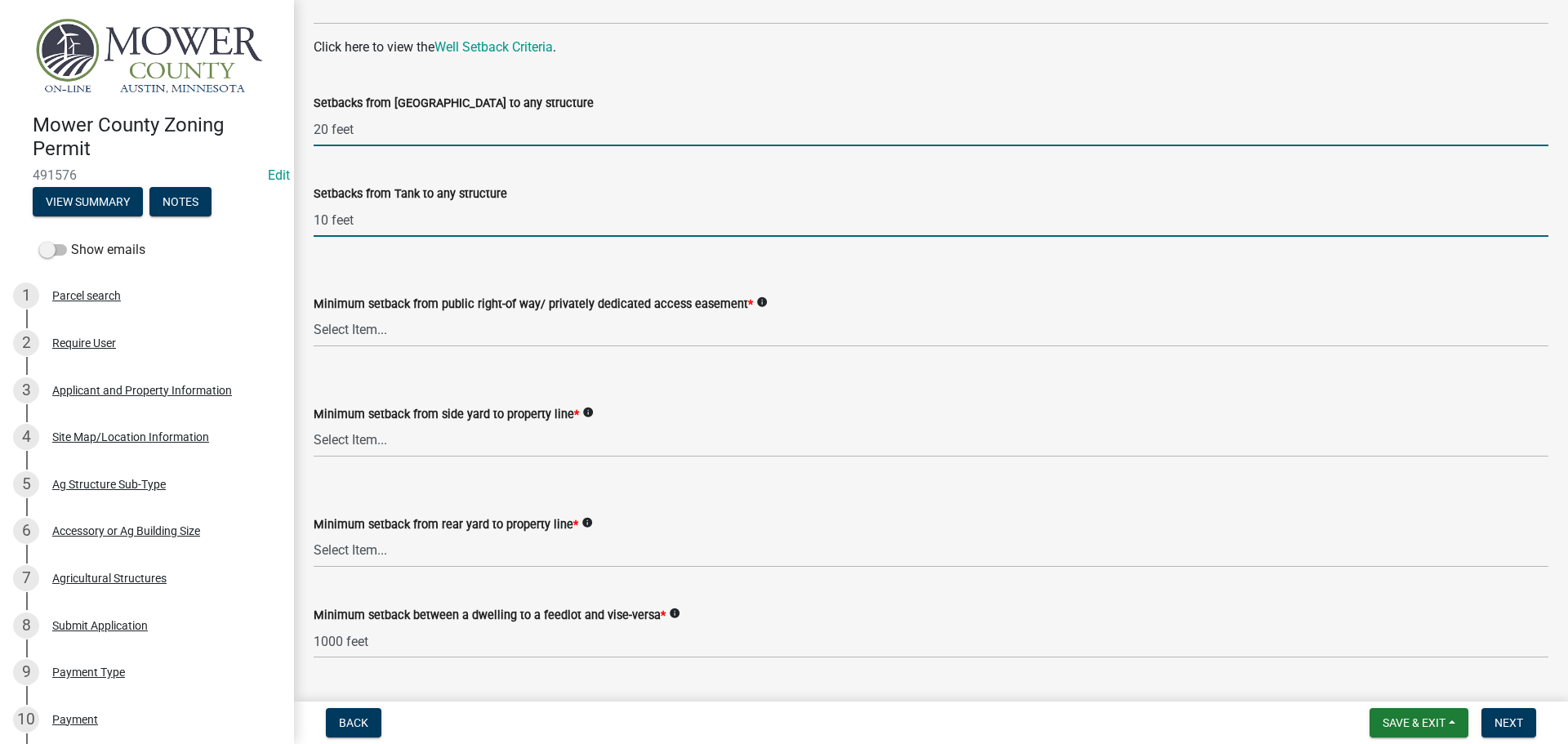
click at [424, 231] on input "10 feet" at bounding box center [931, 220] width 1235 height 34
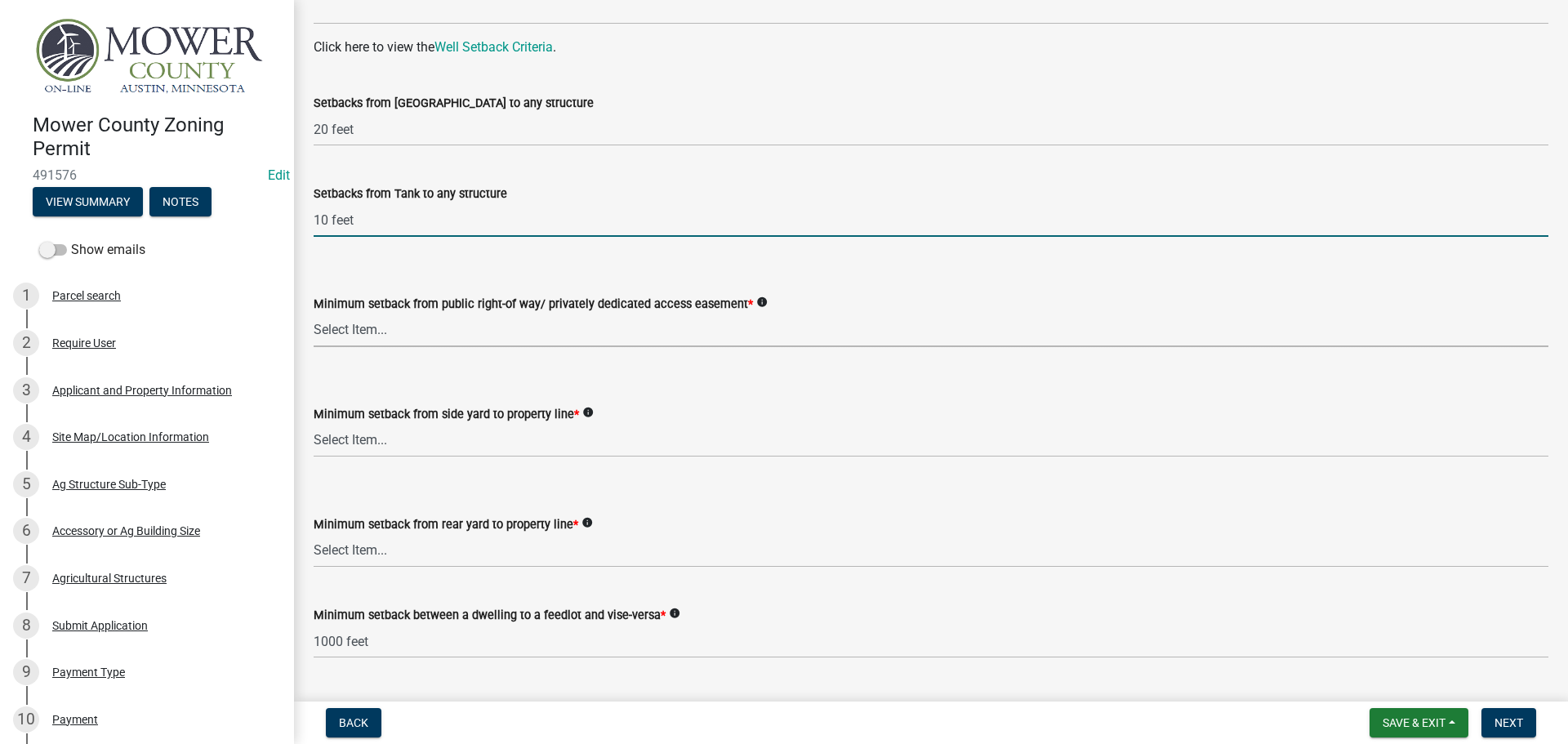
click at [477, 338] on select "Select Item... 25 feet 40 feet 90 feet from Trunk Highways 25 feet* double fron…" at bounding box center [931, 330] width 1235 height 34
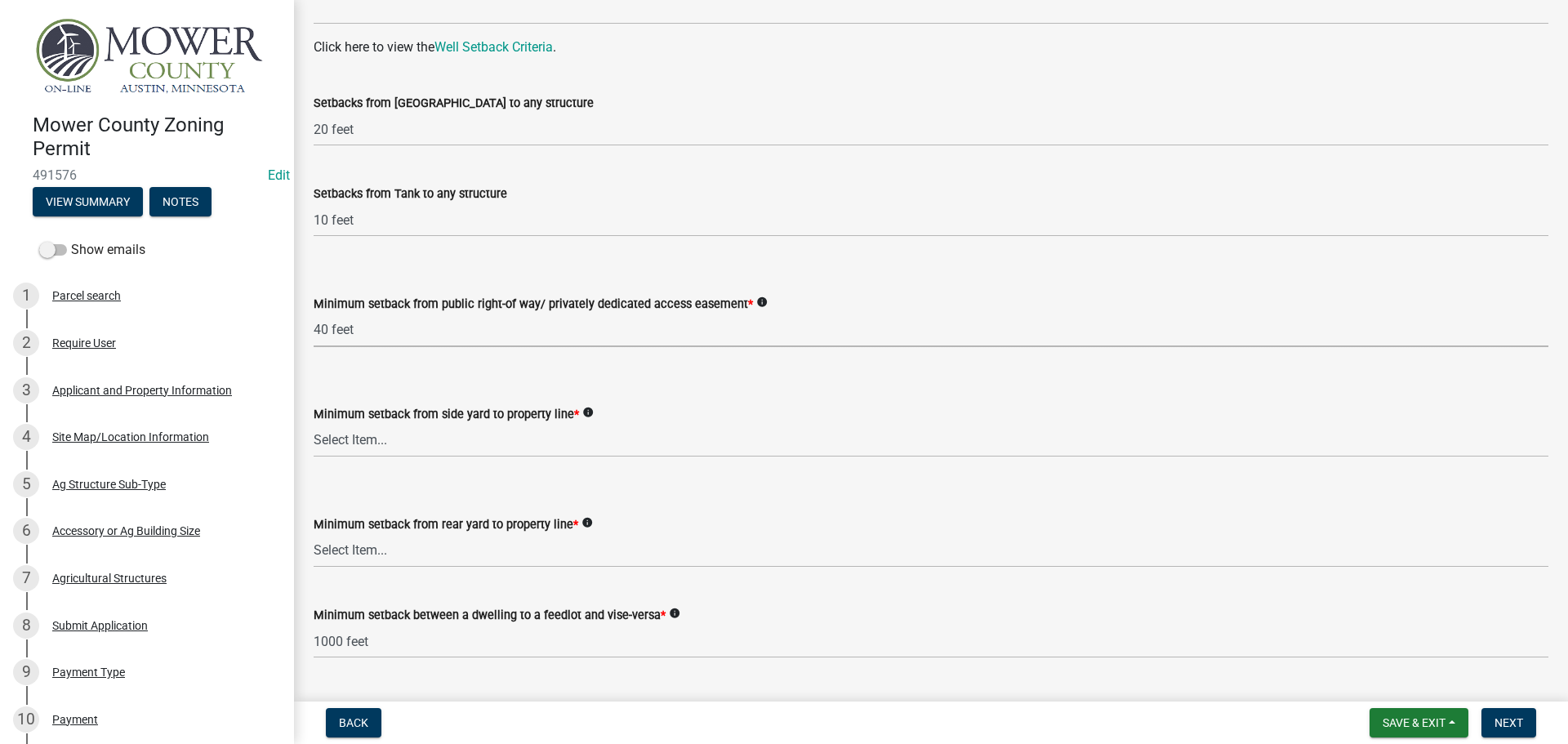
click at [313, 313] on select "Select Item... 25 feet 40 feet 90 feet from Trunk Highways 25 feet* double fron…" at bounding box center [931, 330] width 1235 height 34
select select "c47060ae-5a59-4598-aaca-6dd441bdfcfe"
click at [387, 443] on select "Select Item... 5 feet 20 feet 30 feet 40 feet 75 feet Livestock (not a feedlot)…" at bounding box center [931, 440] width 1235 height 34
click at [313, 424] on select "Select Item... 5 feet 20 feet 30 feet 40 feet 75 feet Livestock (not a feedlot)…" at bounding box center [931, 440] width 1235 height 34
select select "9a9d9ea8-ba4c-4382-ad6b-de95ff89fc1c"
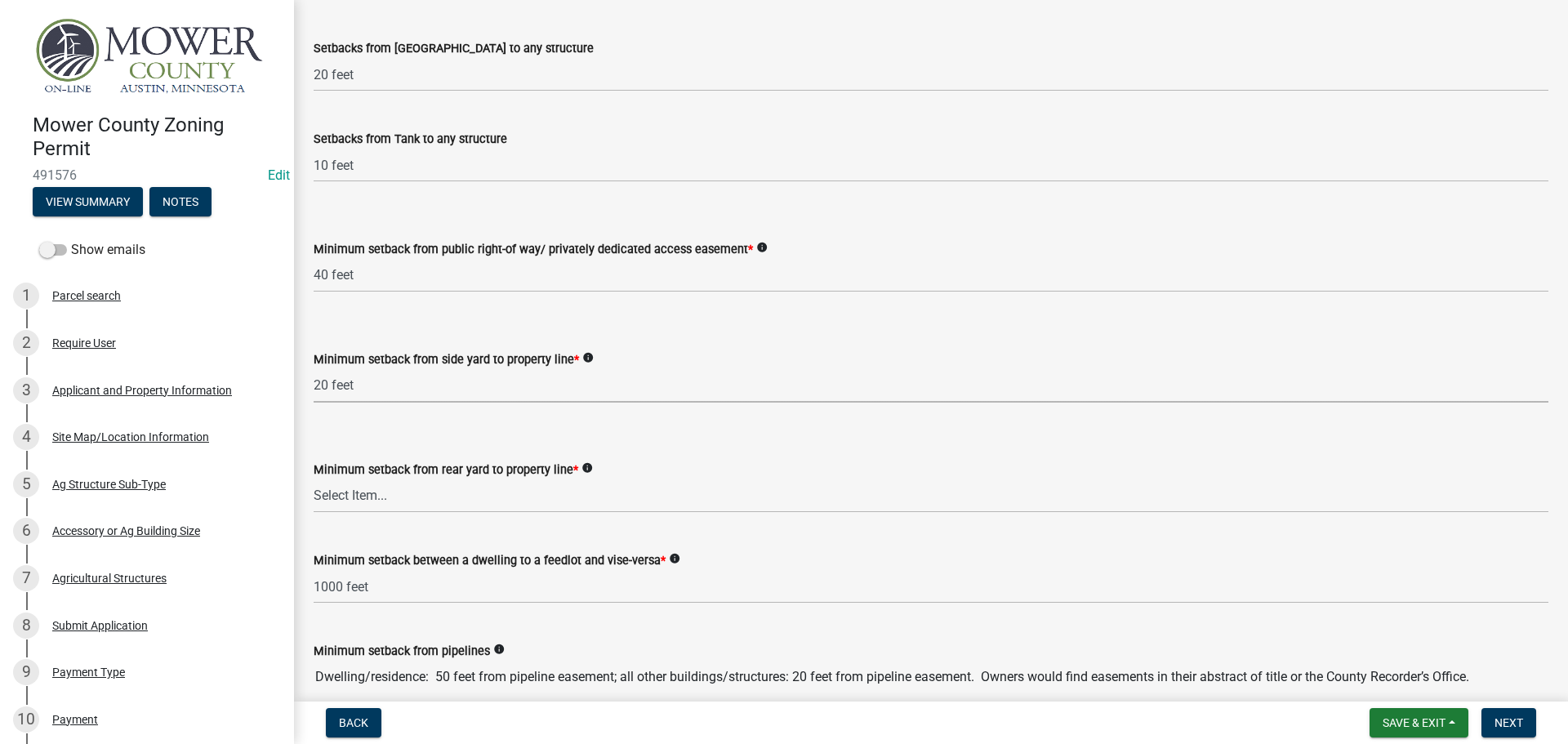
scroll to position [3102, 0]
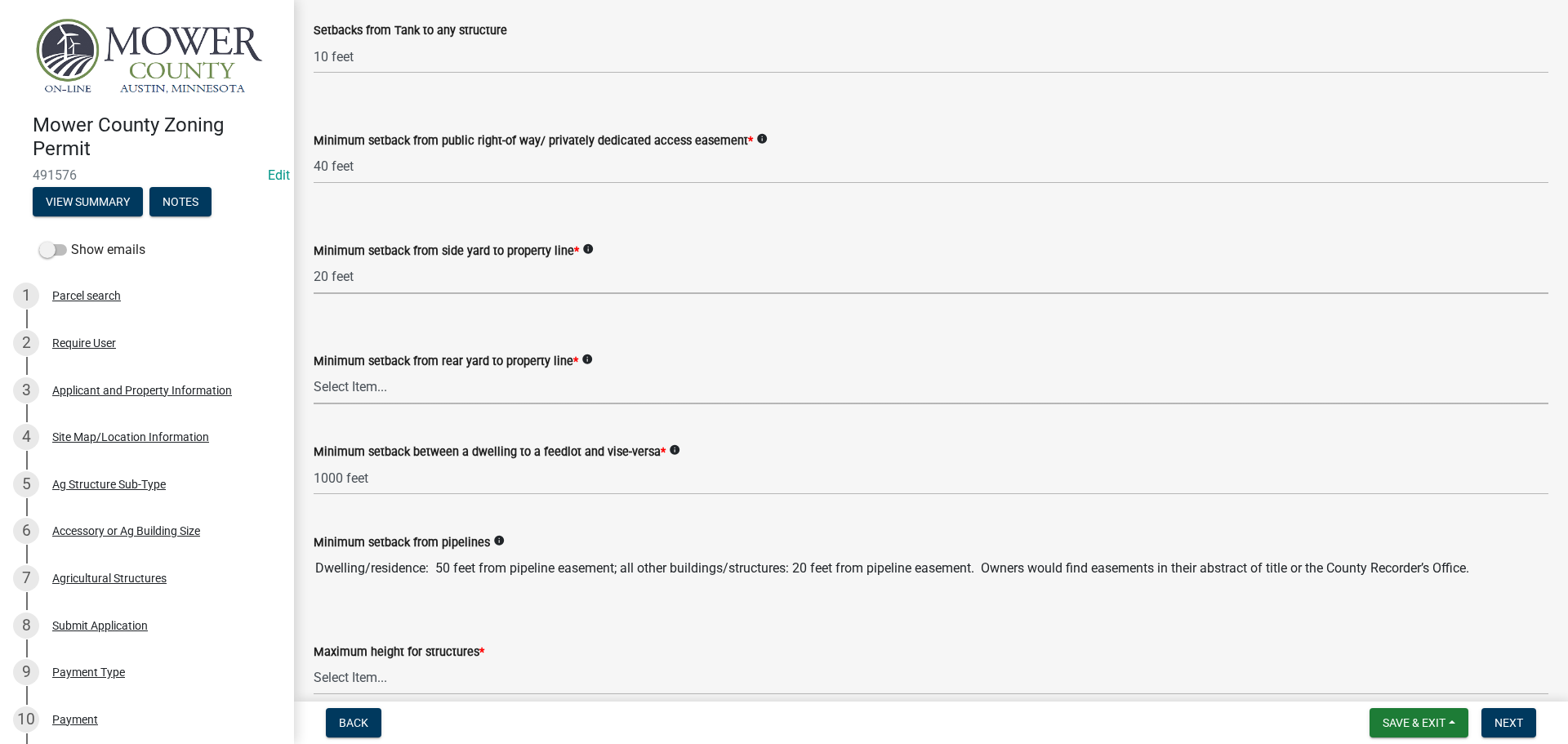
click at [470, 386] on select "Select Item... 20 feet 25 feet 40 feet 50 feet Livestock (not a feedlot), fur-b…" at bounding box center [931, 387] width 1235 height 34
click at [313, 371] on select "Select Item... 20 feet 25 feet 40 feet 50 feet Livestock (not a feedlot), fur-b…" at bounding box center [931, 387] width 1235 height 34
select select "aed63dd0-ddda-46d5-8ef8-3a5d93ffbb59"
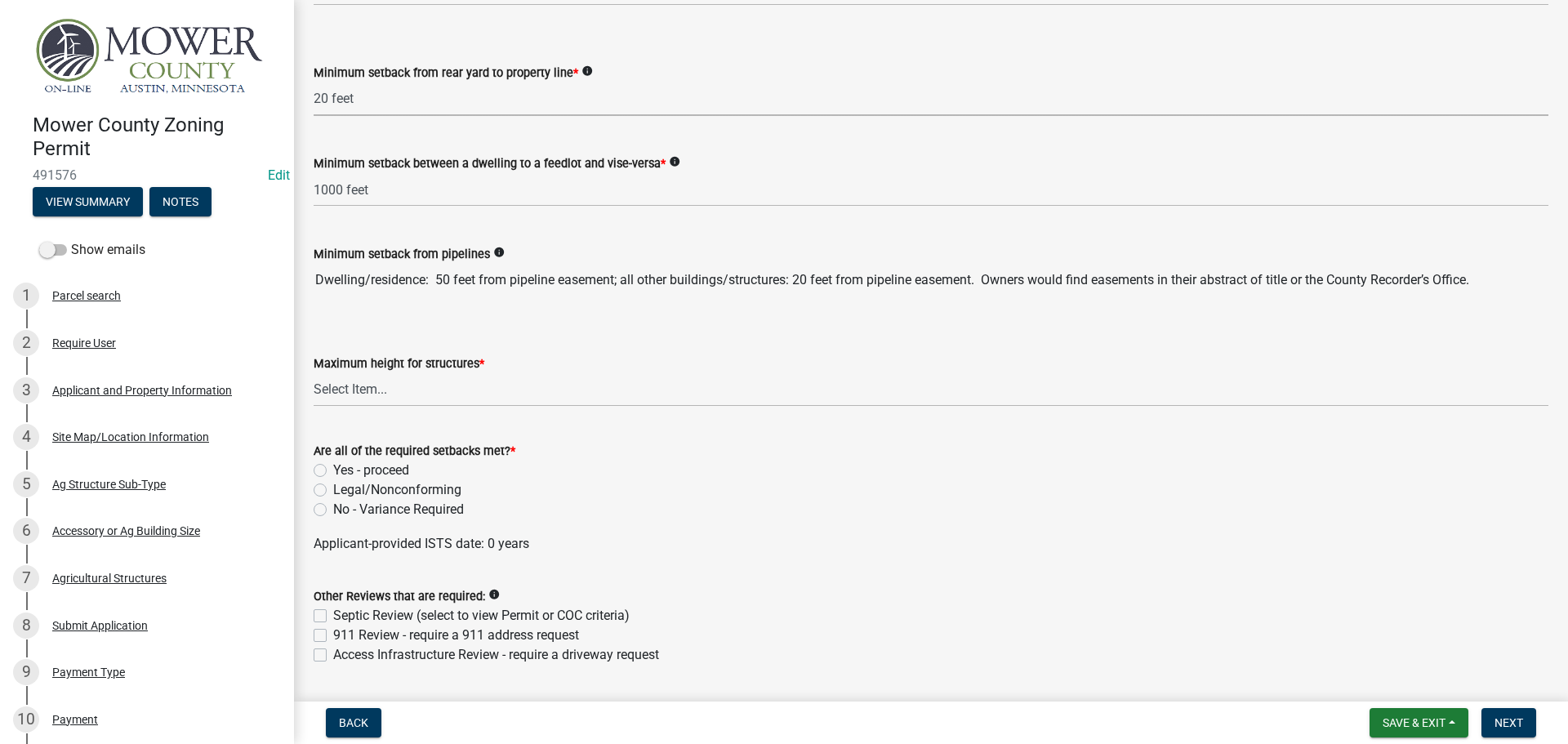
scroll to position [3428, 0]
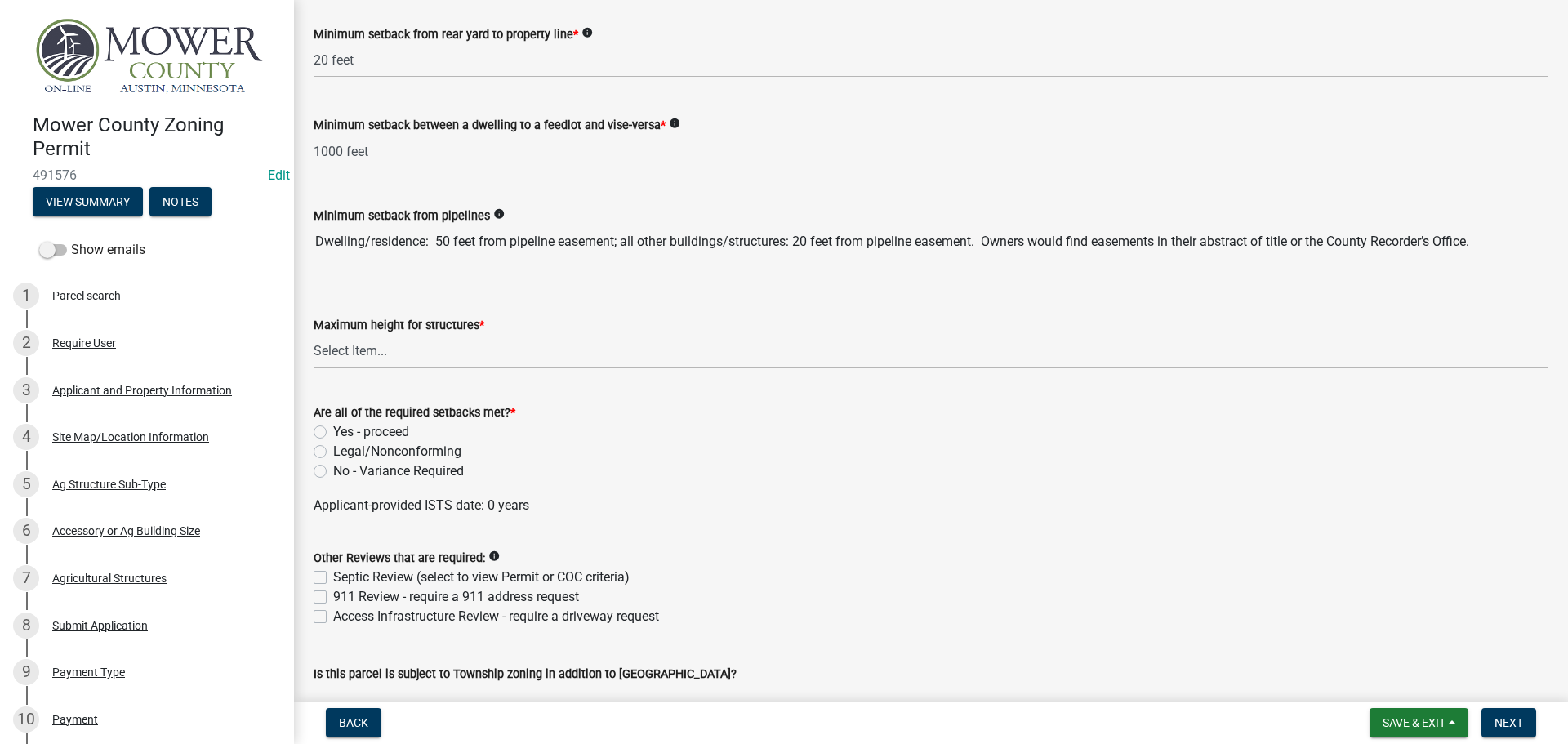
click at [443, 355] on select "Select Item... 35 feet 45 feet Agricultural Structure - exempt Other structure …" at bounding box center [931, 351] width 1235 height 34
click at [313, 334] on select "Select Item... 35 feet 45 feet Agricultural Structure - exempt Other structure …" at bounding box center [931, 351] width 1235 height 34
select select "f85b0be6-0ba0-4e52-abd8-9a831d915a76"
click at [339, 434] on label "Yes - proceed" at bounding box center [371, 432] width 76 height 19
click at [339, 433] on input "Yes - proceed" at bounding box center [338, 427] width 11 height 11
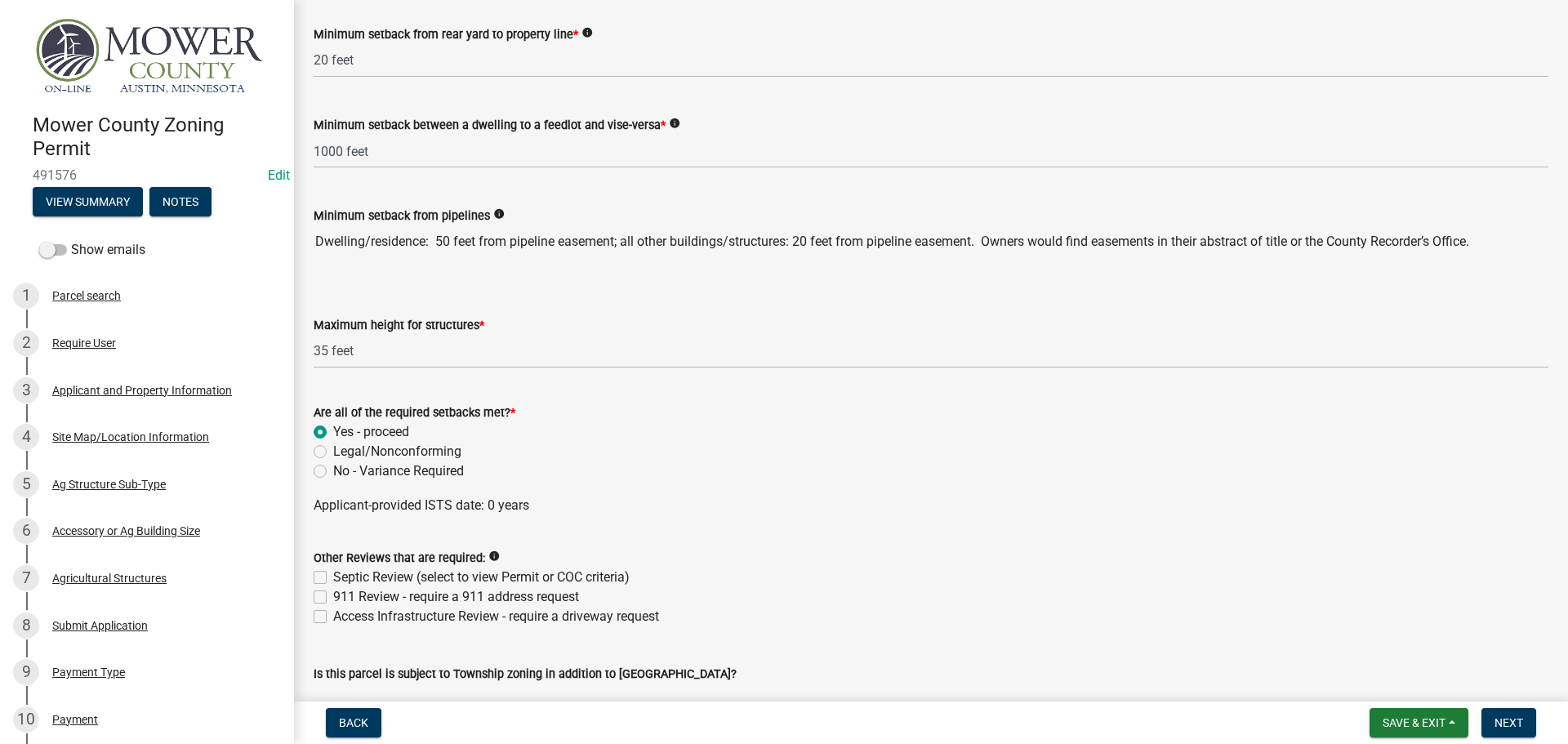
radio input "true"
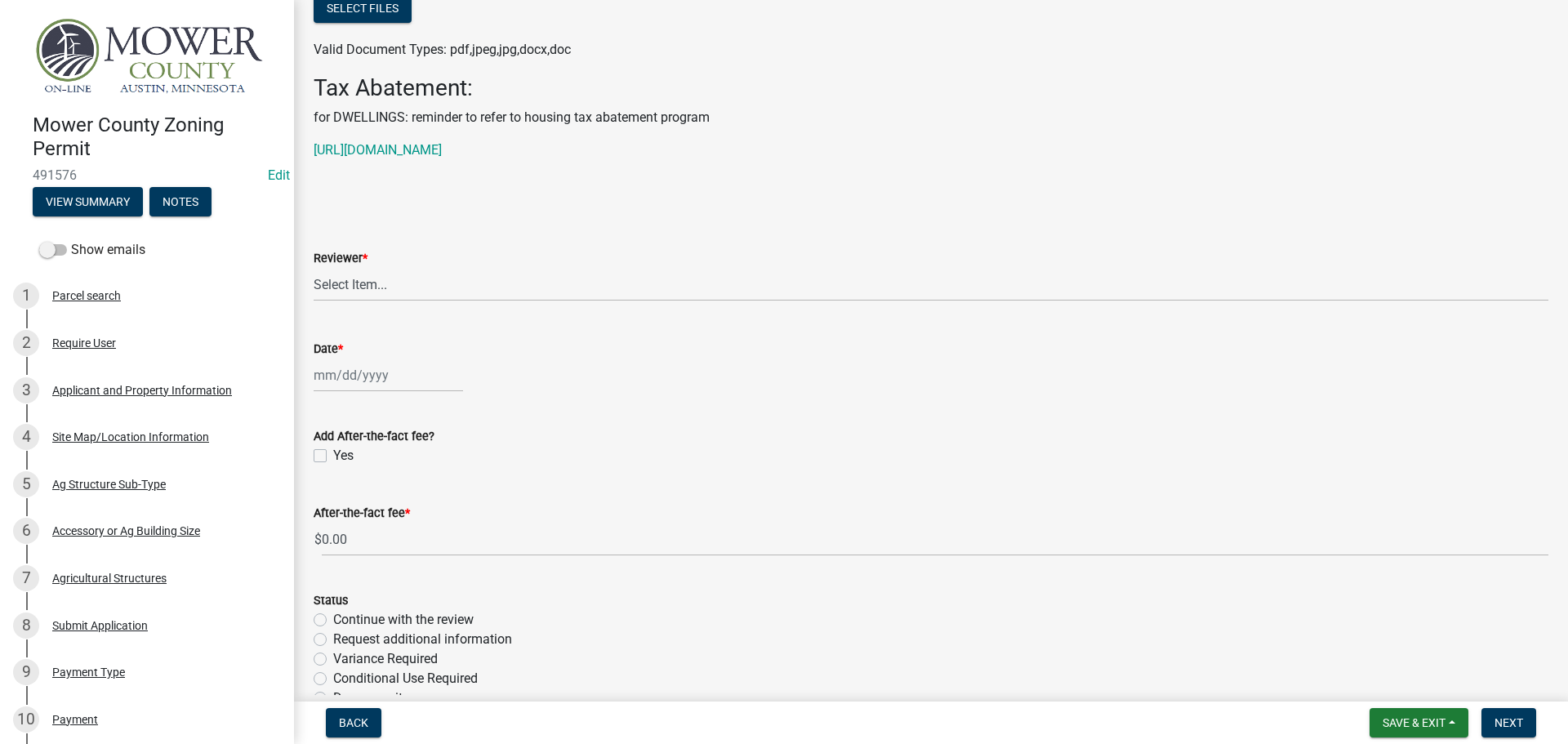
scroll to position [4326, 0]
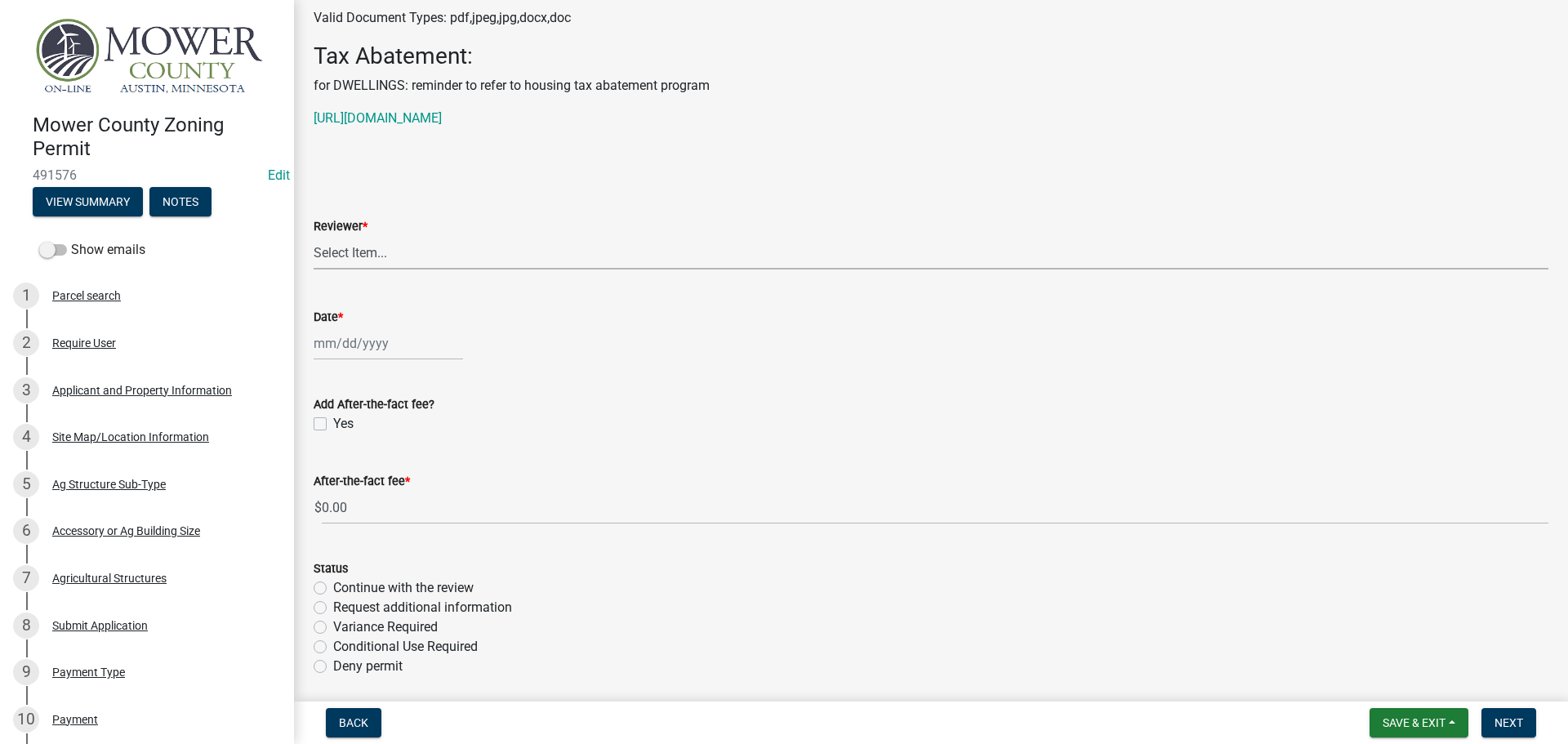
click at [371, 245] on select "Select Item... [PERSON_NAME] [PERSON_NAME] [PERSON_NAME] [PERSON_NAME] [PERSON_…" at bounding box center [931, 252] width 1235 height 34
click at [313, 236] on select "Select Item... [PERSON_NAME] [PERSON_NAME] [PERSON_NAME] [PERSON_NAME] [PERSON_…" at bounding box center [931, 252] width 1235 height 34
select select "d30c6f89-be7e-468b-bfd6-a0324d9e8ee6"
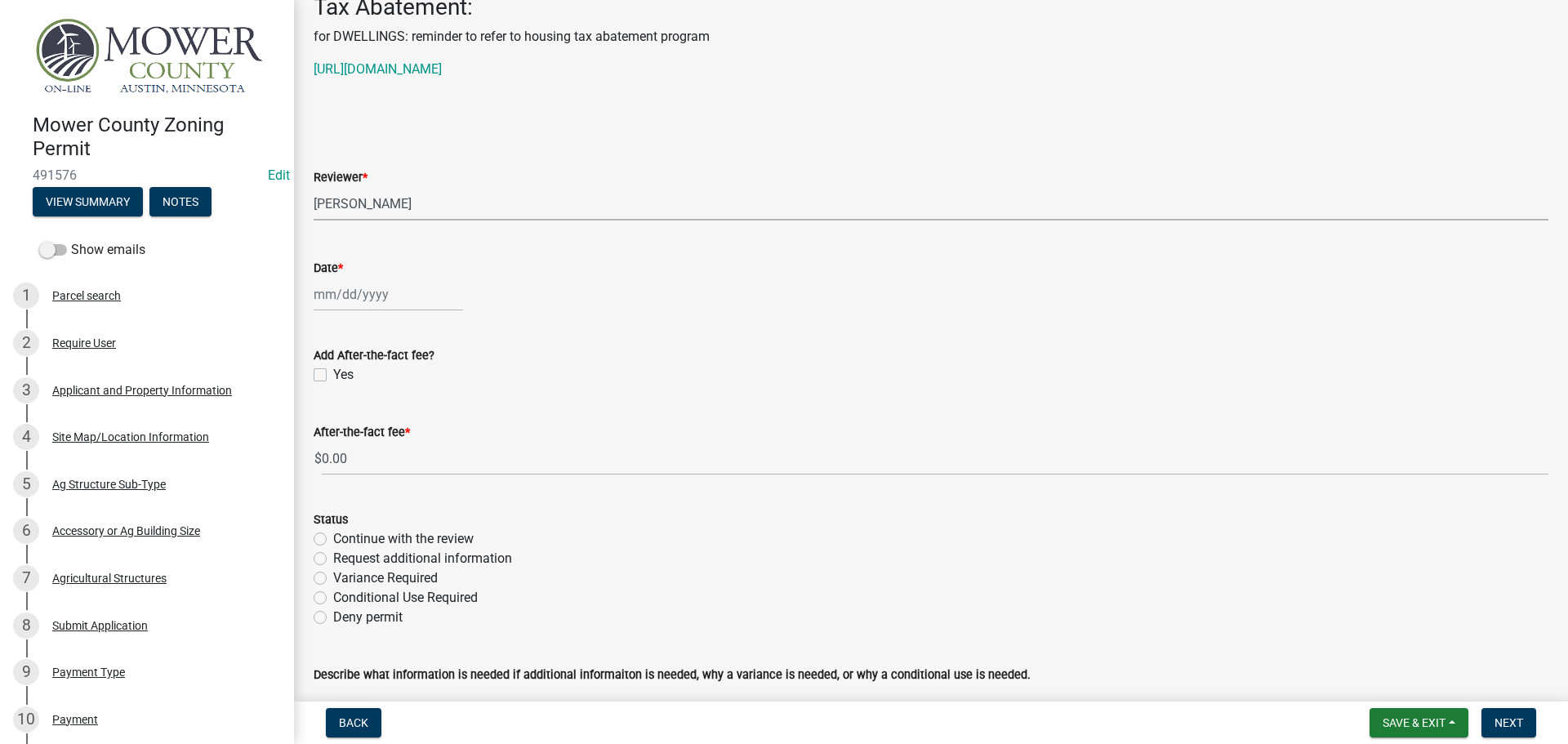
scroll to position [4355, 0]
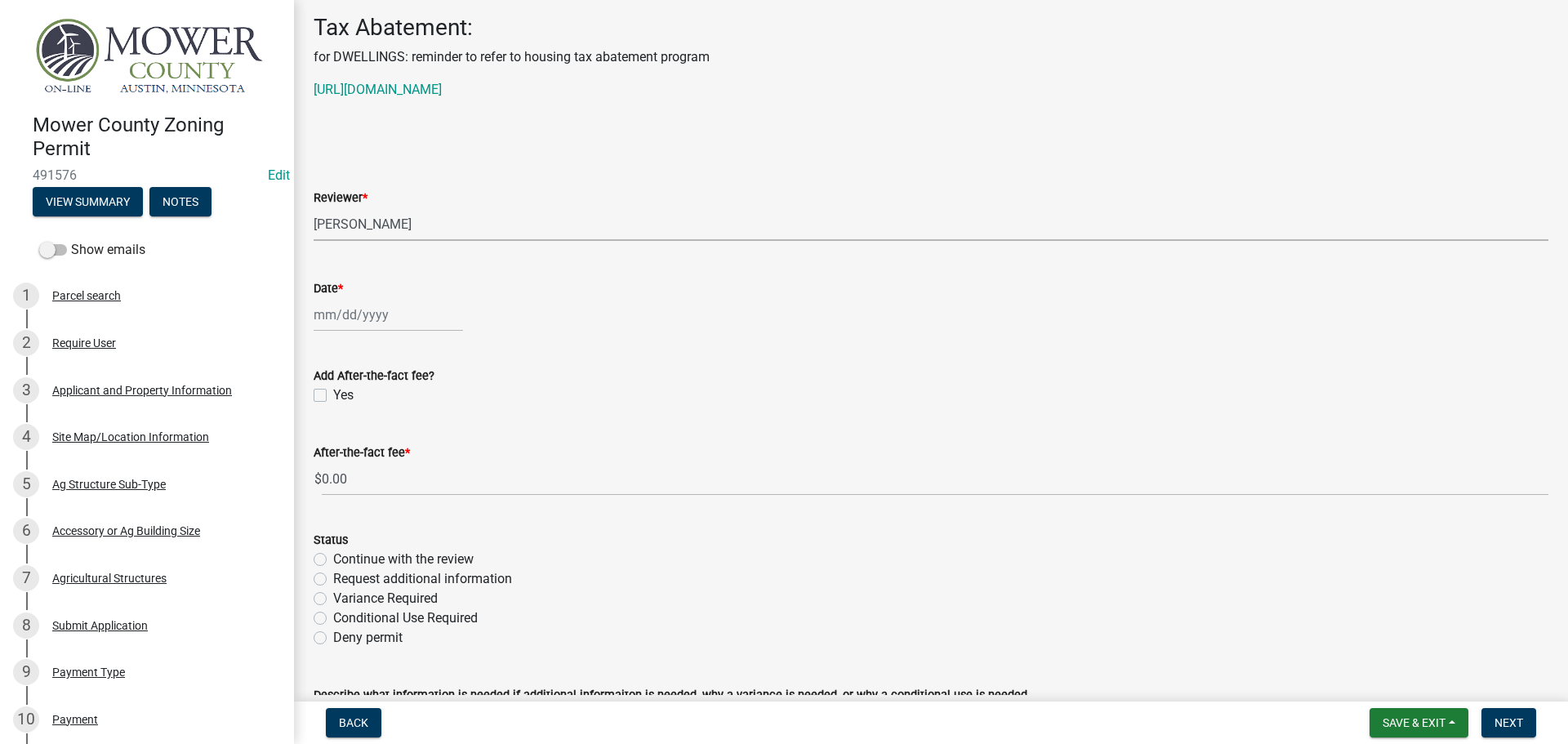
click at [348, 310] on div at bounding box center [388, 314] width 149 height 34
select select "10"
select select "2025"
click at [327, 448] on div "13" at bounding box center [330, 453] width 26 height 26
type input "[DATE]"
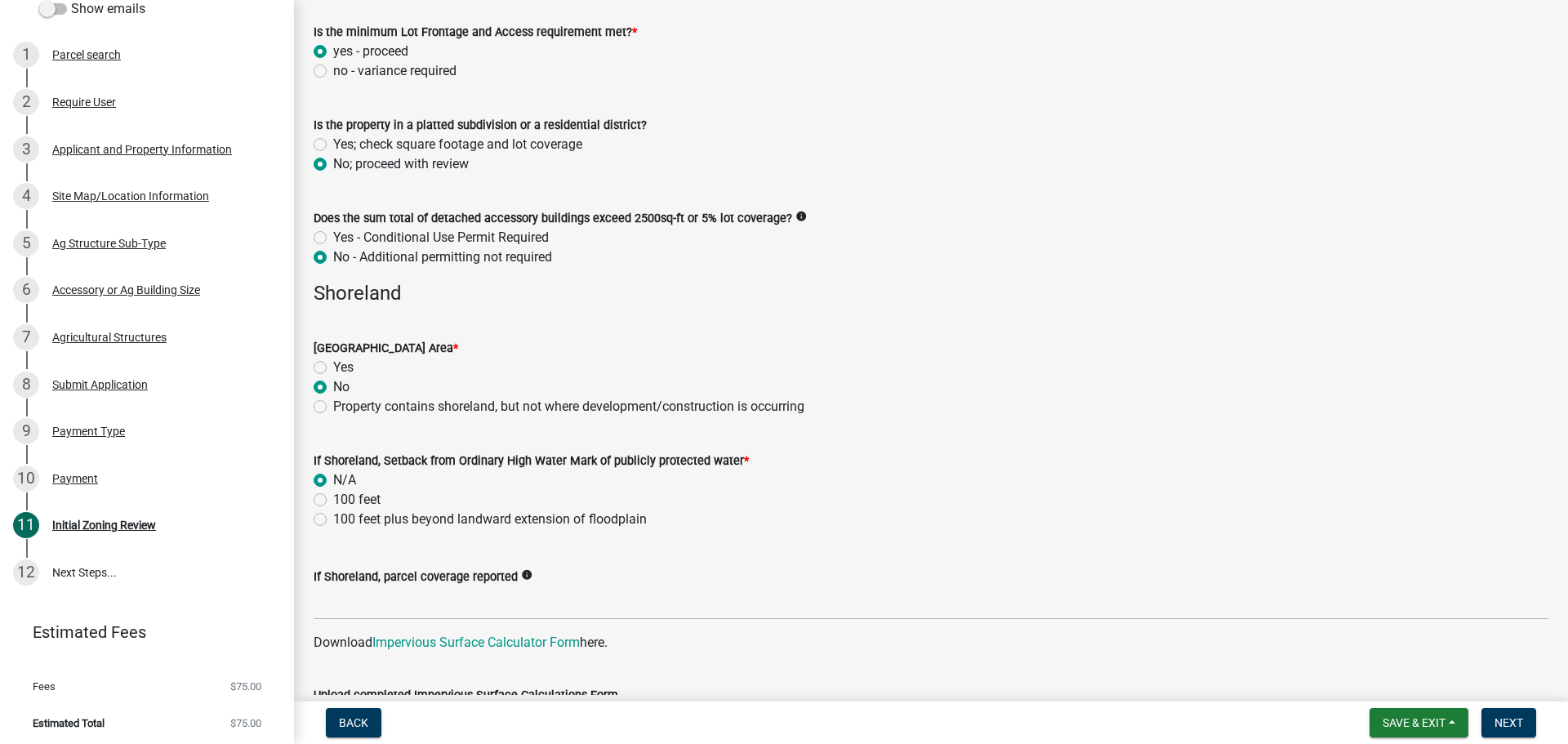
scroll to position [1090, 0]
drag, startPoint x: 311, startPoint y: 212, endPoint x: 798, endPoint y: 212, distance: 487.0
click at [798, 212] on div "Does the sum total of detached accessory buildings exceed 2500sq-ft or 5% lot c…" at bounding box center [932, 225] width 1259 height 78
click at [893, 237] on div "Yes - Conditional Use Permit Required" at bounding box center [931, 235] width 1235 height 19
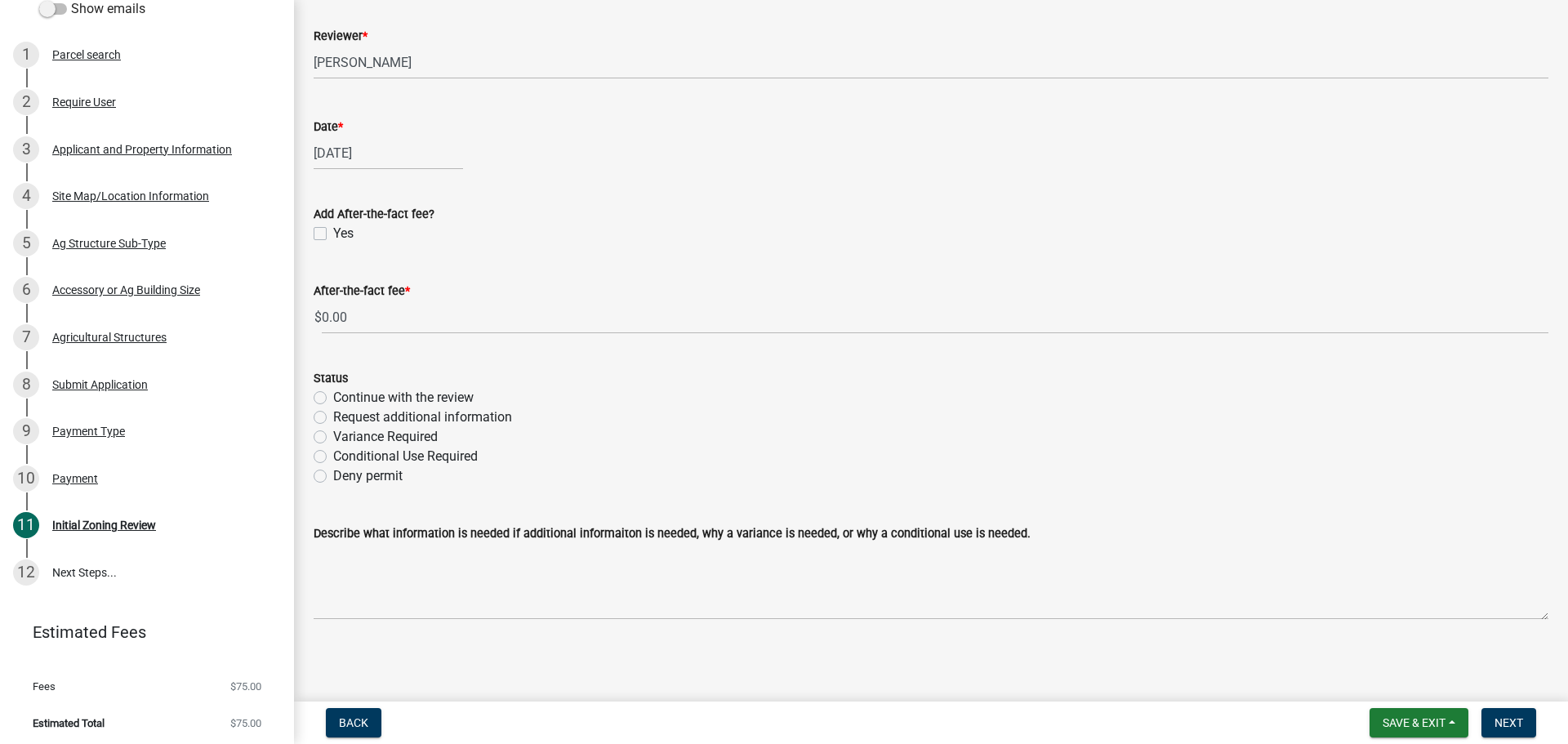
scroll to position [4518, 0]
click at [473, 396] on label "Continue with the review" at bounding box center [404, 396] width 141 height 19
click at [344, 396] on input "Continue with the review" at bounding box center [338, 391] width 11 height 11
radio input "true"
click at [1513, 714] on button "Next" at bounding box center [1508, 722] width 55 height 29
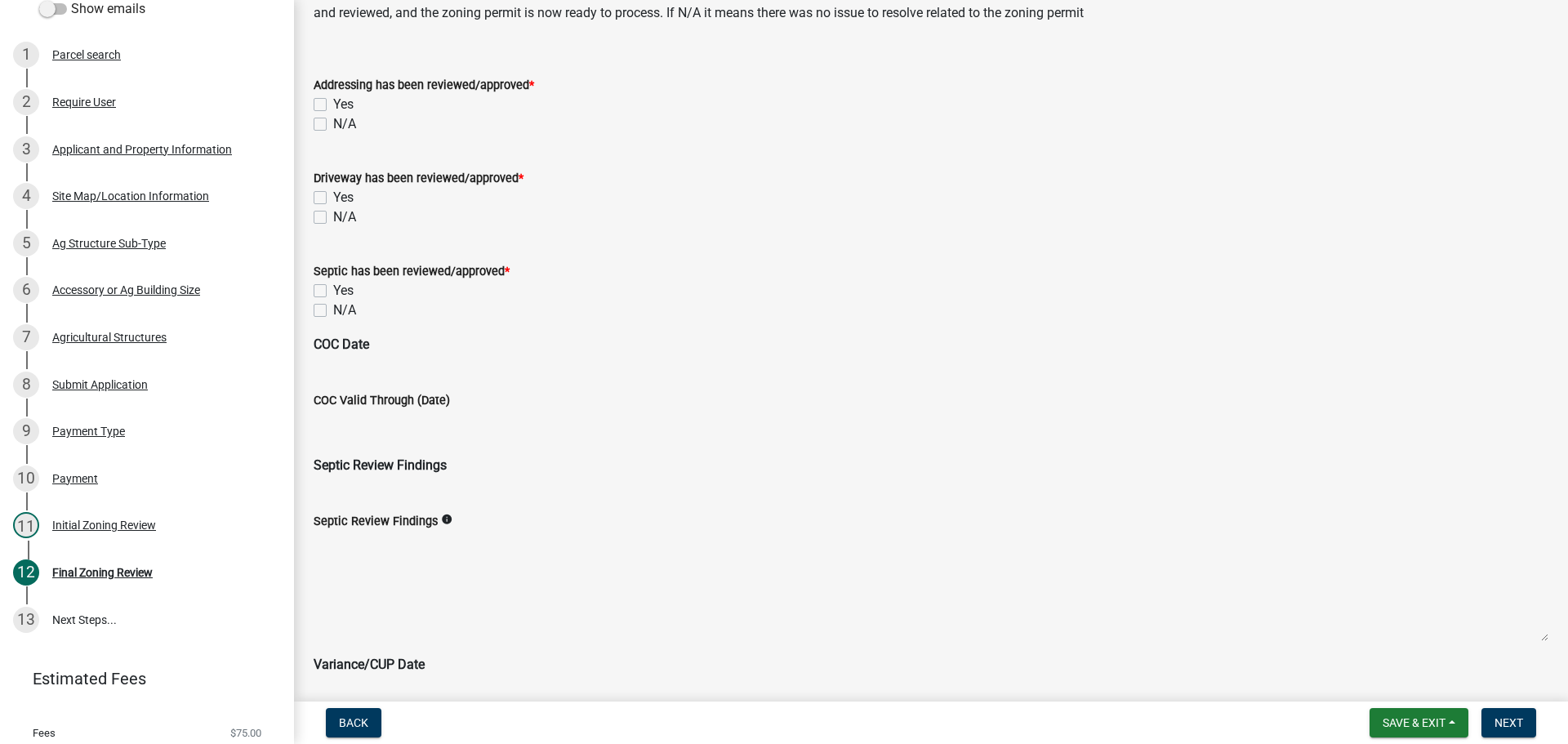
scroll to position [0, 0]
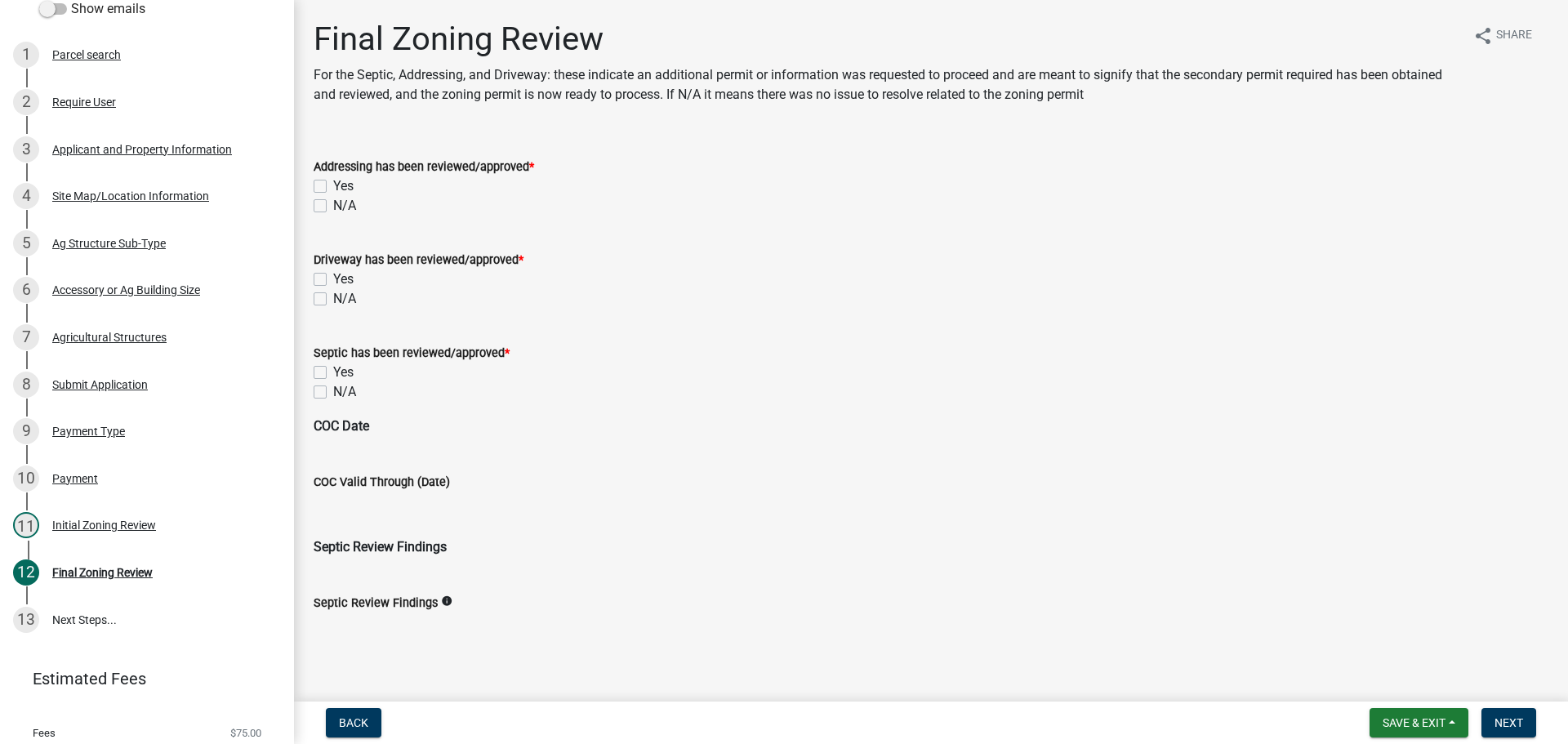
click at [334, 204] on label "N/A" at bounding box center [345, 205] width 23 height 19
click at [334, 204] on input "N/A" at bounding box center [338, 200] width 11 height 11
checkbox input "true"
checkbox input "false"
checkbox input "true"
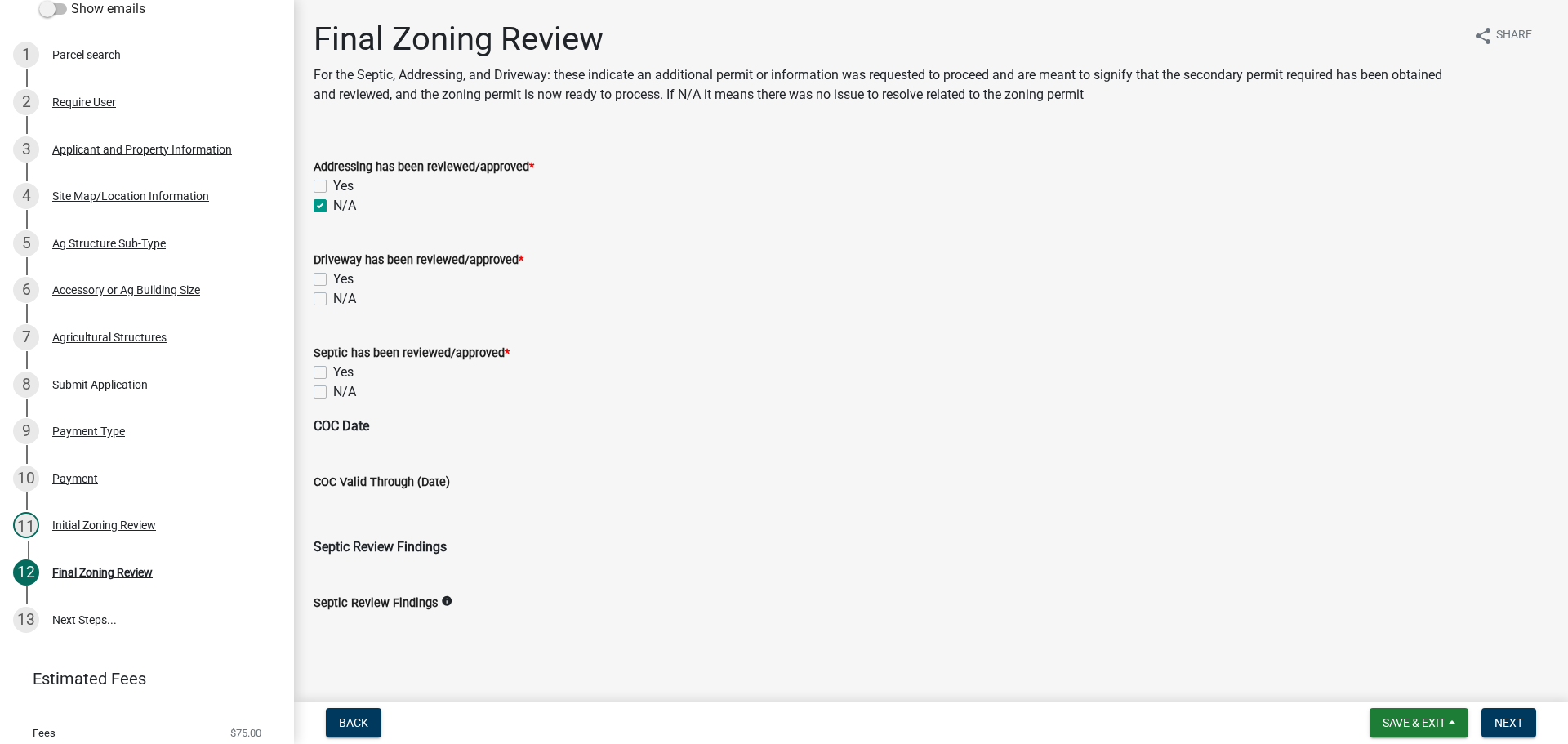
click at [334, 296] on label "N/A" at bounding box center [345, 299] width 23 height 19
click at [334, 296] on input "N/A" at bounding box center [338, 294] width 11 height 11
checkbox input "true"
checkbox input "false"
checkbox input "true"
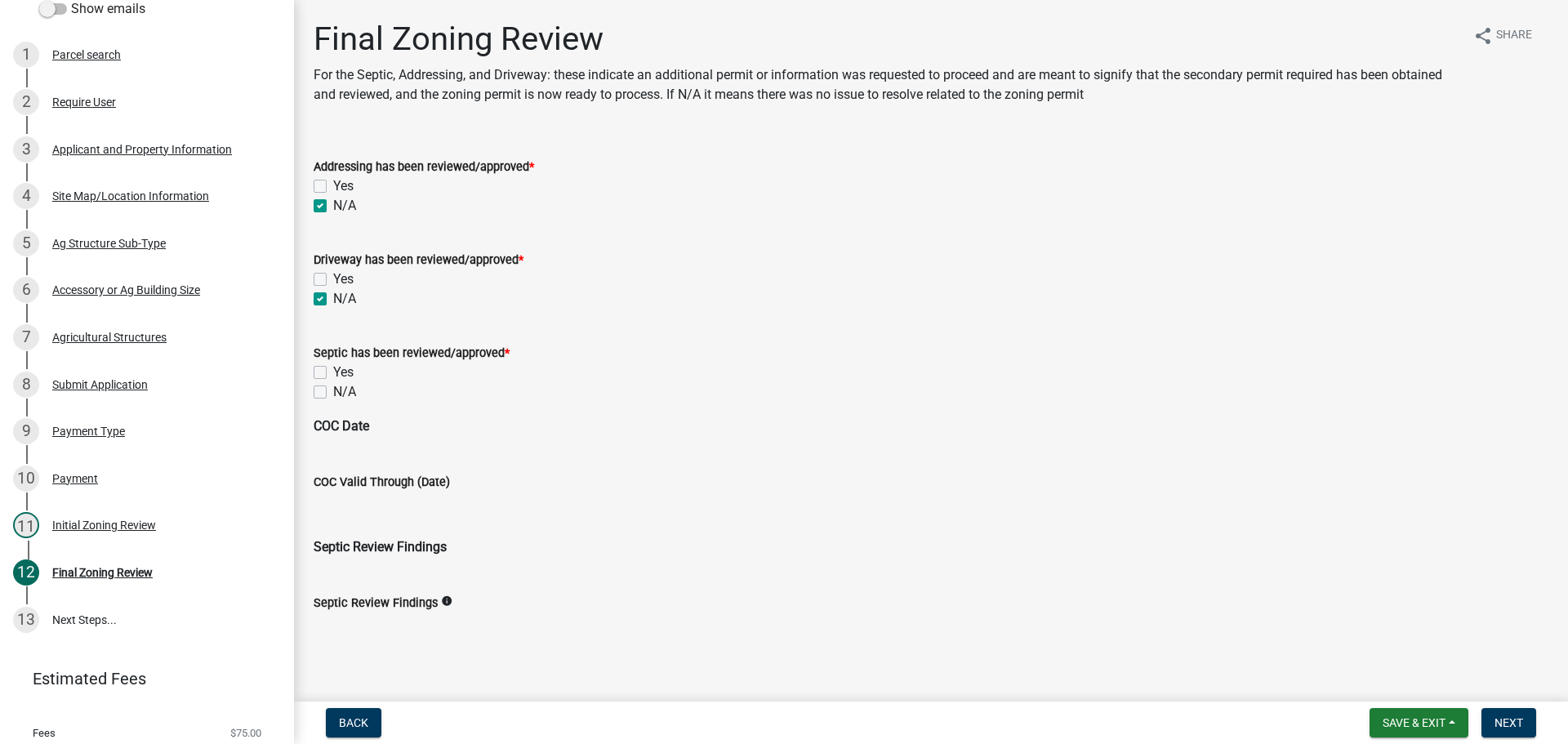
click at [334, 388] on label "N/A" at bounding box center [345, 391] width 23 height 19
click at [334, 388] on input "N/A" at bounding box center [338, 386] width 11 height 11
checkbox input "true"
checkbox input "false"
checkbox input "true"
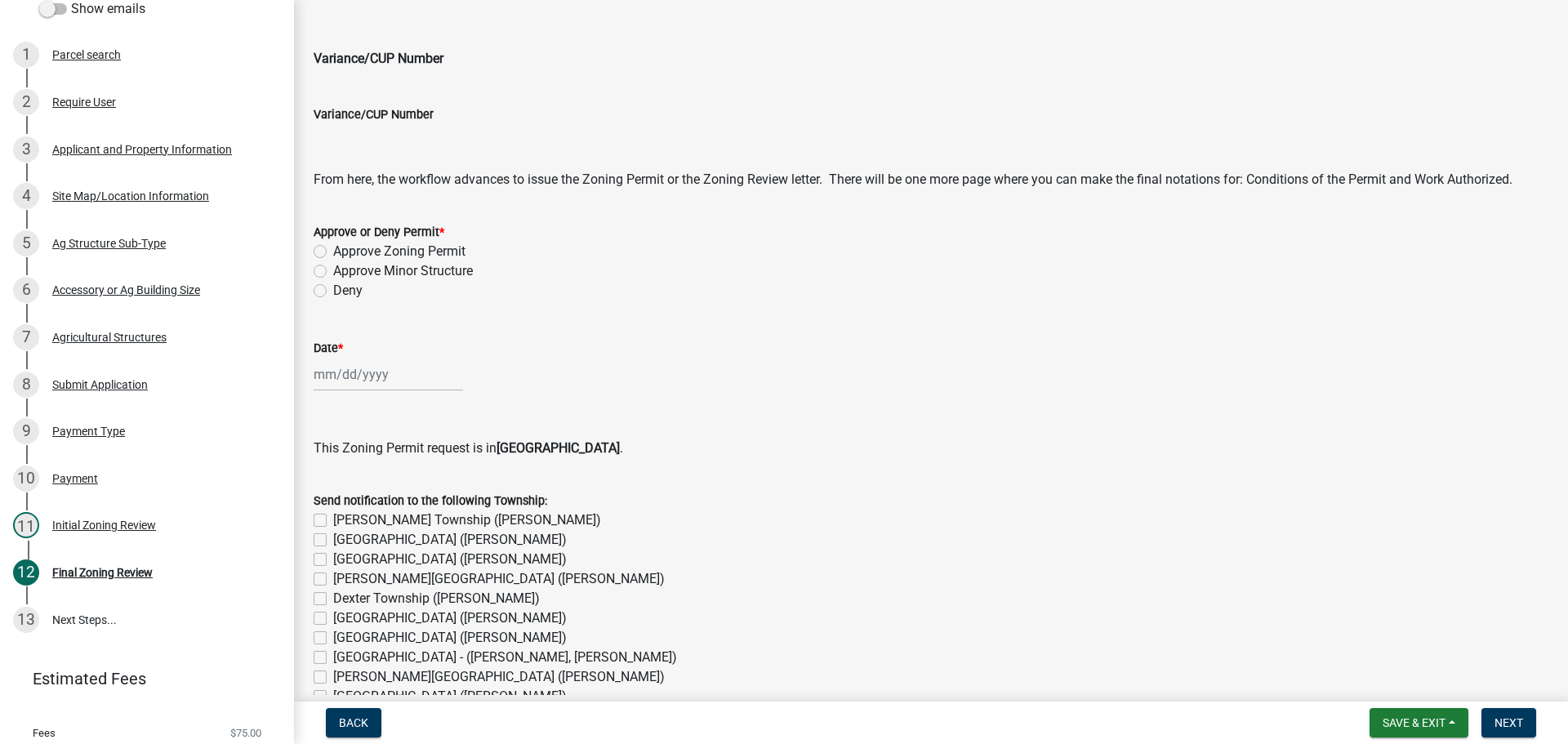
scroll to position [816, 0]
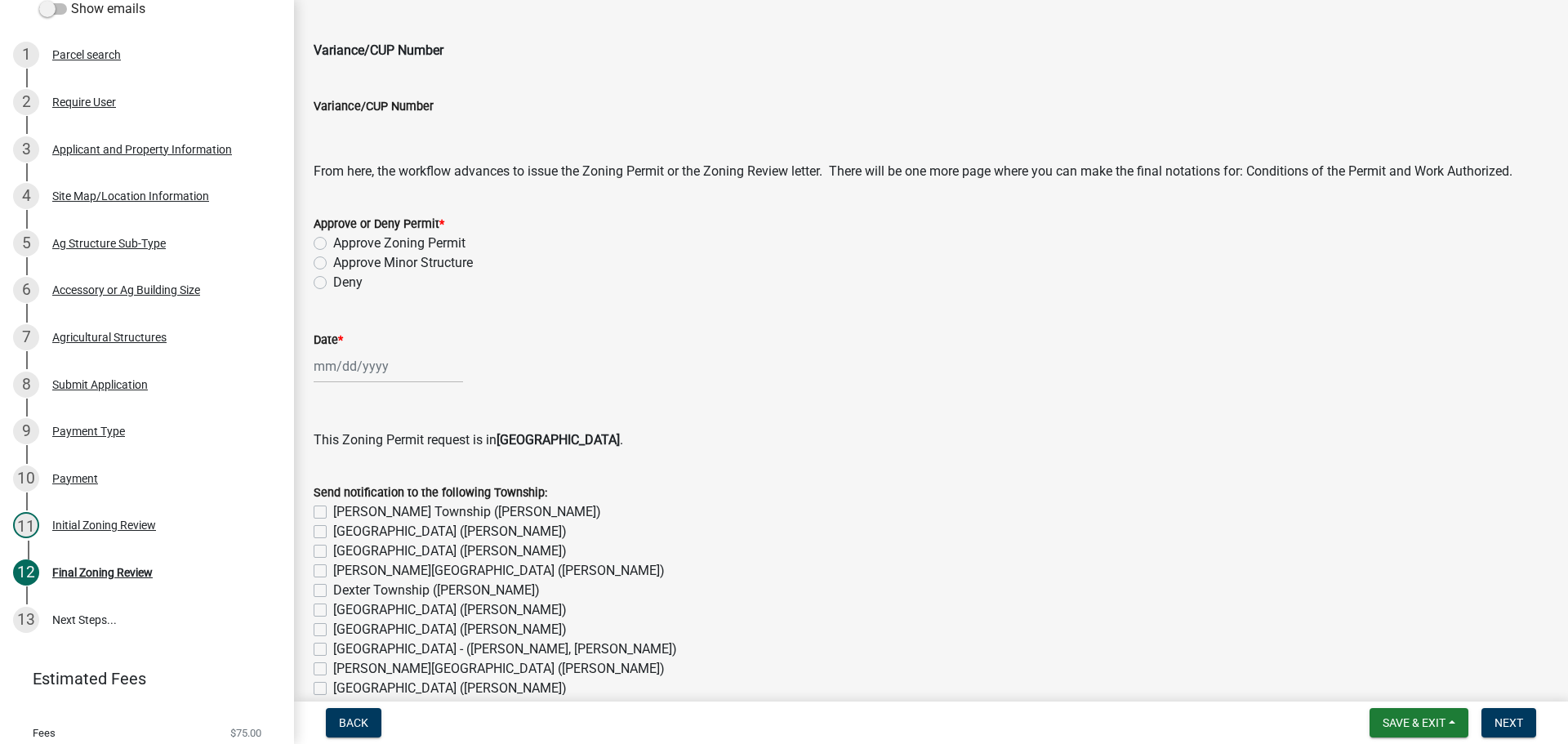
click at [334, 241] on label "Approve Zoning Permit" at bounding box center [399, 243] width 132 height 19
click at [334, 241] on input "Approve Zoning Permit" at bounding box center [338, 238] width 11 height 11
radio input "true"
click at [352, 369] on div at bounding box center [388, 366] width 149 height 34
select select "10"
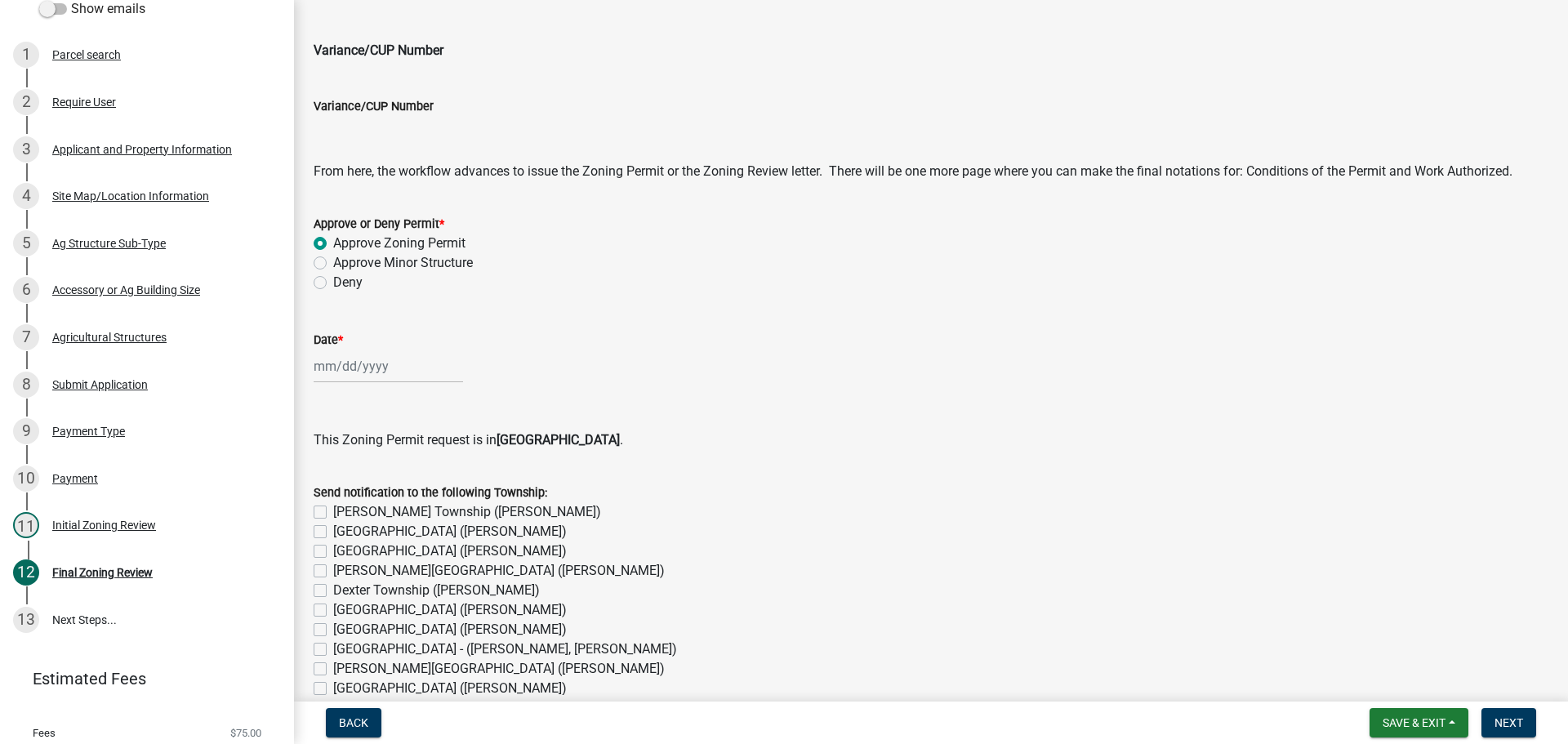
select select "2025"
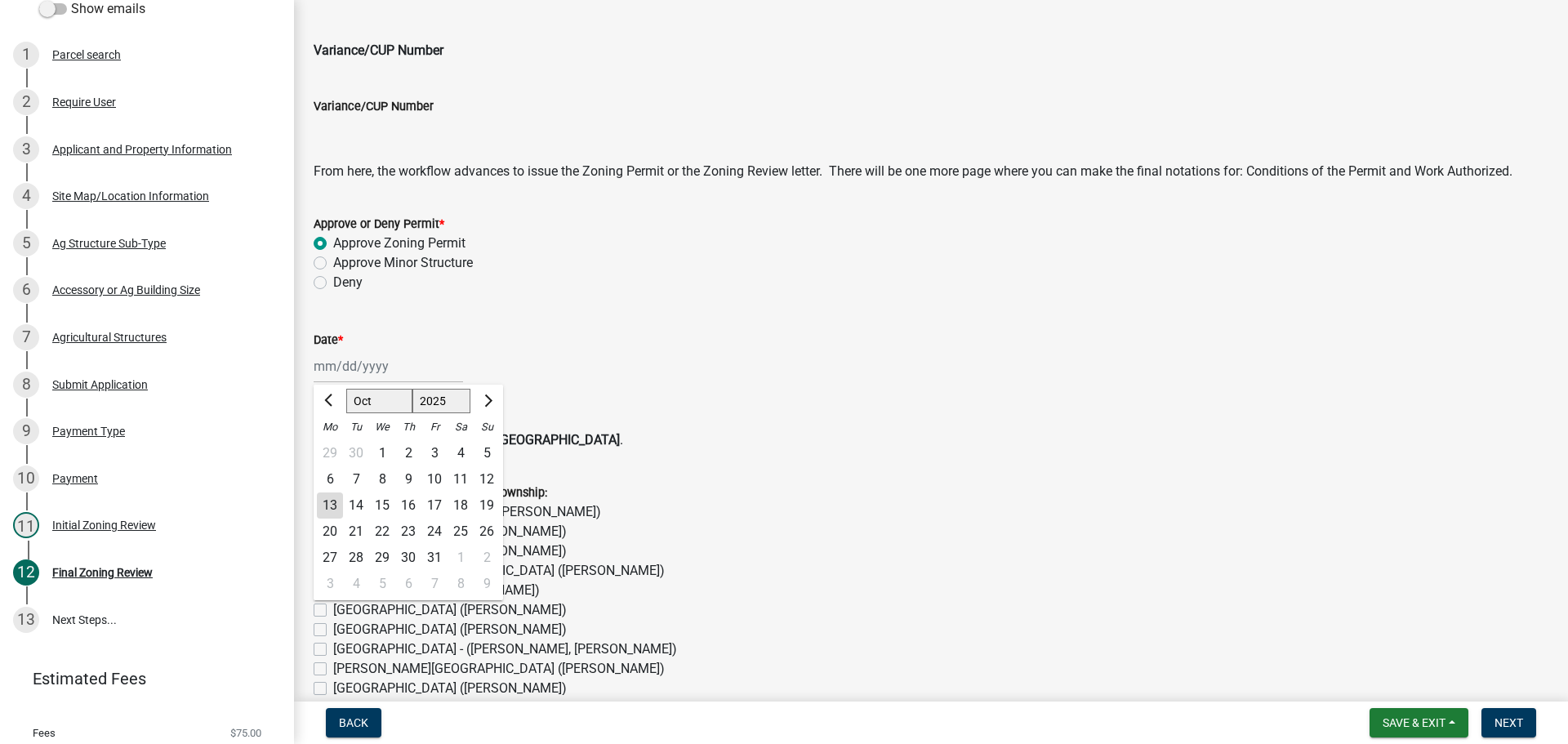
click at [323, 508] on div "13" at bounding box center [330, 505] width 26 height 26
type input "[DATE]"
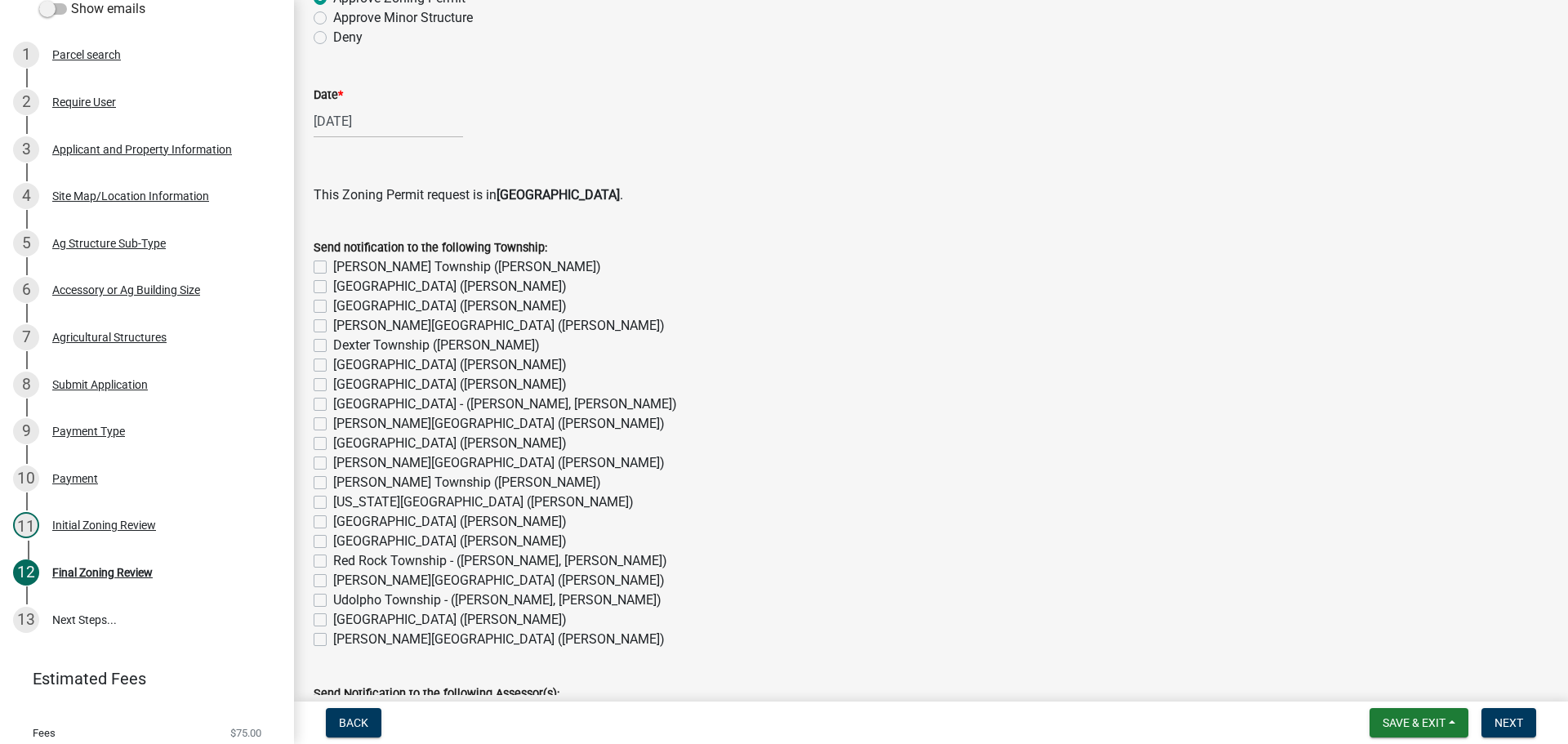
scroll to position [1143, 0]
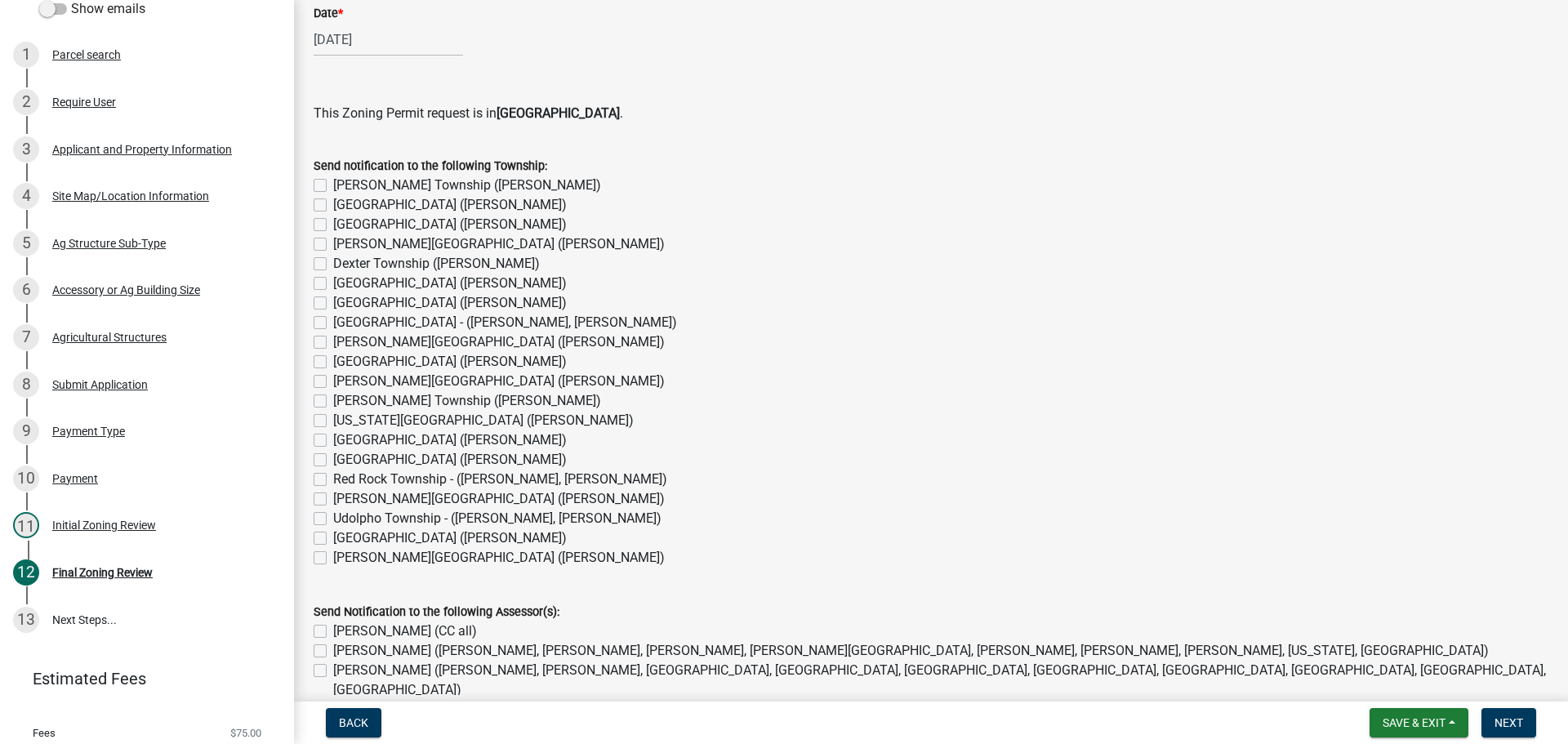
click at [334, 302] on label "[GEOGRAPHIC_DATA] ([PERSON_NAME])" at bounding box center [450, 303] width 233 height 19
click at [334, 302] on input "[GEOGRAPHIC_DATA] ([PERSON_NAME])" at bounding box center [338, 298] width 11 height 11
checkbox input "true"
checkbox input "false"
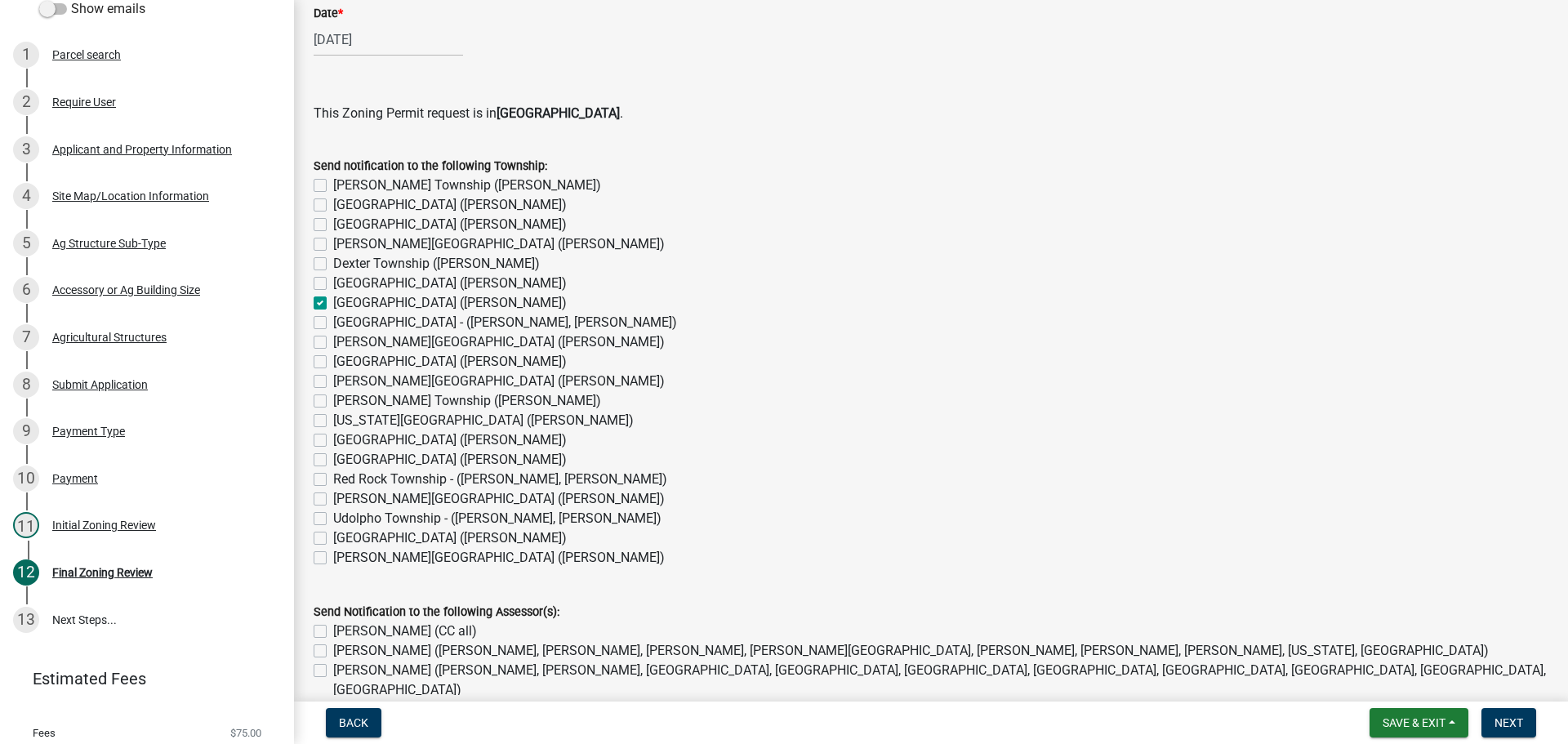
checkbox input "false"
checkbox input "true"
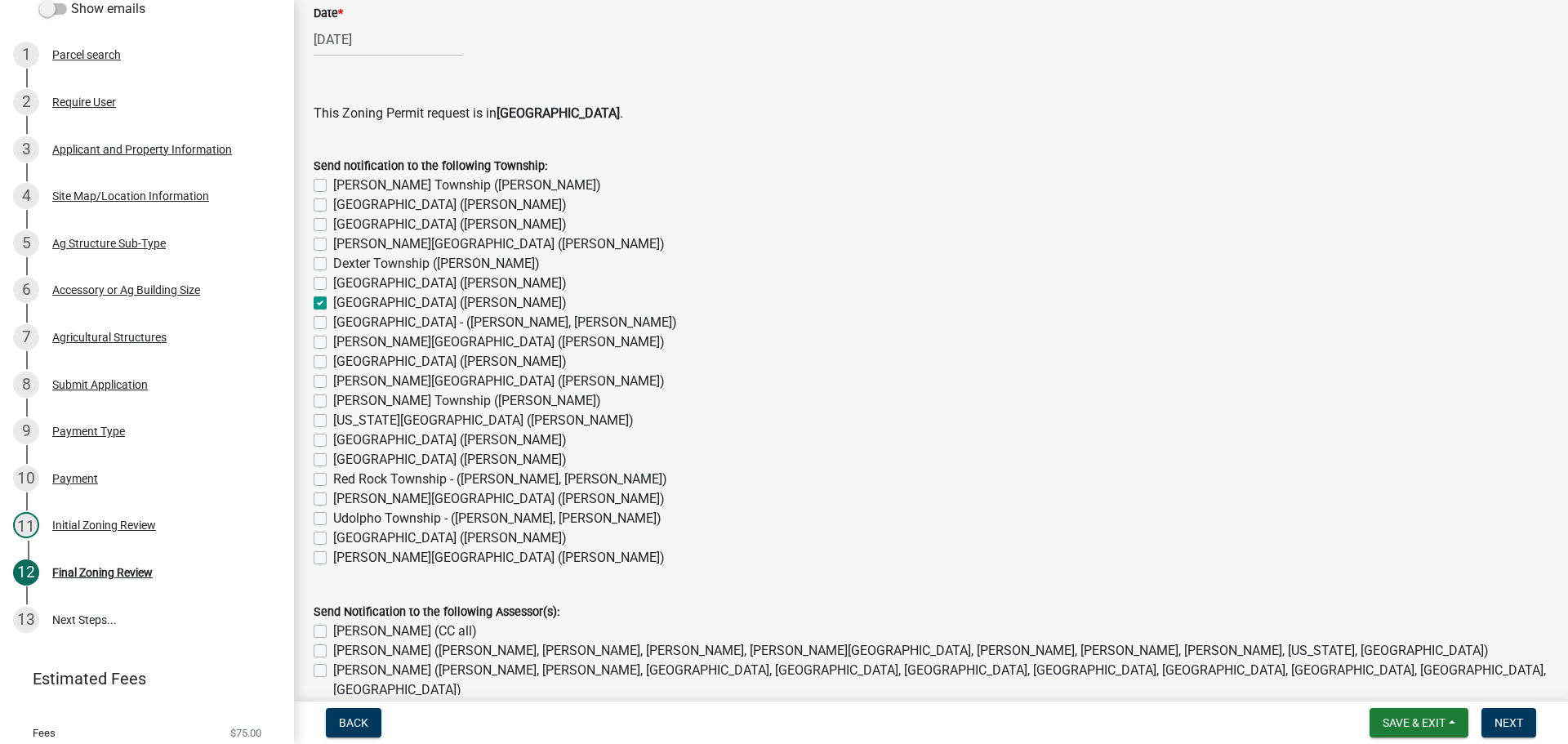
checkbox input "false"
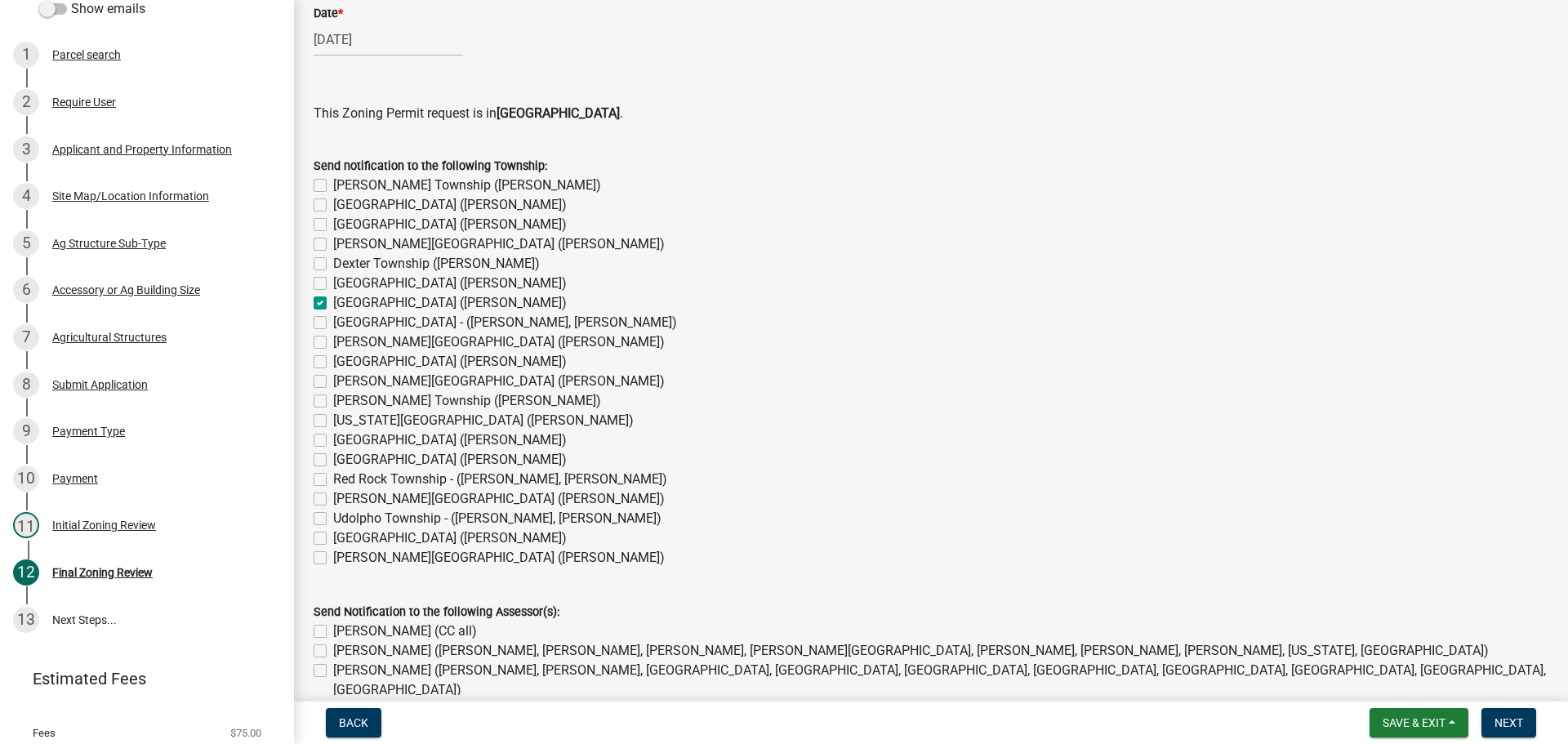
checkbox input "false"
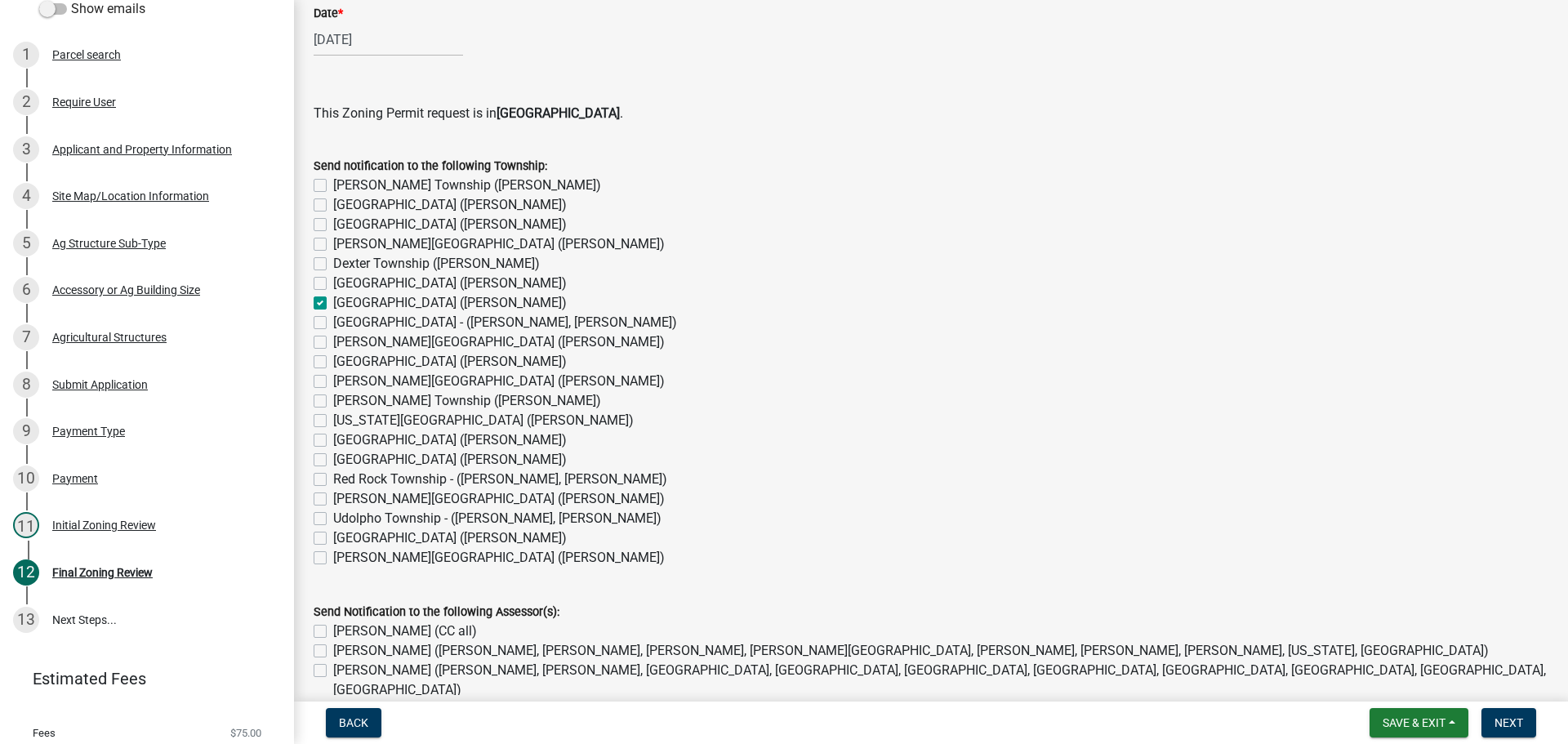
checkbox input "false"
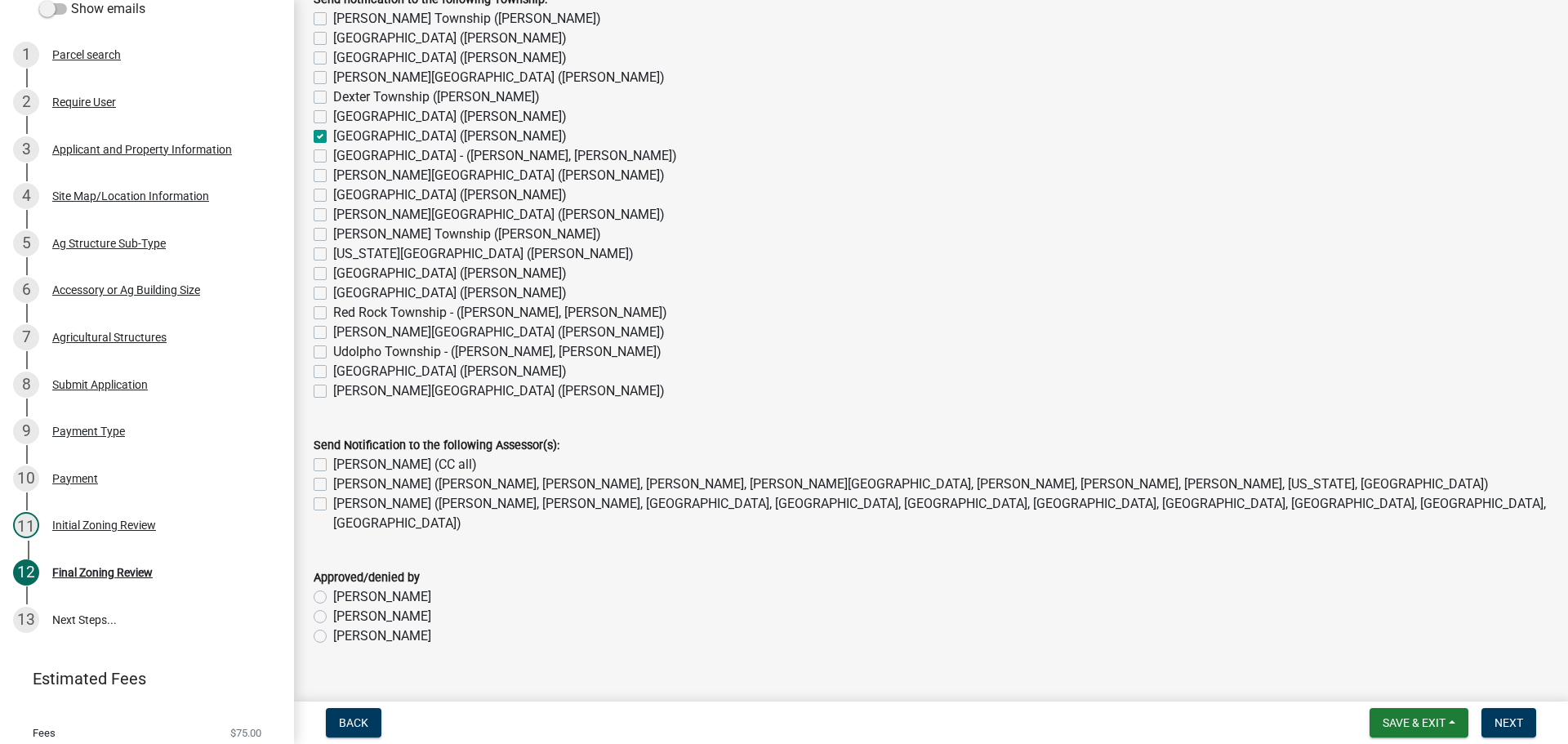
scroll to position [1319, 0]
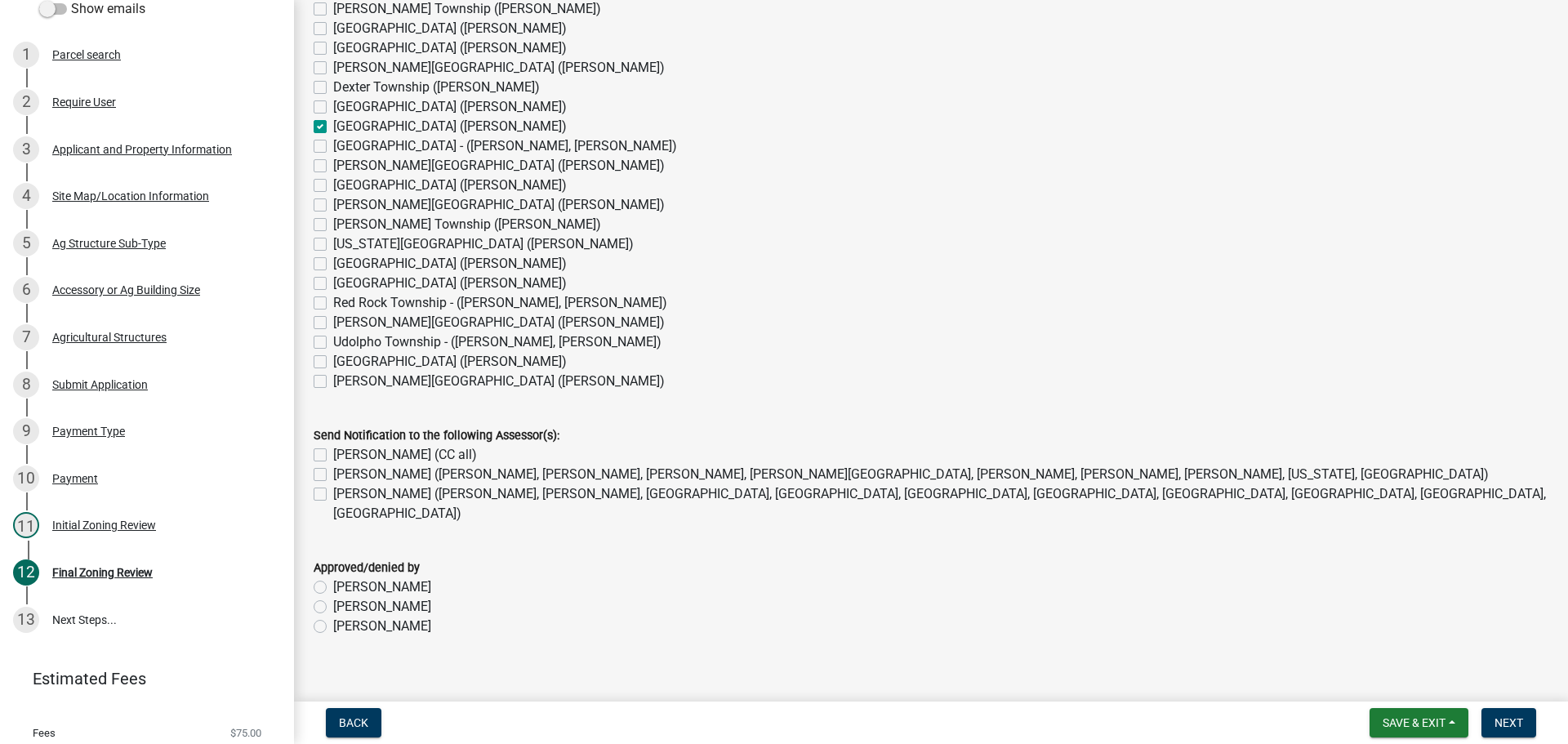
click at [334, 451] on label "[PERSON_NAME] (CC all)" at bounding box center [405, 455] width 144 height 19
click at [334, 451] on input "[PERSON_NAME] (CC all)" at bounding box center [338, 450] width 11 height 11
checkbox input "true"
checkbox input "false"
click at [334, 496] on label "[PERSON_NAME] ([PERSON_NAME], [PERSON_NAME], [GEOGRAPHIC_DATA], [GEOGRAPHIC_DAT…" at bounding box center [941, 503] width 1215 height 40
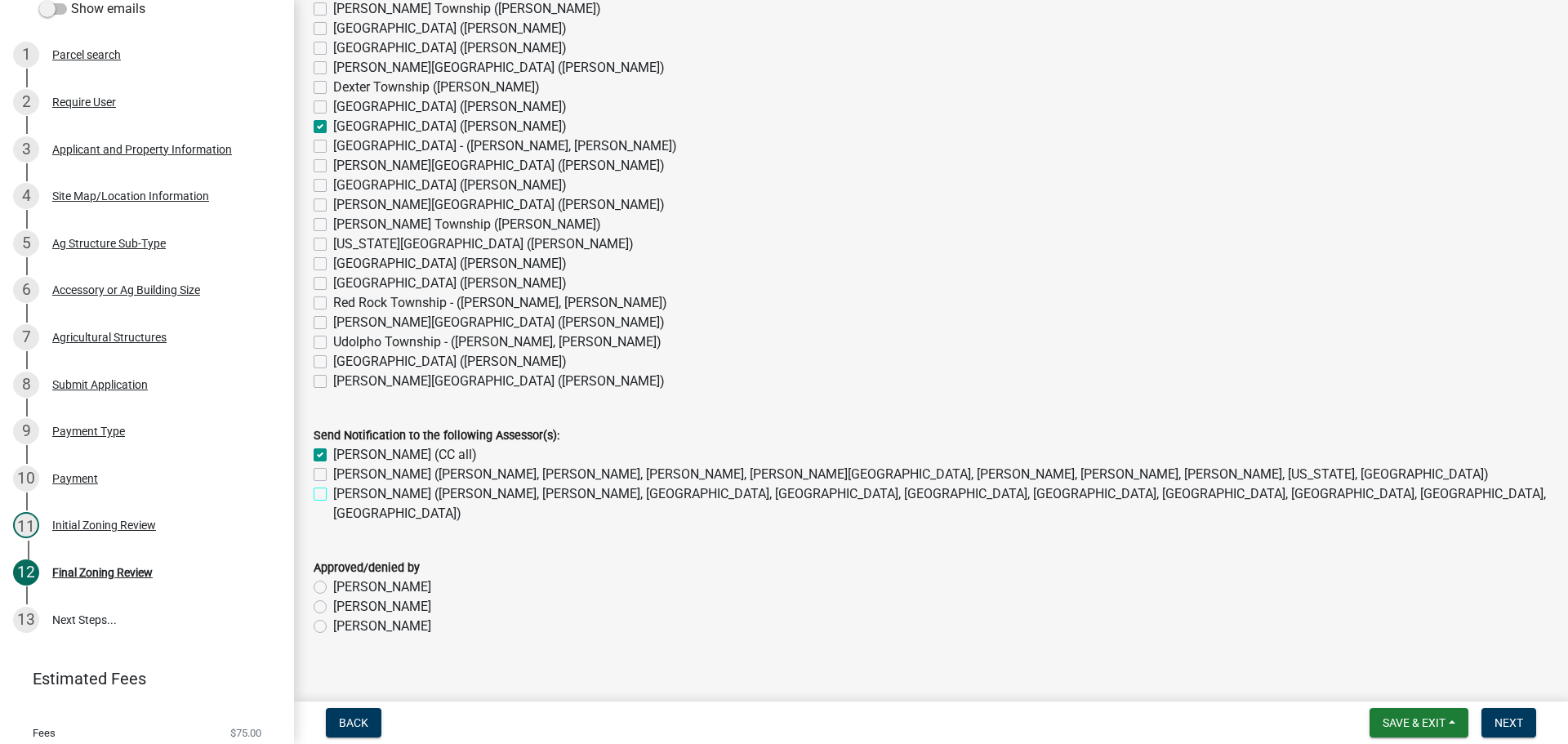
click at [334, 494] on input "[PERSON_NAME] ([PERSON_NAME], [PERSON_NAME], [GEOGRAPHIC_DATA], [GEOGRAPHIC_DAT…" at bounding box center [338, 489] width 11 height 11
checkbox input "true"
checkbox input "false"
checkbox input "true"
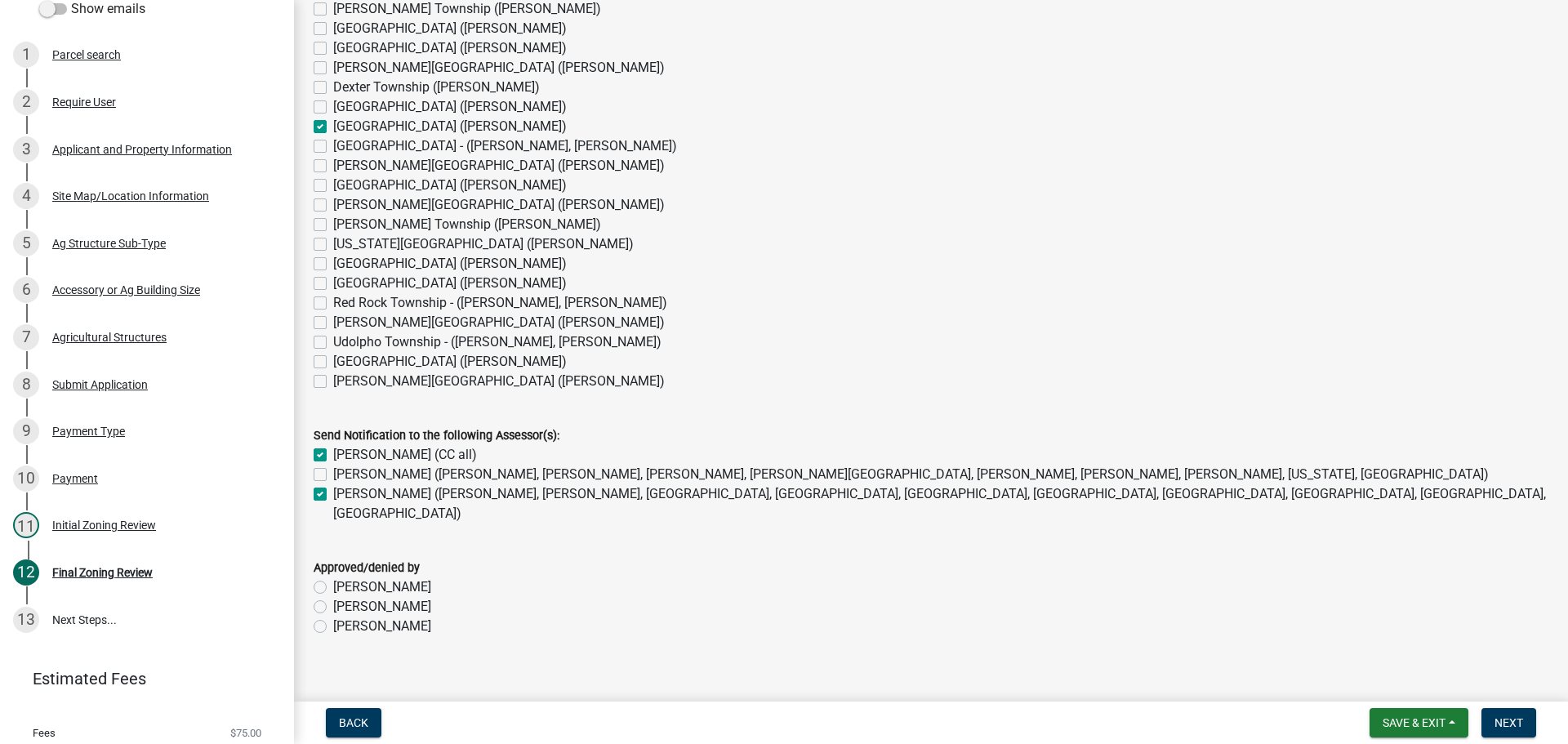
click at [334, 616] on label "[PERSON_NAME]" at bounding box center [383, 625] width 98 height 19
click at [334, 616] on input "[PERSON_NAME]" at bounding box center [338, 621] width 11 height 11
radio input "true"
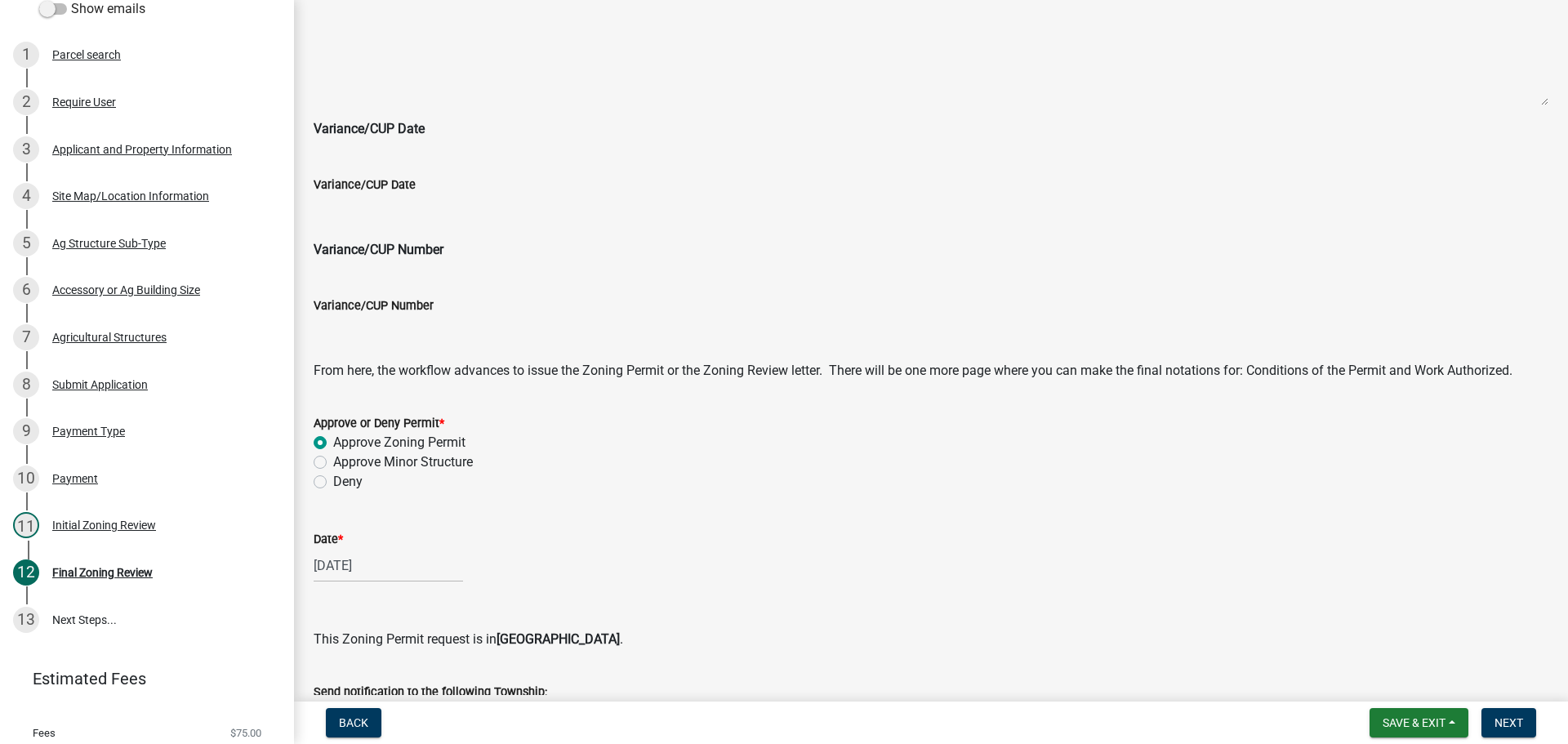
scroll to position [979, 0]
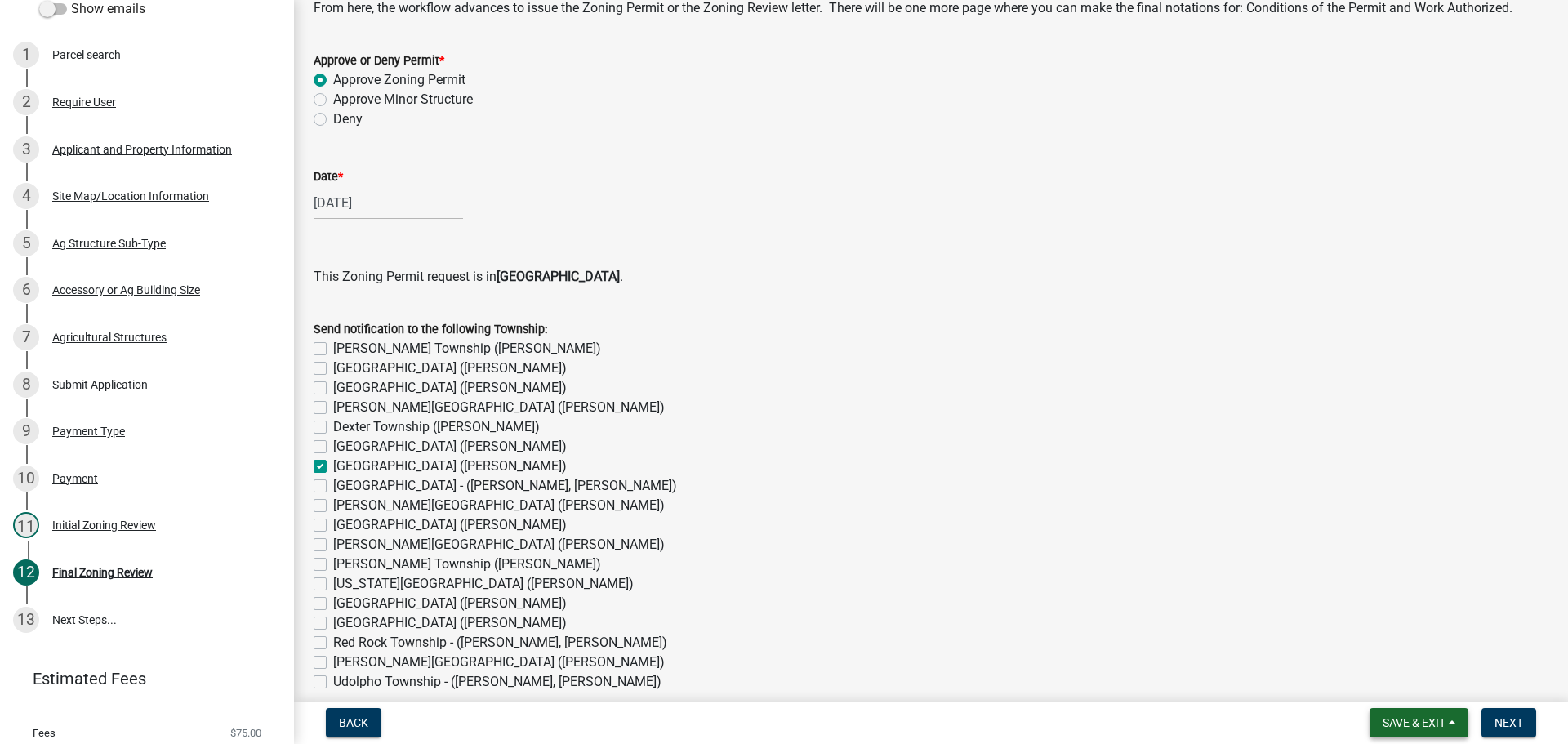
click at [1393, 720] on span "Save & Exit" at bounding box center [1414, 723] width 63 height 13
click at [1378, 682] on button "Save & Exit" at bounding box center [1403, 679] width 131 height 40
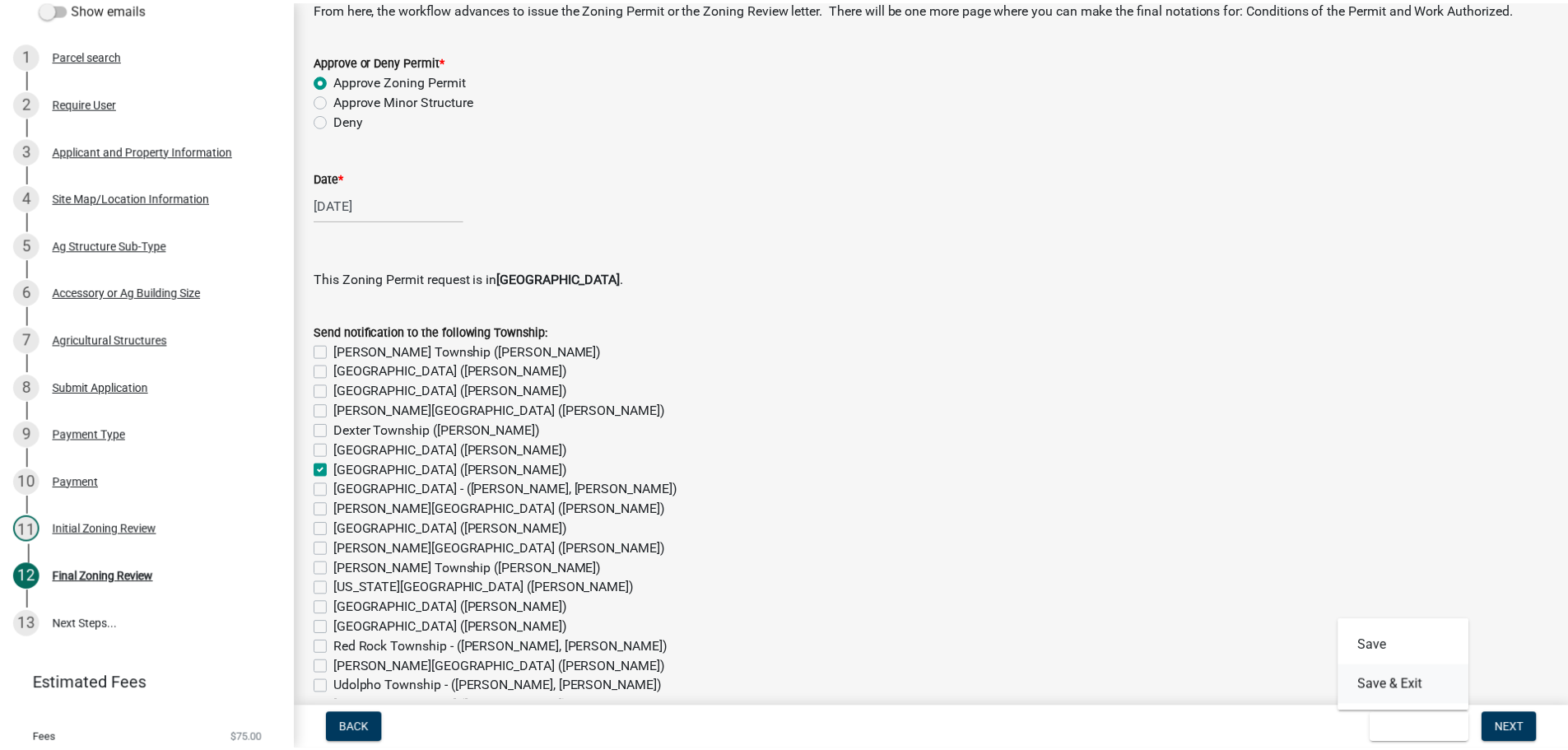
scroll to position [0, 0]
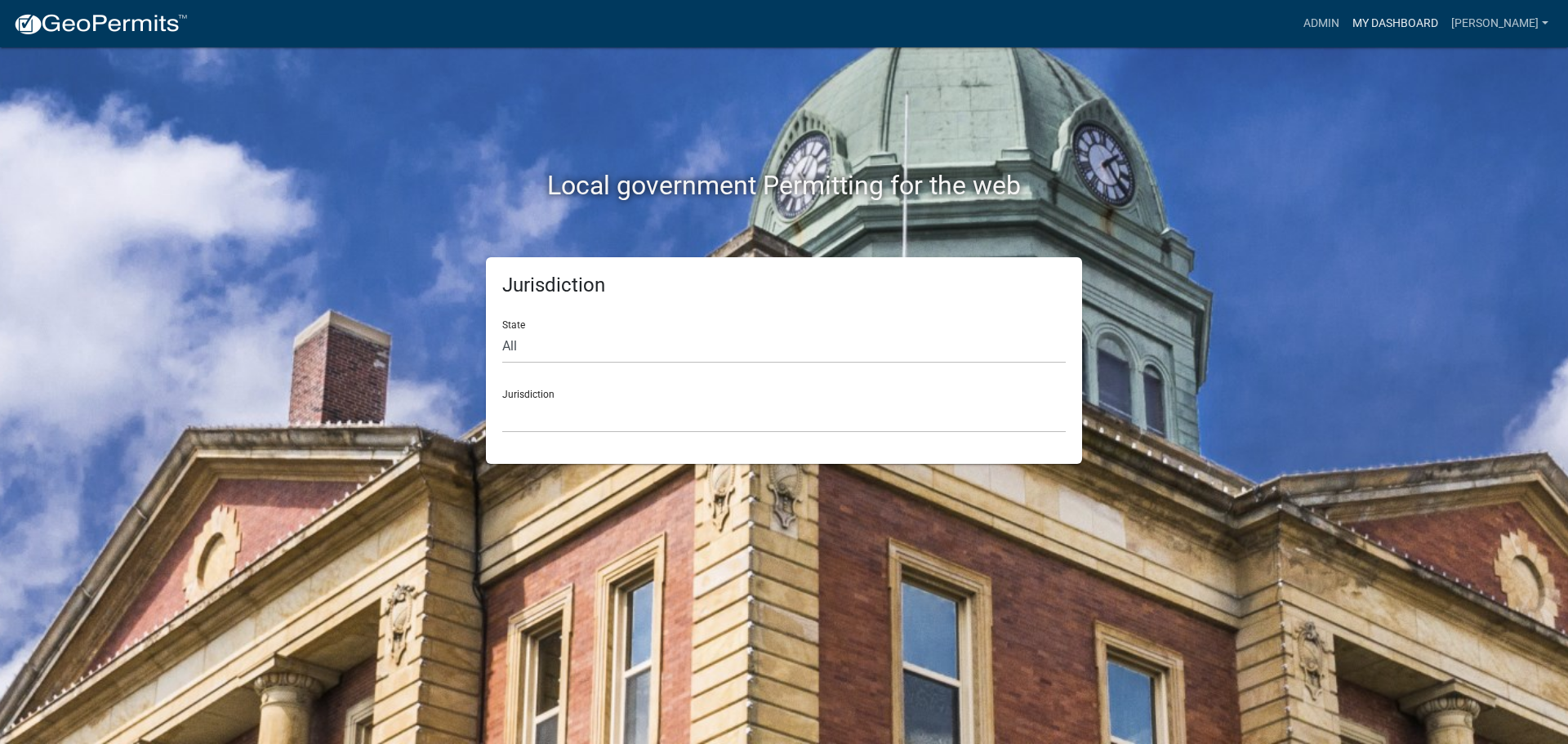
click at [1434, 24] on link "My Dashboard" at bounding box center [1395, 23] width 98 height 31
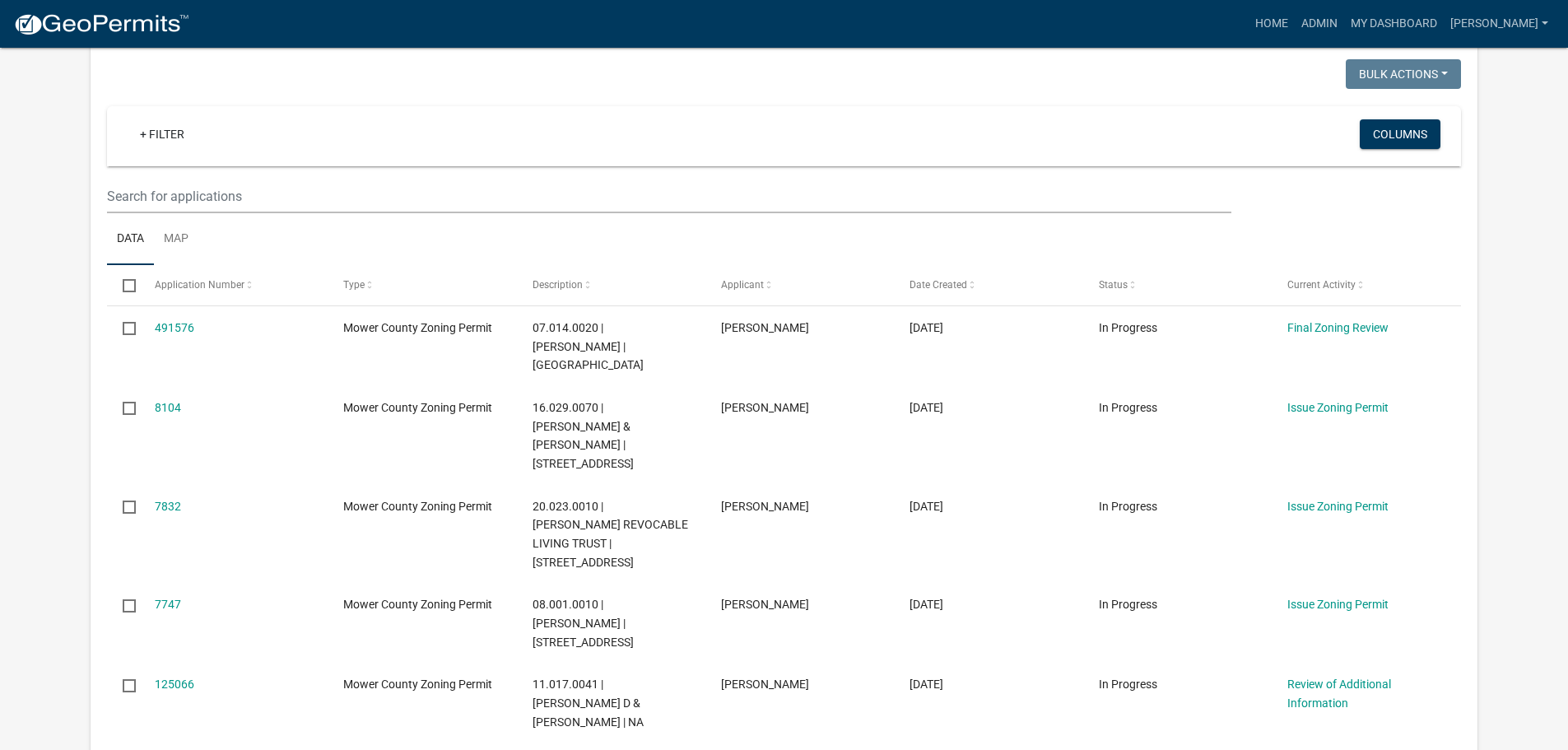
scroll to position [284, 0]
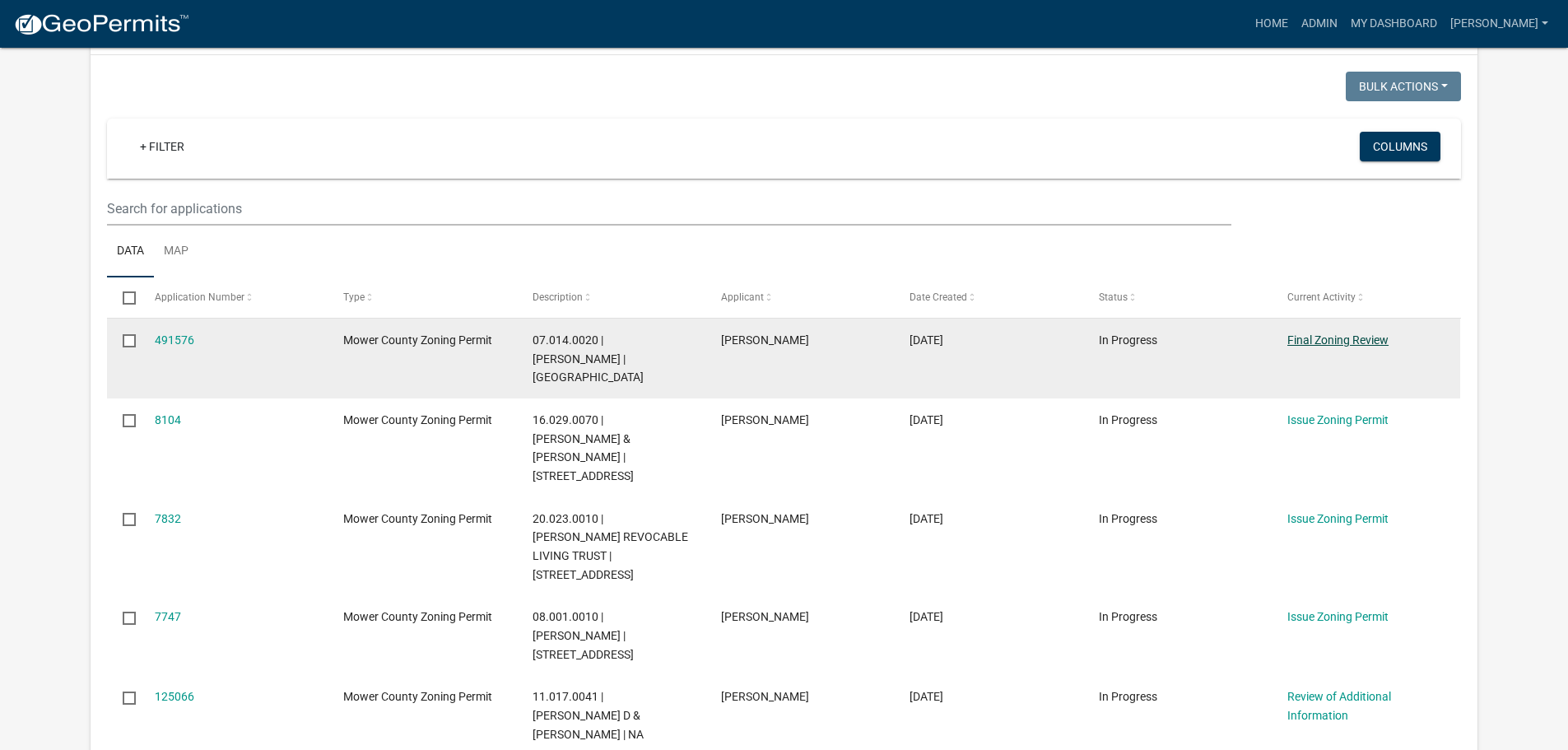
click at [1331, 337] on link "Final Zoning Review" at bounding box center [1339, 340] width 101 height 14
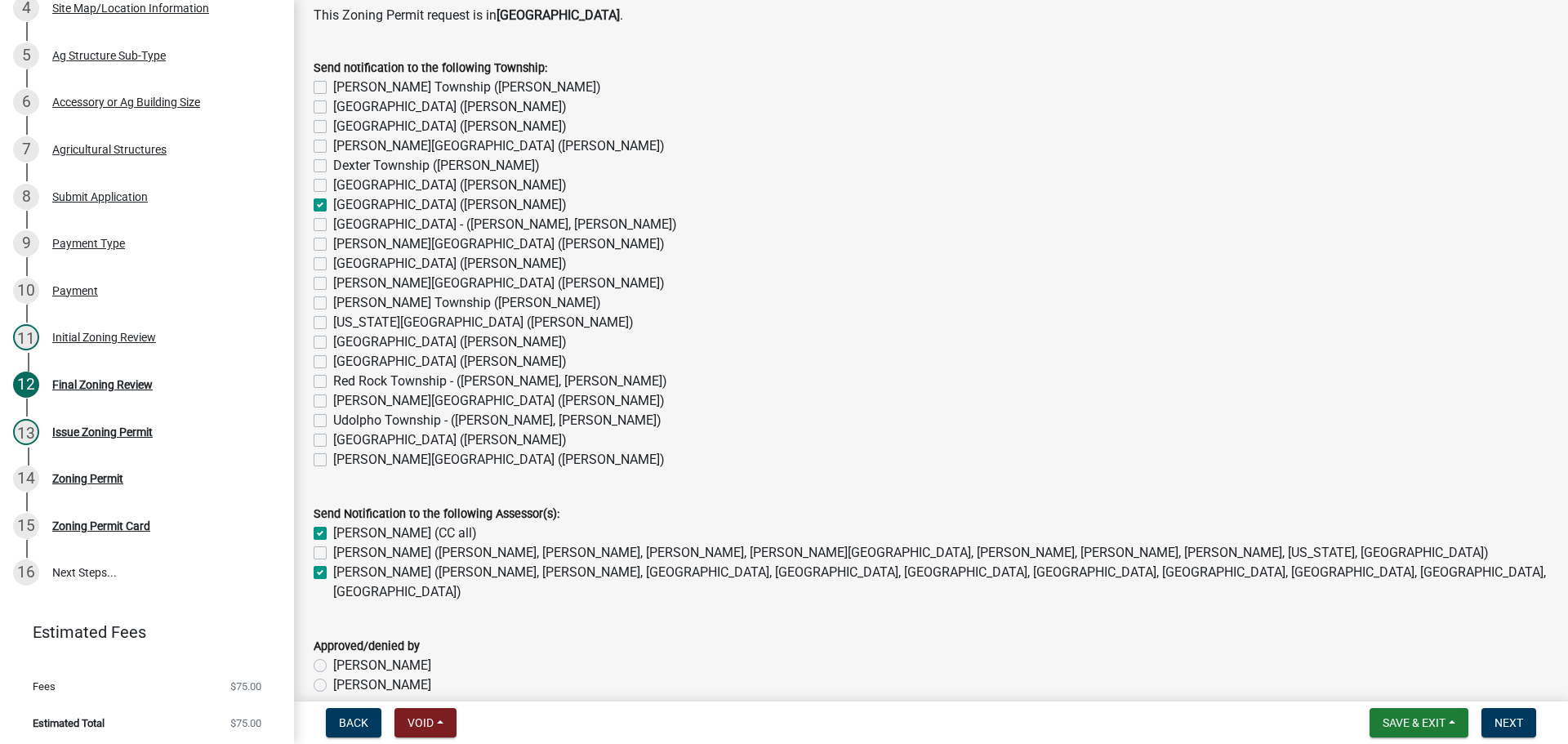
scroll to position [1319, 0]
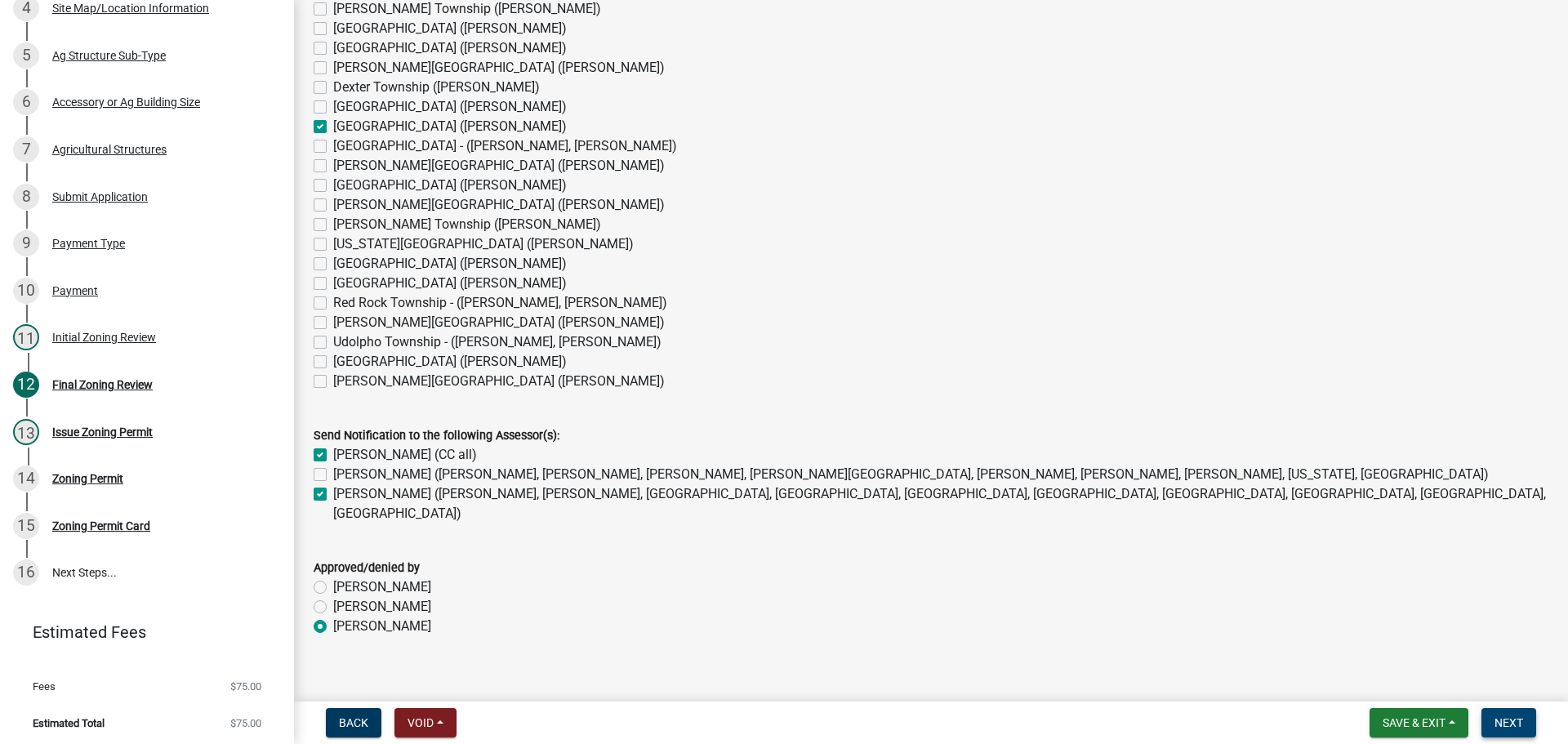
click at [1484, 724] on button "Next" at bounding box center [1508, 722] width 55 height 29
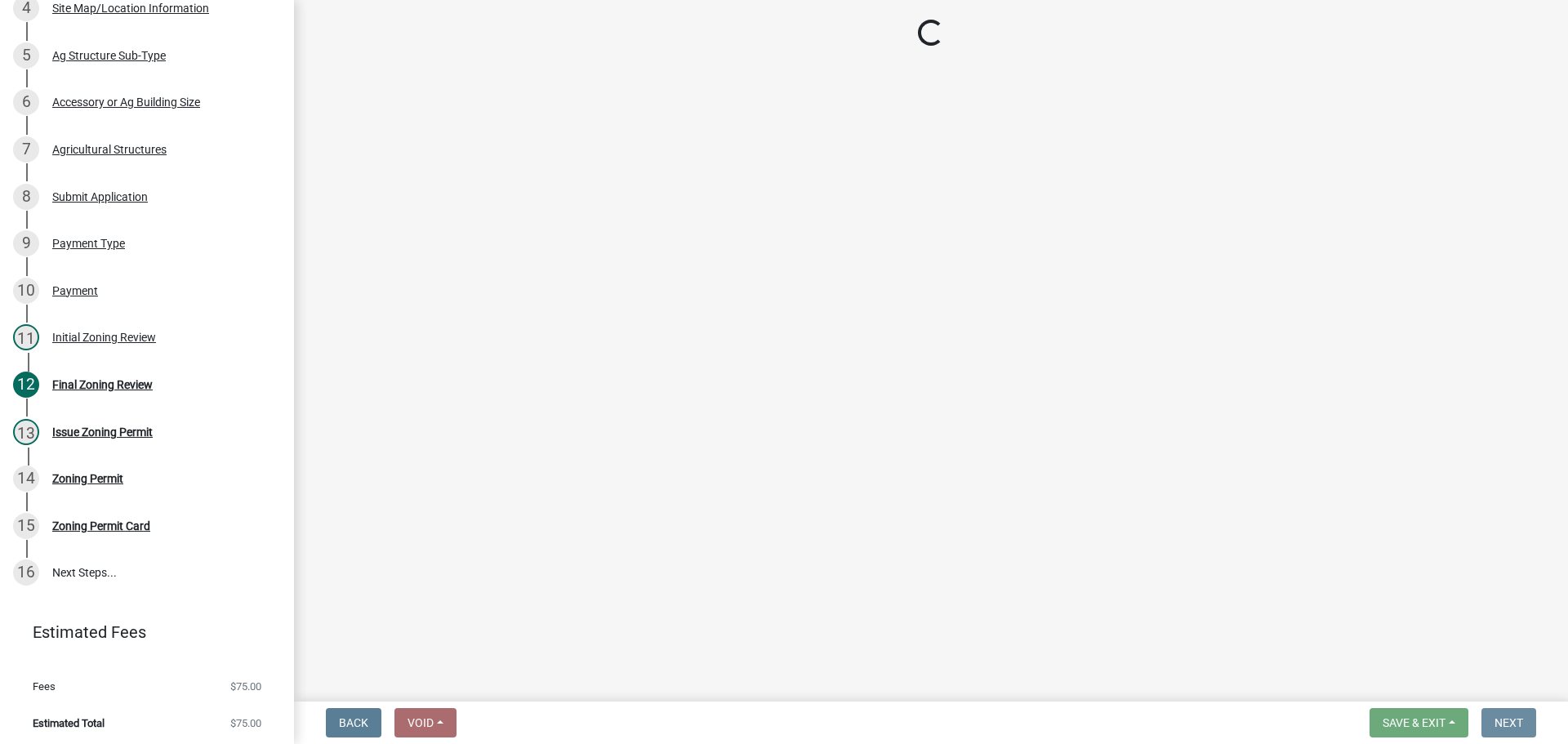
scroll to position [0, 0]
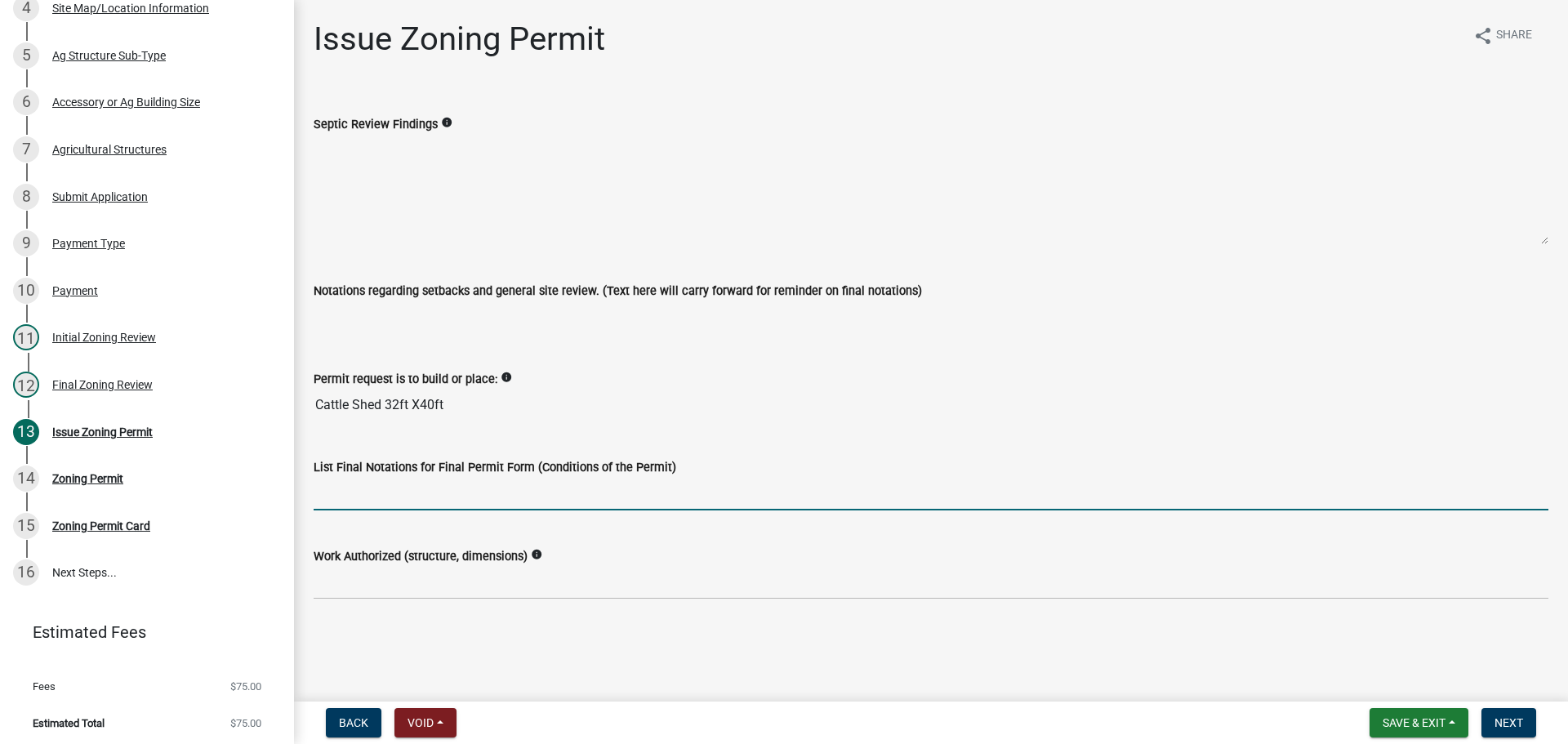
click at [368, 494] on input "List Final Notations for Final Permit Form (Conditions of the Permit)" at bounding box center [931, 493] width 1235 height 34
drag, startPoint x: 315, startPoint y: 492, endPoint x: 445, endPoint y: 495, distance: 130.0
click at [445, 495] on input "Cattle Shed 32ft X 40ft. No human habitation" at bounding box center [931, 493] width 1235 height 34
type input "Cattle Shed 32ft X 40ft. No human habitation"
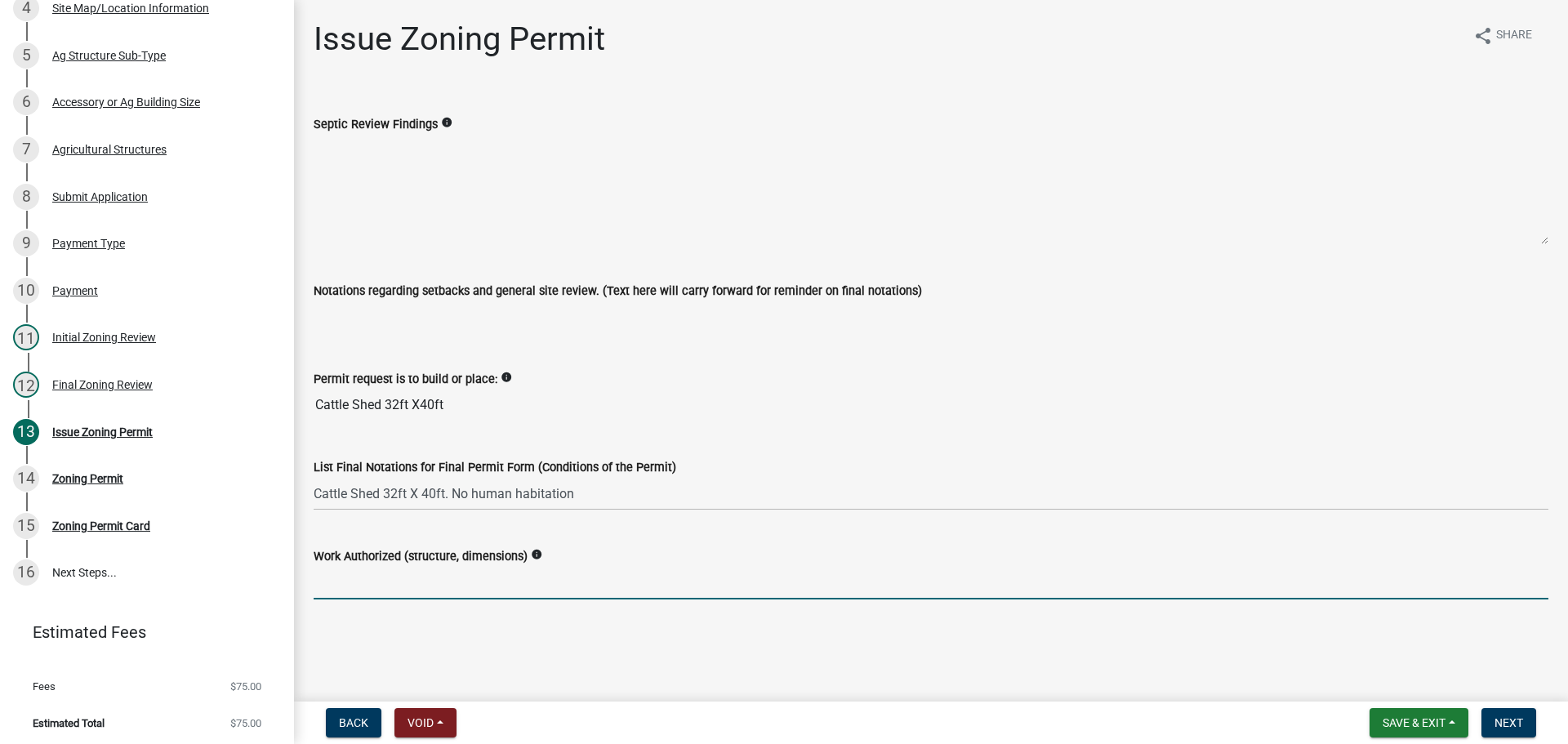
click at [414, 575] on input "Work Authorized (structure, dimensions)" at bounding box center [931, 582] width 1235 height 34
paste input "Cattle Shed 32ft X 40ft"
type input "Cattle Shed 32ft X 40ft"
click at [648, 631] on main "Issue Zoning Permit share Share Septic Review Findings info Notations regarding…" at bounding box center [931, 347] width 1274 height 695
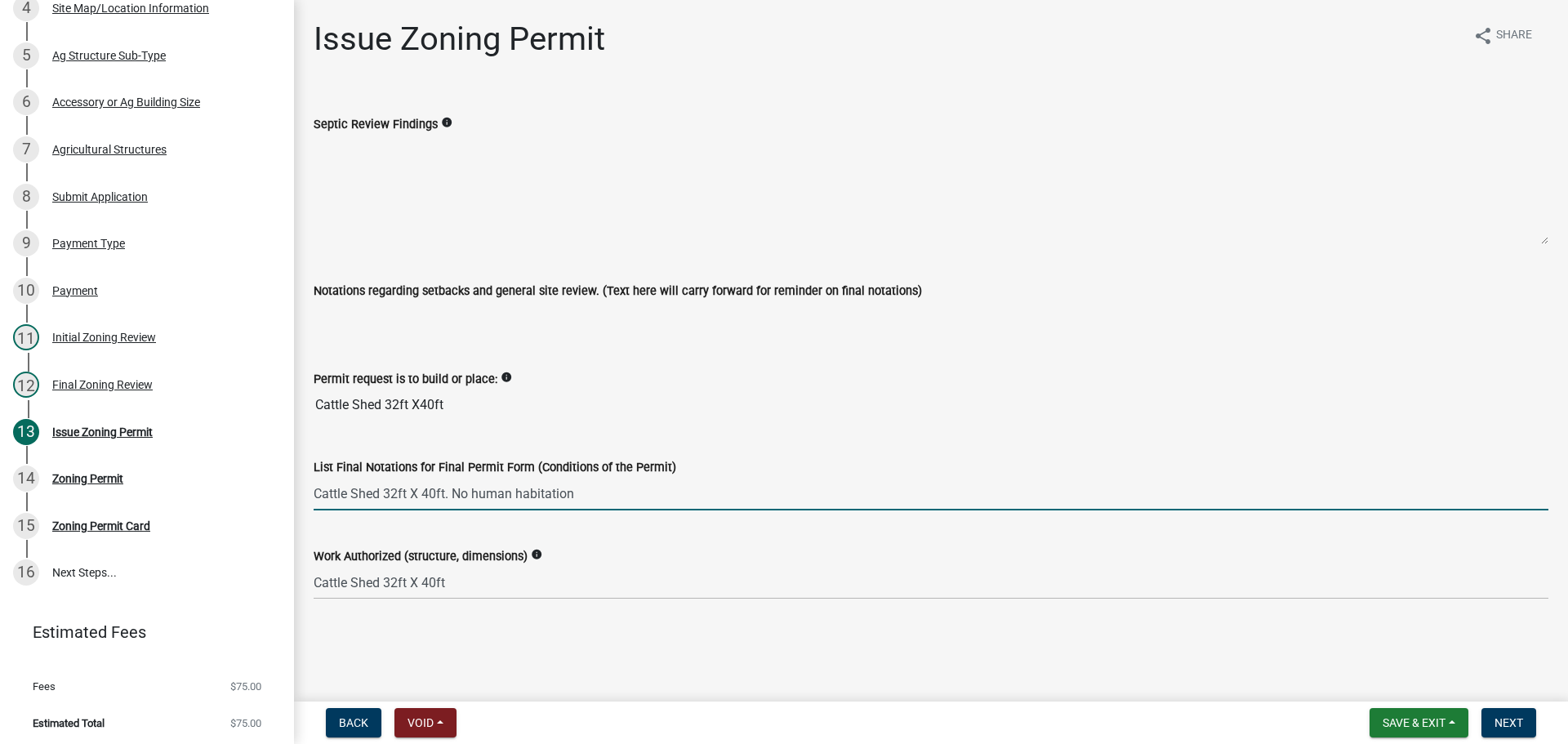
click at [600, 498] on input "Cattle Shed 32ft X 40ft. No human habitation" at bounding box center [931, 493] width 1235 height 34
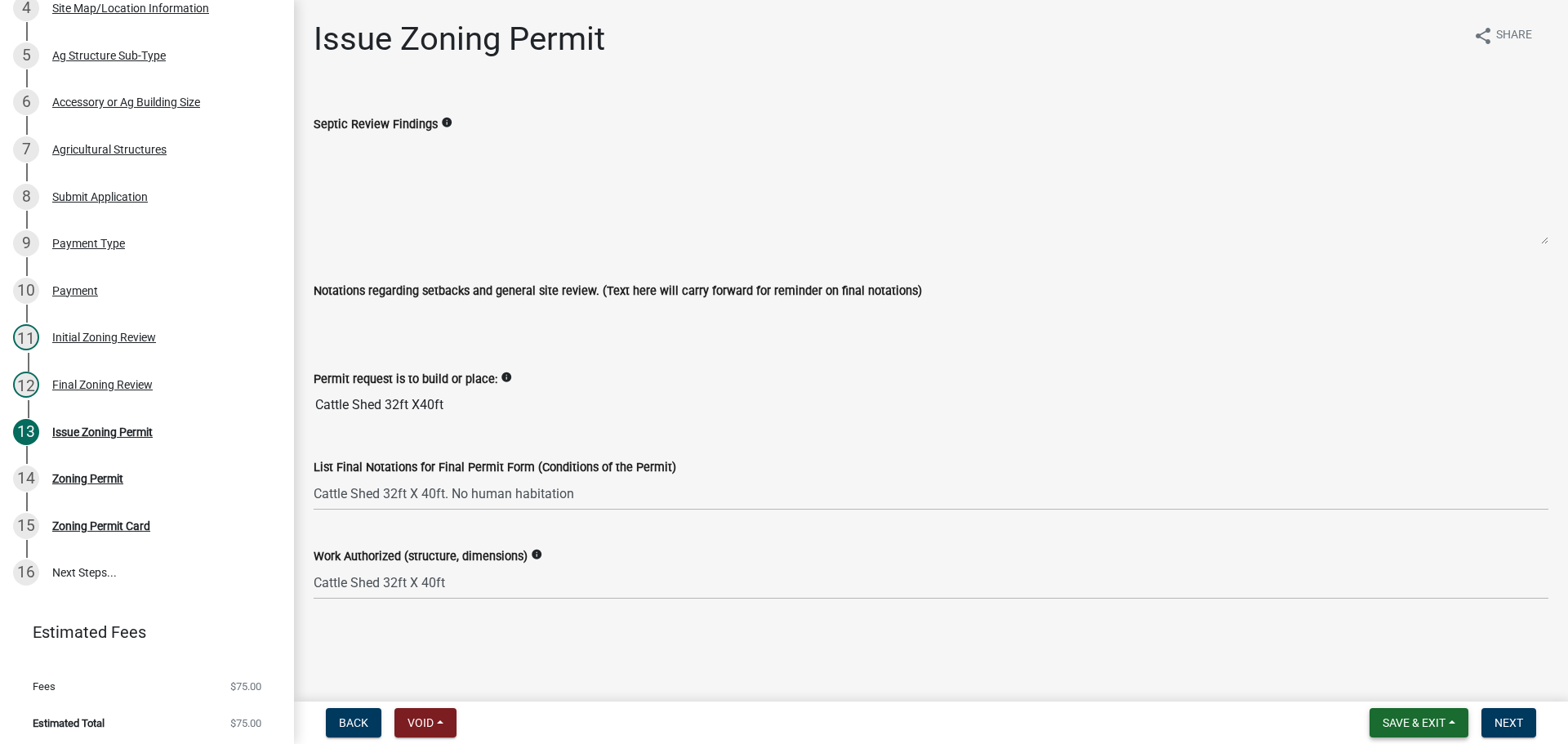
click at [1440, 729] on span "Save & Exit" at bounding box center [1414, 723] width 63 height 13
click at [1364, 631] on button "Save" at bounding box center [1403, 641] width 131 height 40
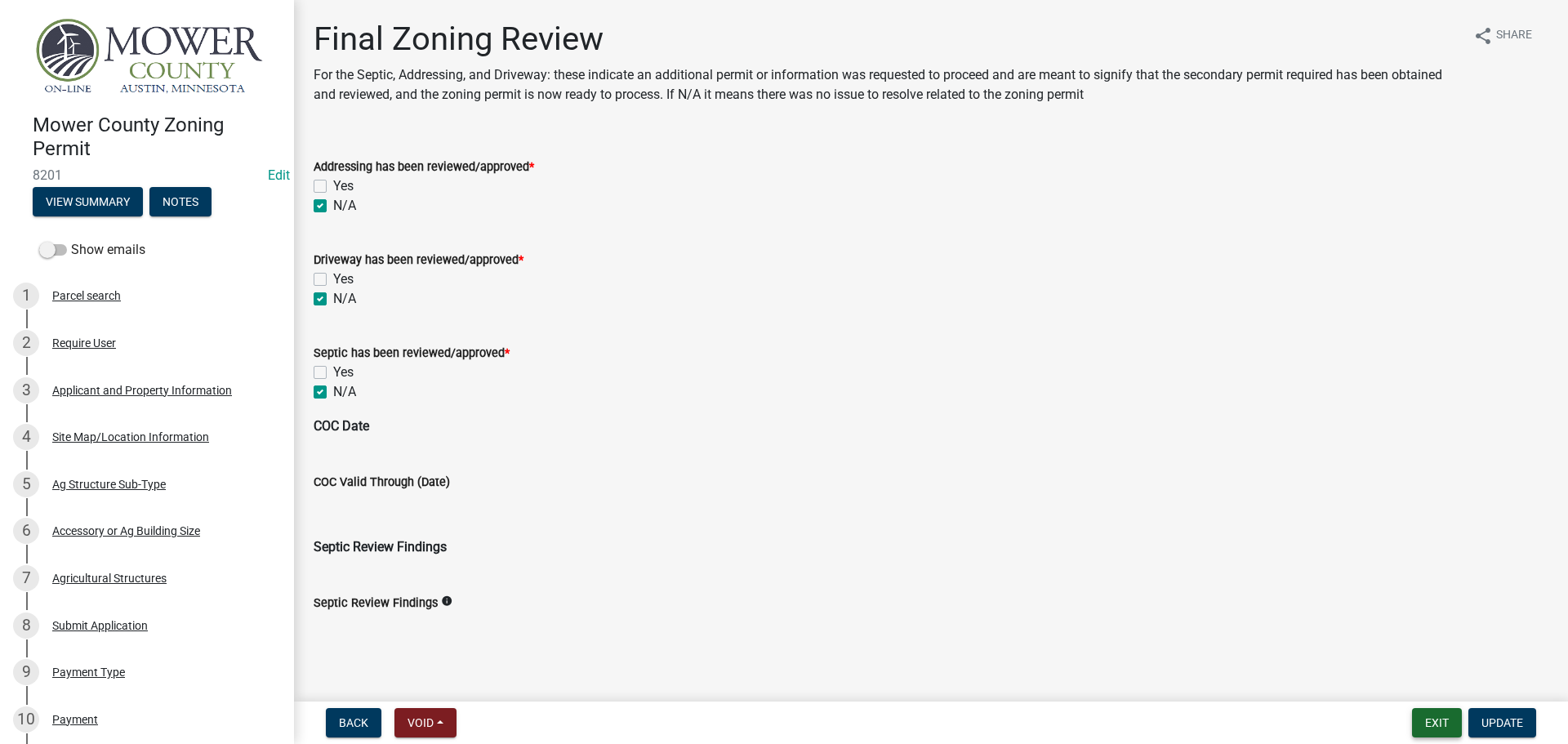
click at [1433, 717] on button "Exit" at bounding box center [1437, 722] width 50 height 29
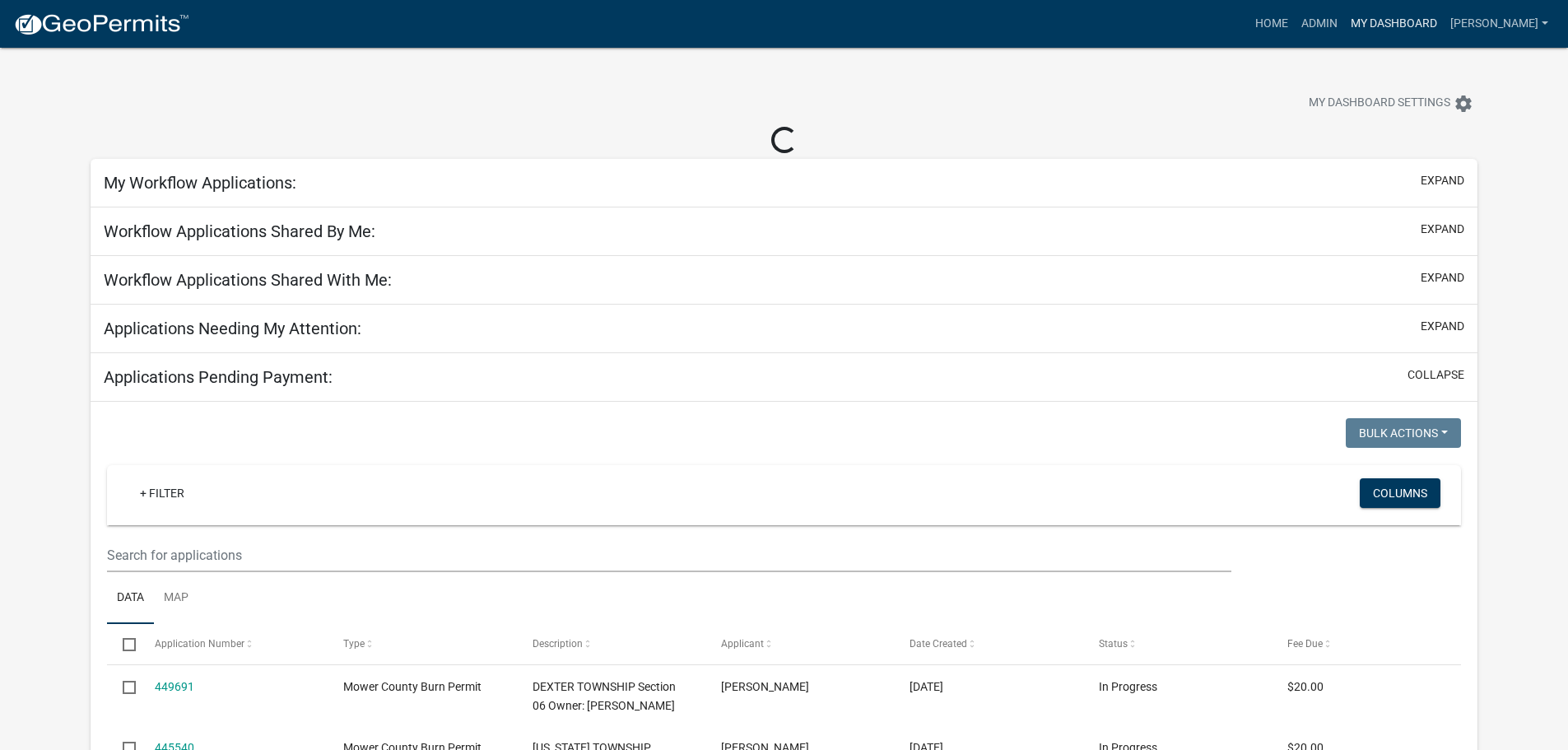
click at [1393, 14] on link "My Dashboard" at bounding box center [1394, 23] width 99 height 31
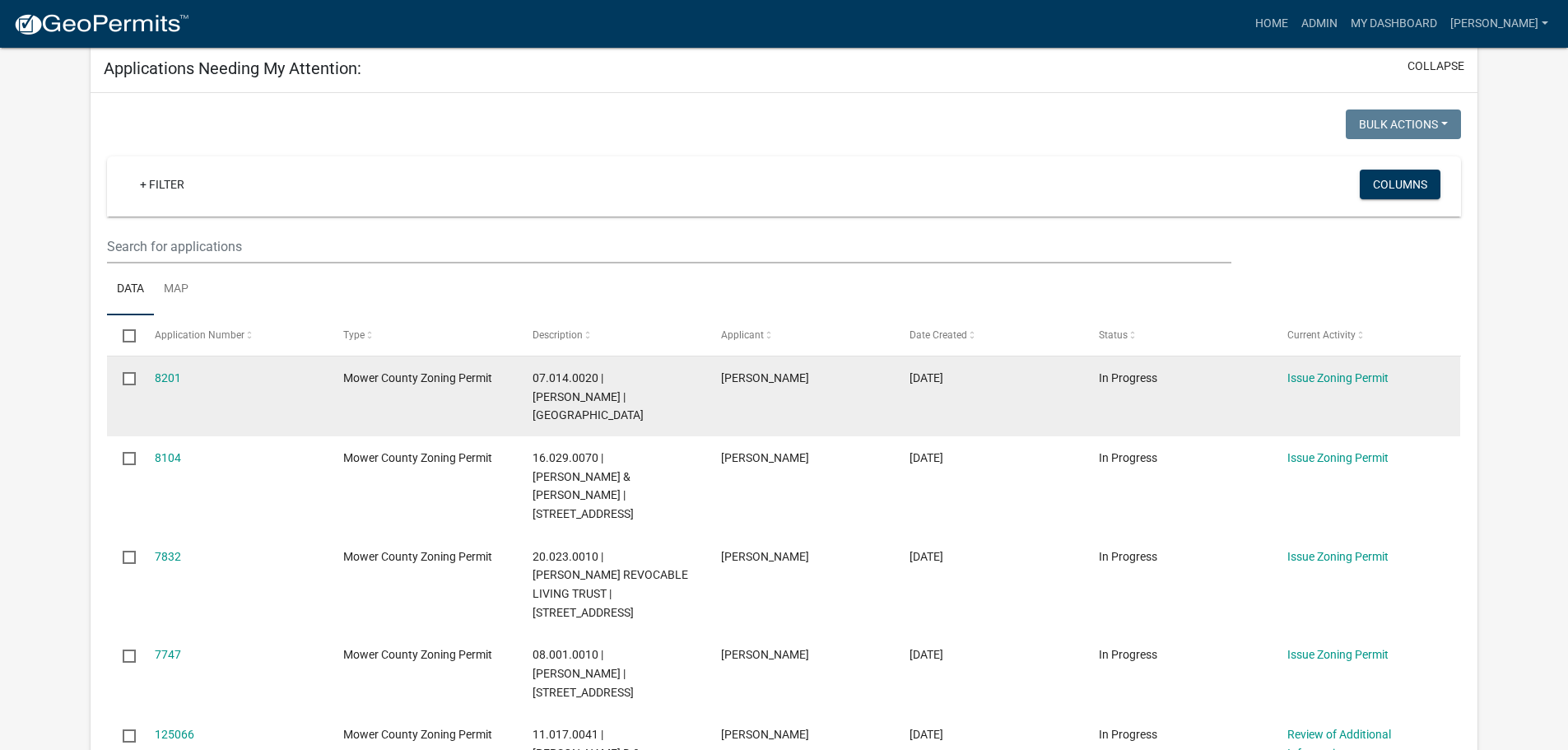
scroll to position [247, 0]
click at [1318, 374] on link "Issue Zoning Permit" at bounding box center [1339, 377] width 101 height 14
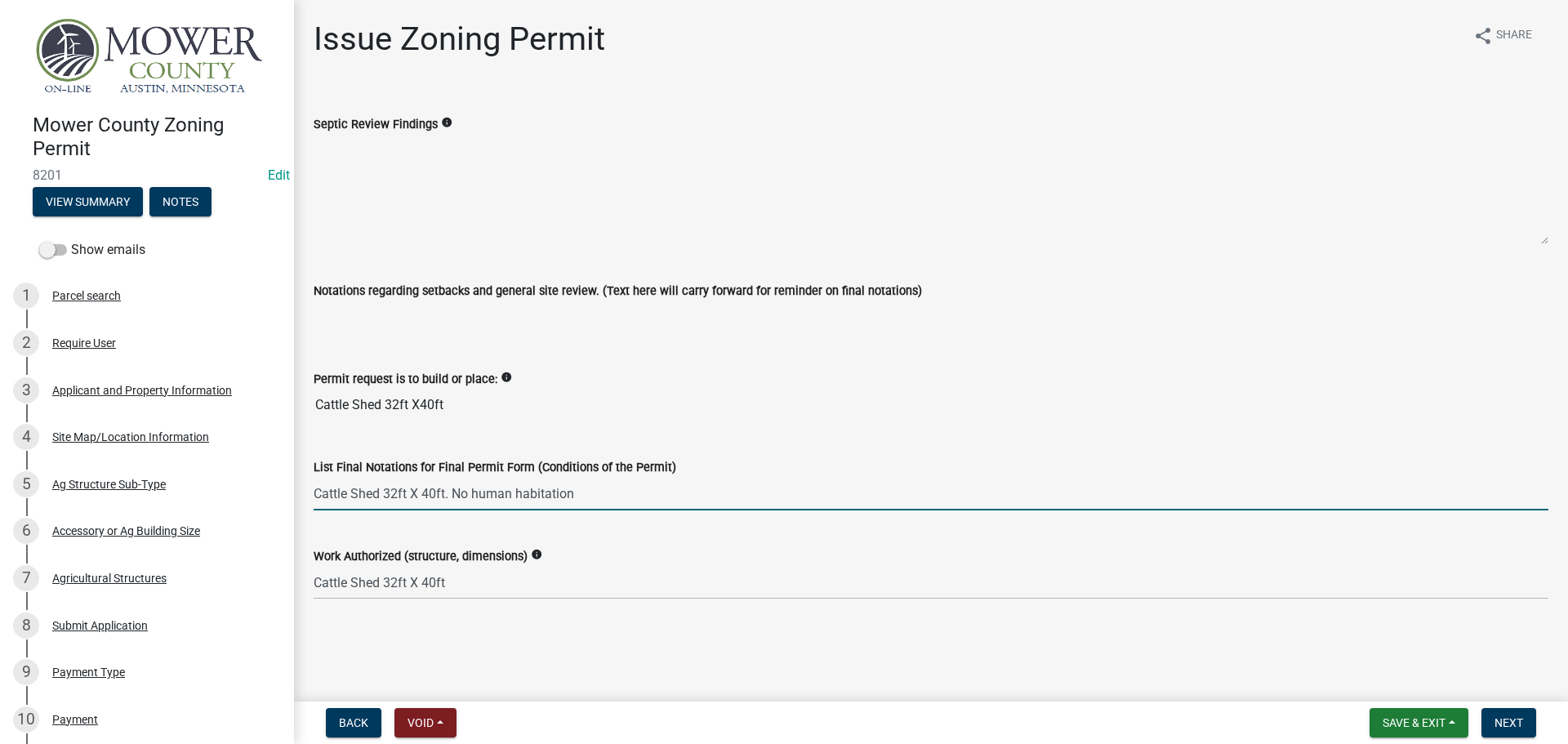
click at [603, 504] on input "Cattle Shed 32ft X 40ft. No human habitation" at bounding box center [931, 493] width 1235 height 34
type input "Cattle Shed 32ft X 40ft. No human habitation. See application attached."
drag, startPoint x: 315, startPoint y: 489, endPoint x: 728, endPoint y: 503, distance: 413.2
click at [728, 503] on input "Cattle Shed 32ft X 40ft. No human habitation. See application attached." at bounding box center [931, 493] width 1235 height 34
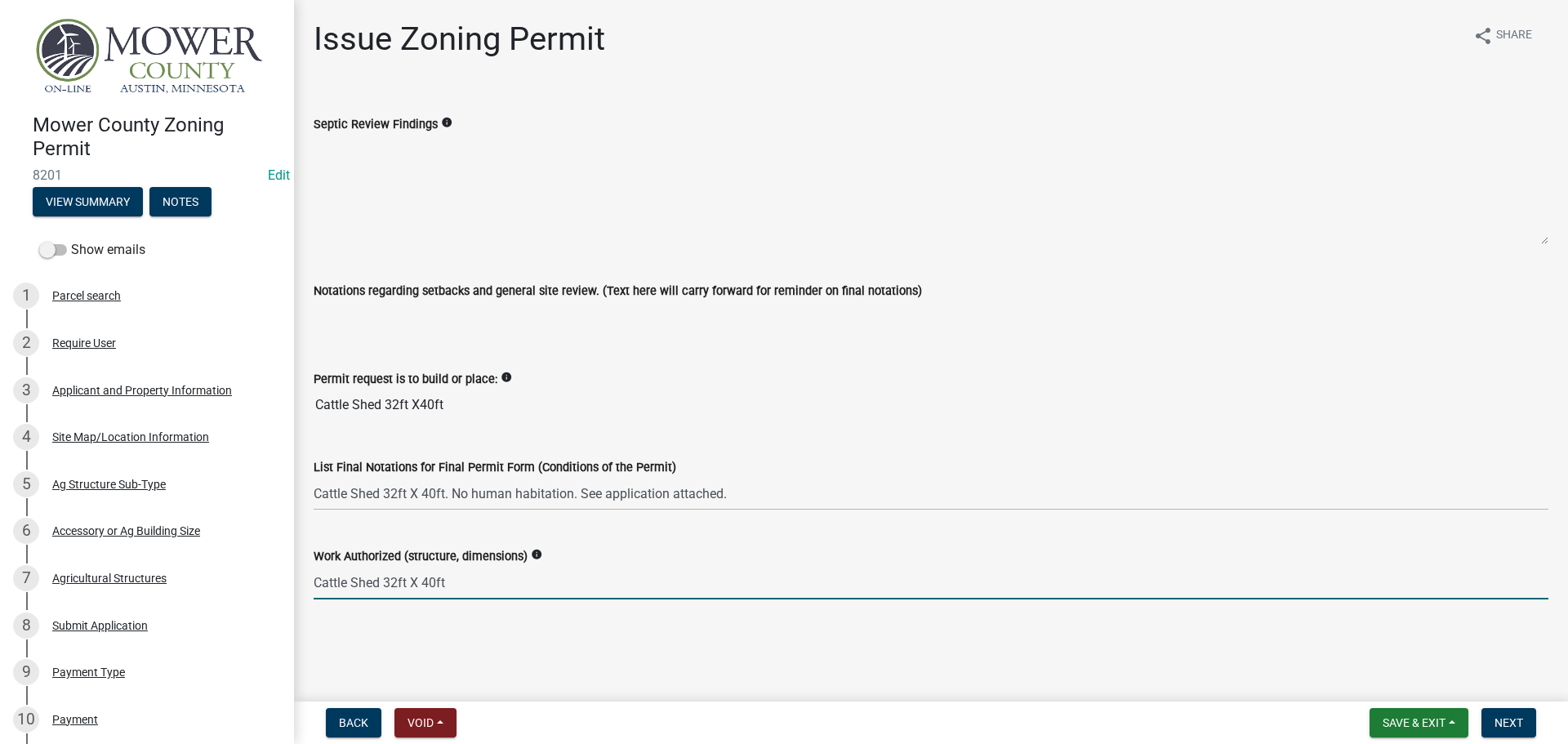
drag, startPoint x: 315, startPoint y: 583, endPoint x: 449, endPoint y: 595, distance: 134.5
click at [449, 595] on input "Cattle Shed 32ft X 40ft" at bounding box center [931, 582] width 1235 height 34
paste input ". No human habitation. See application attached."
type input "Cattle Shed 32ft X 40ft. No human habitation. See application attached."
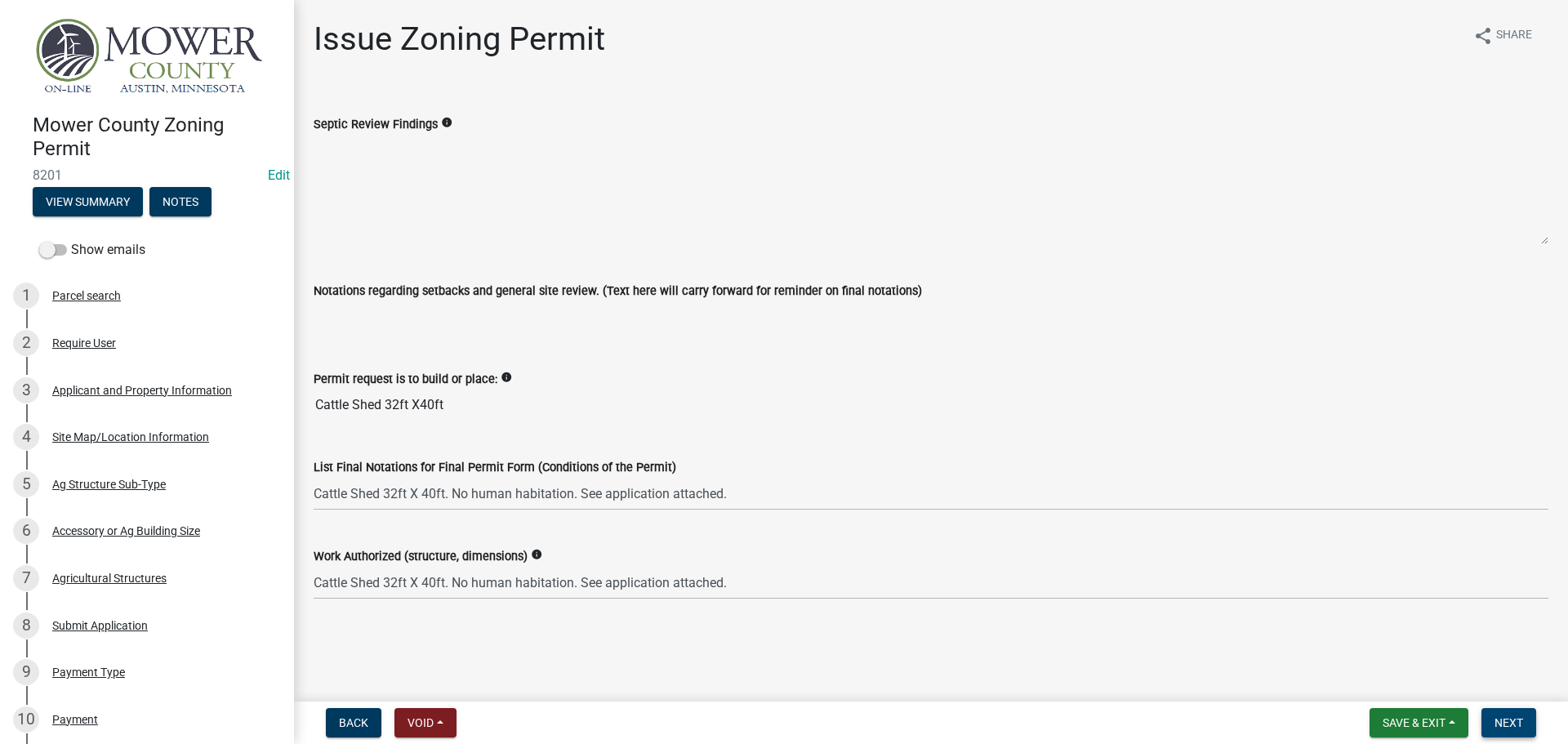
click at [1513, 717] on span "Next" at bounding box center [1509, 723] width 29 height 13
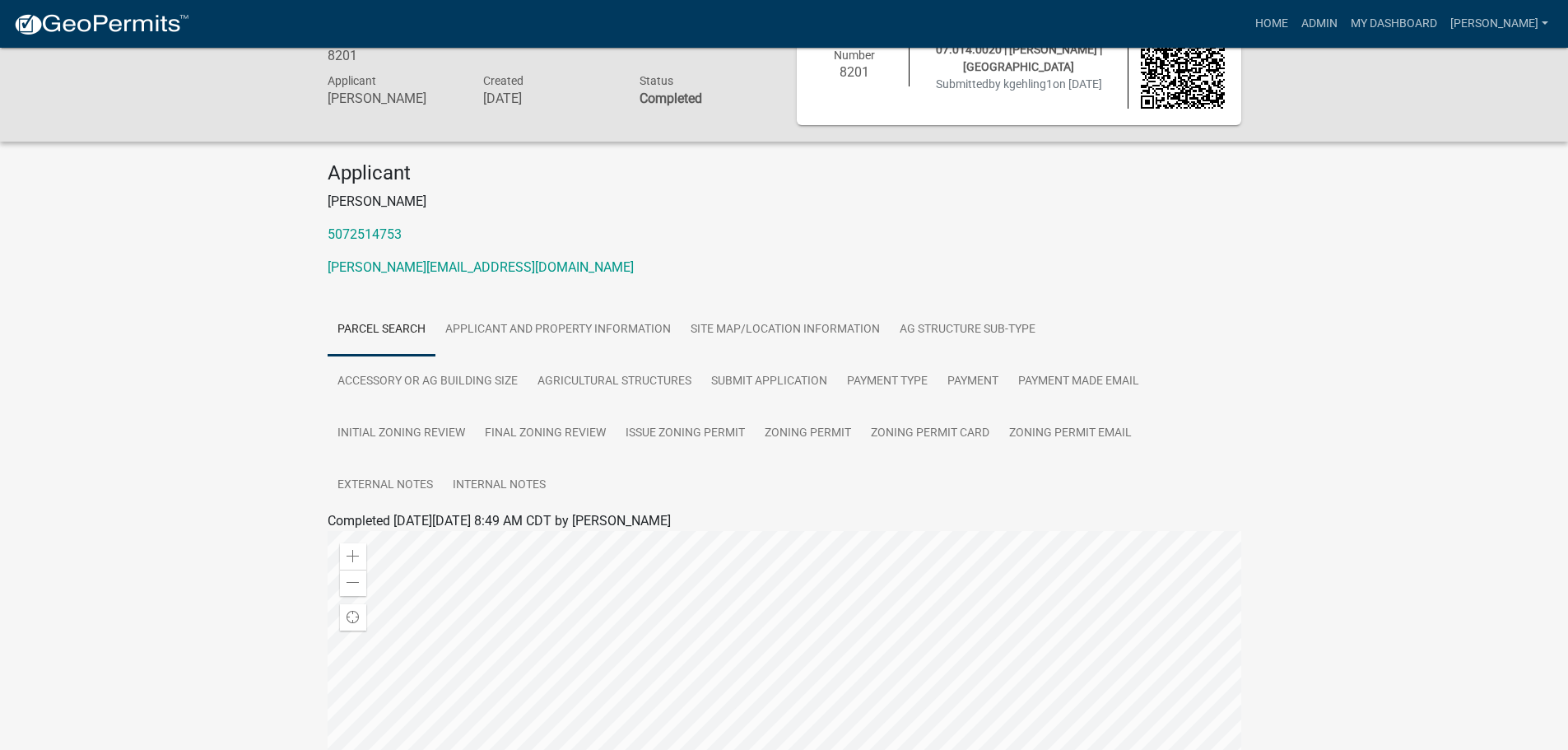
scroll to position [83, 0]
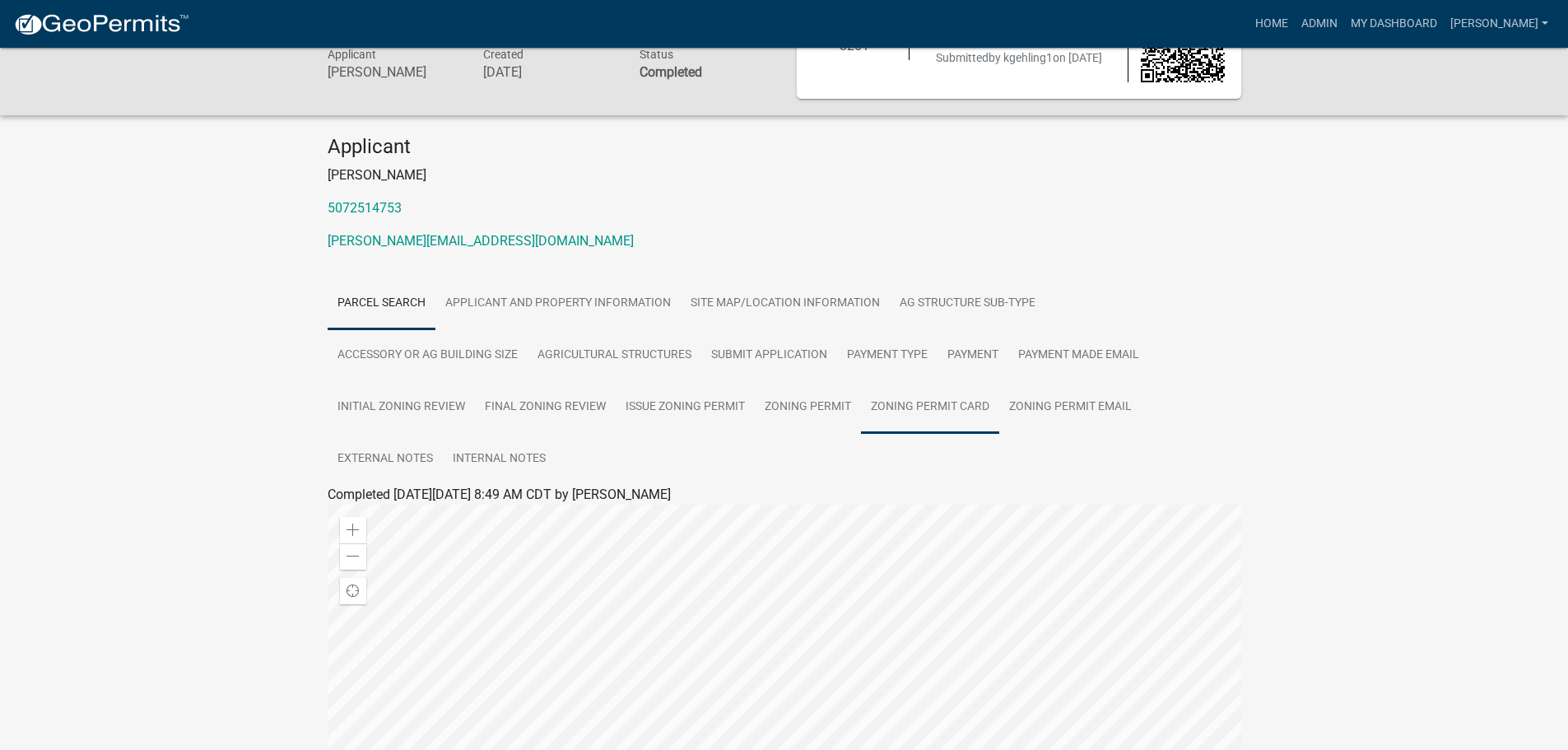
click at [950, 392] on link "Zoning Permit Card" at bounding box center [930, 407] width 138 height 52
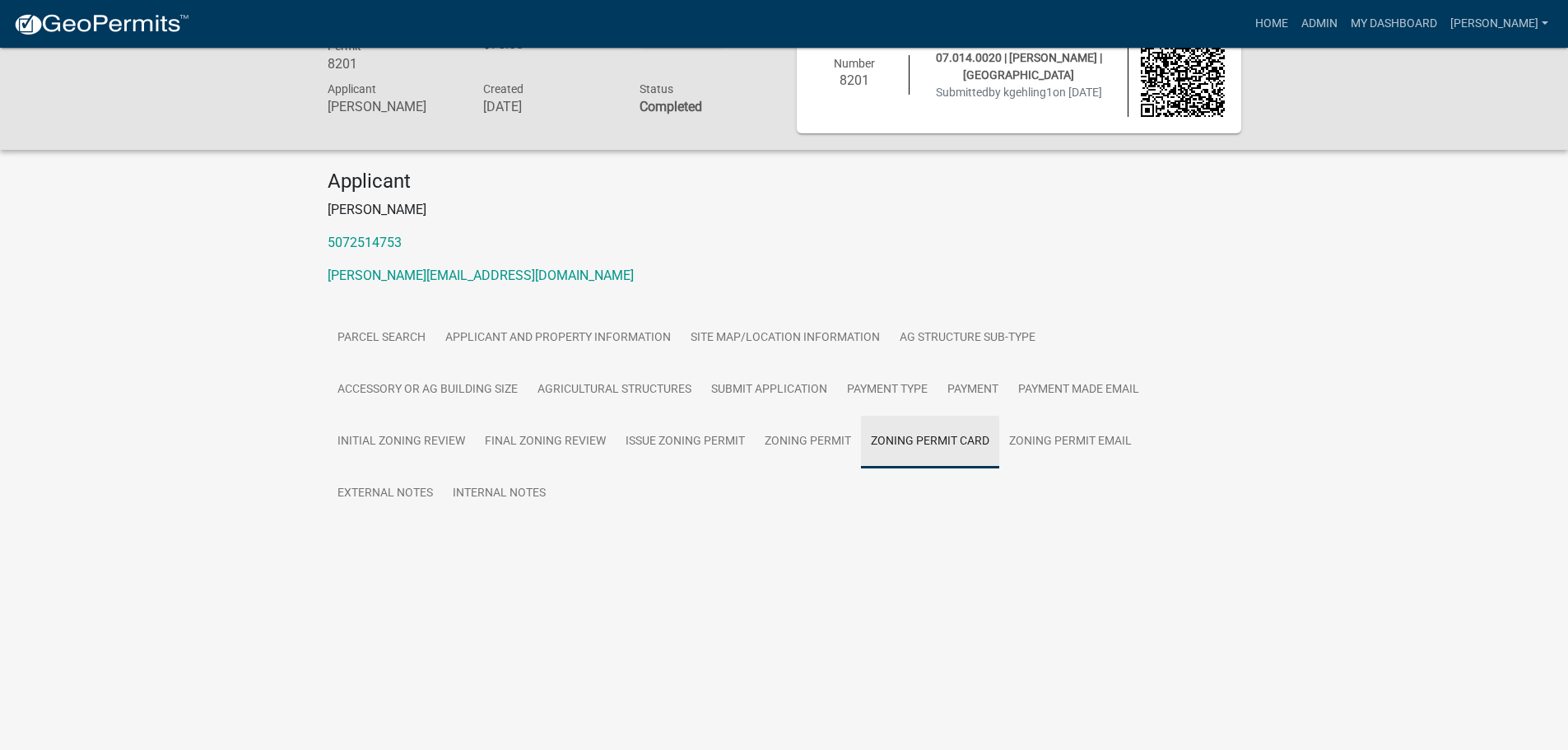
scroll to position [48, 0]
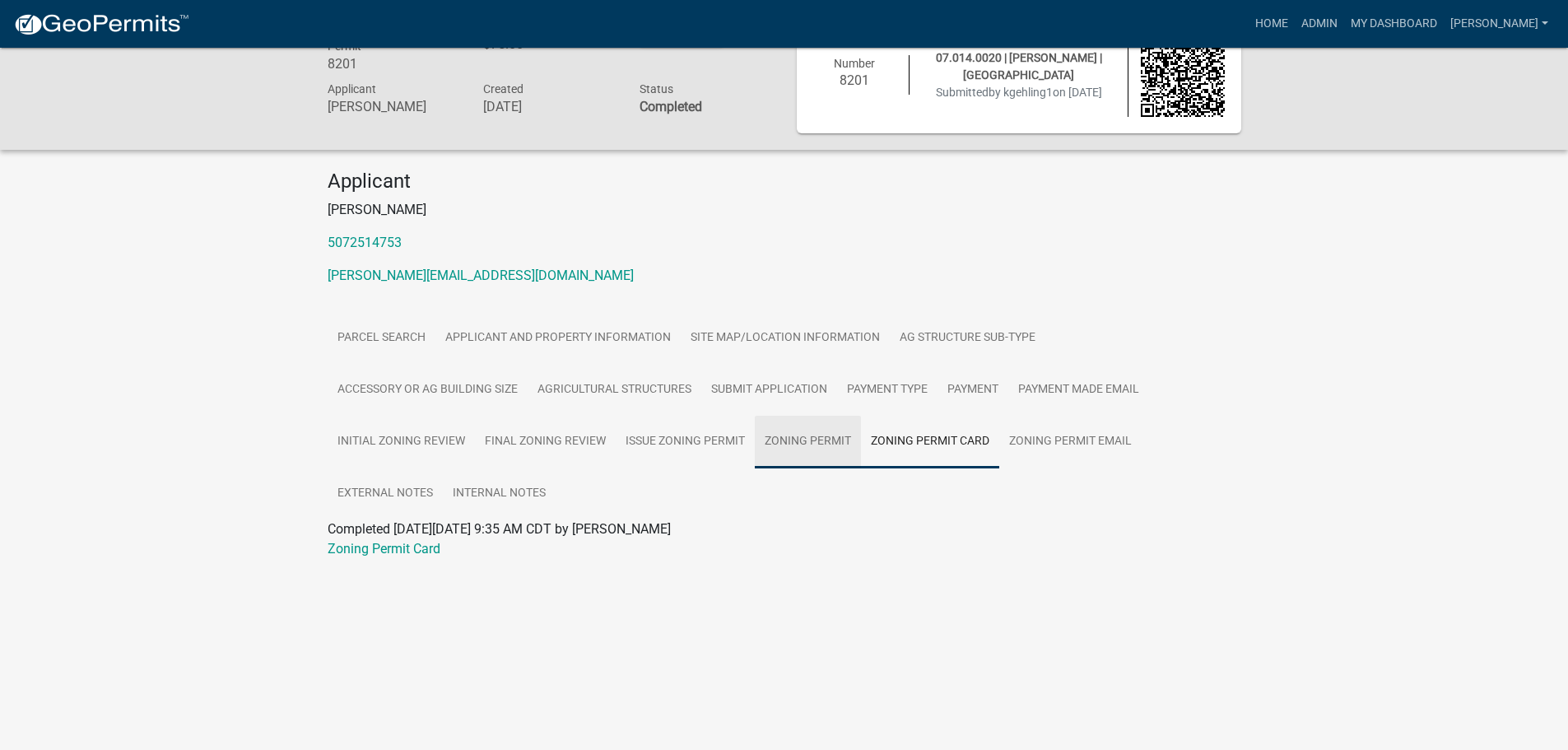
click at [799, 436] on link "Zoning Permit" at bounding box center [808, 442] width 106 height 52
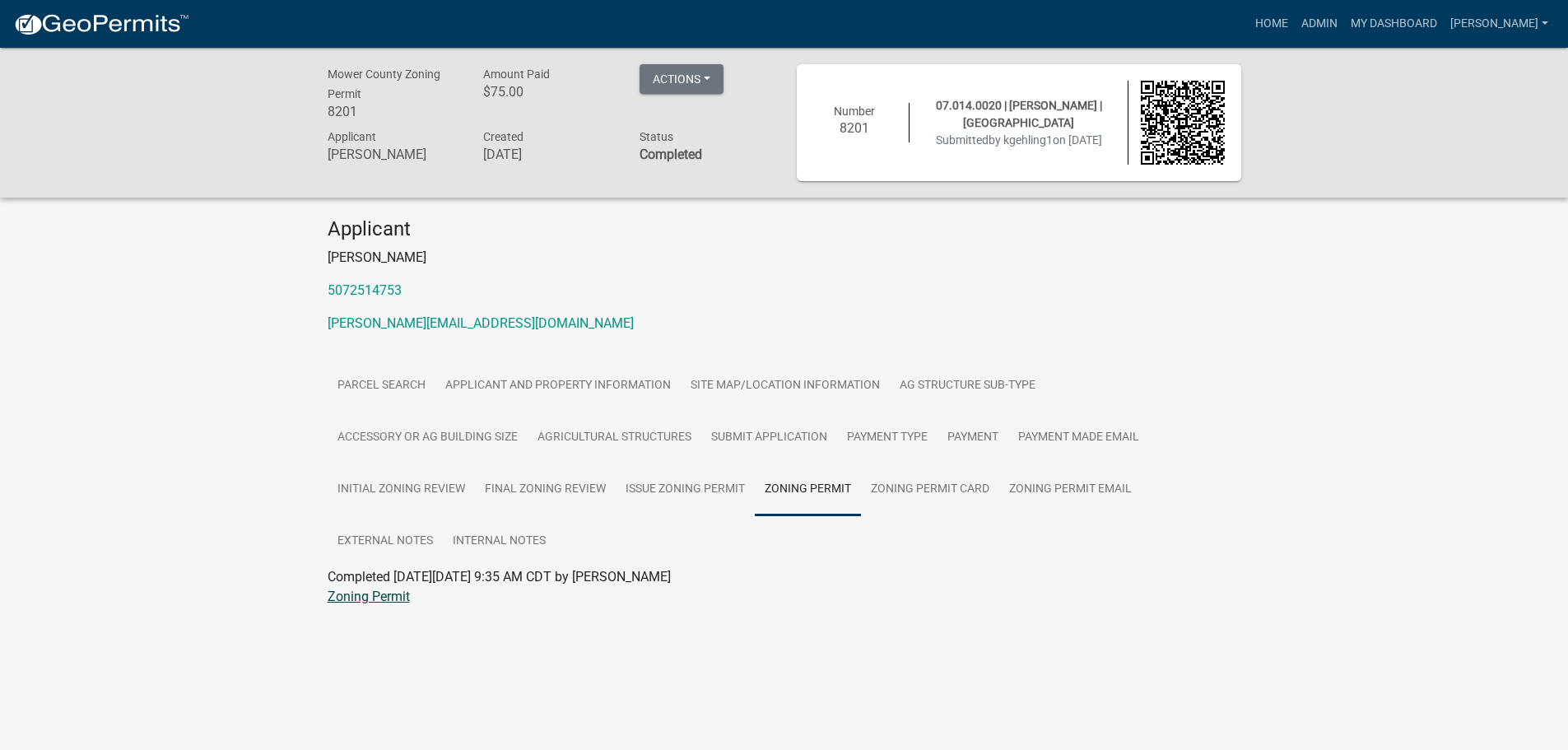
click at [381, 599] on link "Zoning Permit" at bounding box center [368, 597] width 83 height 16
click at [1423, 22] on link "My Dashboard" at bounding box center [1394, 23] width 99 height 31
